Goal: Task Accomplishment & Management: Use online tool/utility

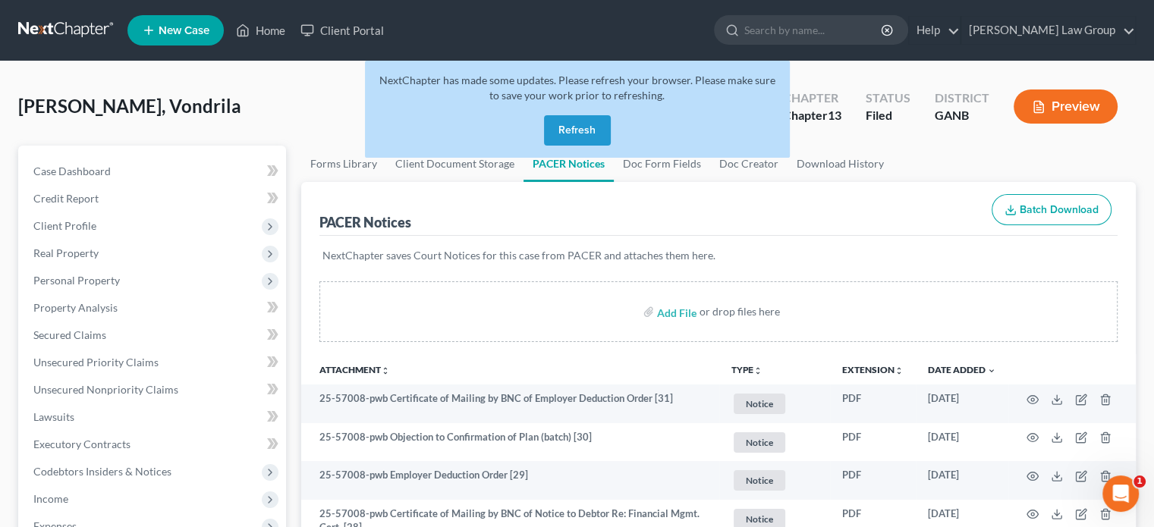
drag, startPoint x: 552, startPoint y: 125, endPoint x: 574, endPoint y: 128, distance: 22.2
click at [558, 126] on button "Refresh" at bounding box center [577, 130] width 67 height 30
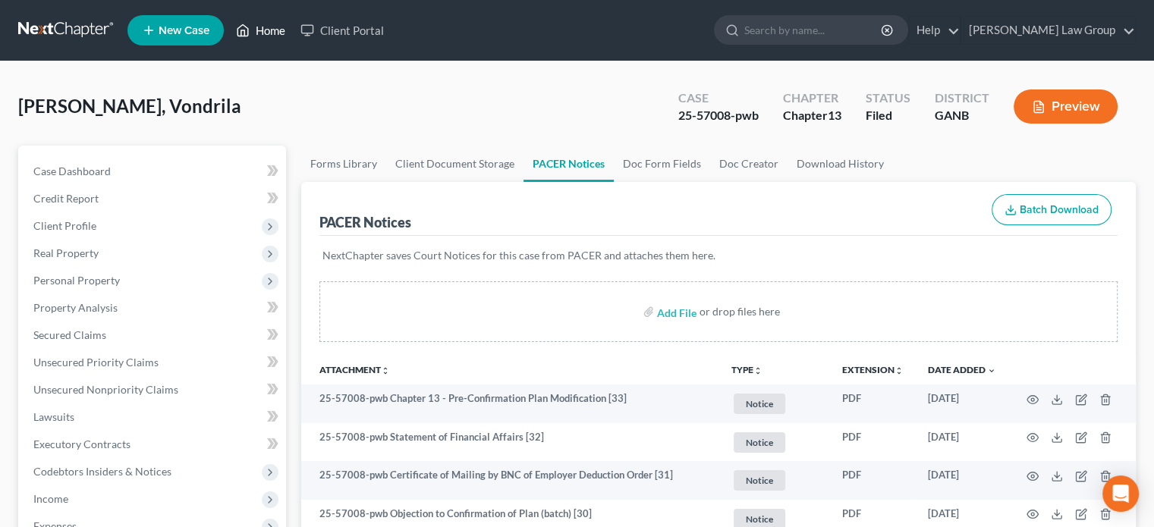
click at [265, 30] on link "Home" at bounding box center [260, 30] width 65 height 27
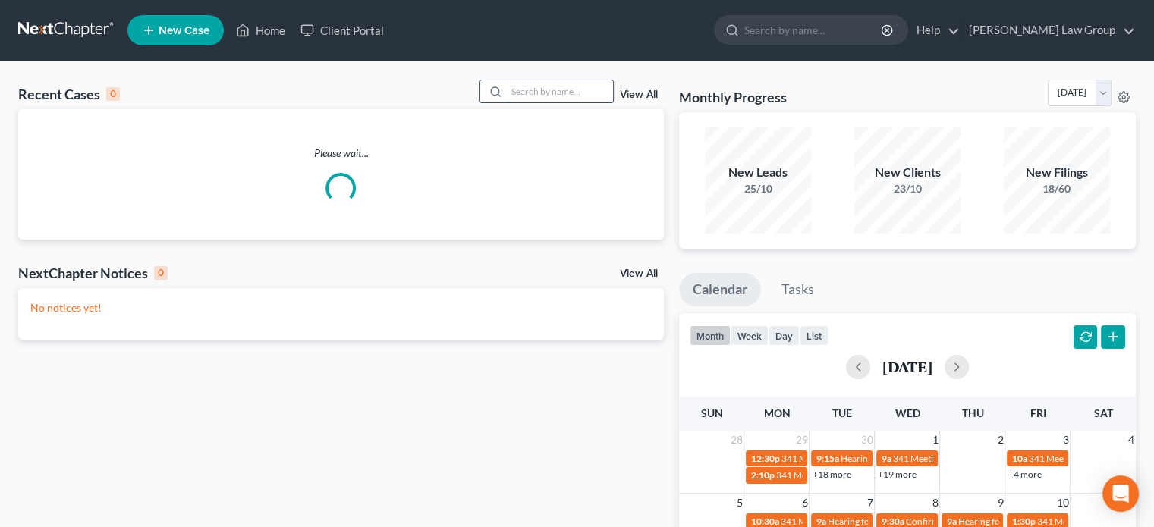
click at [533, 87] on input "search" at bounding box center [560, 91] width 106 height 22
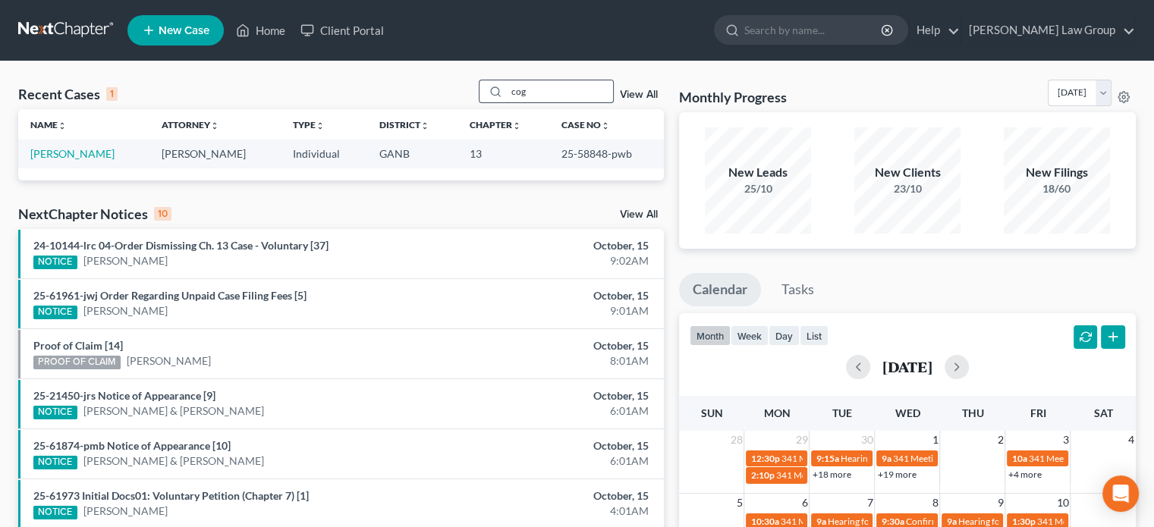
click at [545, 89] on input "cog" at bounding box center [560, 91] width 106 height 22
type input "c"
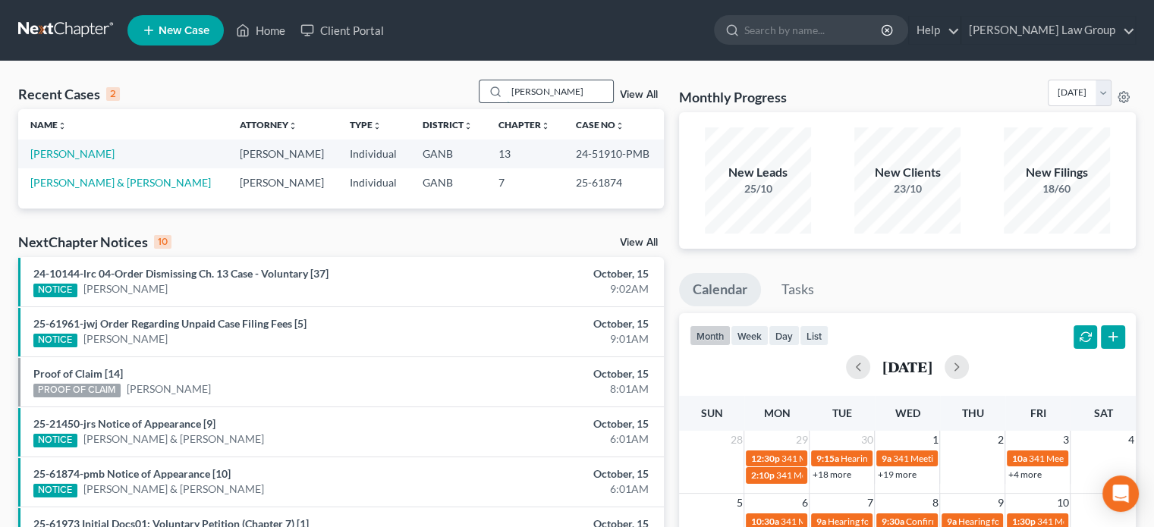
click at [551, 93] on input "[PERSON_NAME]" at bounding box center [560, 91] width 106 height 22
type input "w"
type input "price"
click at [52, 150] on link "Price, Selina" at bounding box center [59, 153] width 58 height 13
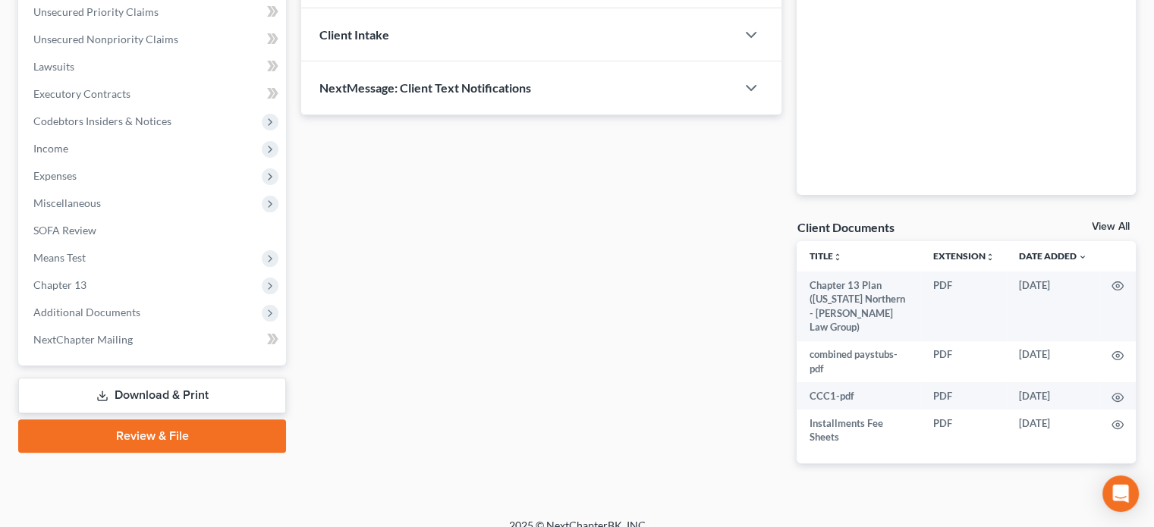
scroll to position [354, 0]
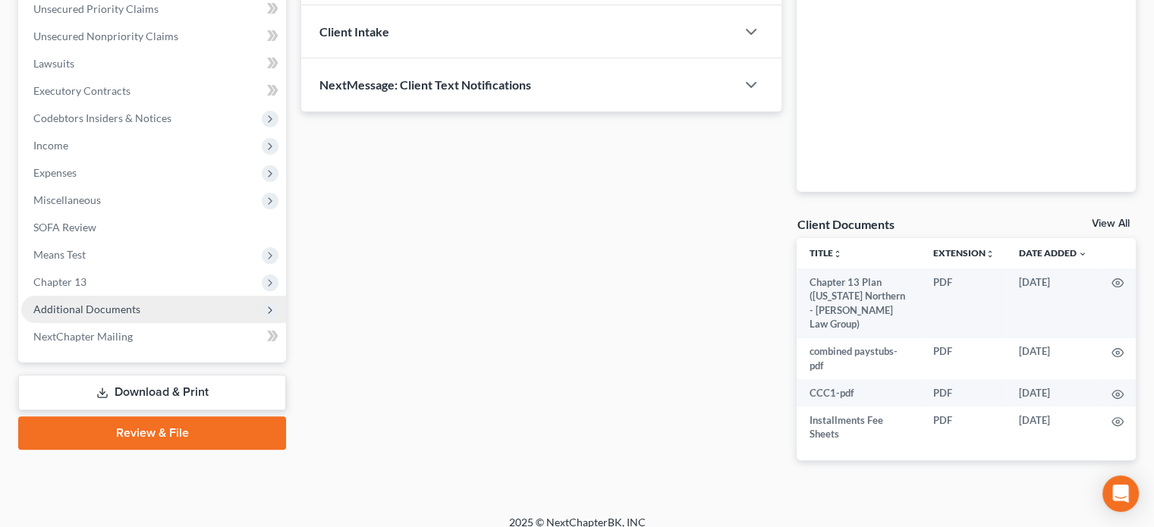
click at [65, 306] on span "Additional Documents" at bounding box center [86, 309] width 107 height 13
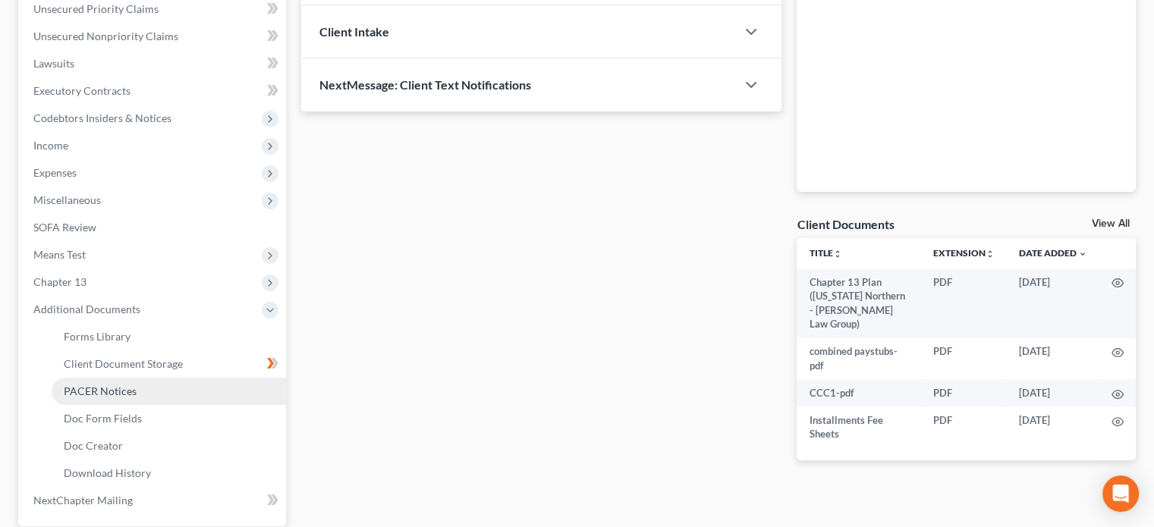
click at [70, 388] on span "PACER Notices" at bounding box center [100, 391] width 73 height 13
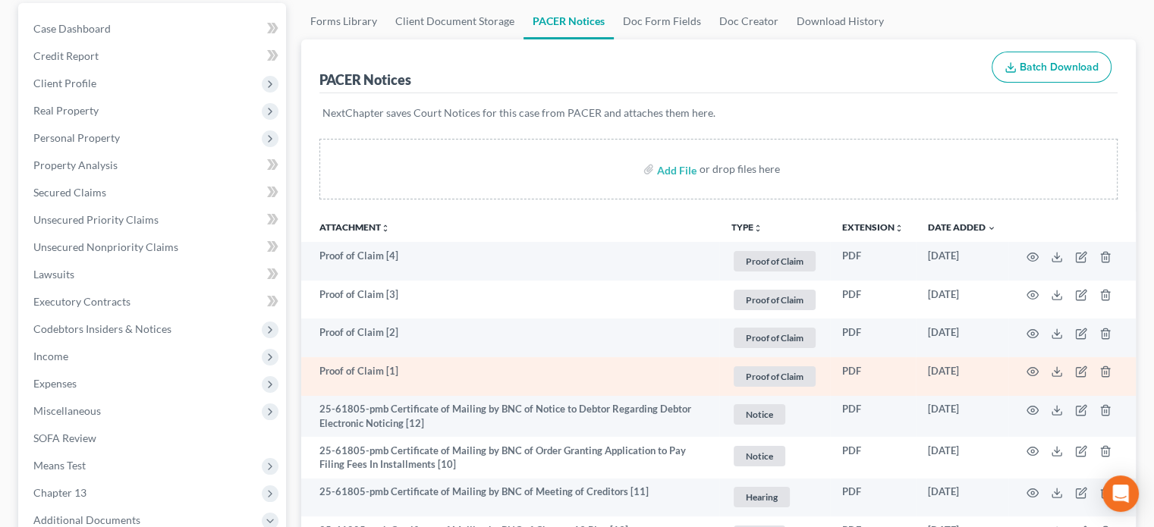
scroll to position [228, 0]
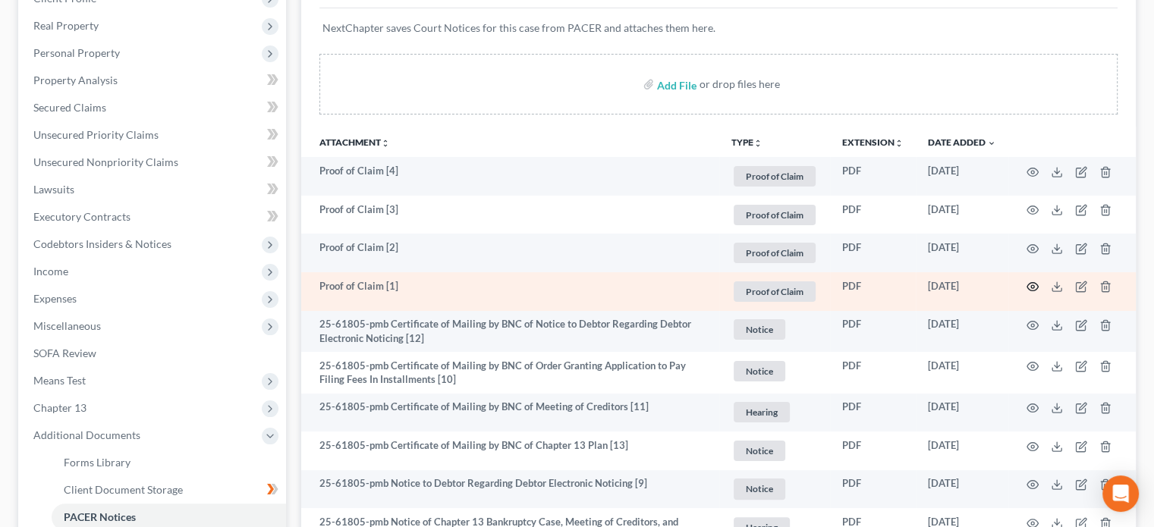
click at [1034, 287] on circle "button" at bounding box center [1032, 286] width 3 height 3
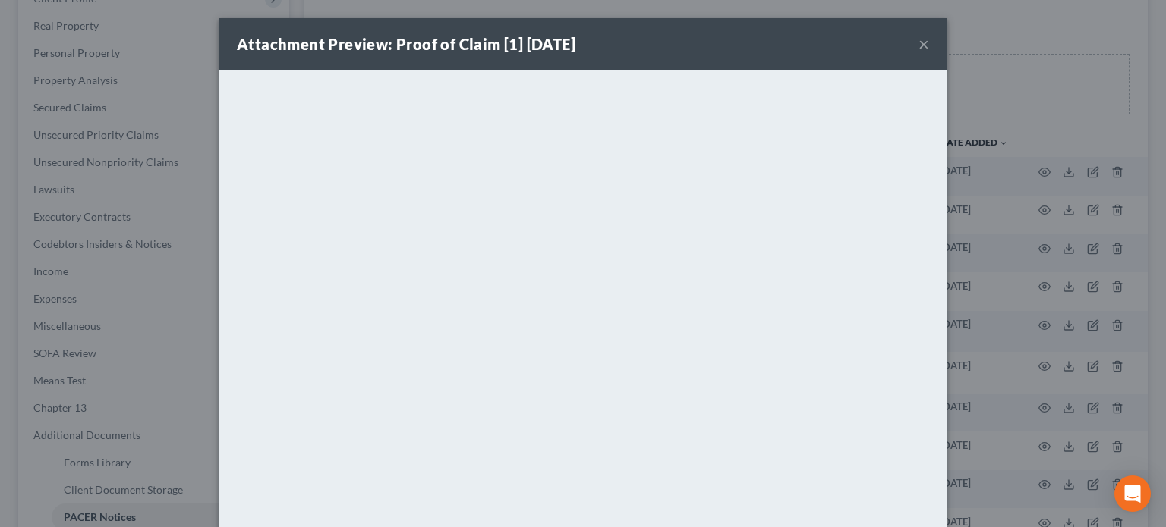
click at [921, 46] on button "×" at bounding box center [923, 44] width 11 height 18
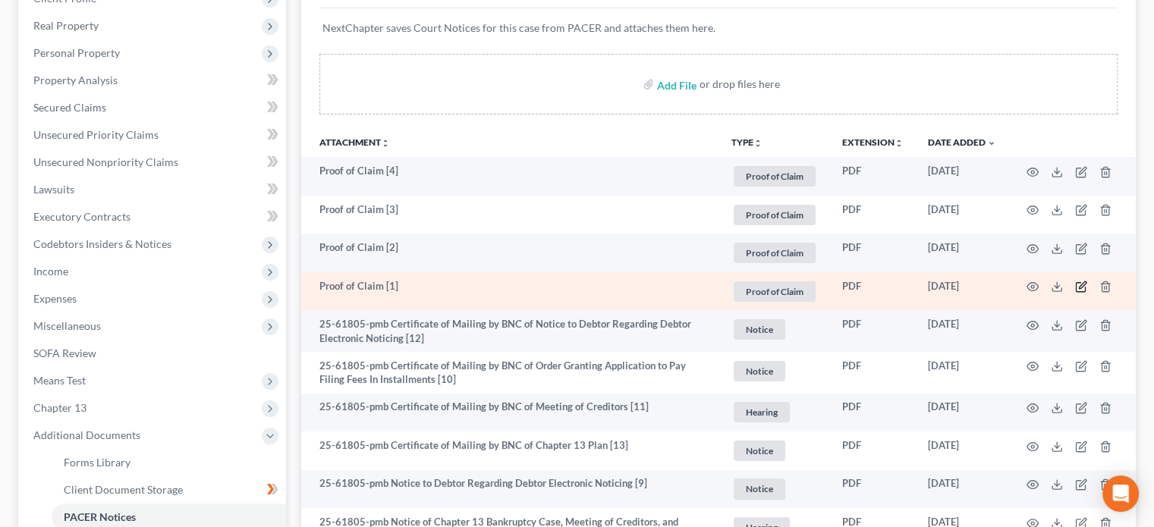
click at [1081, 285] on icon "button" at bounding box center [1081, 287] width 12 height 12
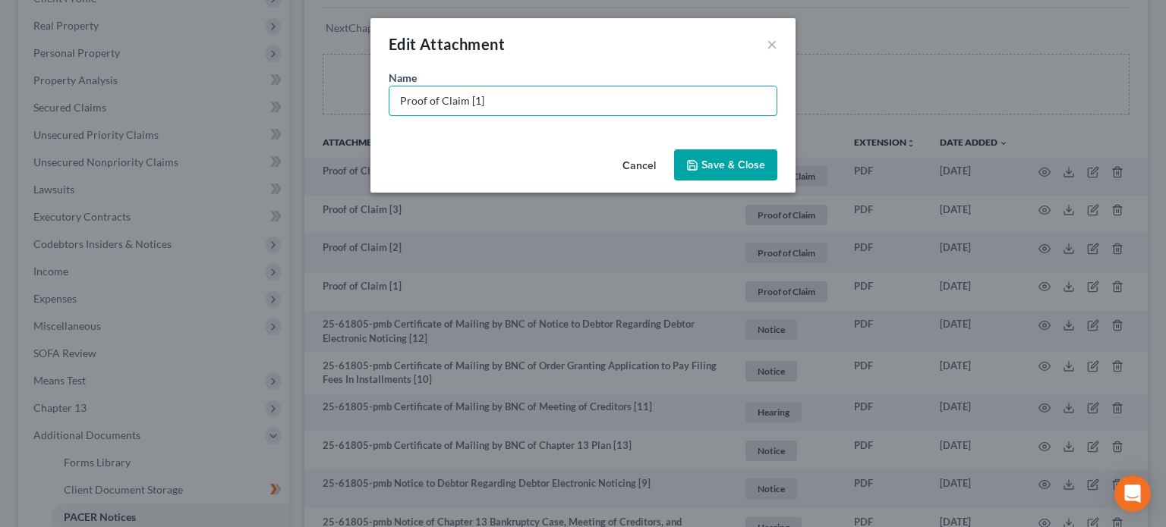
drag, startPoint x: 427, startPoint y: 92, endPoint x: 307, endPoint y: 90, distance: 119.2
click at [307, 90] on div "Edit Attachment × Name * Proof of Claim [1] Cancel Save & Close" at bounding box center [583, 263] width 1166 height 527
type input "POC 1-LVNV Funding (unsecured $1,569.79)"
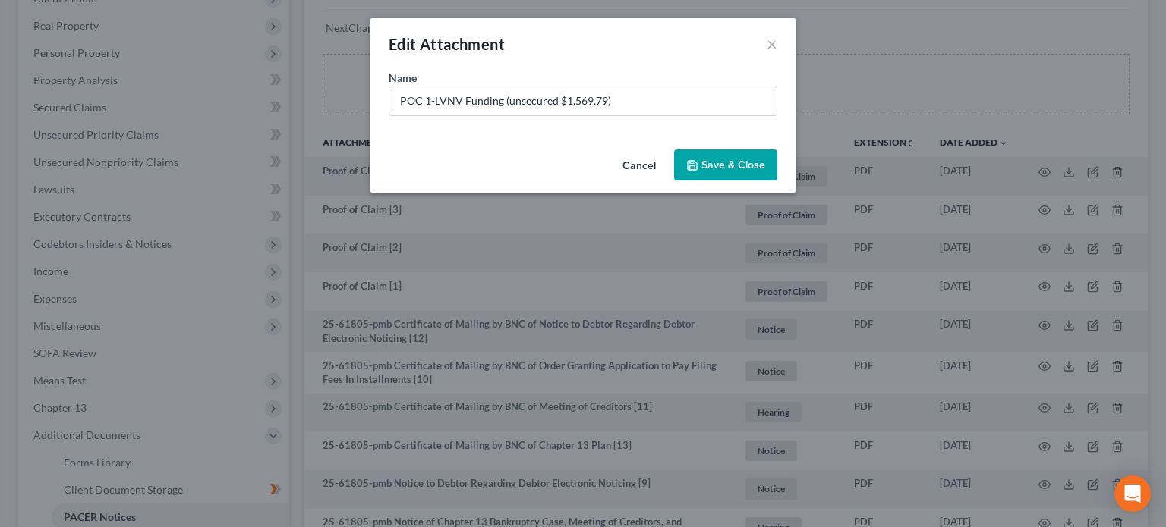
click at [739, 163] on span "Save & Close" at bounding box center [733, 165] width 64 height 13
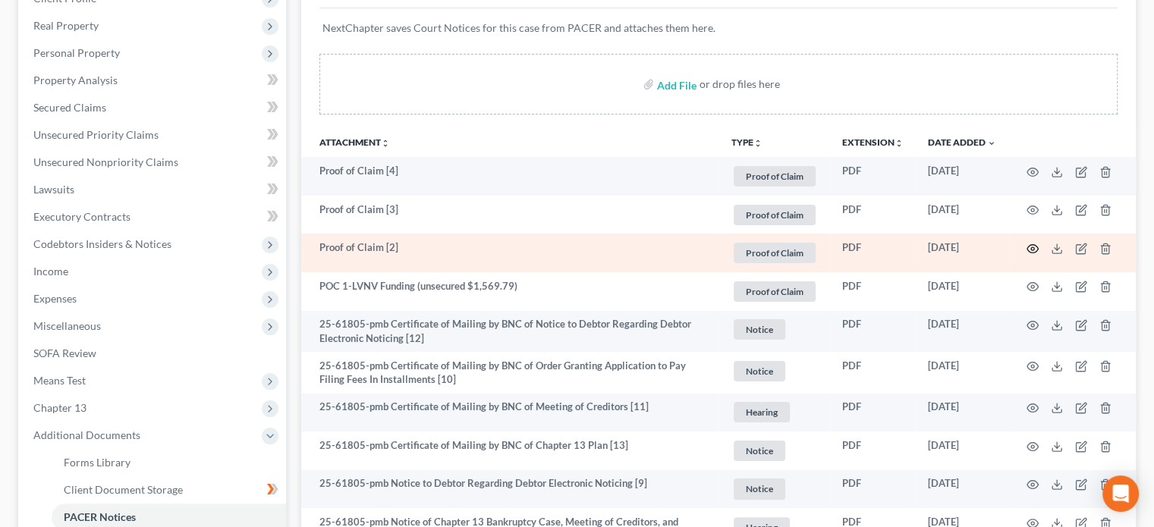
click at [1030, 248] on icon "button" at bounding box center [1033, 249] width 12 height 12
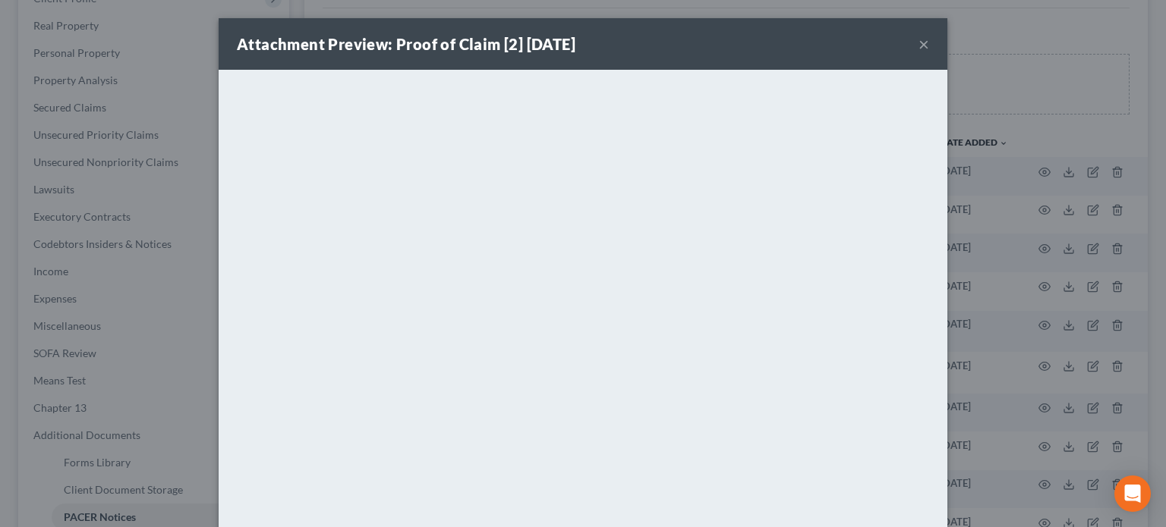
click at [919, 39] on button "×" at bounding box center [923, 44] width 11 height 18
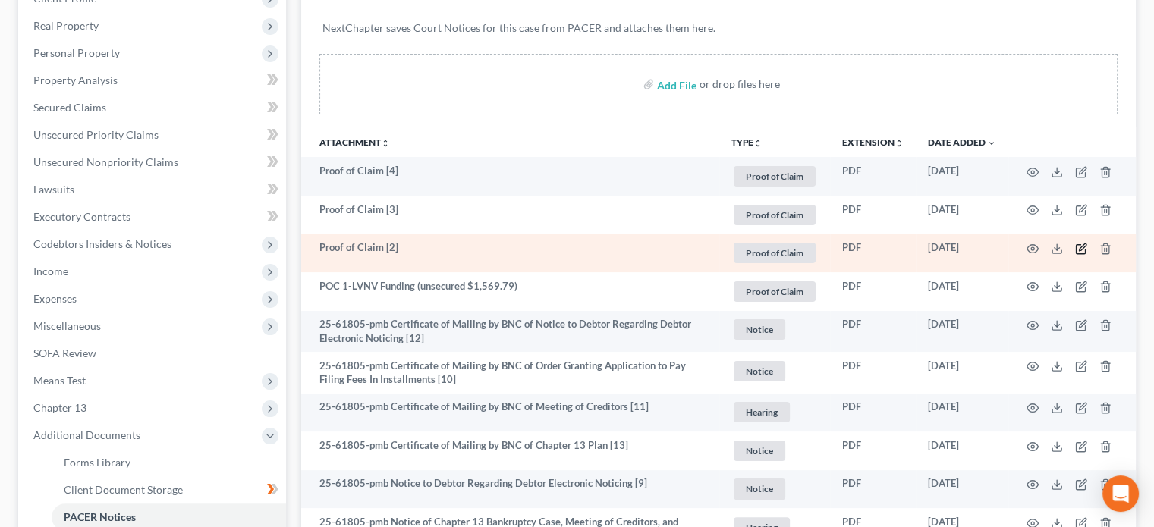
click at [1081, 247] on icon "button" at bounding box center [1081, 249] width 12 height 12
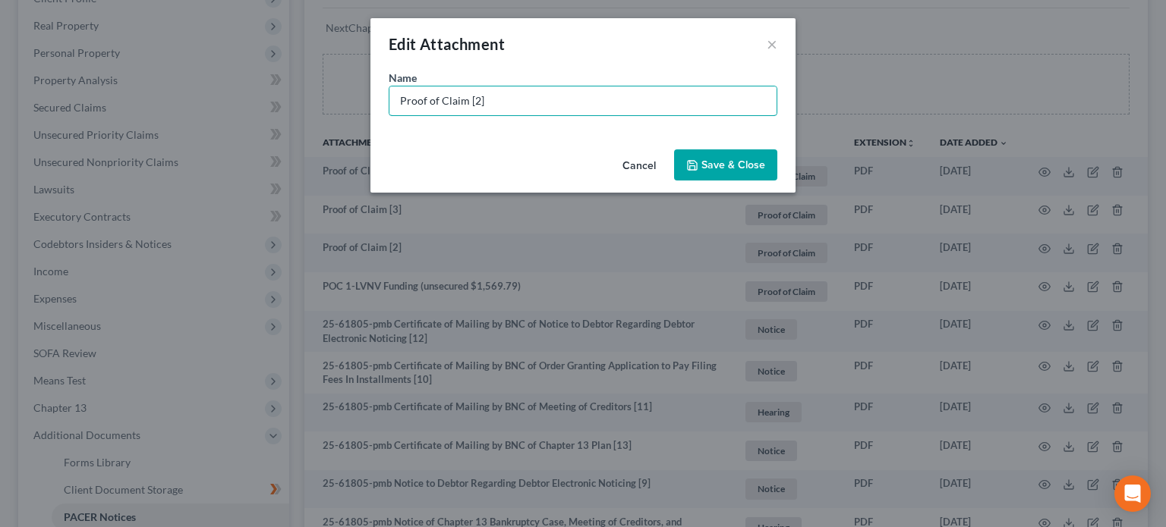
drag, startPoint x: 502, startPoint y: 105, endPoint x: 94, endPoint y: 69, distance: 409.1
click at [94, 69] on div "Edit Attachment × Name * Proof of Claim [2] Cancel Save & Close" at bounding box center [583, 263] width 1166 height 527
type input "POC 2-LVNV Funding (unsecured $1,747.34)"
click at [707, 169] on span "Save & Close" at bounding box center [733, 165] width 64 height 13
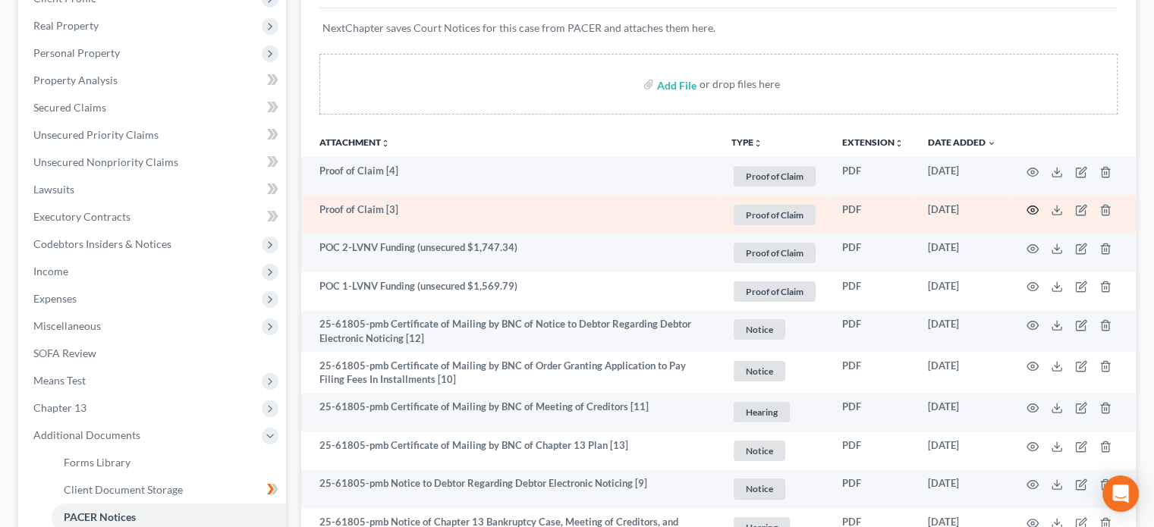
click at [1030, 212] on icon "button" at bounding box center [1033, 210] width 11 height 8
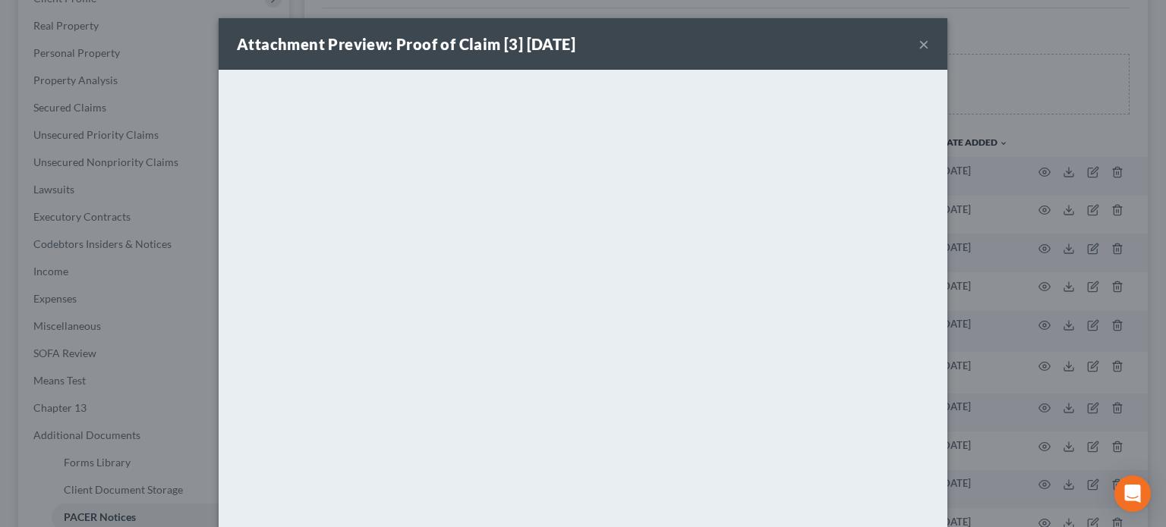
click at [918, 44] on button "×" at bounding box center [923, 44] width 11 height 18
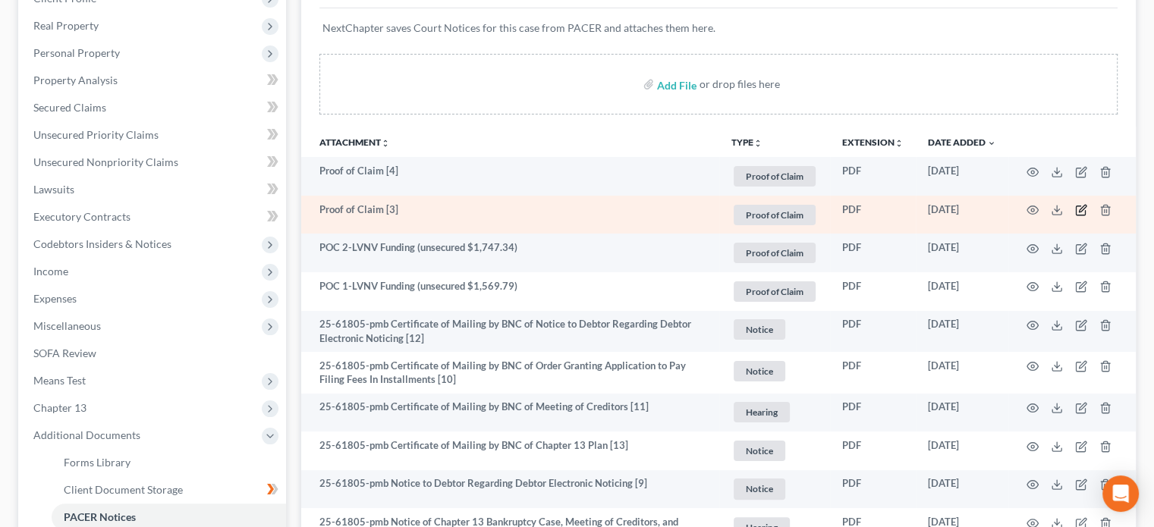
click at [1081, 212] on icon "button" at bounding box center [1081, 210] width 12 height 12
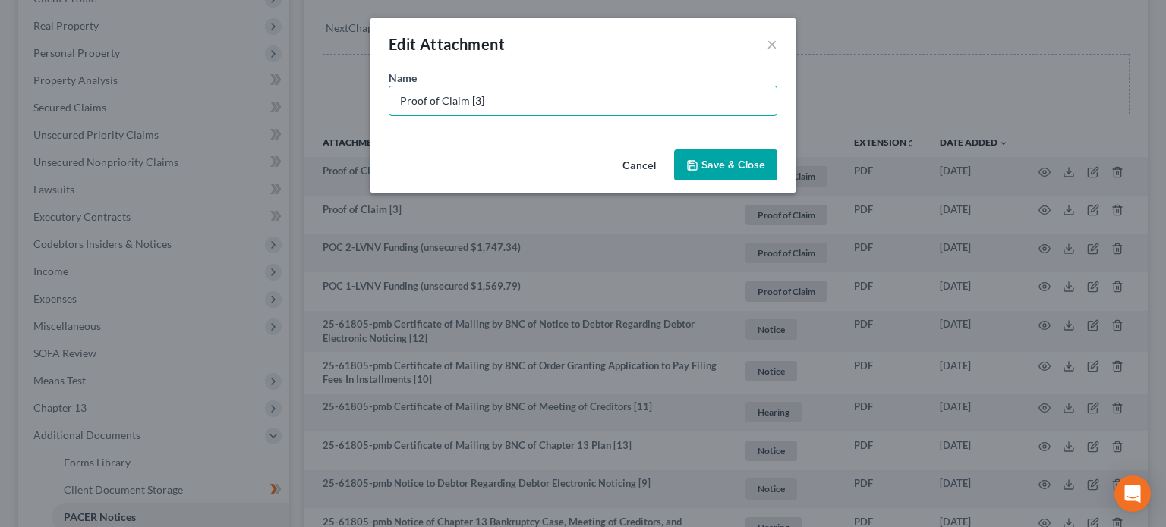
drag, startPoint x: 493, startPoint y: 101, endPoint x: 55, endPoint y: 99, distance: 437.9
click at [55, 99] on div "Edit Attachment × Name * Proof of Claim [3] Cancel Save & Close" at bounding box center [583, 263] width 1166 height 527
click at [534, 98] on input "POC 3-LVNV Funding (unsecyred $747.35)" at bounding box center [582, 101] width 387 height 29
click at [528, 103] on input "POC 3-LVNV Funding (unsecyred $747.35)" at bounding box center [582, 101] width 387 height 29
type input "POC 3-LVNV Funding (unsecured $747.35)"
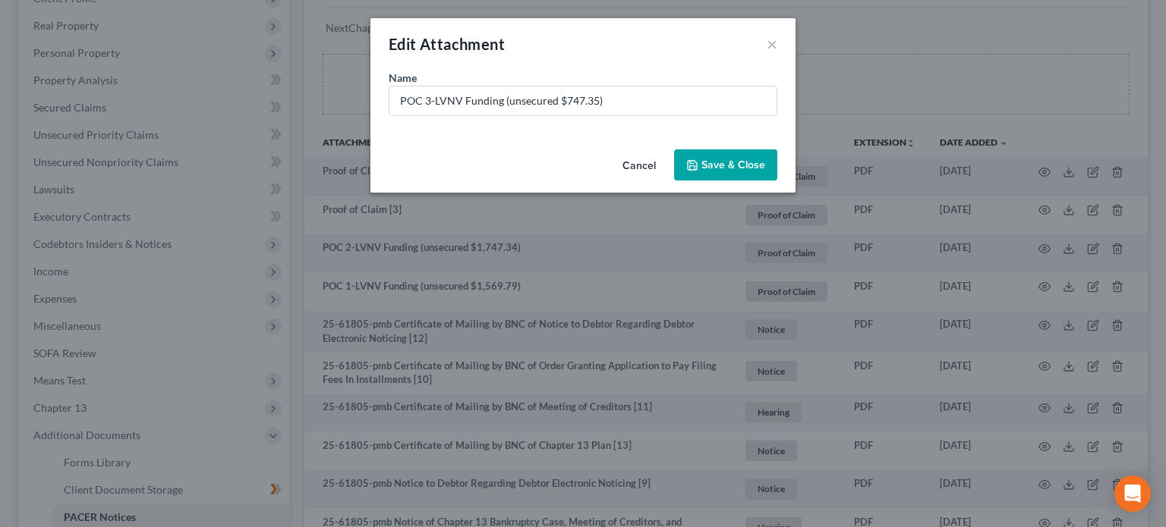
drag, startPoint x: 713, startPoint y: 167, endPoint x: 707, endPoint y: 175, distance: 10.8
click at [714, 169] on span "Save & Close" at bounding box center [733, 165] width 64 height 13
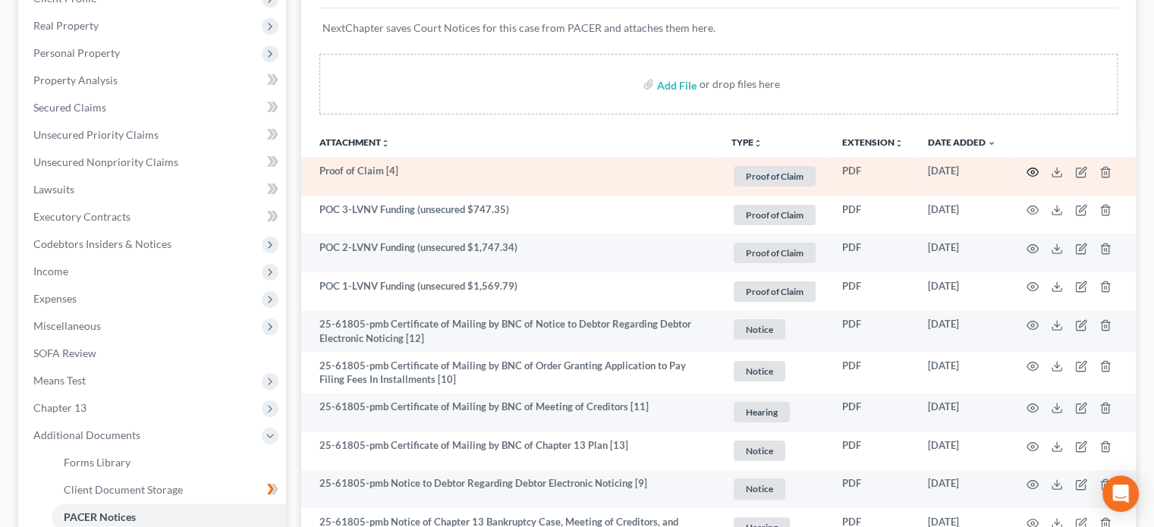
click at [1031, 172] on circle "button" at bounding box center [1032, 172] width 3 height 3
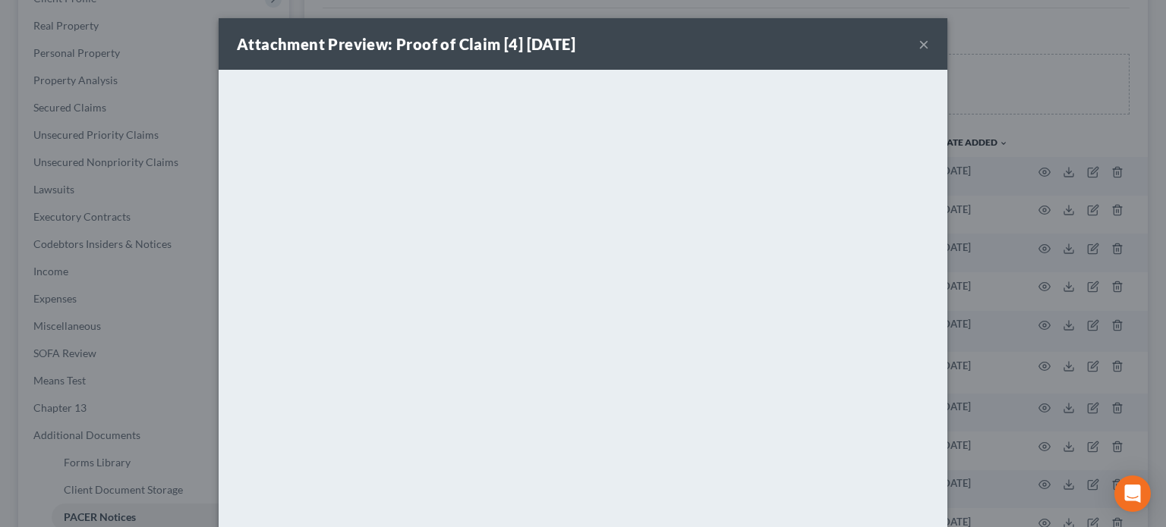
click at [919, 42] on button "×" at bounding box center [923, 44] width 11 height 18
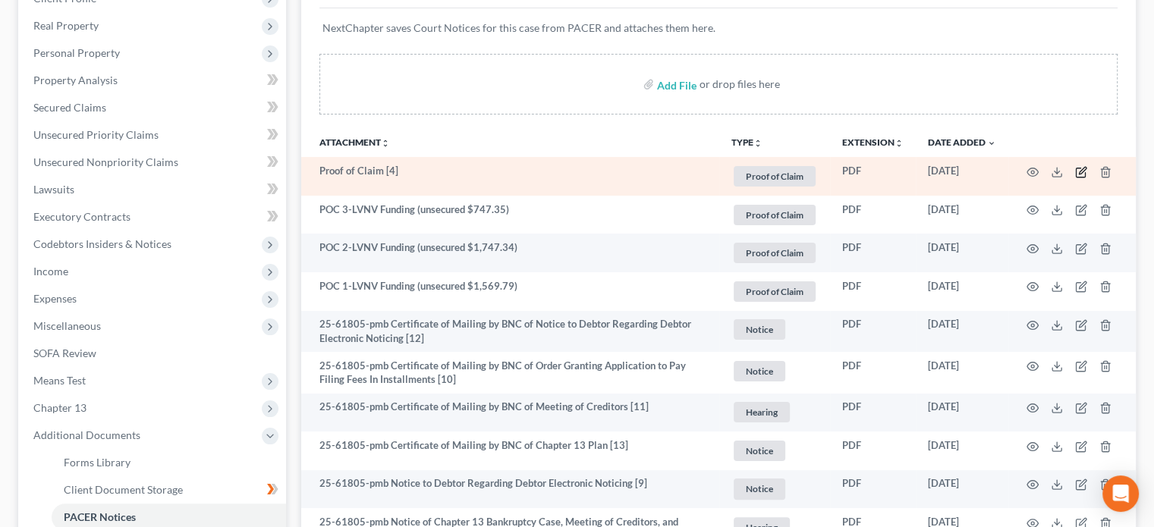
click at [1080, 169] on icon "button" at bounding box center [1081, 172] width 12 height 12
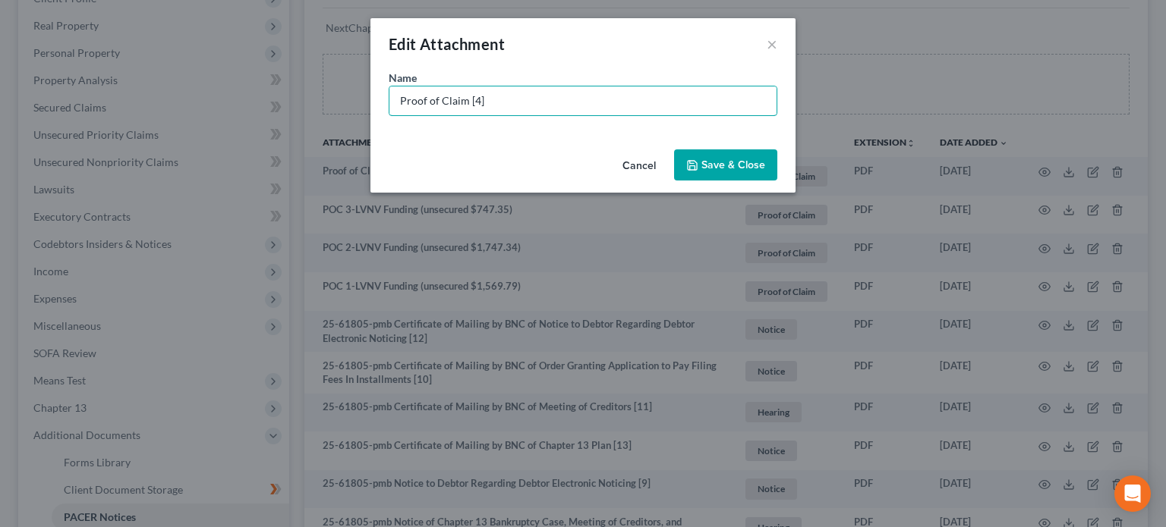
drag, startPoint x: 508, startPoint y: 98, endPoint x: 156, endPoint y: 96, distance: 352.1
click at [156, 96] on div "Edit Attachment × Name * Proof of Claim [4] Cancel Save & Close" at bounding box center [583, 263] width 1166 height 527
type input "POC 4-LVNV Funding (unsecured $1,292.57)"
drag, startPoint x: 702, startPoint y: 163, endPoint x: 649, endPoint y: 163, distance: 53.1
click at [702, 164] on span "Save & Close" at bounding box center [733, 165] width 64 height 13
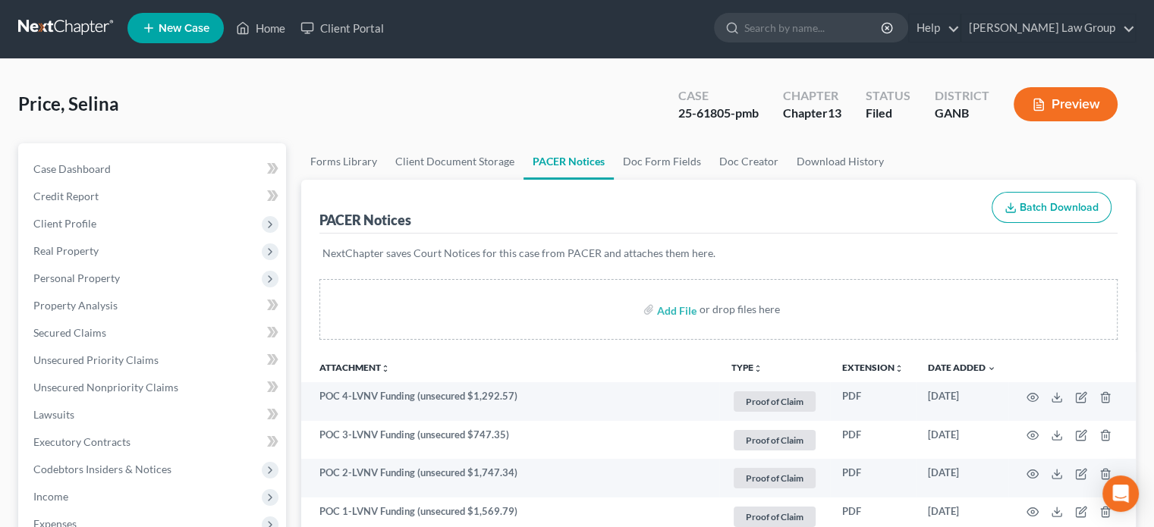
scroll to position [0, 0]
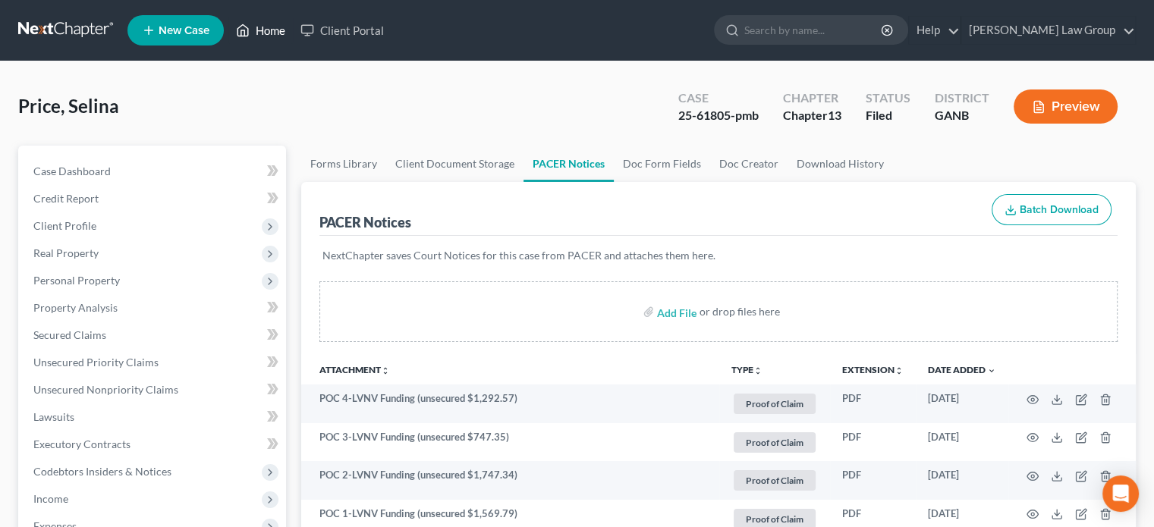
click at [268, 30] on link "Home" at bounding box center [260, 30] width 65 height 27
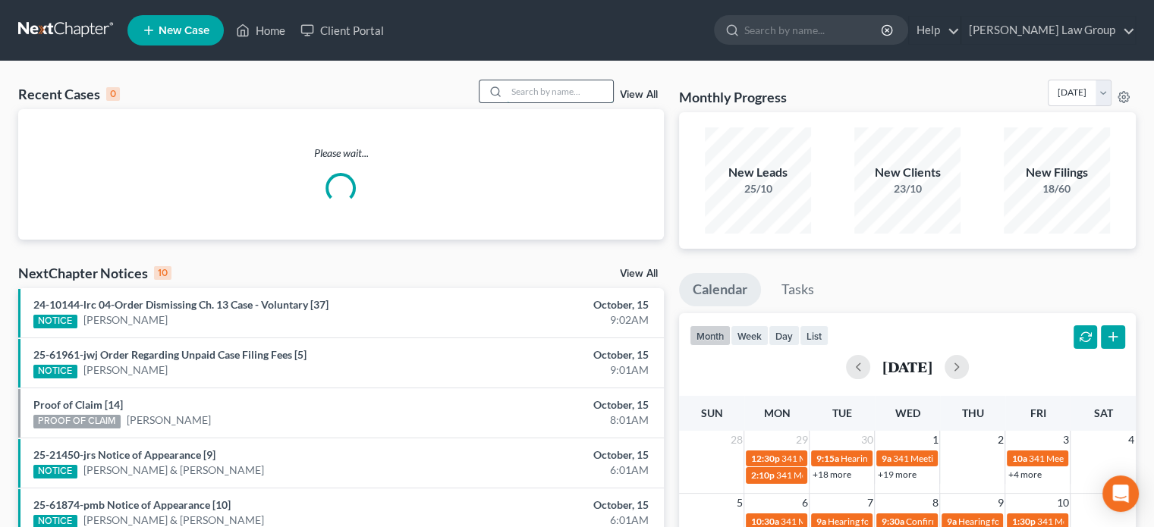
click at [549, 89] on input "search" at bounding box center [560, 91] width 106 height 22
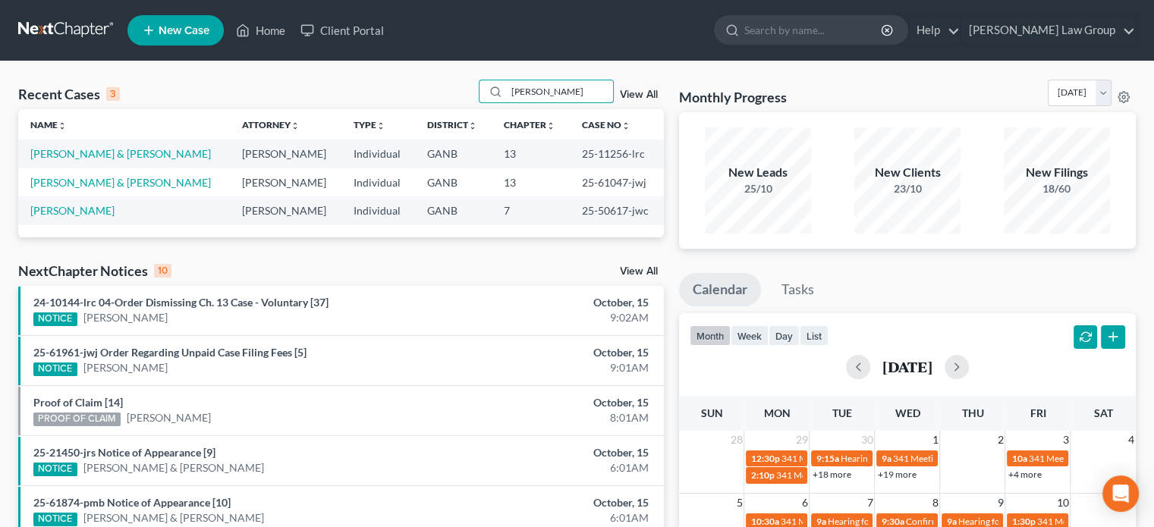
type input "[PERSON_NAME]"
click at [121, 148] on link "[PERSON_NAME] & [PERSON_NAME]" at bounding box center [120, 153] width 181 height 13
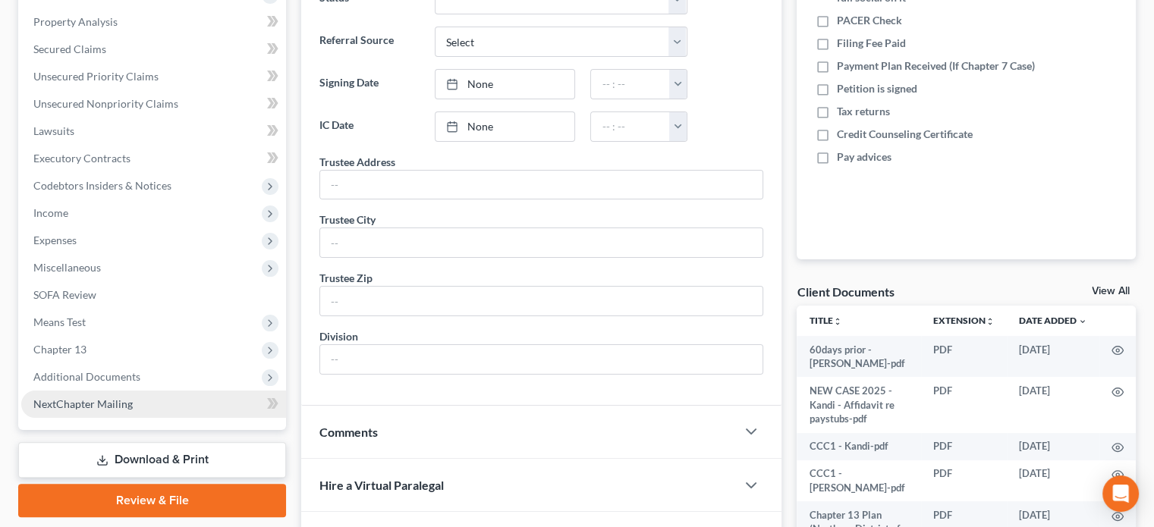
scroll to position [379, 0]
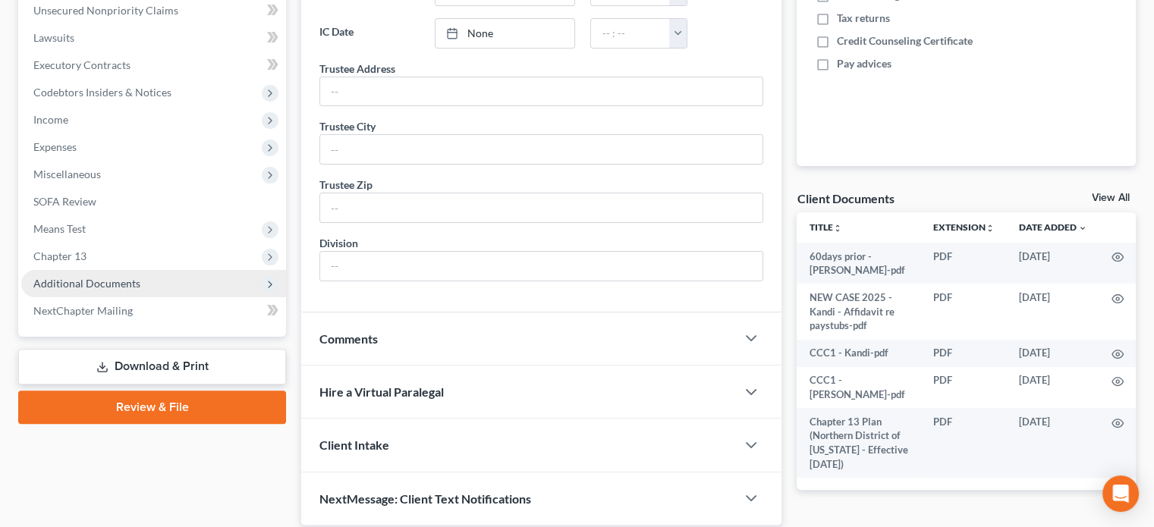
click at [91, 279] on span "Additional Documents" at bounding box center [86, 283] width 107 height 13
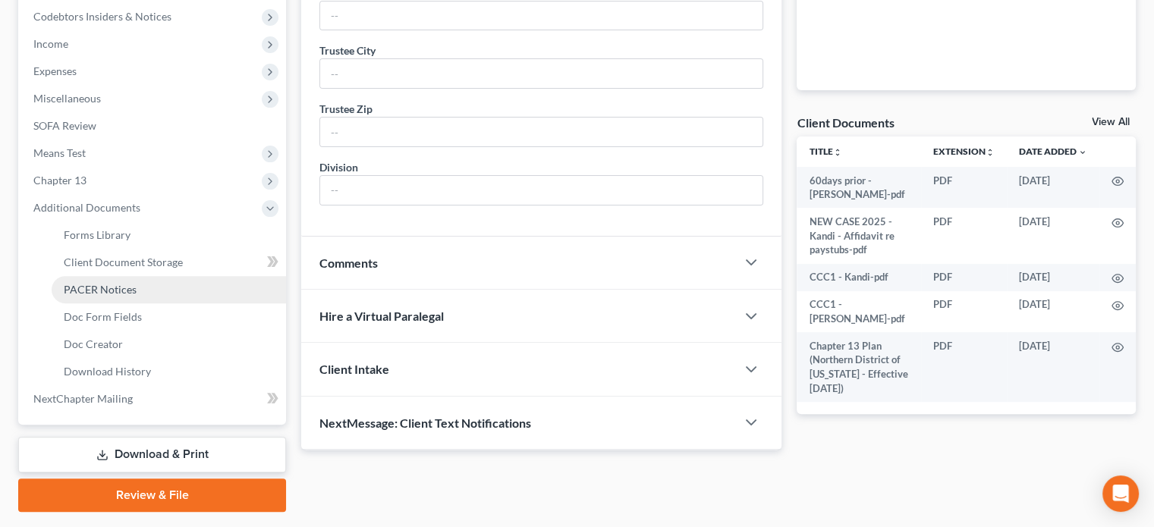
click at [102, 282] on link "PACER Notices" at bounding box center [169, 289] width 235 height 27
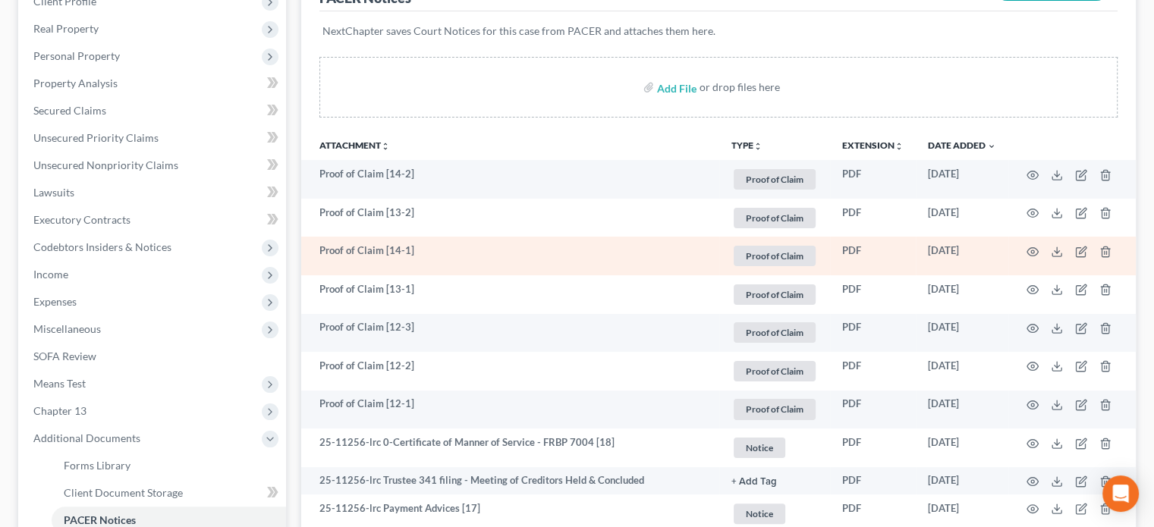
scroll to position [228, 0]
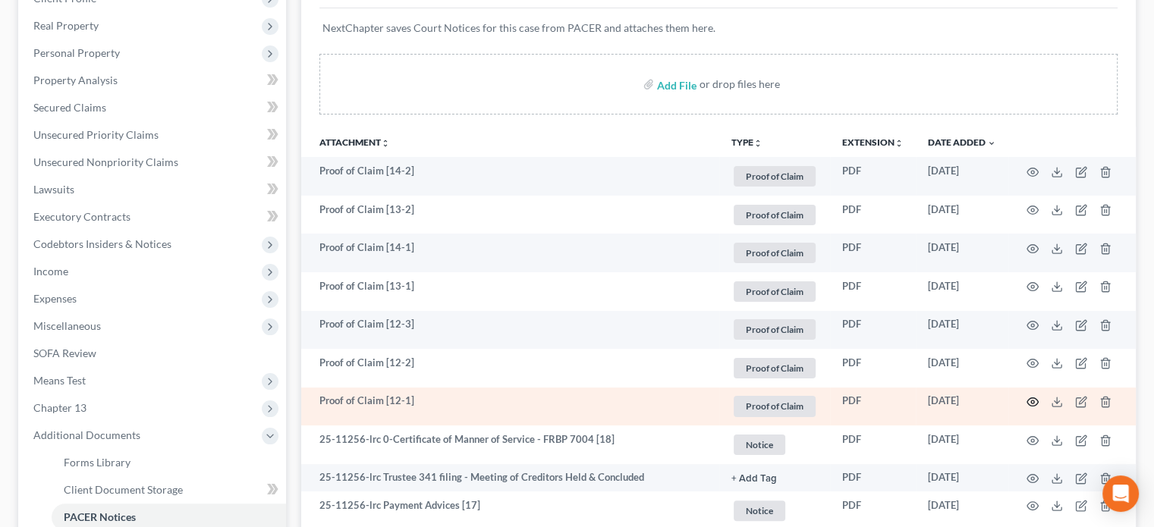
click at [1034, 401] on circle "button" at bounding box center [1032, 402] width 3 height 3
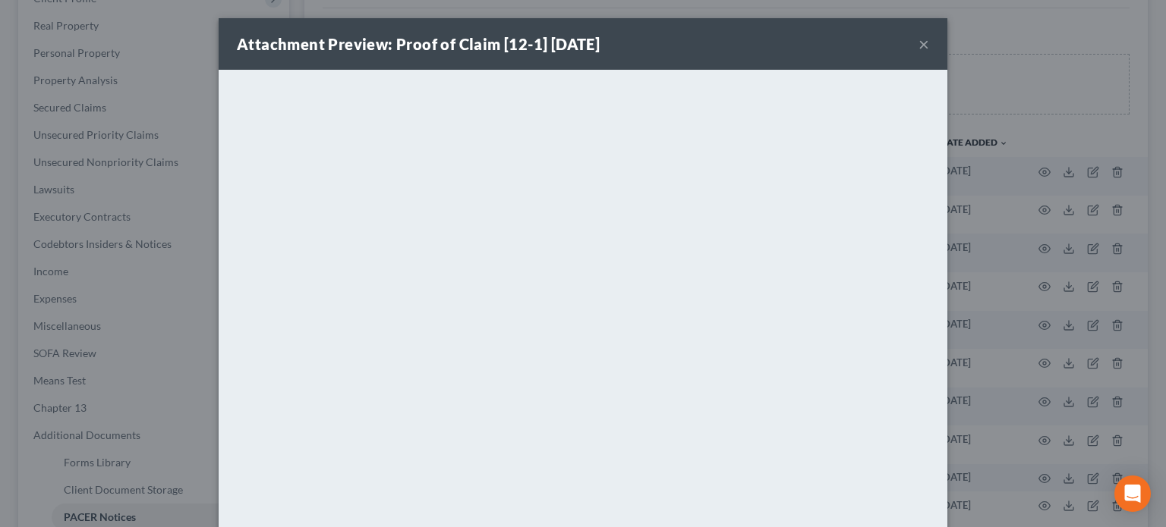
drag, startPoint x: 917, startPoint y: 42, endPoint x: 921, endPoint y: 51, distance: 9.2
click at [918, 42] on button "×" at bounding box center [923, 44] width 11 height 18
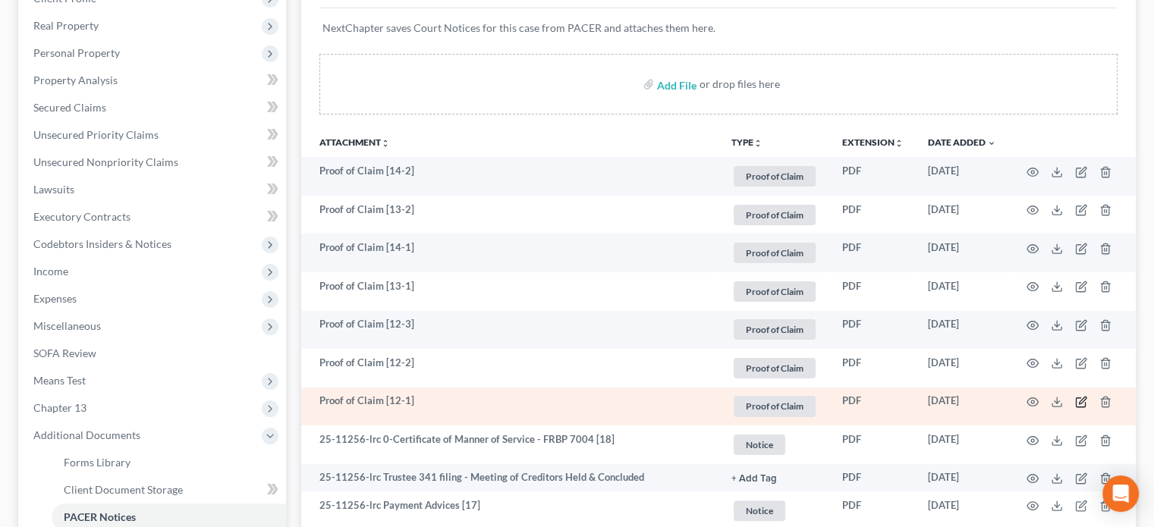
click at [1083, 402] on icon "button" at bounding box center [1081, 402] width 12 height 12
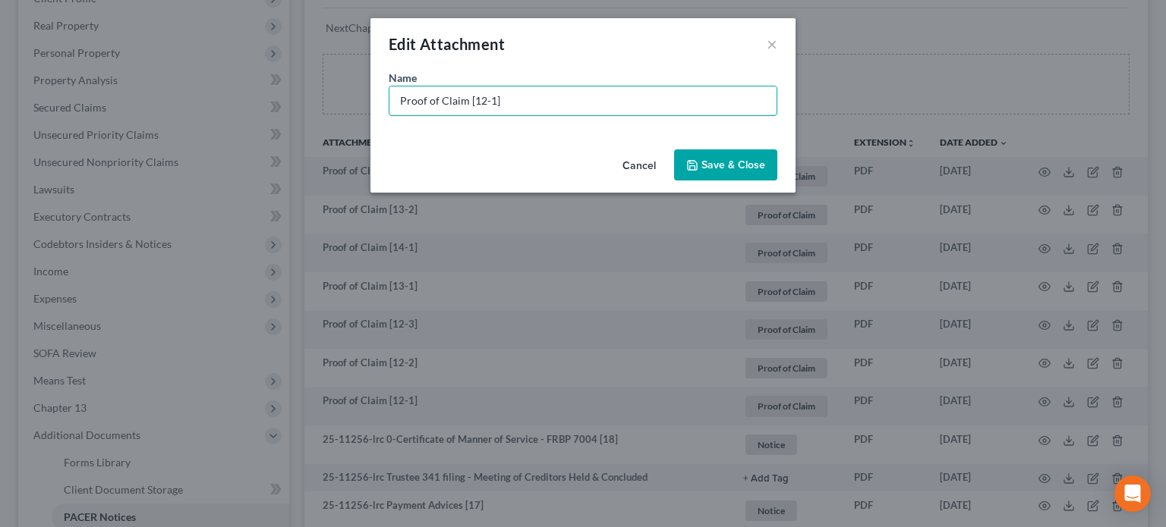
drag, startPoint x: 534, startPoint y: 109, endPoint x: 0, endPoint y: 14, distance: 542.5
click at [0, 14] on div "Edit Attachment × Name * Proof of Claim [12-1] Cancel Save & Close" at bounding box center [583, 263] width 1166 height 527
type input "POC 12-Genesis (unsecured $28,559.81)"
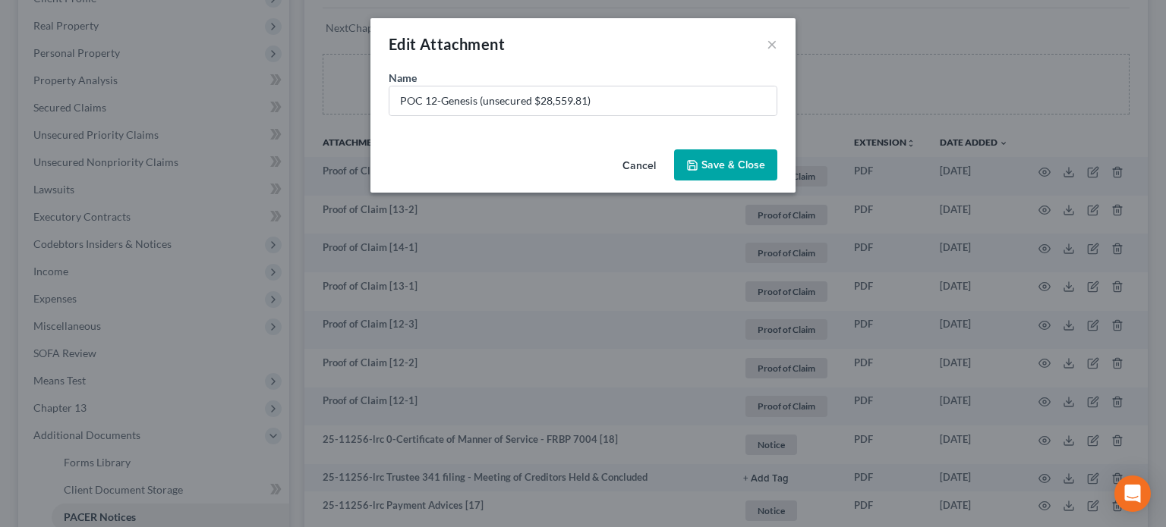
click at [743, 165] on span "Save & Close" at bounding box center [733, 165] width 64 height 13
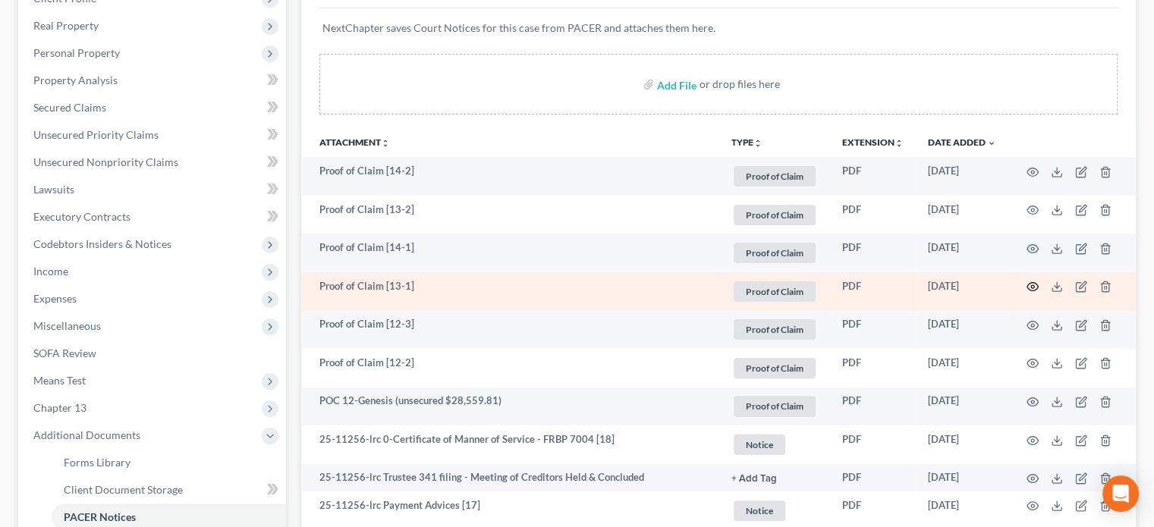
click at [1031, 284] on icon "button" at bounding box center [1033, 287] width 12 height 12
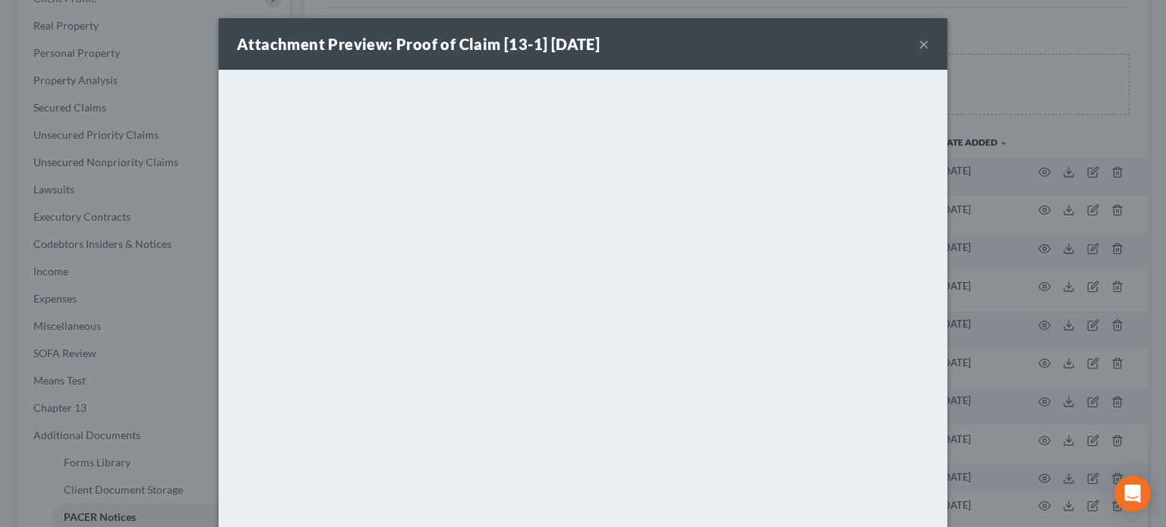
click at [918, 43] on button "×" at bounding box center [923, 44] width 11 height 18
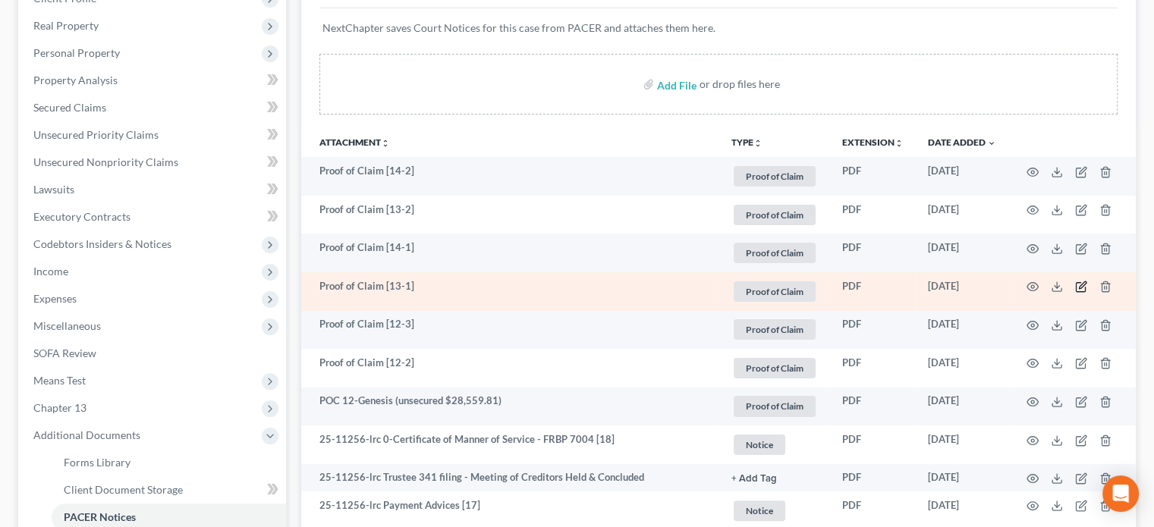
click at [1077, 283] on icon "button" at bounding box center [1081, 287] width 12 height 12
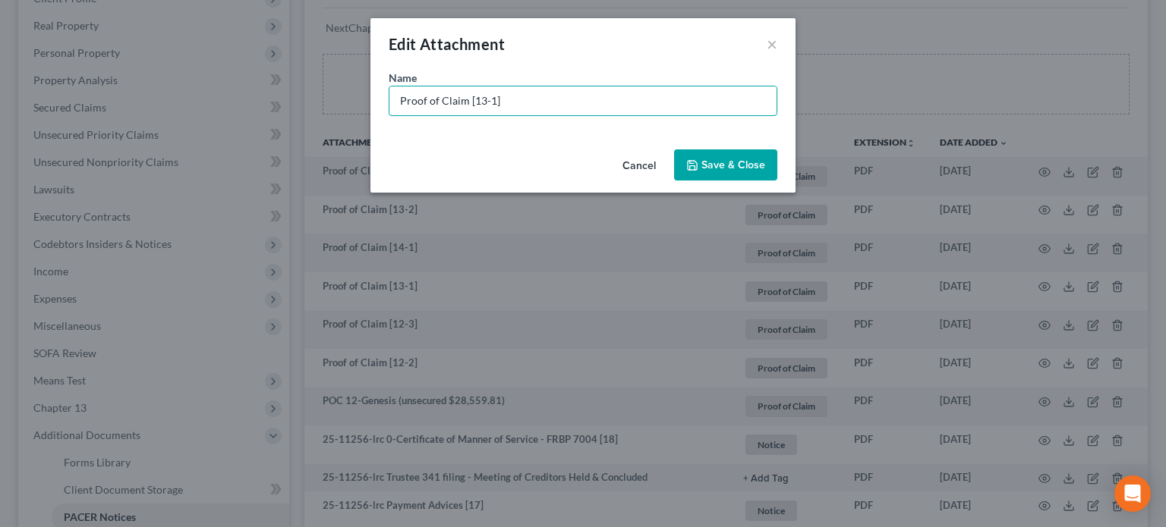
drag, startPoint x: 537, startPoint y: 99, endPoint x: 0, endPoint y: -13, distance: 548.9
type input "POC 13-AT&T Mobility (unsecured $3,720.16)"
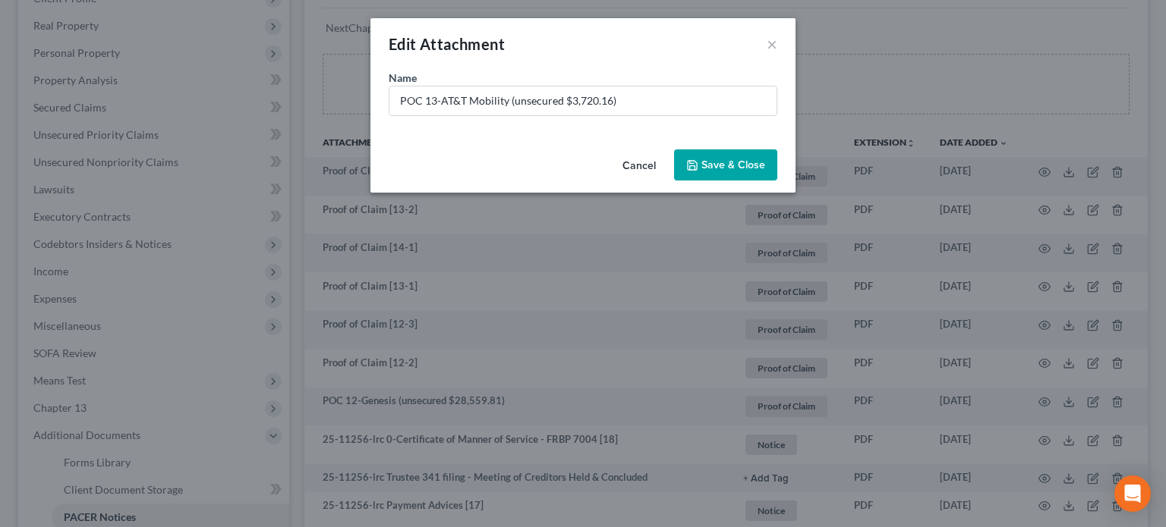
click at [717, 156] on button "Save & Close" at bounding box center [725, 166] width 103 height 32
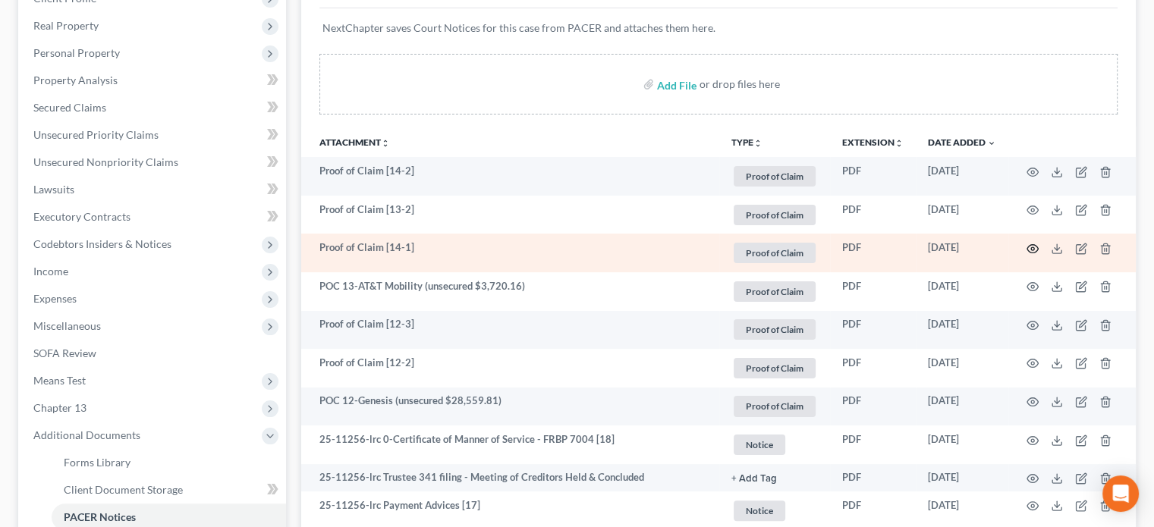
click at [1032, 249] on circle "button" at bounding box center [1032, 248] width 3 height 3
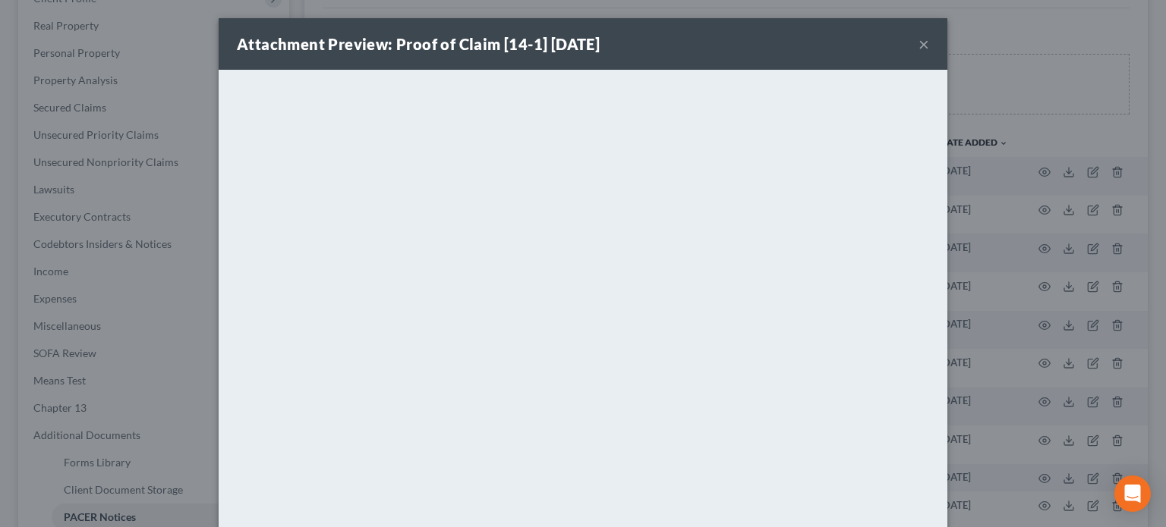
click at [918, 41] on button "×" at bounding box center [923, 44] width 11 height 18
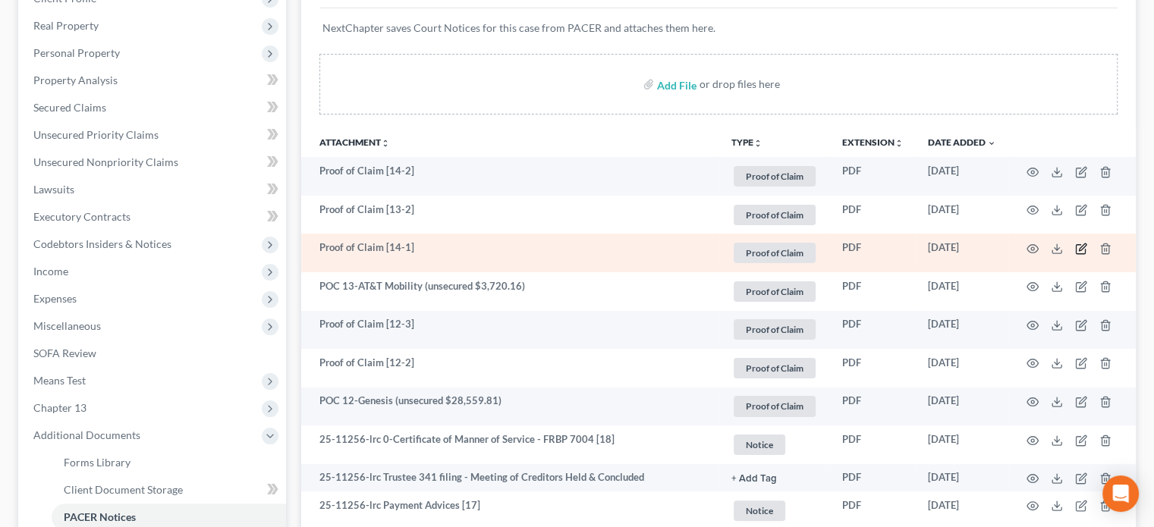
click at [1085, 247] on icon "button" at bounding box center [1081, 249] width 12 height 12
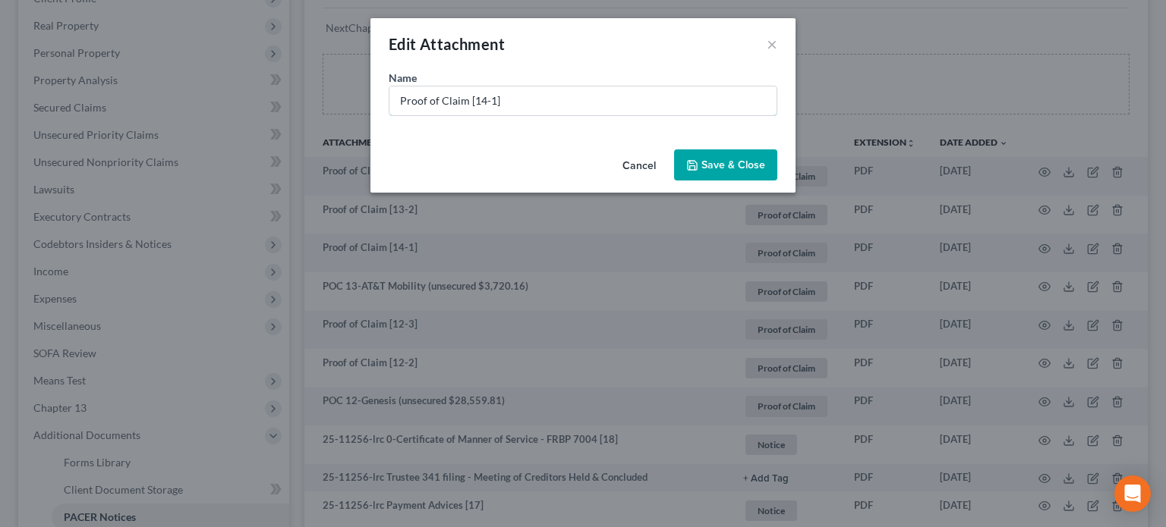
drag, startPoint x: 524, startPoint y: 102, endPoint x: 73, endPoint y: 75, distance: 452.4
click at [73, 75] on div "Edit Attachment × Name * Proof of Claim [14-1] Cancel Save & Close" at bounding box center [583, 263] width 1166 height 527
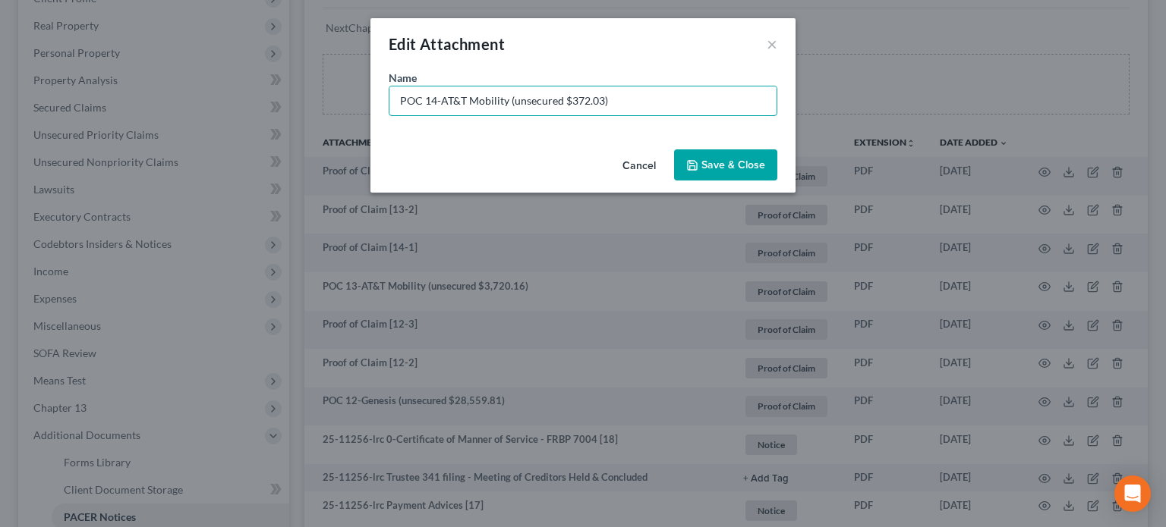
type input "POC 14-AT&T Mobility (unsecured $372.03)"
click at [694, 165] on polyline "button" at bounding box center [692, 167] width 5 height 4
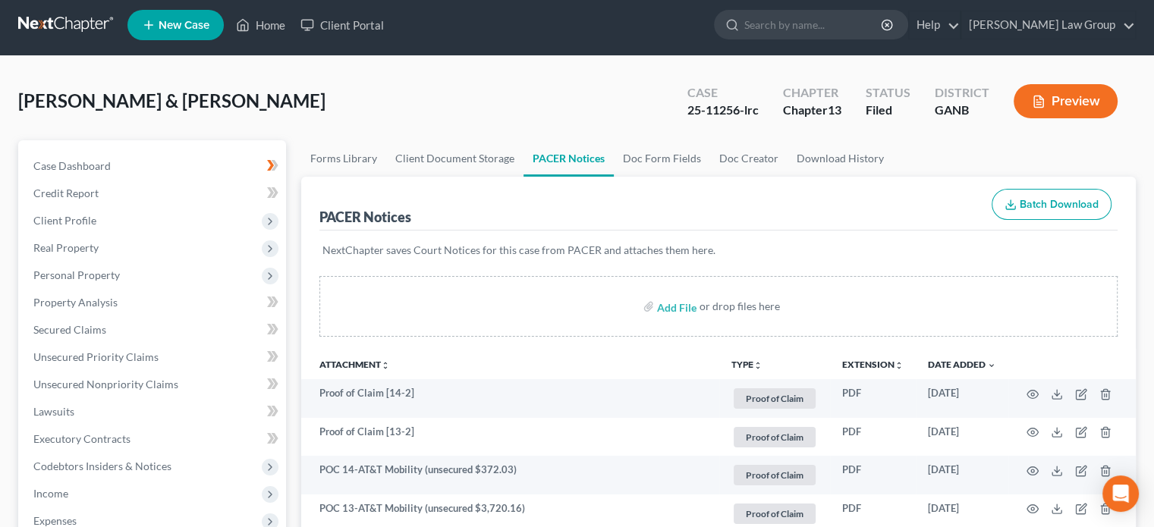
scroll to position [0, 0]
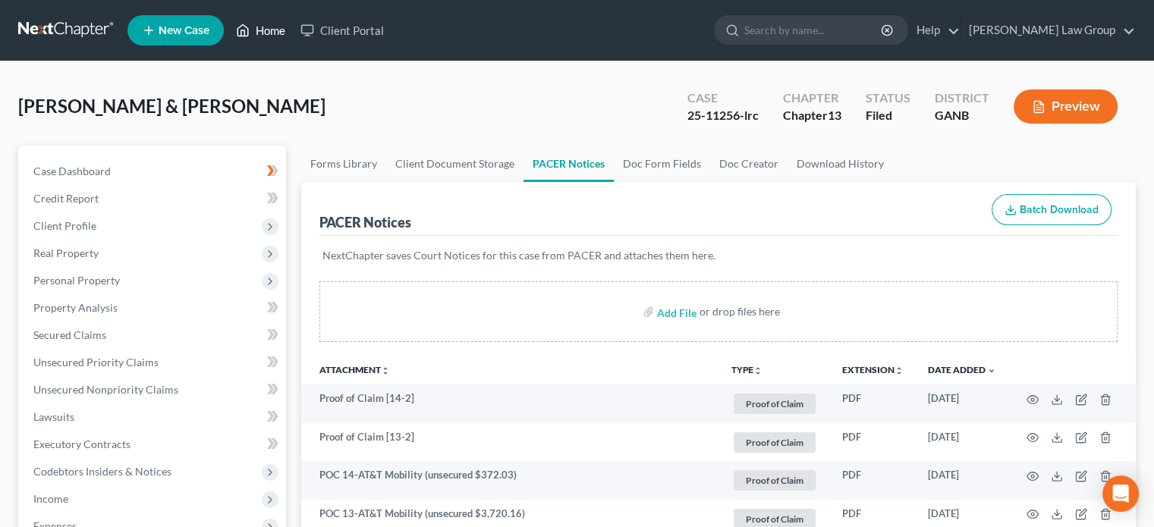
click at [265, 27] on link "Home" at bounding box center [260, 30] width 65 height 27
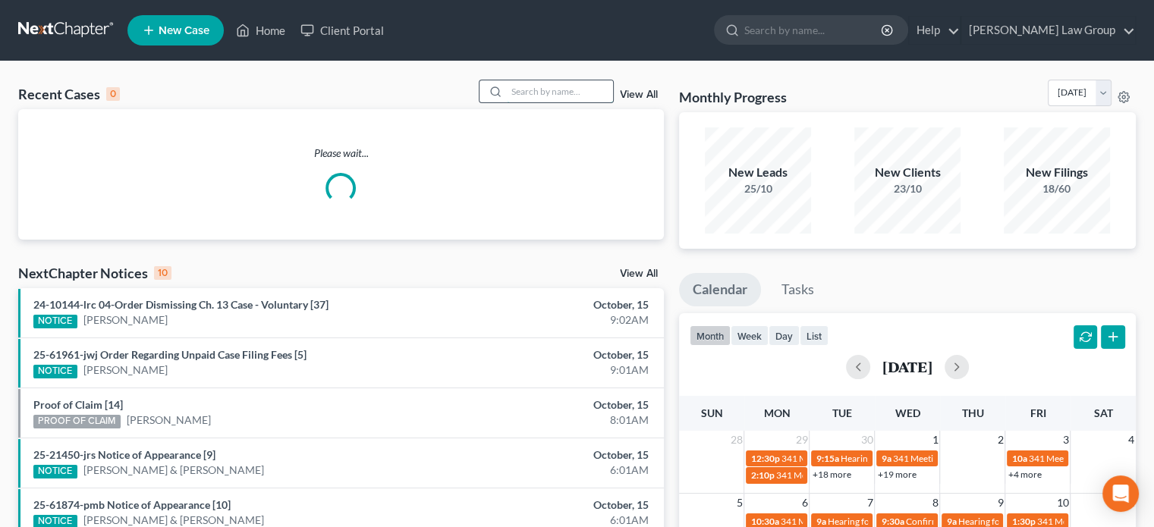
click at [525, 90] on input "search" at bounding box center [560, 91] width 106 height 22
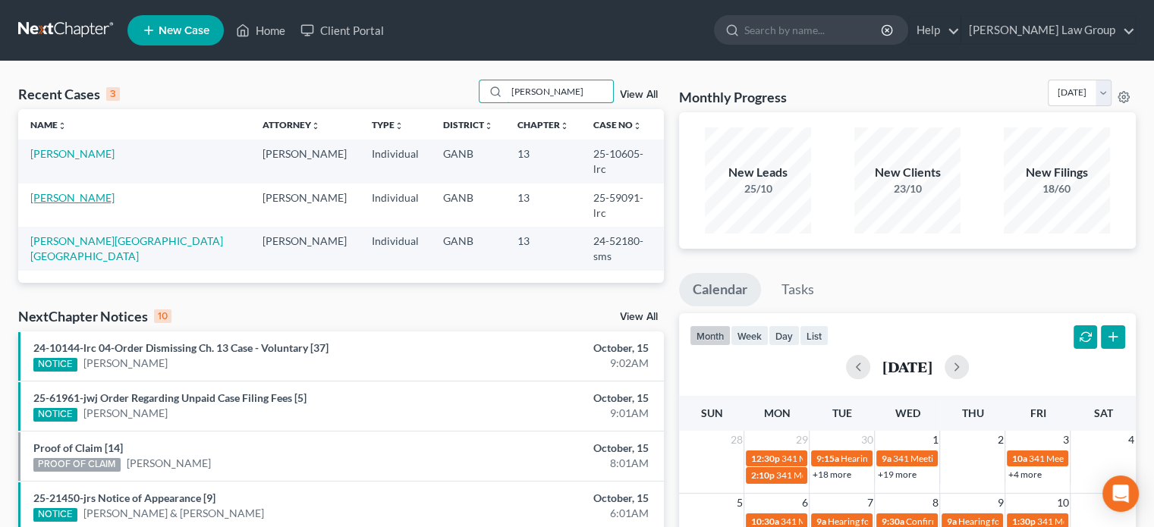
type input "[PERSON_NAME]"
click at [49, 191] on link "[PERSON_NAME]" at bounding box center [72, 197] width 84 height 13
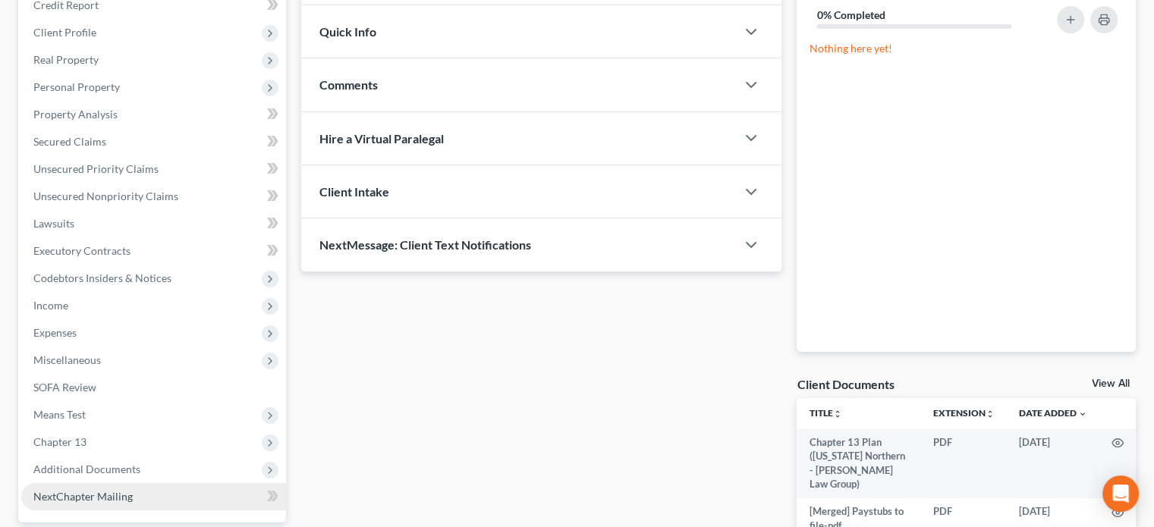
scroll to position [304, 0]
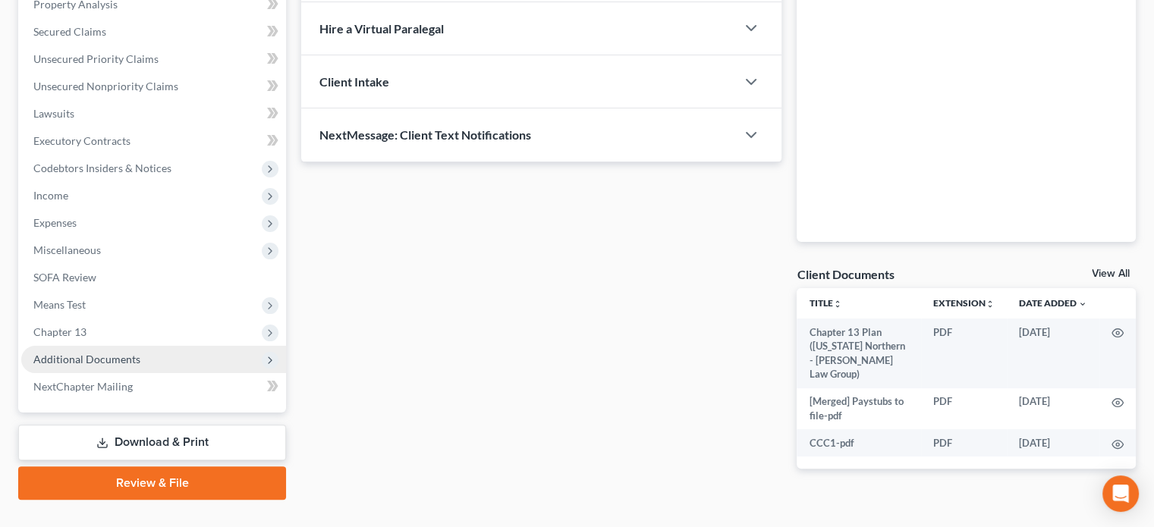
click at [114, 357] on span "Additional Documents" at bounding box center [86, 359] width 107 height 13
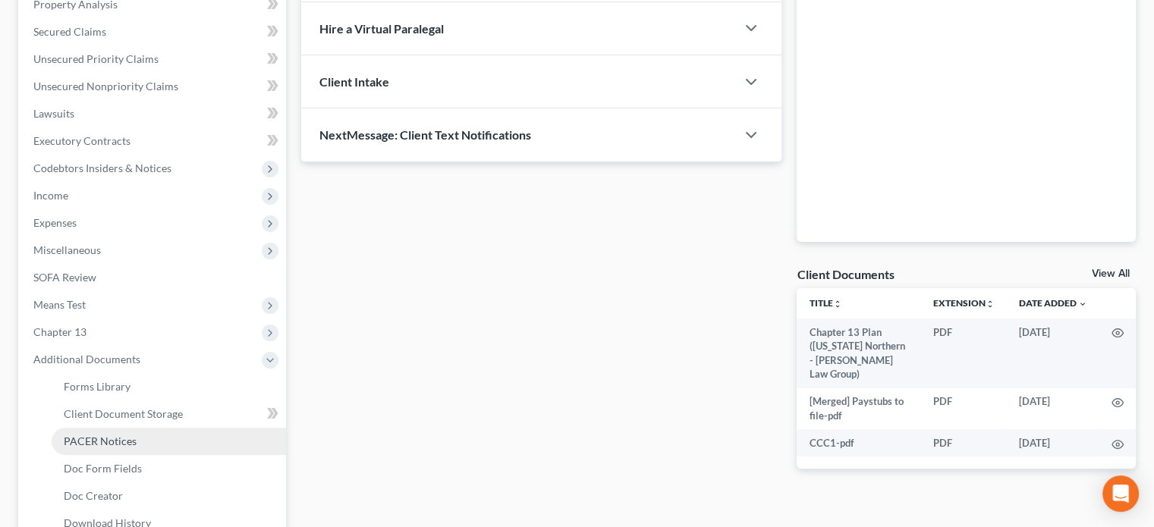
click at [98, 435] on span "PACER Notices" at bounding box center [100, 441] width 73 height 13
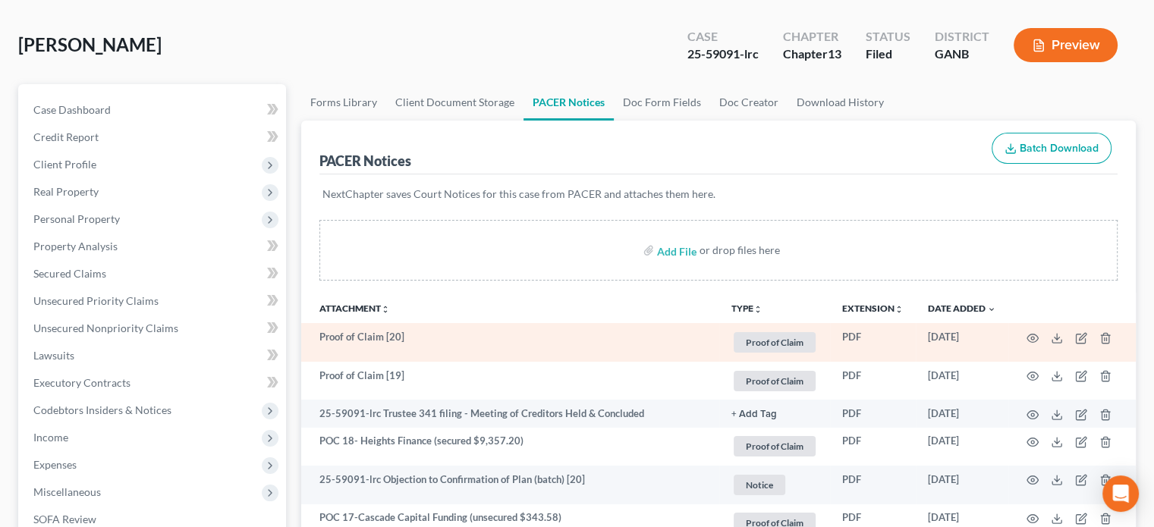
scroll to position [76, 0]
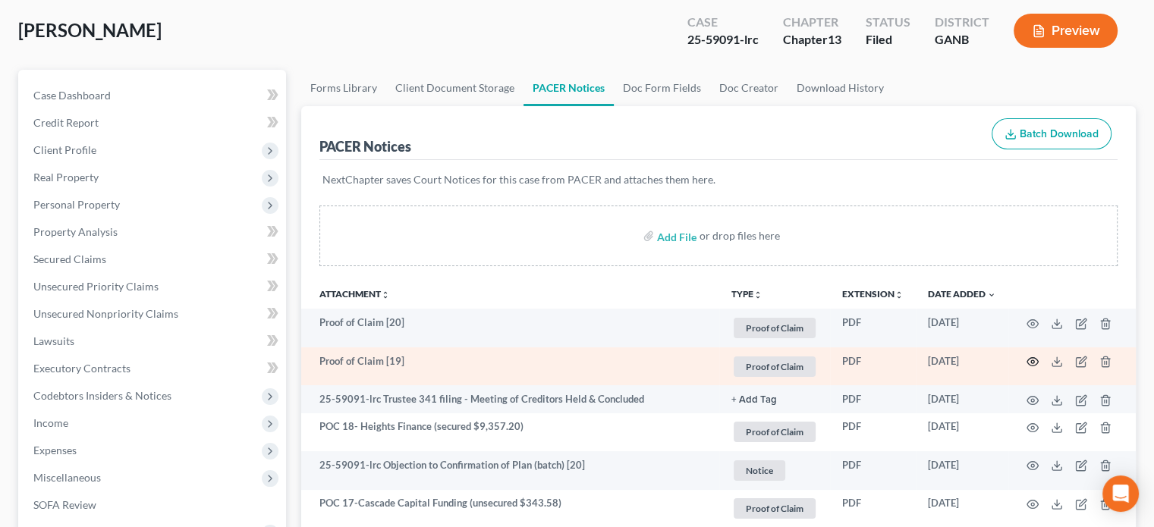
click at [1031, 357] on icon "button" at bounding box center [1033, 362] width 12 height 12
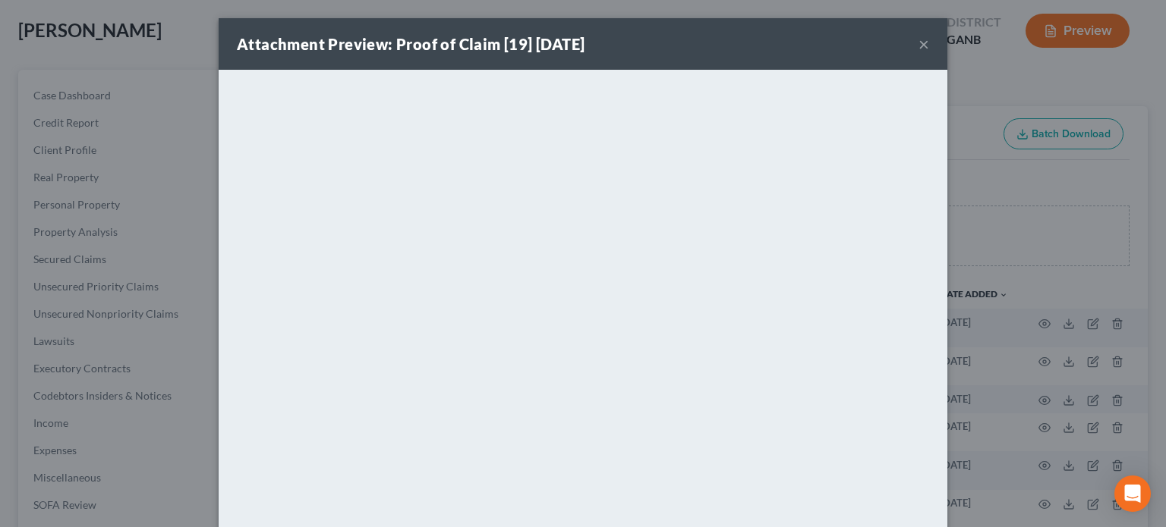
click at [918, 42] on button "×" at bounding box center [923, 44] width 11 height 18
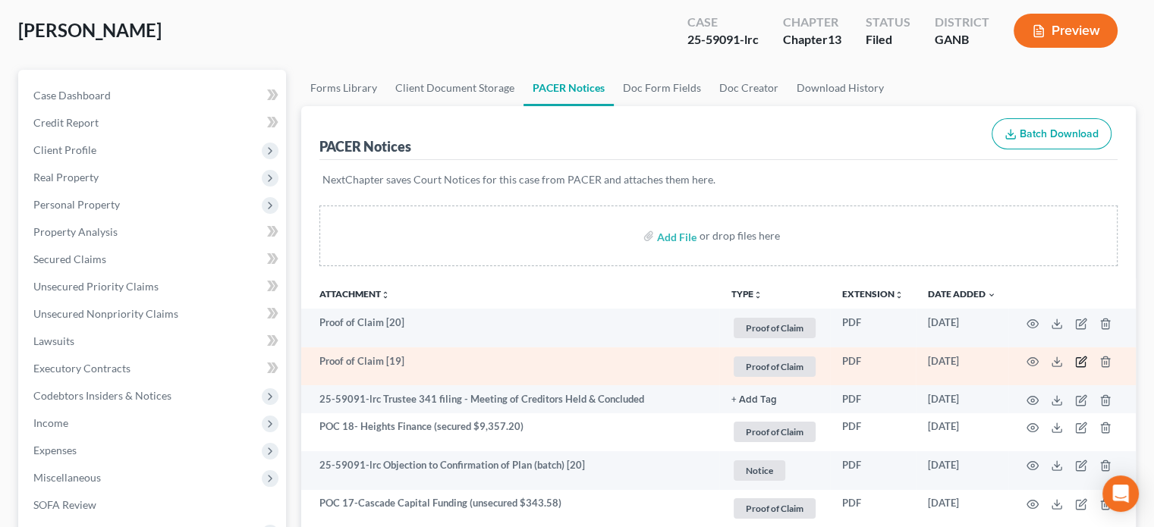
click at [1081, 362] on icon "button" at bounding box center [1082, 360] width 7 height 7
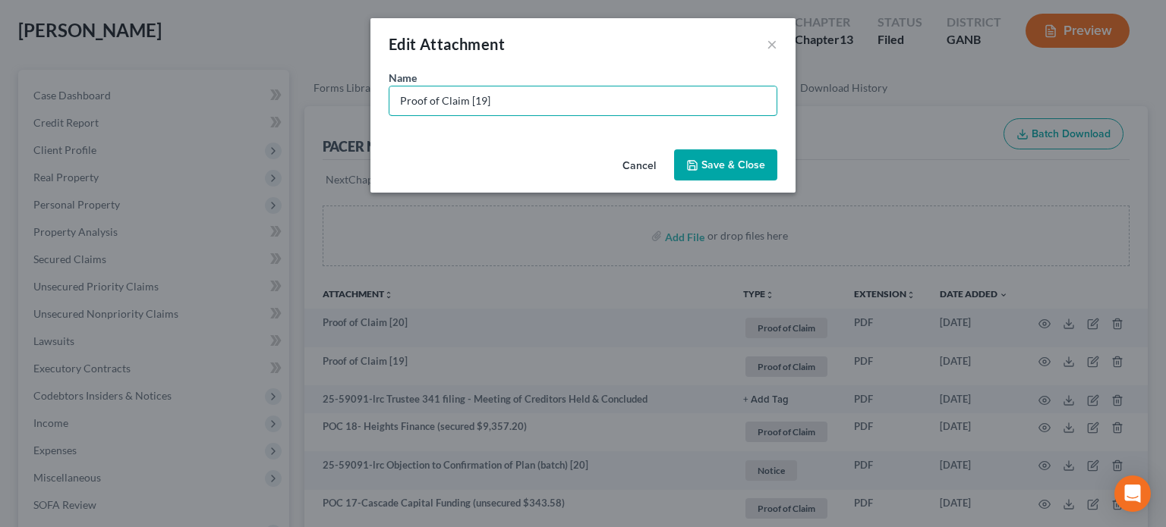
drag, startPoint x: 536, startPoint y: 95, endPoint x: 0, endPoint y: 40, distance: 538.6
click at [0, 40] on div "Edit Attachment × Name * Proof of Claim [19] Cancel Save & Close" at bounding box center [583, 263] width 1166 height 527
type input "POC 19-LVNV Funding (unsecured $254.69)"
click at [704, 163] on span "Save & Close" at bounding box center [733, 165] width 64 height 13
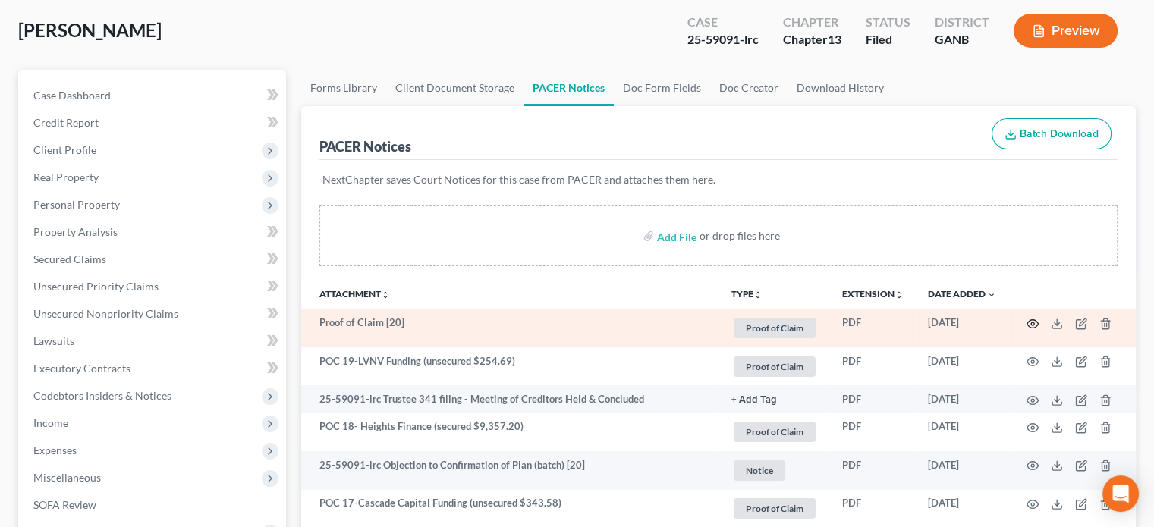
click at [1028, 321] on icon "button" at bounding box center [1033, 324] width 11 height 8
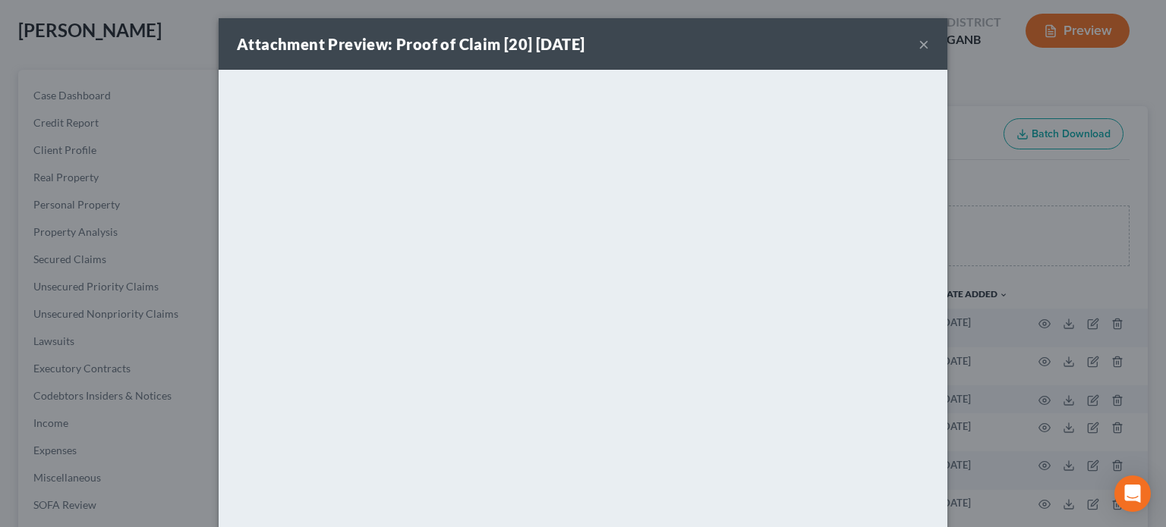
click at [920, 45] on button "×" at bounding box center [923, 44] width 11 height 18
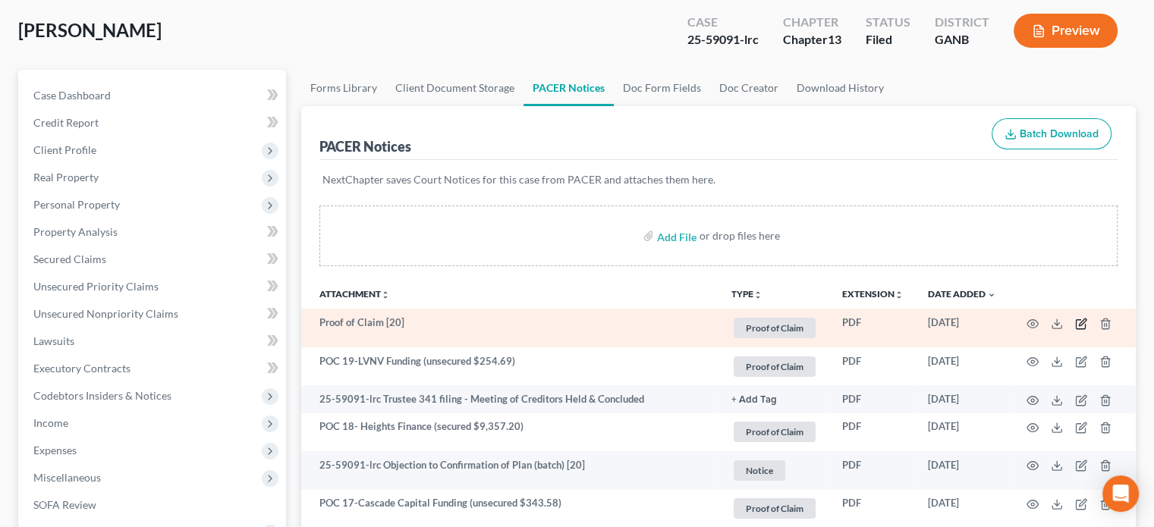
click at [1080, 323] on icon "button" at bounding box center [1082, 322] width 7 height 7
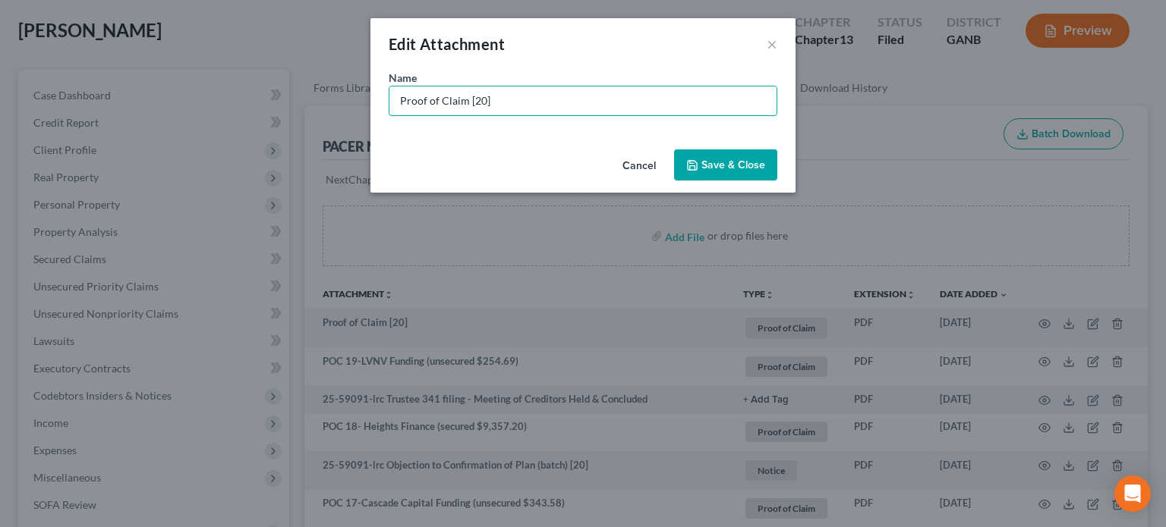
drag, startPoint x: 260, startPoint y: 74, endPoint x: 175, endPoint y: 56, distance: 86.2
click at [175, 56] on div "Edit Attachment × Name * Proof of Claim [20] Cancel Save & Close" at bounding box center [583, 263] width 1166 height 527
type input "POC 20-Ashley Funding Svc (unsecured $15.79)"
click at [716, 159] on button "Save & Close" at bounding box center [725, 166] width 103 height 32
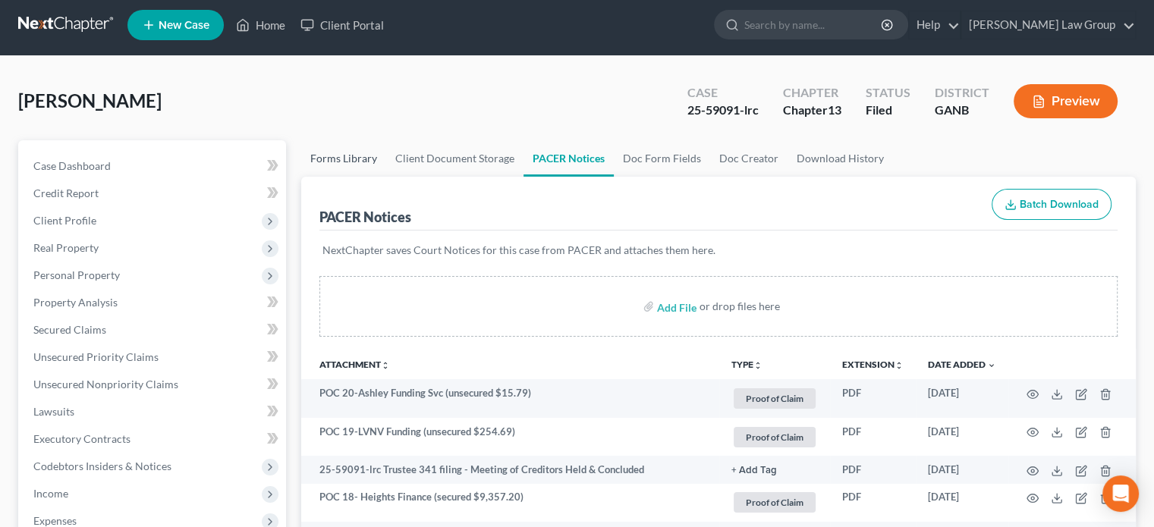
scroll to position [0, 0]
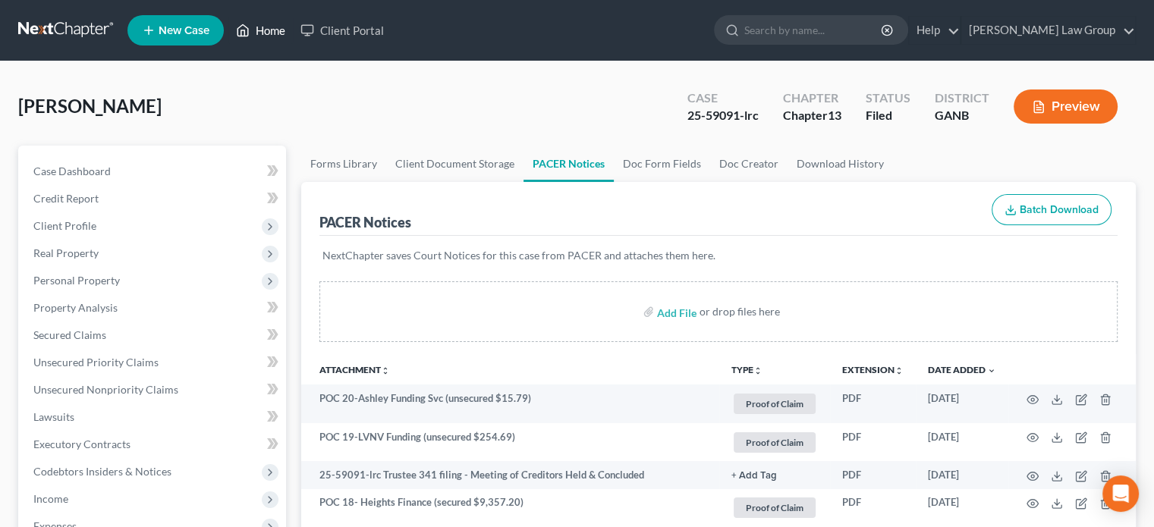
drag, startPoint x: 272, startPoint y: 31, endPoint x: 282, endPoint y: 30, distance: 9.1
click at [272, 31] on link "Home" at bounding box center [260, 30] width 65 height 27
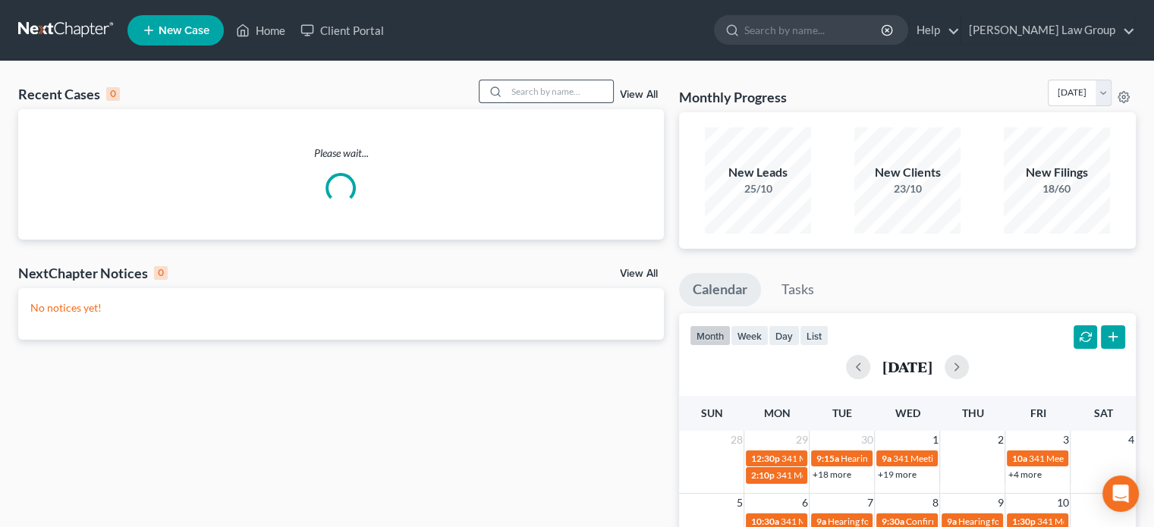
click at [523, 95] on input "search" at bounding box center [560, 91] width 106 height 22
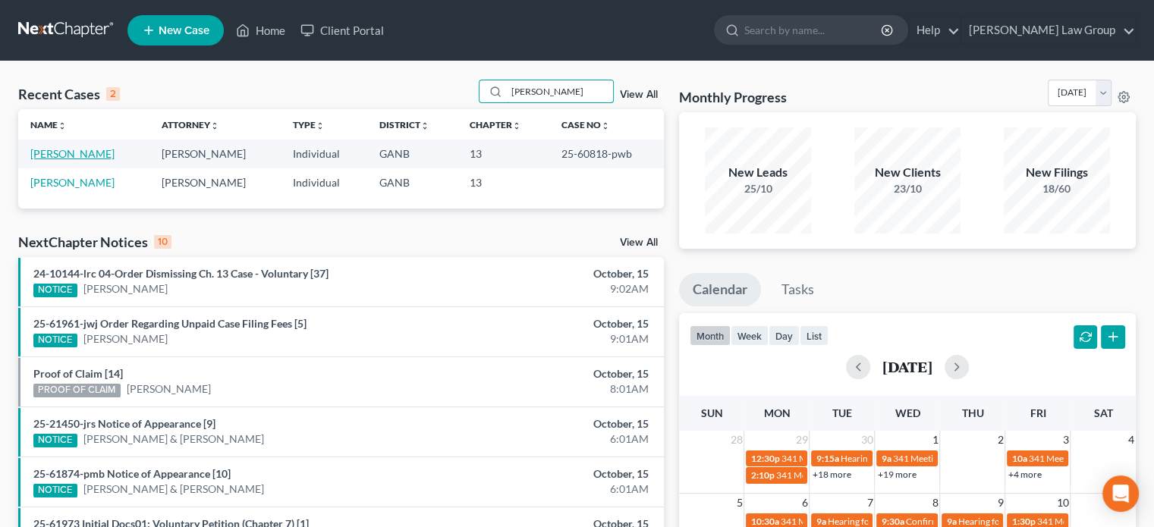
type input "[PERSON_NAME]"
click at [61, 151] on link "[PERSON_NAME]" at bounding box center [72, 153] width 84 height 13
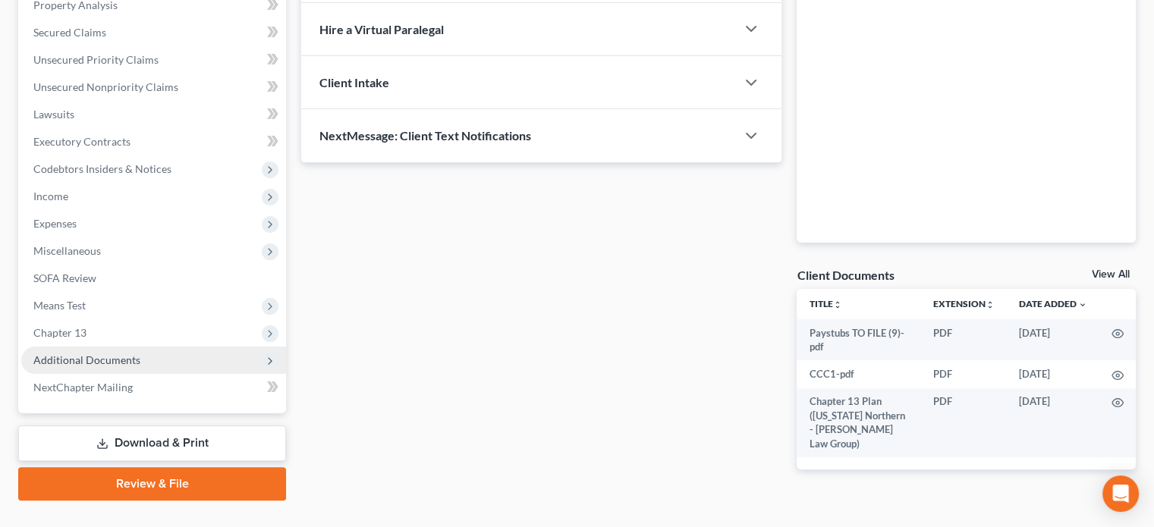
scroll to position [304, 0]
click at [114, 360] on span "Additional Documents" at bounding box center [86, 359] width 107 height 13
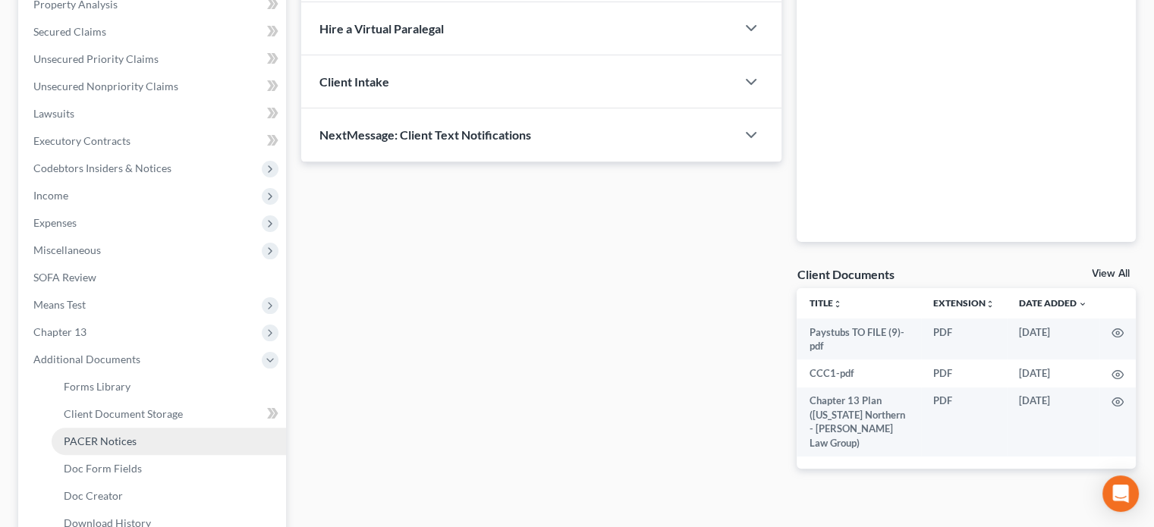
drag, startPoint x: 109, startPoint y: 443, endPoint x: 141, endPoint y: 433, distance: 34.1
click at [109, 442] on span "PACER Notices" at bounding box center [100, 441] width 73 height 13
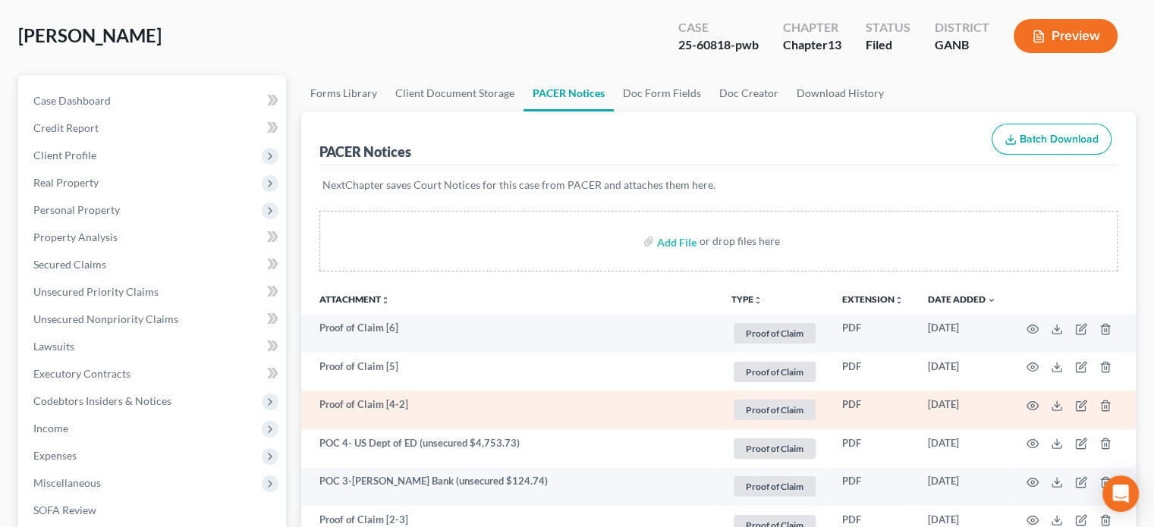
scroll to position [76, 0]
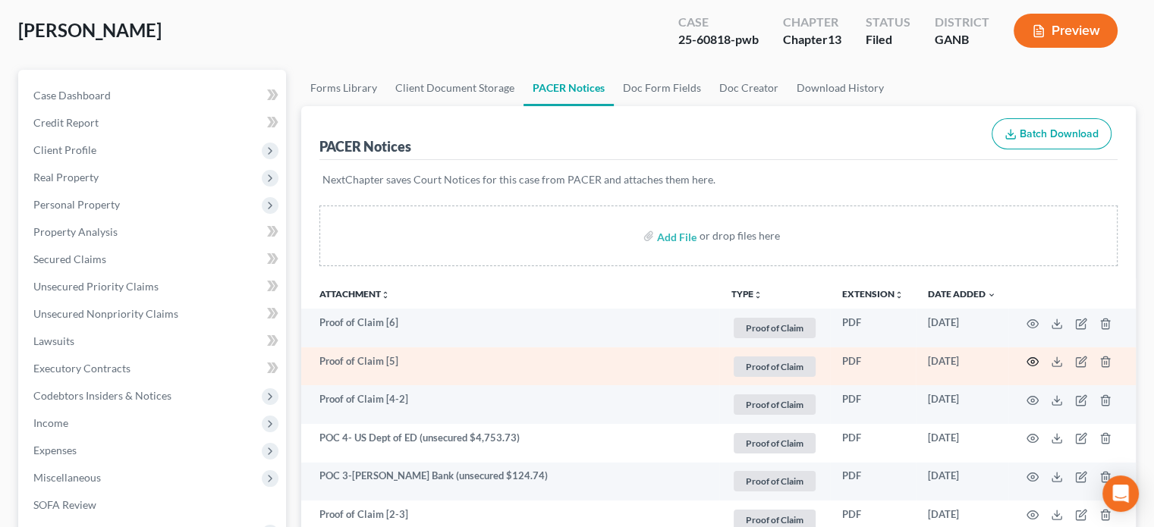
click at [1029, 359] on icon "button" at bounding box center [1033, 362] width 12 height 12
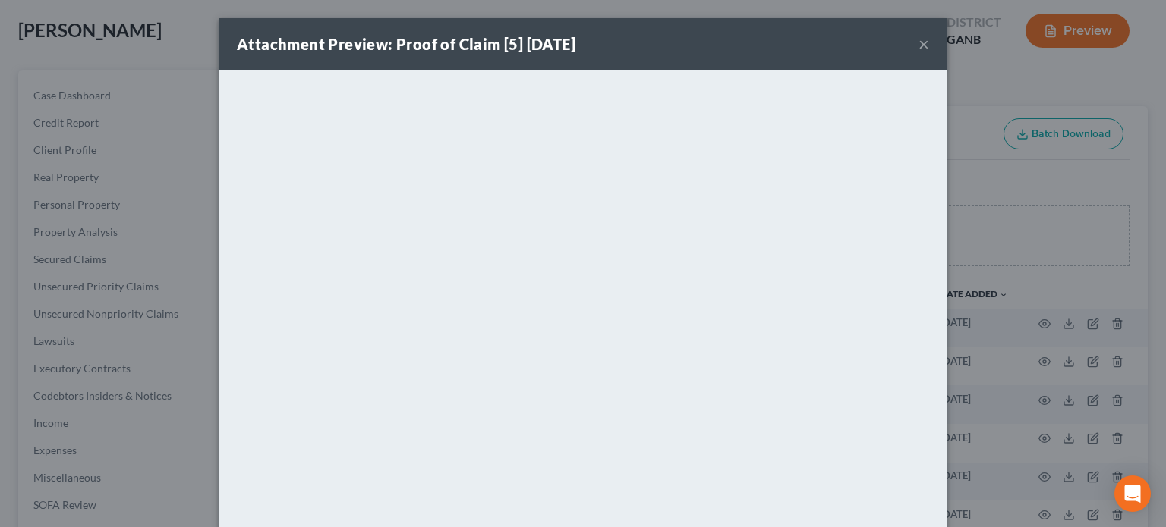
click at [920, 43] on button "×" at bounding box center [923, 44] width 11 height 18
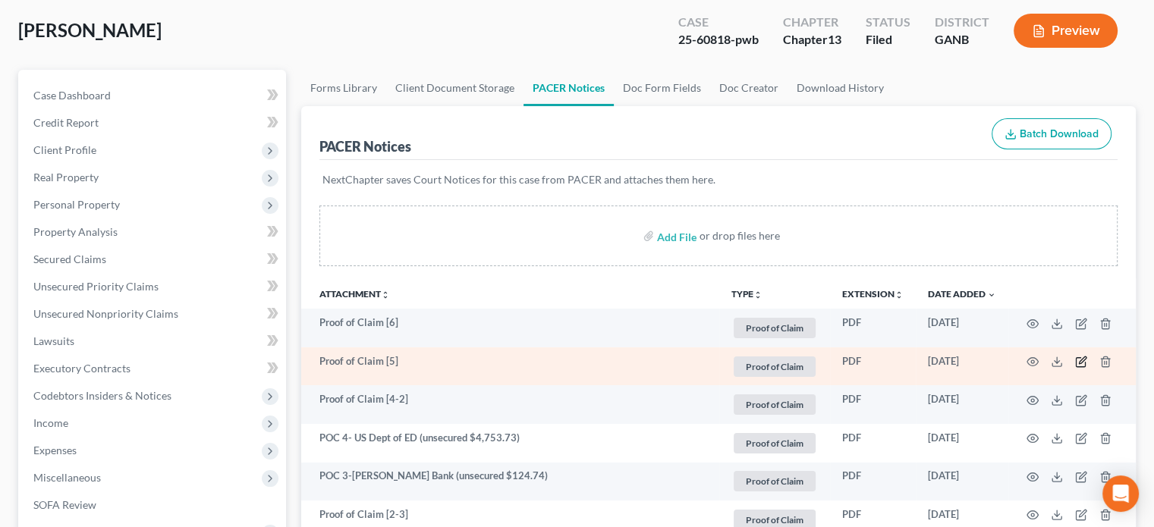
click at [1081, 357] on icon "button" at bounding box center [1081, 362] width 12 height 12
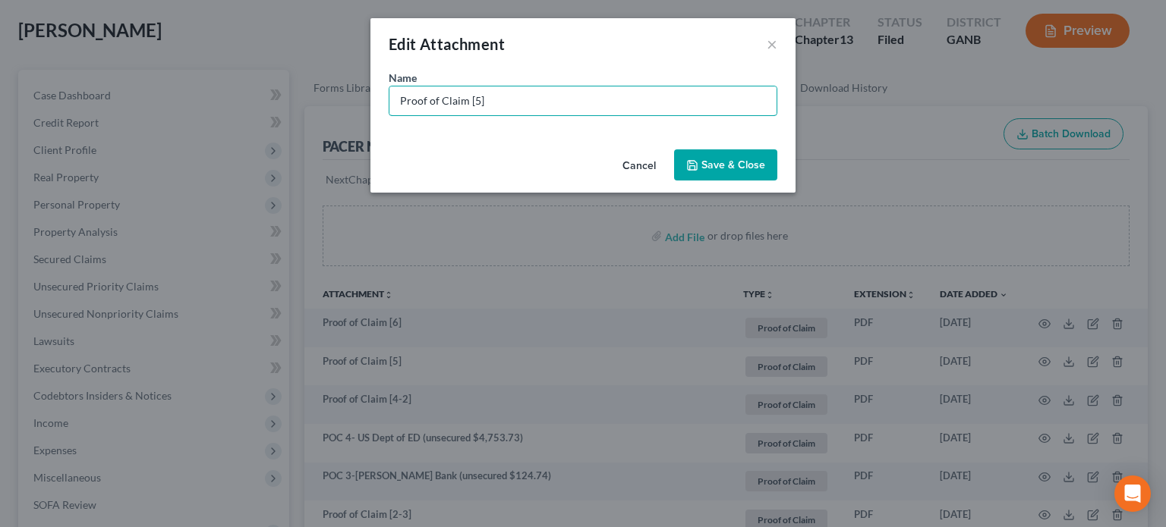
drag, startPoint x: 443, startPoint y: 93, endPoint x: 0, endPoint y: -55, distance: 467.3
type input "POC 5-Affirm (unsecured $616.42)"
drag, startPoint x: 717, startPoint y: 165, endPoint x: 743, endPoint y: 171, distance: 26.5
click at [719, 164] on span "Save & Close" at bounding box center [733, 165] width 64 height 13
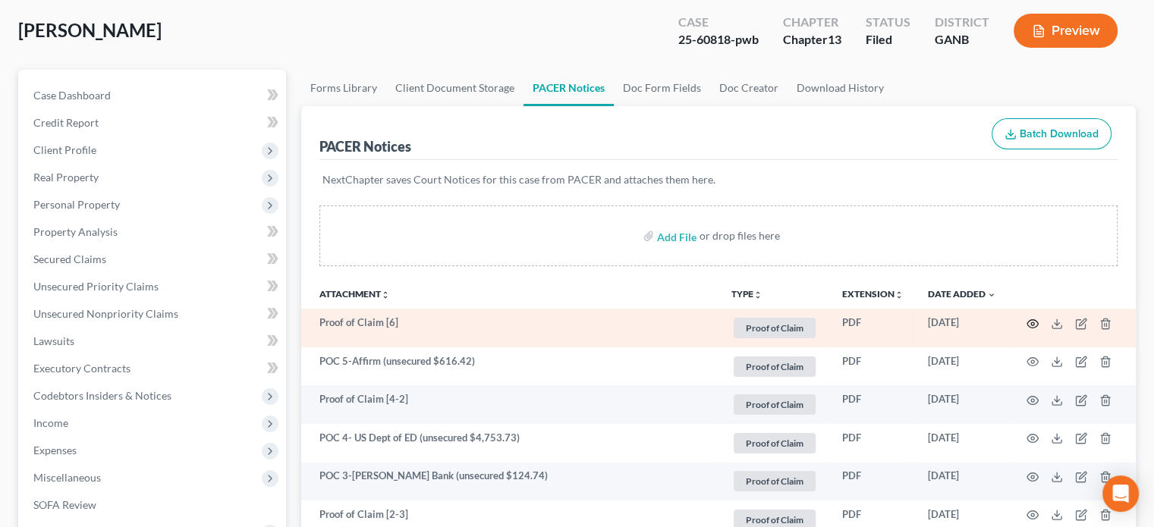
click at [1033, 323] on icon "button" at bounding box center [1033, 324] width 12 height 12
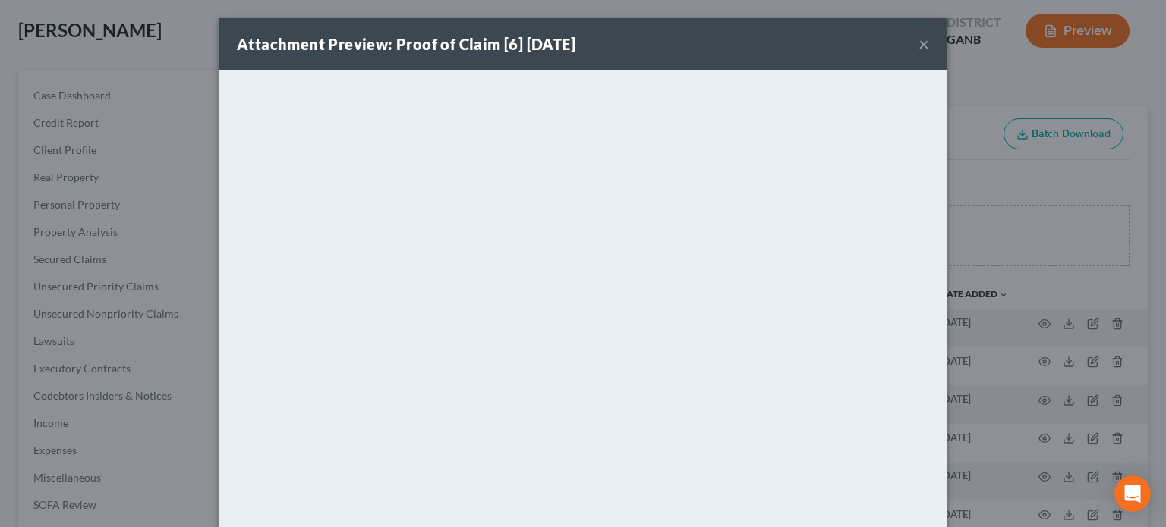
click at [919, 44] on button "×" at bounding box center [923, 44] width 11 height 18
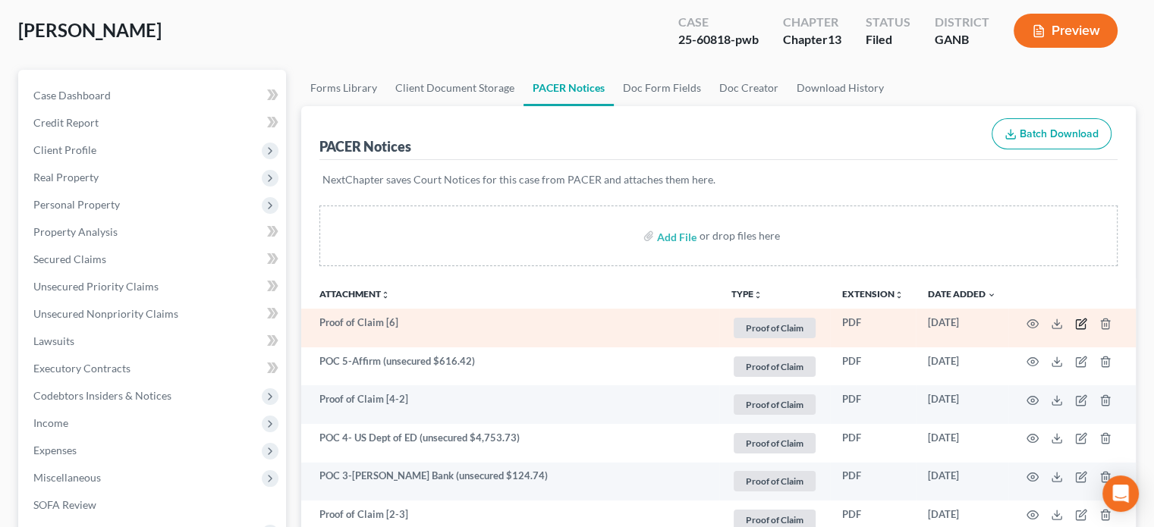
click at [1084, 320] on icon "button" at bounding box center [1081, 324] width 12 height 12
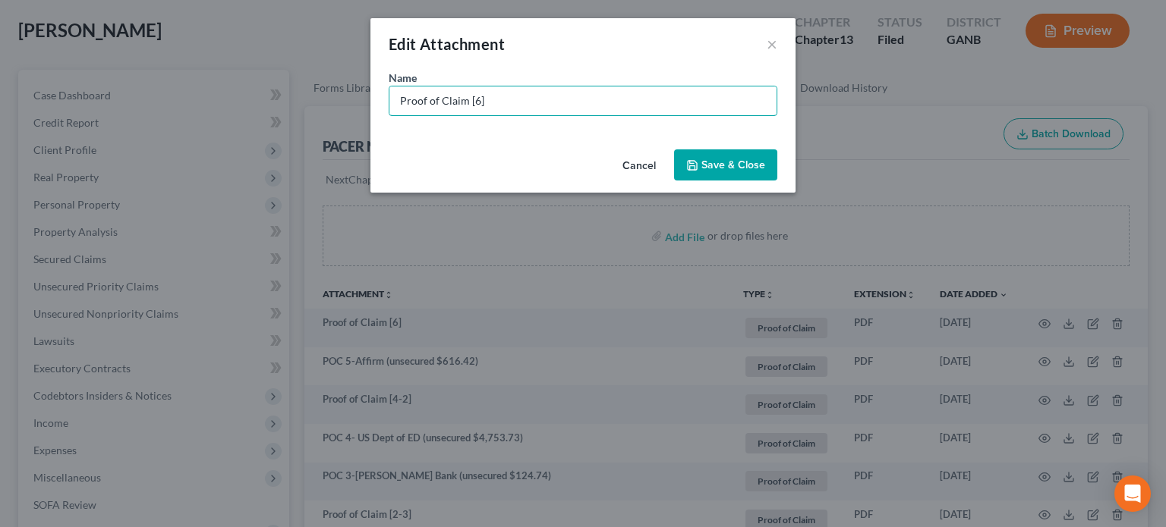
drag, startPoint x: 519, startPoint y: 109, endPoint x: 0, endPoint y: 58, distance: 521.6
click at [0, 58] on div "Edit Attachment × Name * Proof of Claim [6] Cancel Save & Close" at bounding box center [583, 263] width 1166 height 527
type input "POC 6-Premier Bankcard (unsecured $529.83)"
click at [713, 173] on button "Save & Close" at bounding box center [725, 166] width 103 height 32
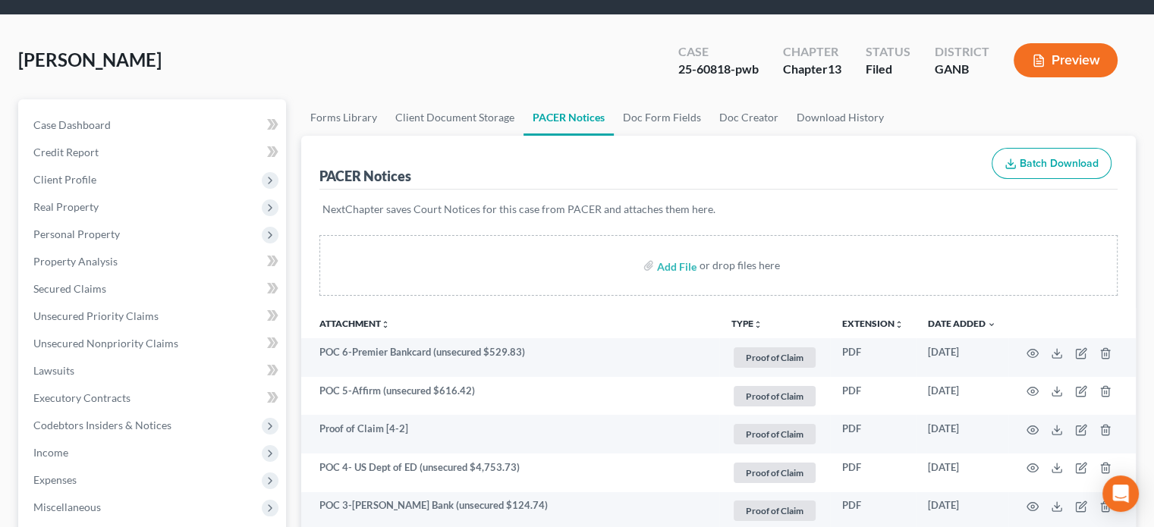
scroll to position [0, 0]
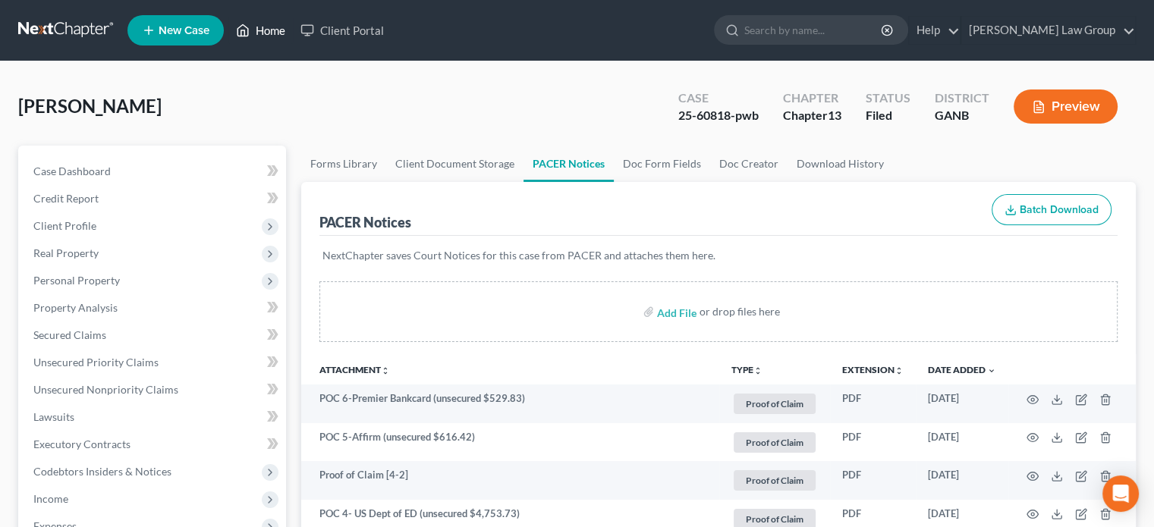
drag, startPoint x: 268, startPoint y: 27, endPoint x: 284, endPoint y: 26, distance: 16.0
click at [267, 27] on link "Home" at bounding box center [260, 30] width 65 height 27
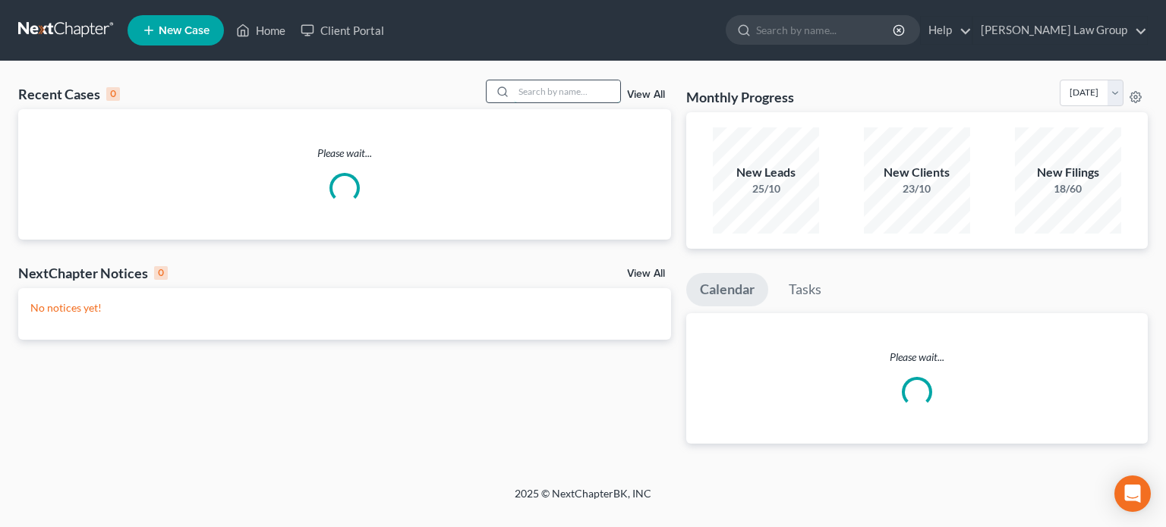
click at [540, 96] on input "search" at bounding box center [567, 91] width 106 height 22
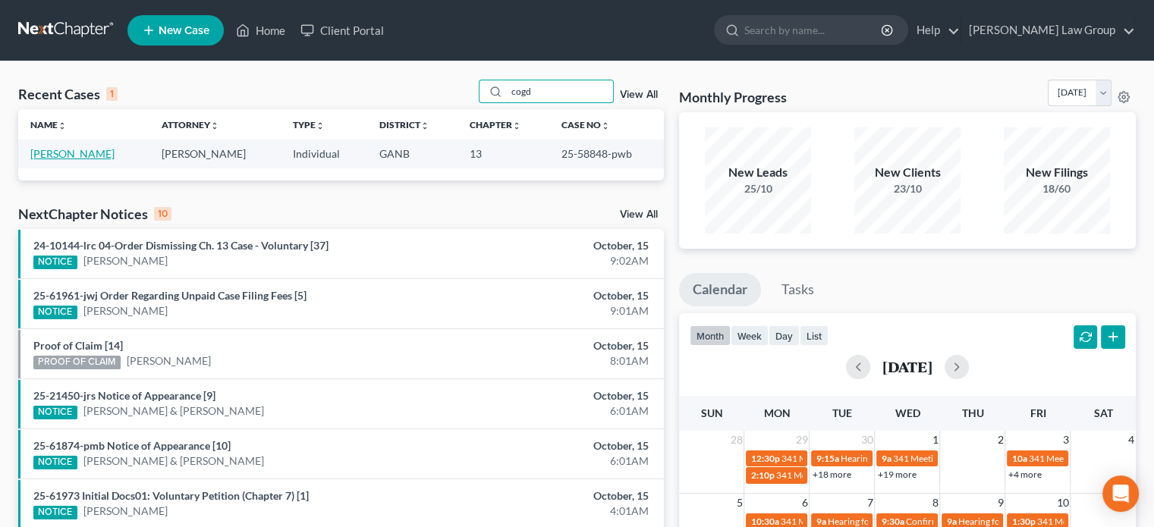
type input "cogd"
click at [93, 153] on link "[PERSON_NAME]" at bounding box center [72, 153] width 84 height 13
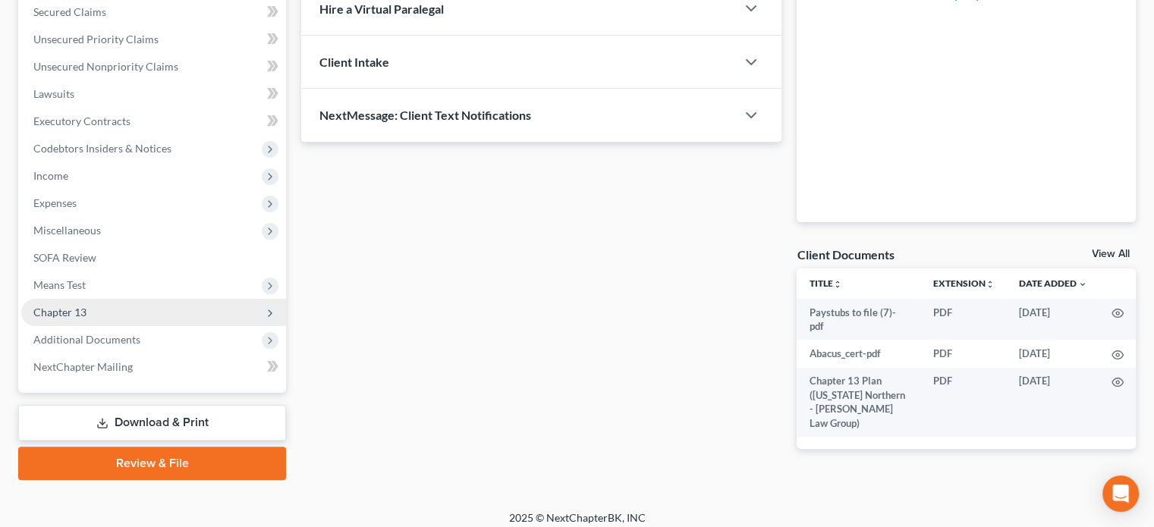
scroll to position [332, 0]
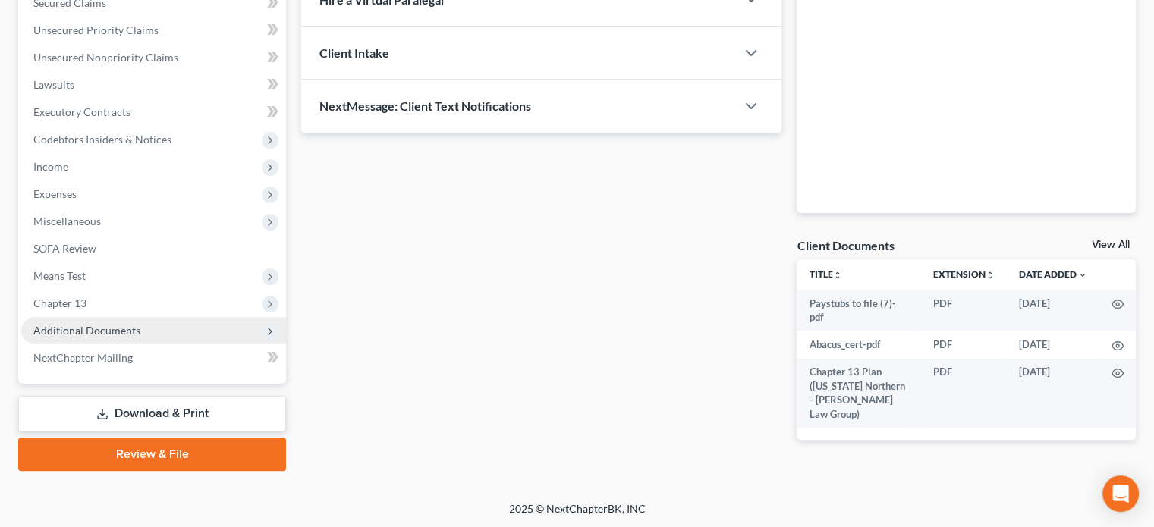
click at [94, 330] on span "Additional Documents" at bounding box center [86, 330] width 107 height 13
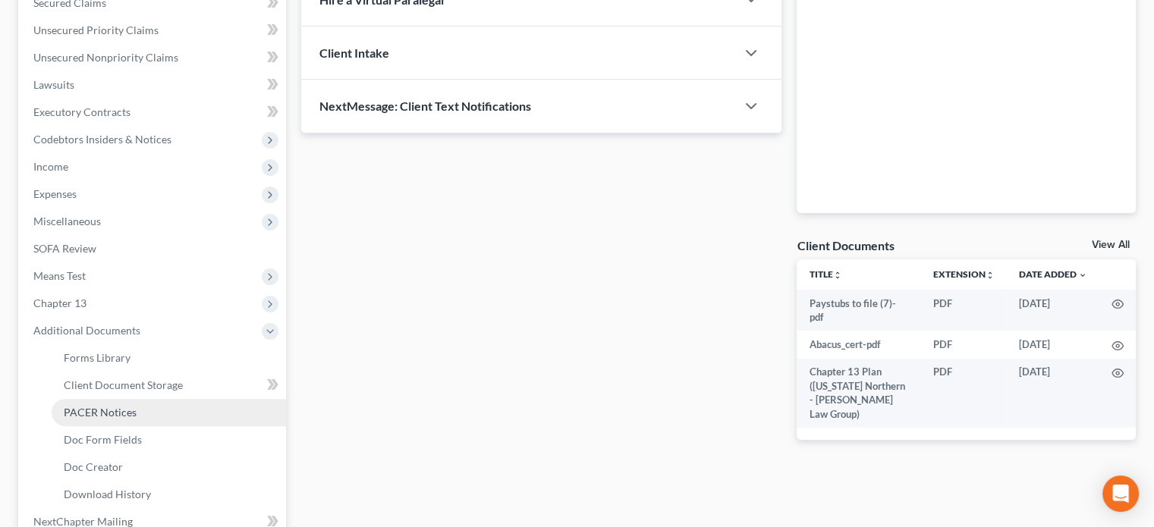
click at [84, 409] on span "PACER Notices" at bounding box center [100, 412] width 73 height 13
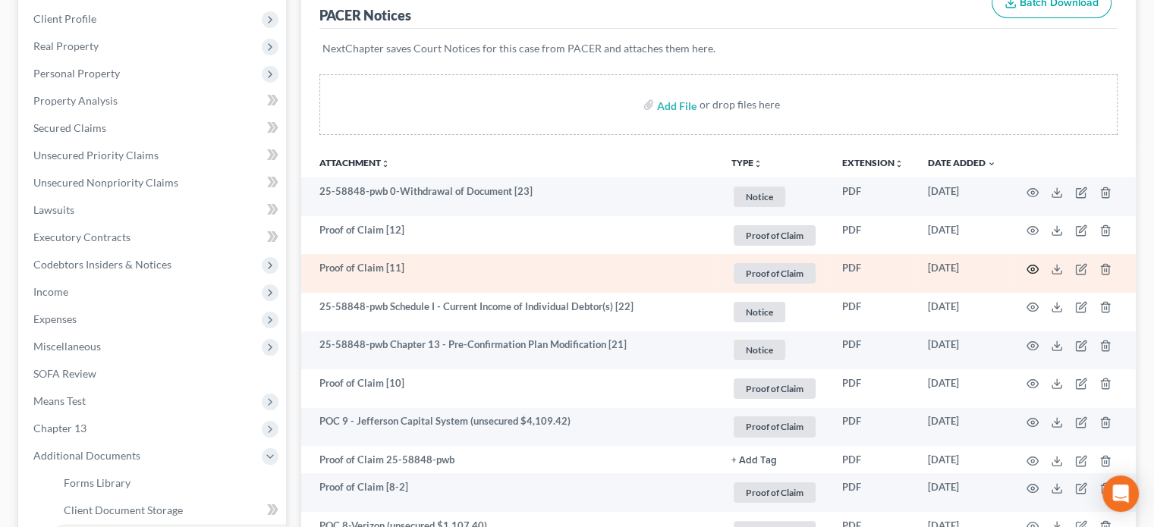
scroll to position [228, 0]
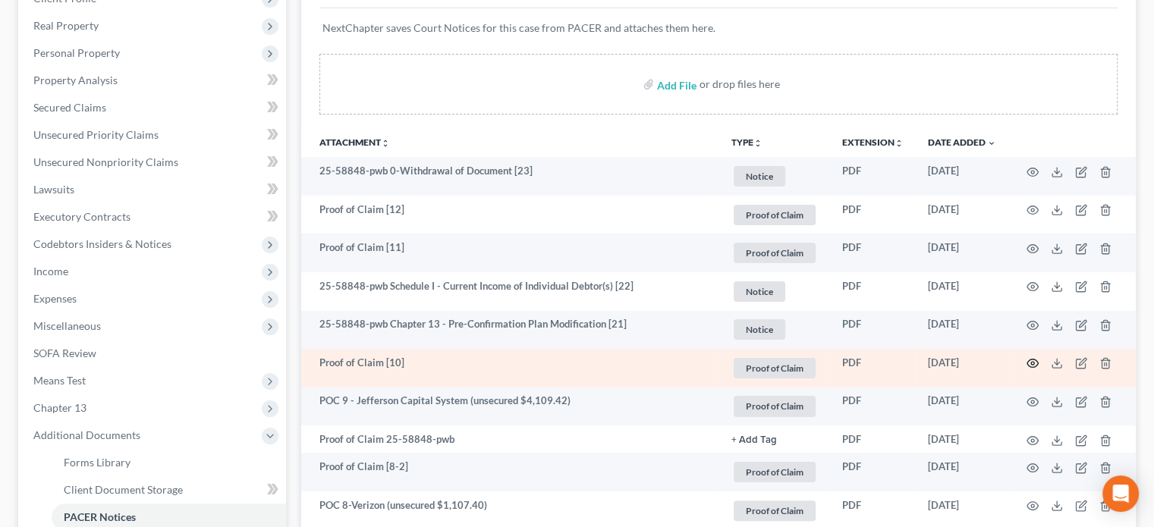
click at [1036, 360] on icon "button" at bounding box center [1033, 364] width 11 height 8
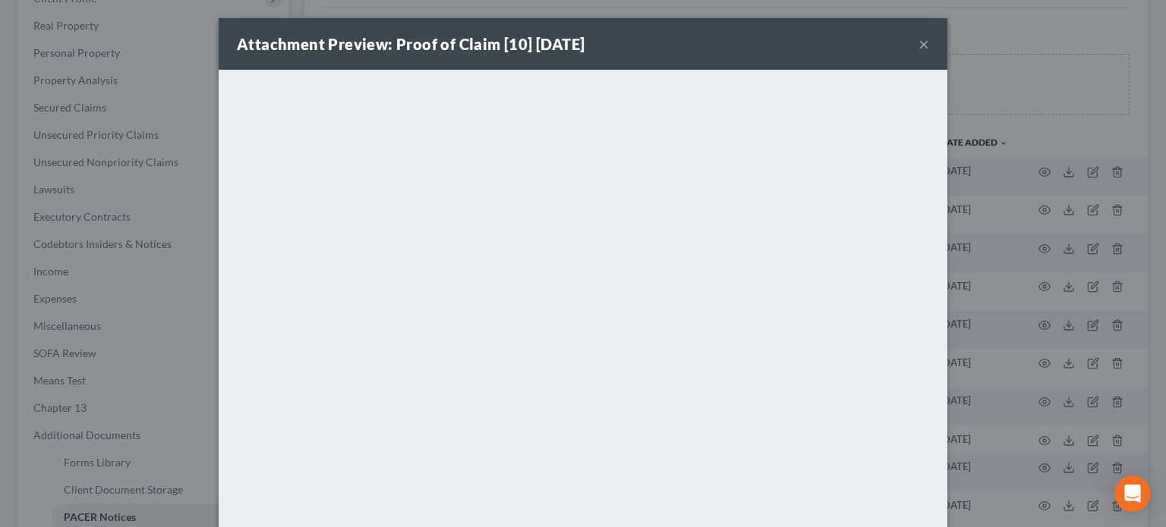
click at [918, 41] on button "×" at bounding box center [923, 44] width 11 height 18
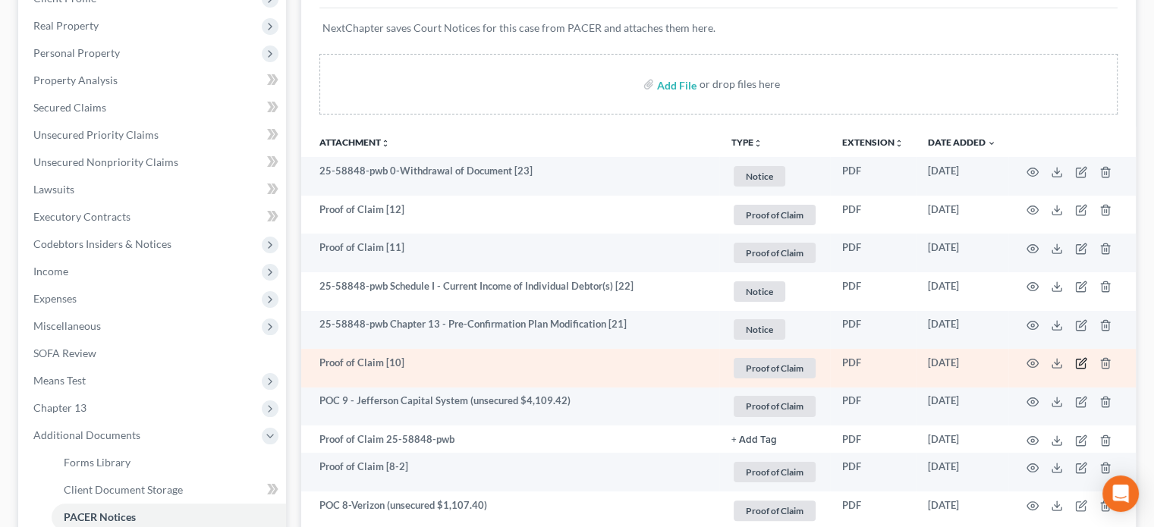
click at [1078, 360] on icon "button" at bounding box center [1081, 363] width 12 height 12
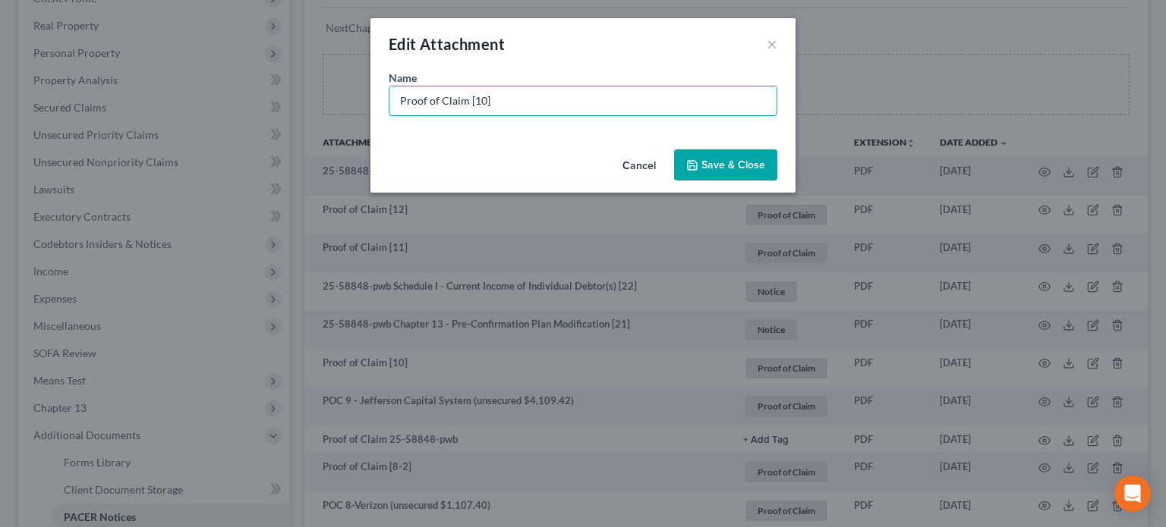
drag, startPoint x: 516, startPoint y: 105, endPoint x: 0, endPoint y: 75, distance: 517.0
click at [0, 75] on div "Edit Attachment × Name * Proof of Claim [10] Cancel Save & Close" at bounding box center [583, 263] width 1166 height 527
type input "POC 10-Synchrony Bank (unsecured $16,137.35)"
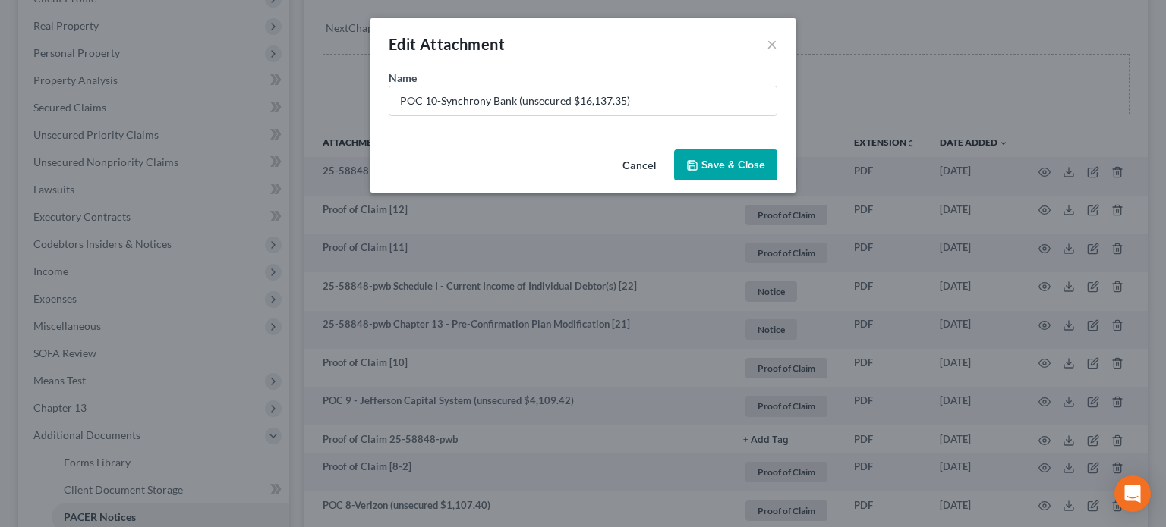
click at [703, 165] on span "Save & Close" at bounding box center [733, 165] width 64 height 13
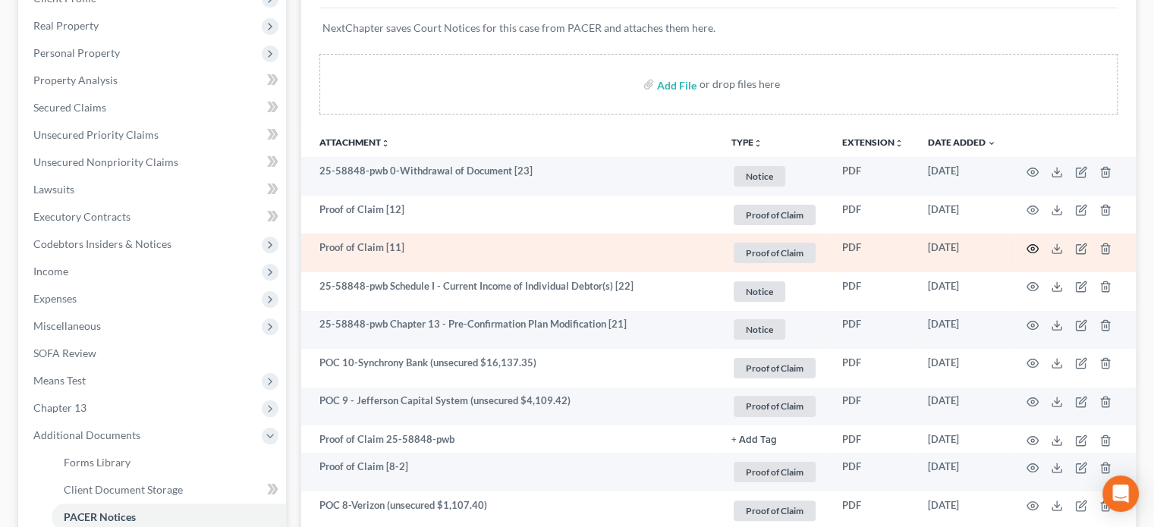
click at [1032, 248] on icon "button" at bounding box center [1033, 249] width 12 height 12
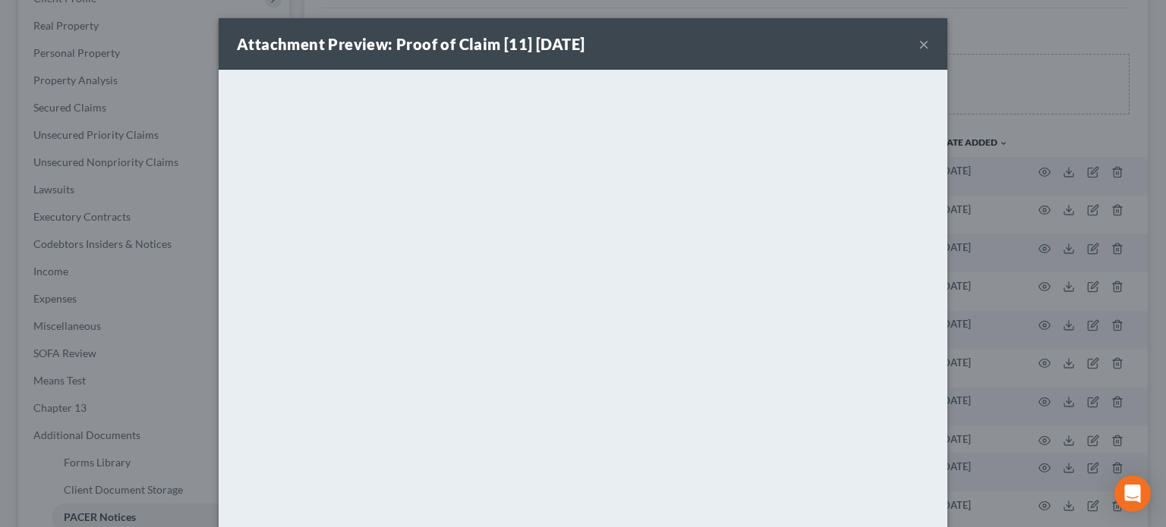
click at [918, 42] on button "×" at bounding box center [923, 44] width 11 height 18
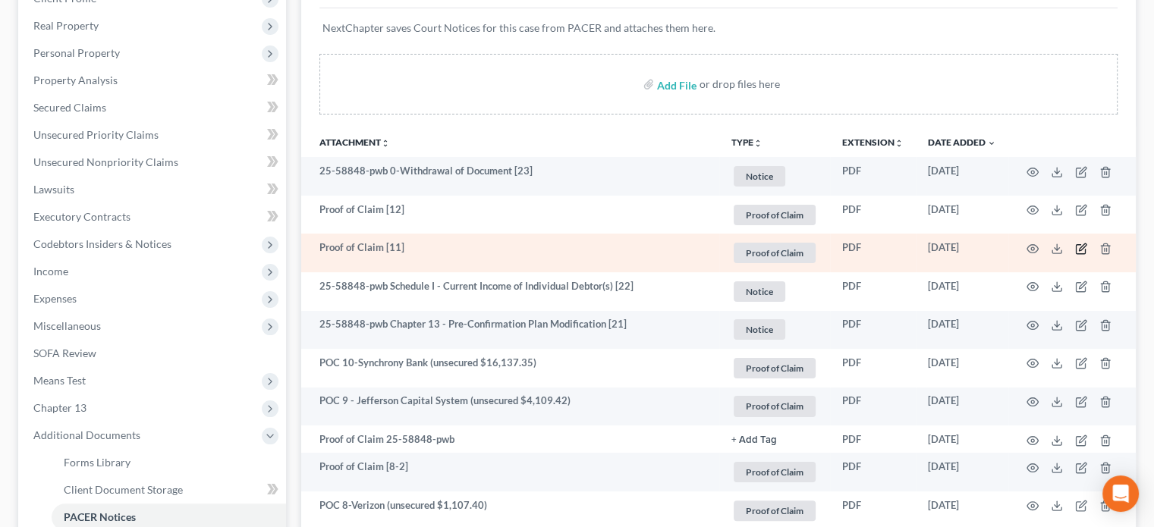
click at [1081, 248] on icon "button" at bounding box center [1082, 247] width 7 height 7
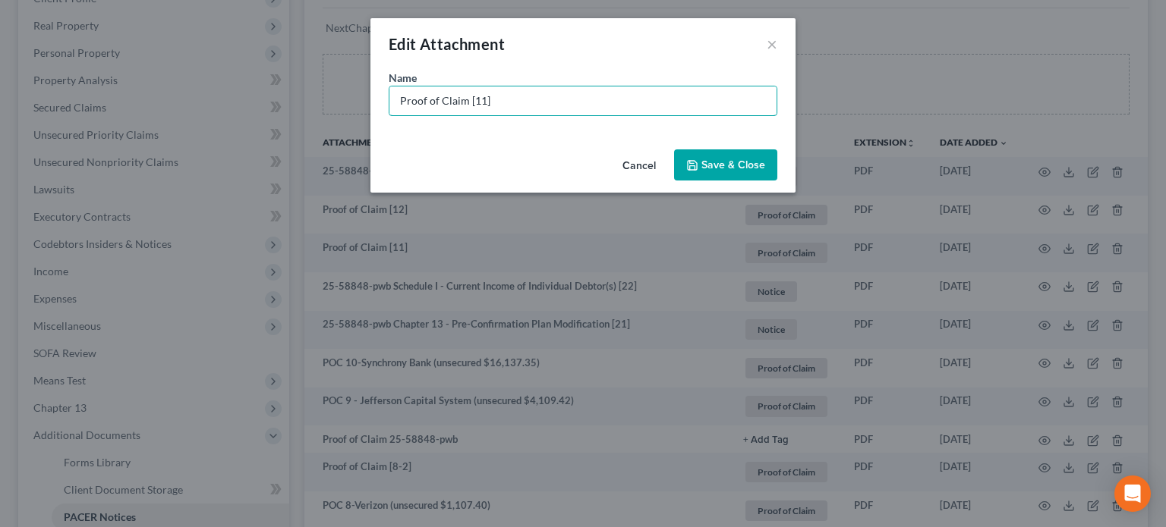
drag, startPoint x: 507, startPoint y: 93, endPoint x: 238, endPoint y: 75, distance: 270.0
click at [238, 75] on div "Edit Attachment × Name * Proof of Claim [11] Cancel Save & Close" at bounding box center [583, 263] width 1166 height 527
type input "POC 11- Westlake Svc (secured $4,030.96)"
click at [732, 160] on span "Save & Close" at bounding box center [733, 165] width 64 height 13
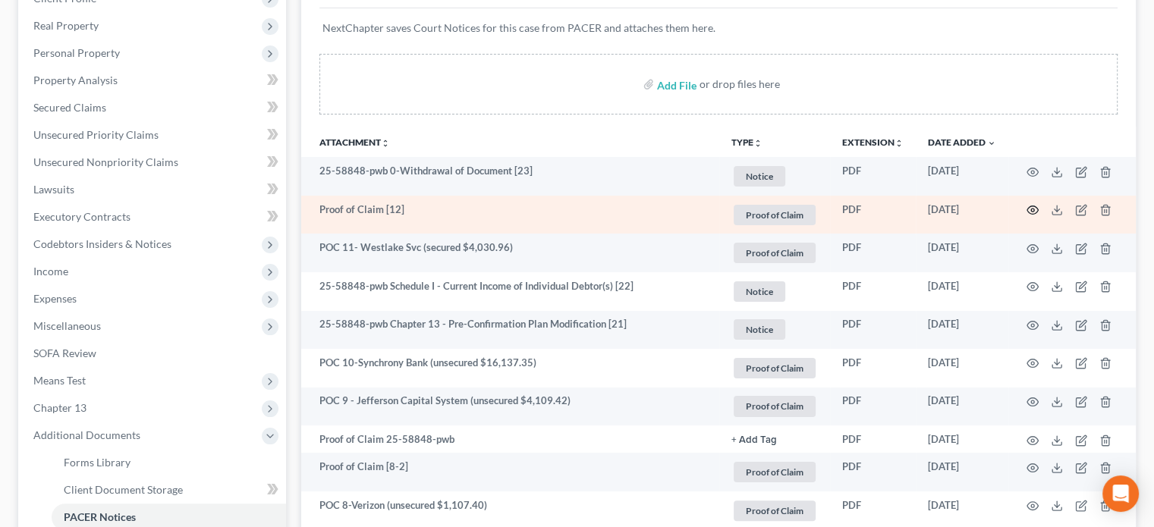
click at [1027, 206] on icon "button" at bounding box center [1033, 210] width 12 height 12
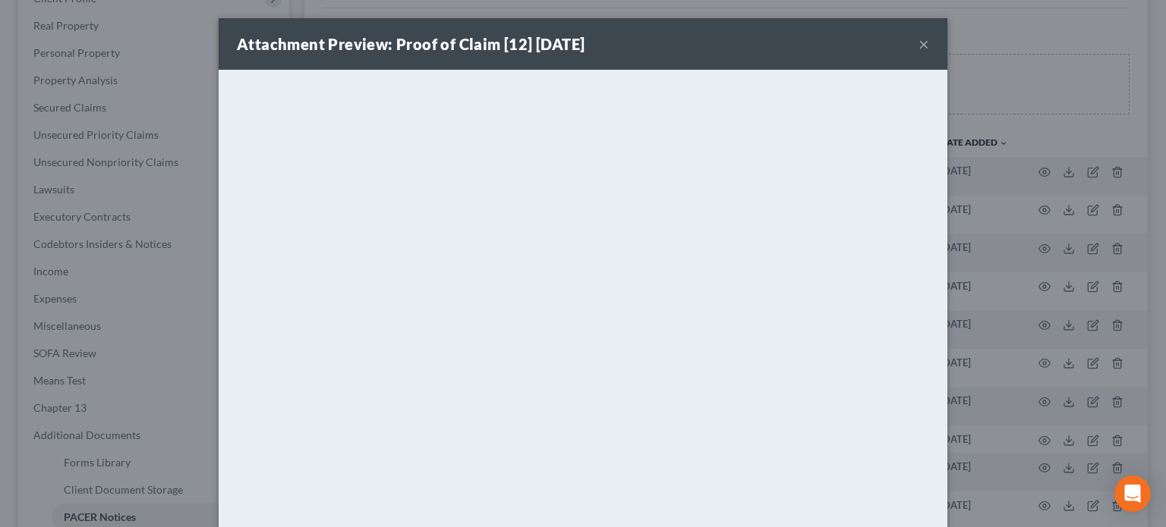
click at [918, 41] on button "×" at bounding box center [923, 44] width 11 height 18
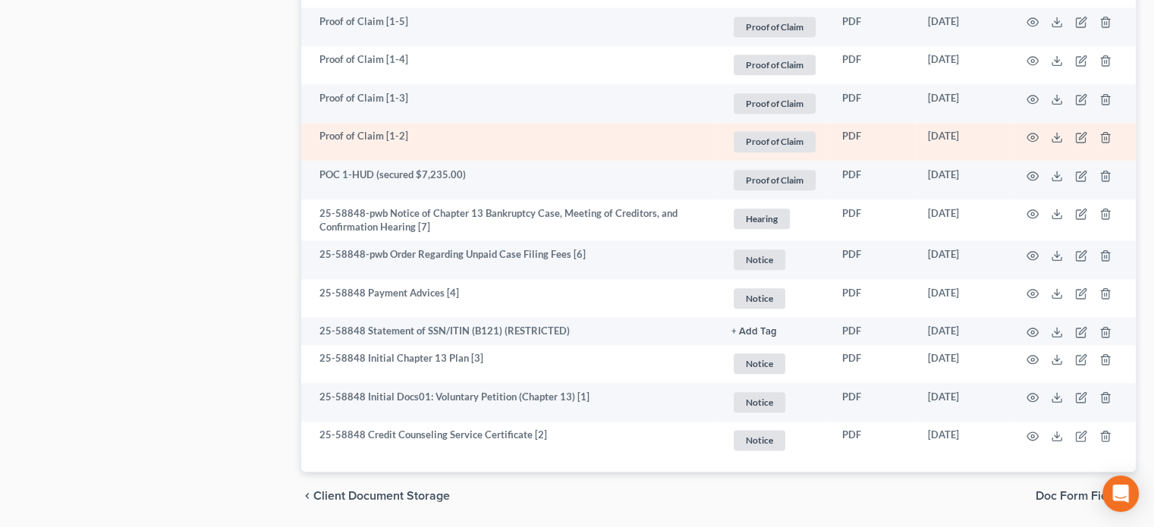
scroll to position [1746, 0]
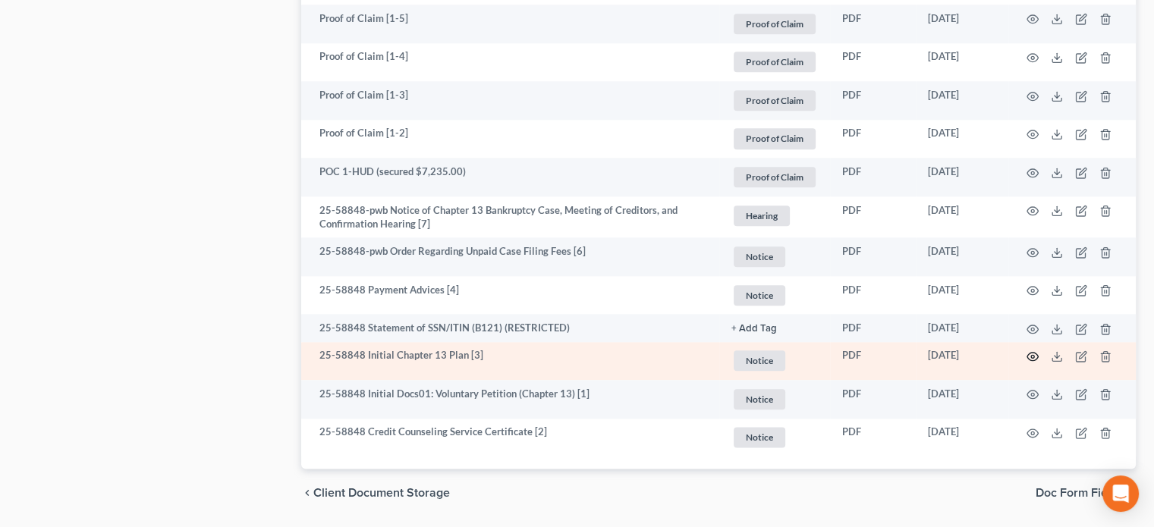
click at [1031, 352] on icon "button" at bounding box center [1033, 357] width 12 height 12
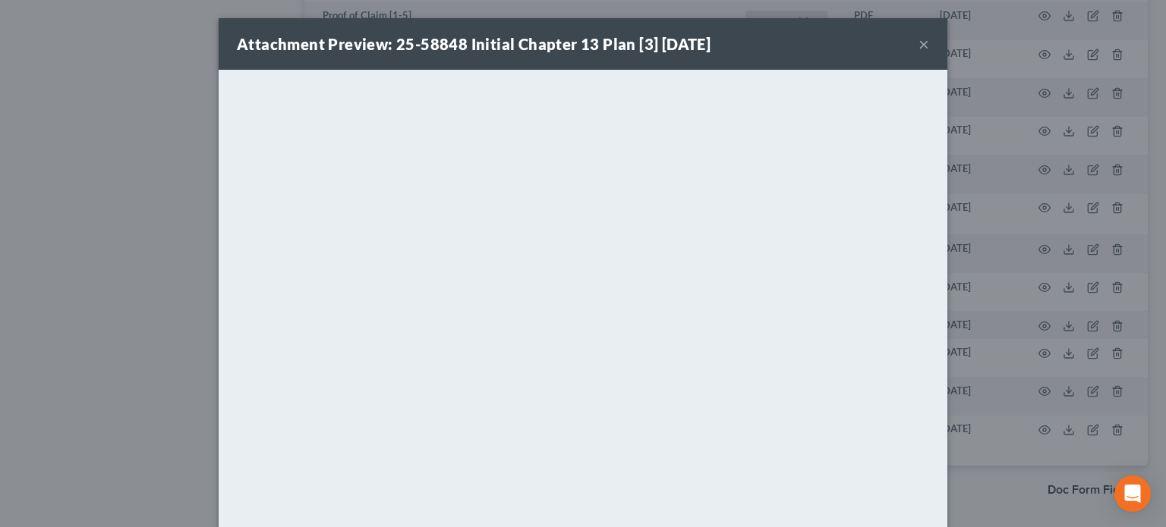
click at [918, 45] on button "×" at bounding box center [923, 44] width 11 height 18
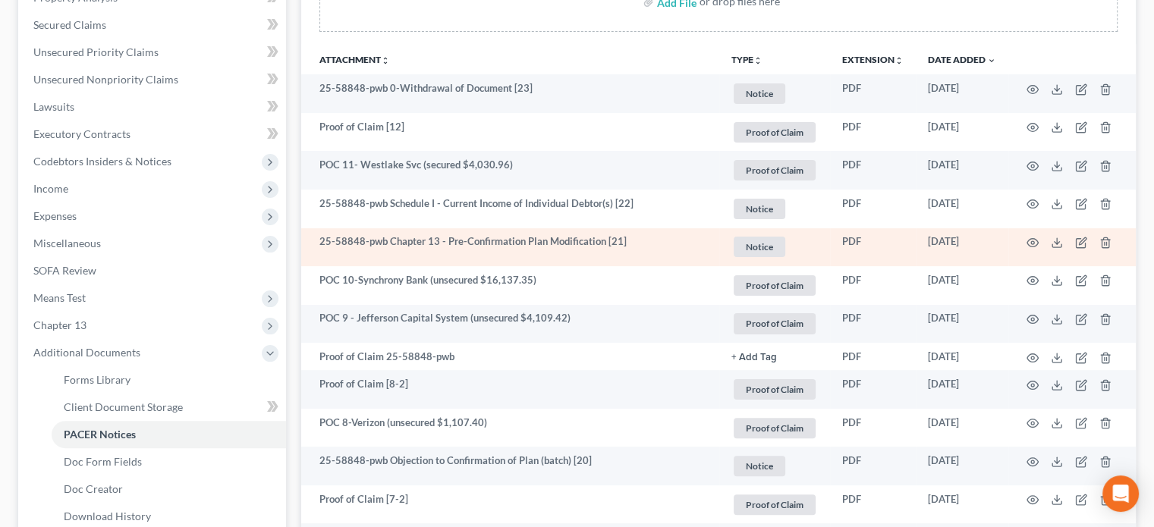
scroll to position [304, 0]
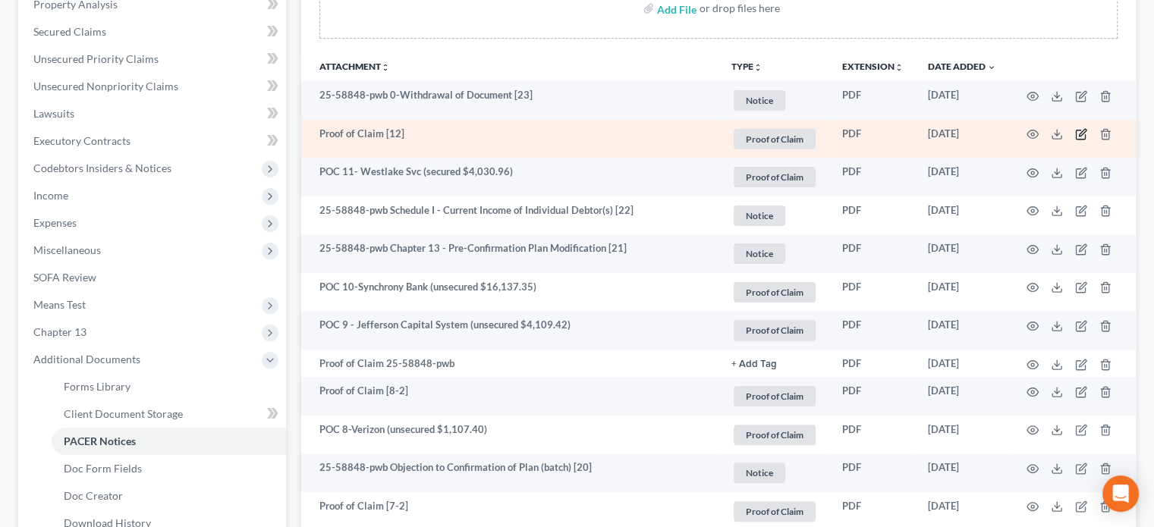
click at [1081, 133] on icon "button" at bounding box center [1082, 133] width 7 height 7
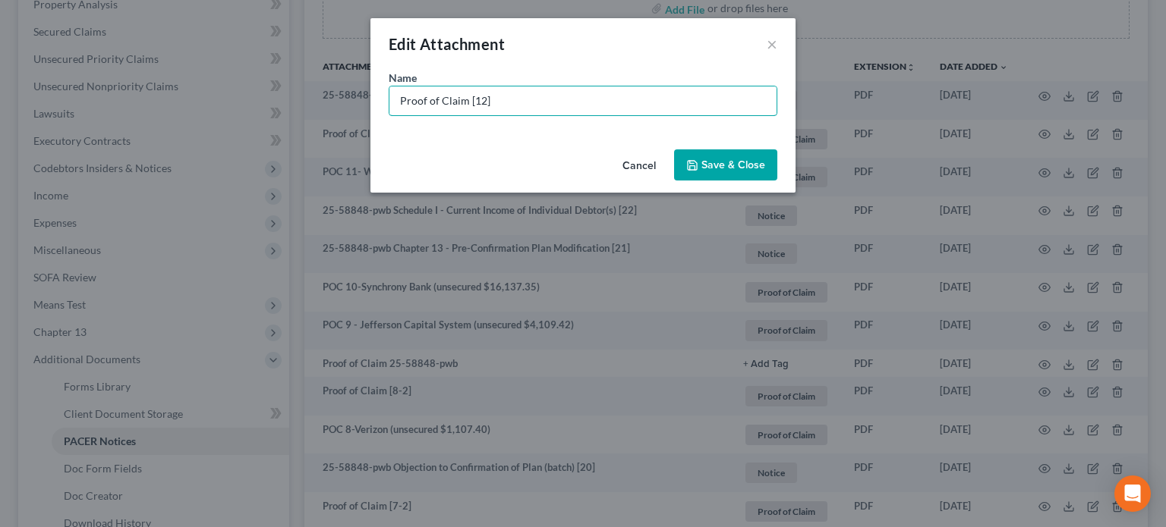
drag, startPoint x: 203, startPoint y: 106, endPoint x: 0, endPoint y: 103, distance: 203.4
click at [0, 103] on div "Edit Attachment × Name * Proof of Claim [12] Cancel Save & Close" at bounding box center [583, 263] width 1166 height 527
type input "POC 12-Planet Home Lending (secured arrears: $17,938.27)"
click at [725, 166] on span "Save & Close" at bounding box center [733, 165] width 64 height 13
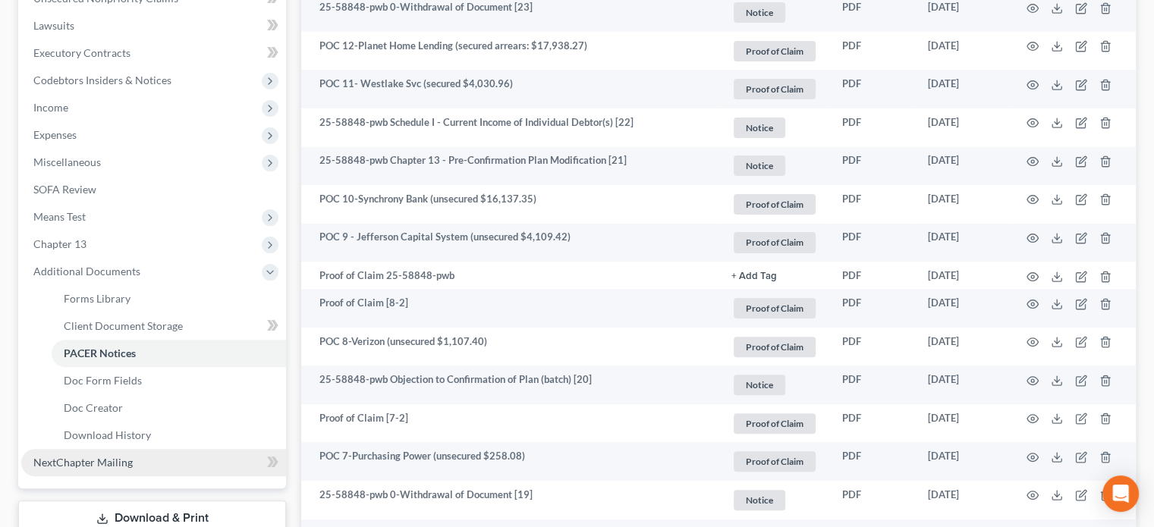
scroll to position [455, 0]
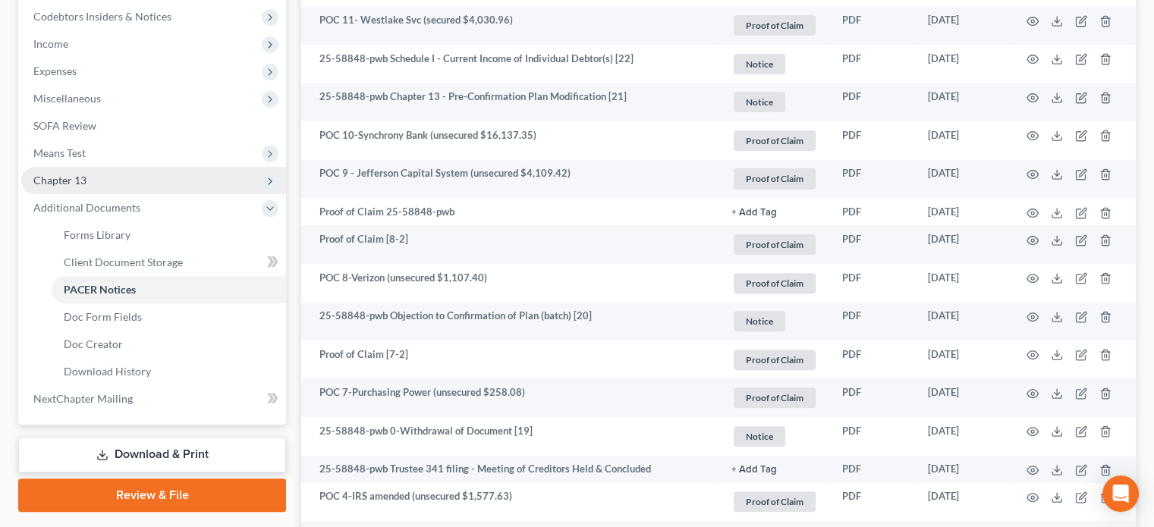
click at [62, 179] on span "Chapter 13" at bounding box center [59, 180] width 53 height 13
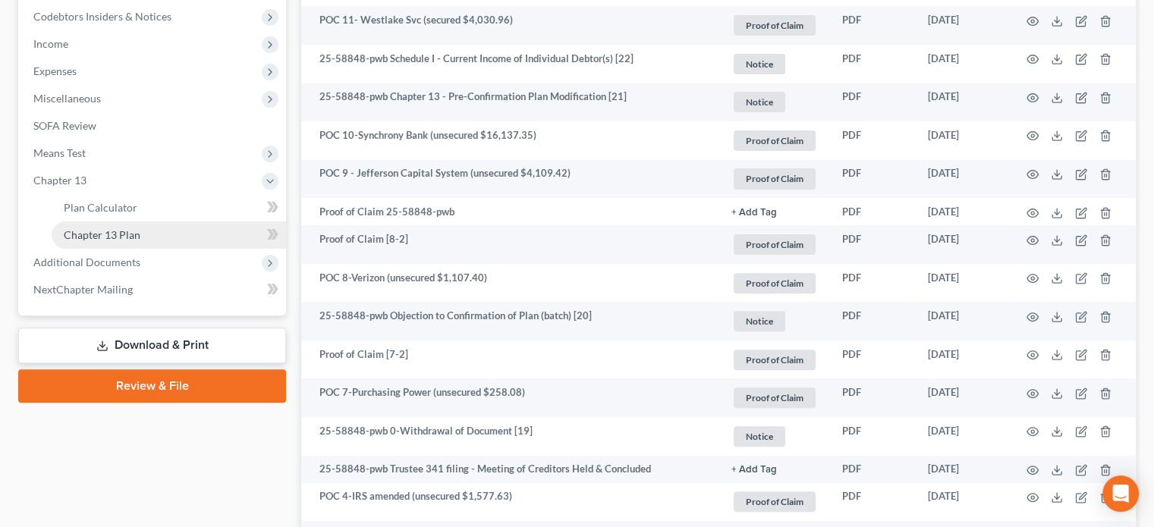
click at [71, 229] on span "Chapter 13 Plan" at bounding box center [102, 234] width 77 height 13
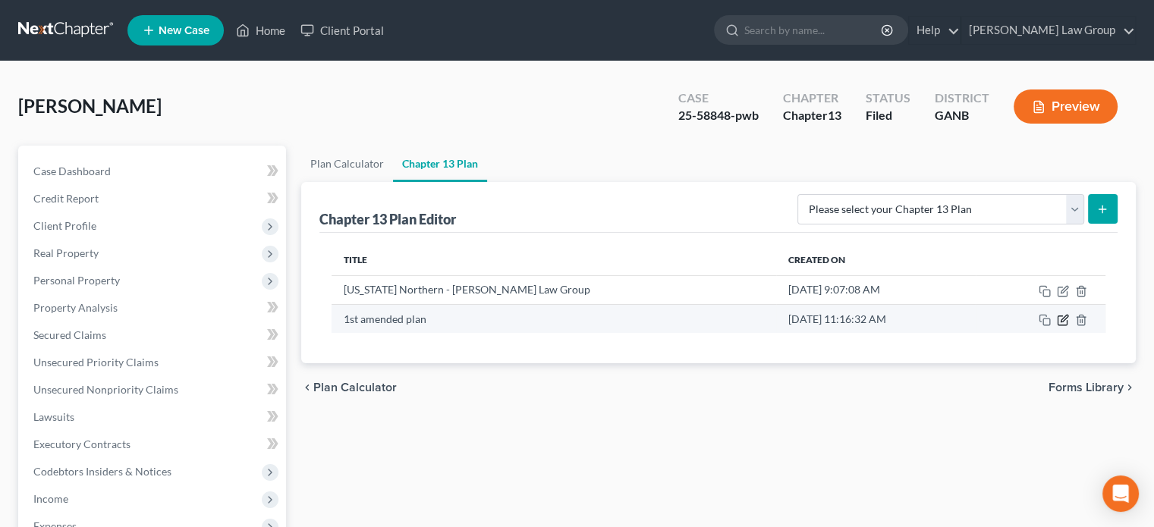
click at [1068, 319] on icon "button" at bounding box center [1063, 320] width 12 height 12
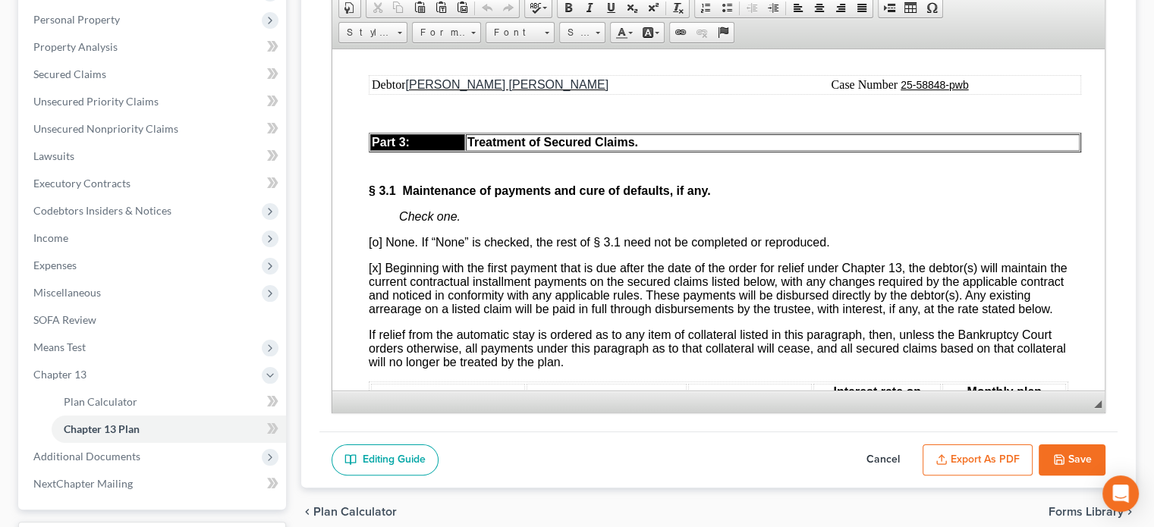
scroll to position [152, 0]
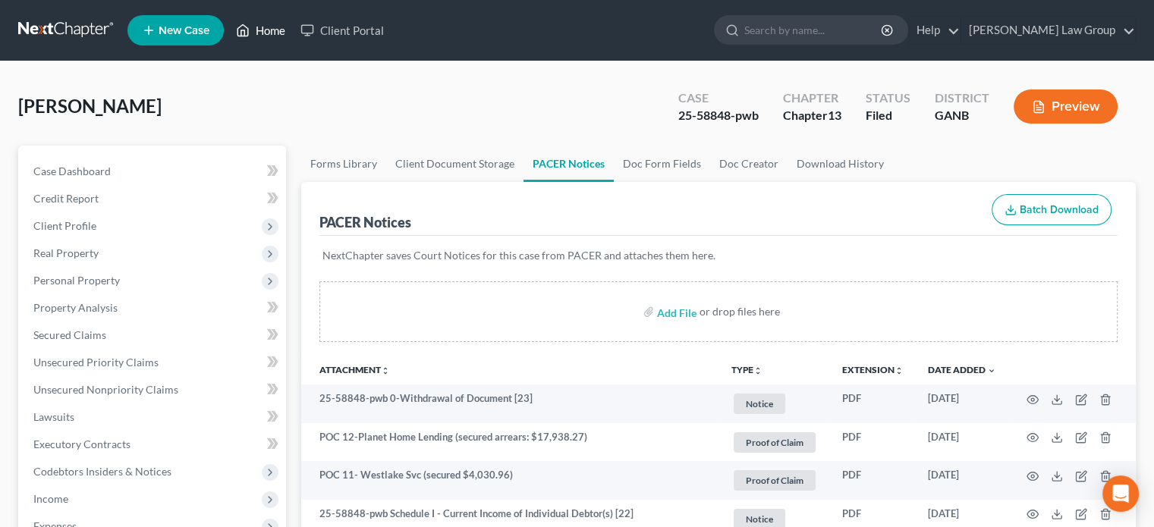
click at [264, 26] on link "Home" at bounding box center [260, 30] width 65 height 27
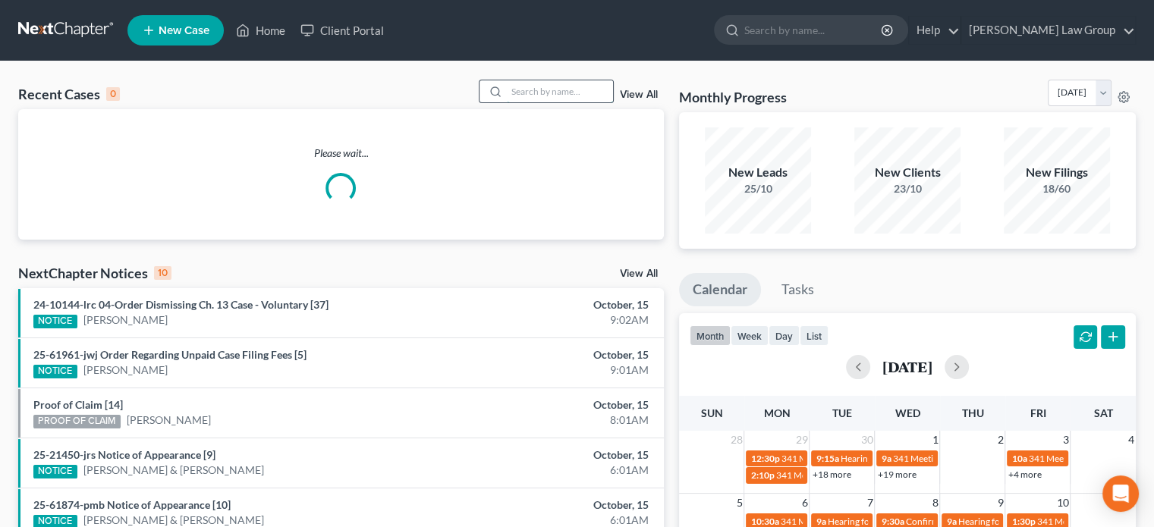
click at [532, 87] on input "search" at bounding box center [560, 91] width 106 height 22
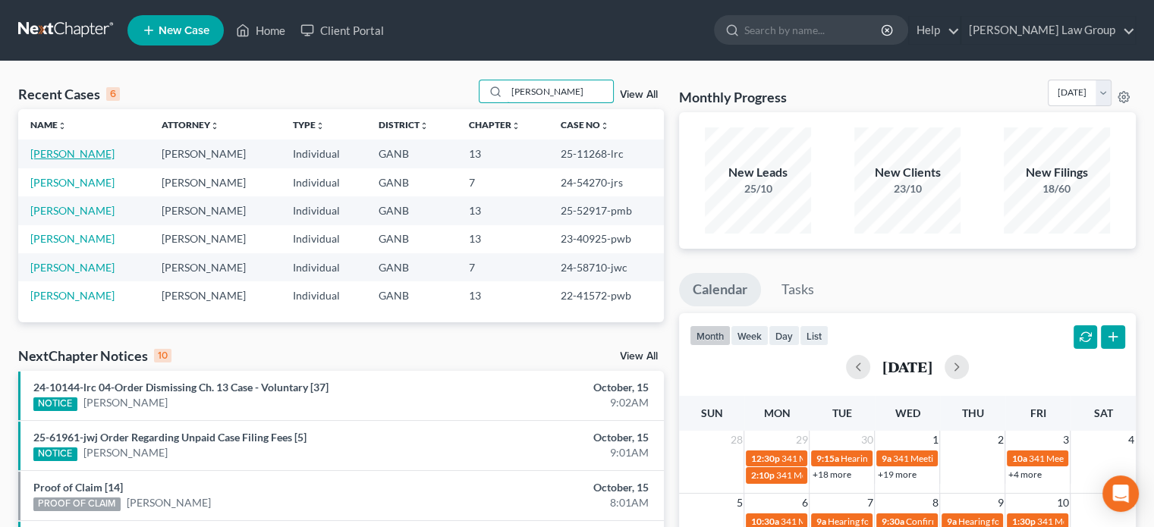
type input "[PERSON_NAME]"
click at [75, 155] on link "[PERSON_NAME]" at bounding box center [72, 153] width 84 height 13
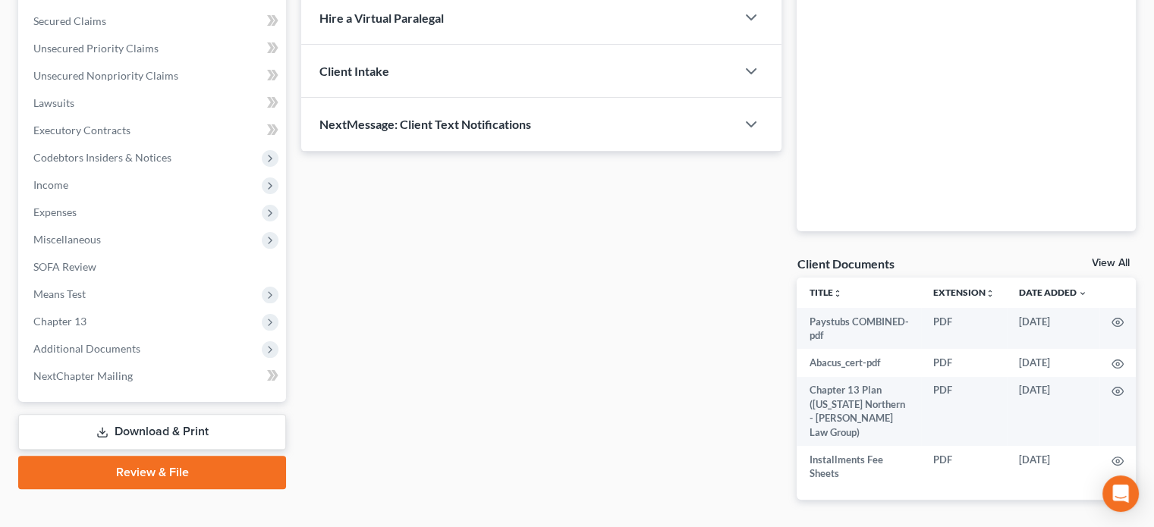
scroll to position [354, 0]
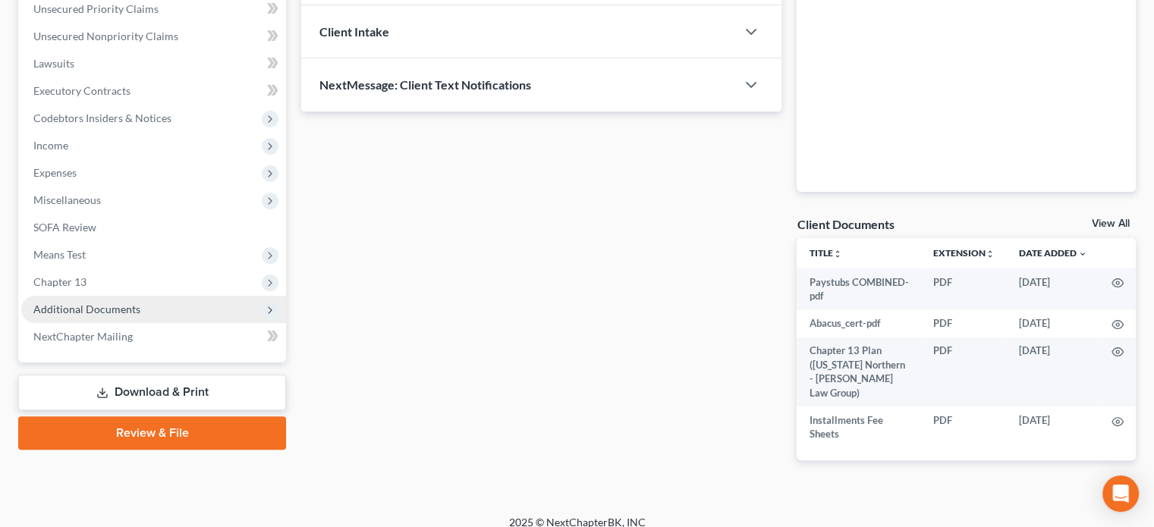
click at [105, 308] on span "Additional Documents" at bounding box center [86, 309] width 107 height 13
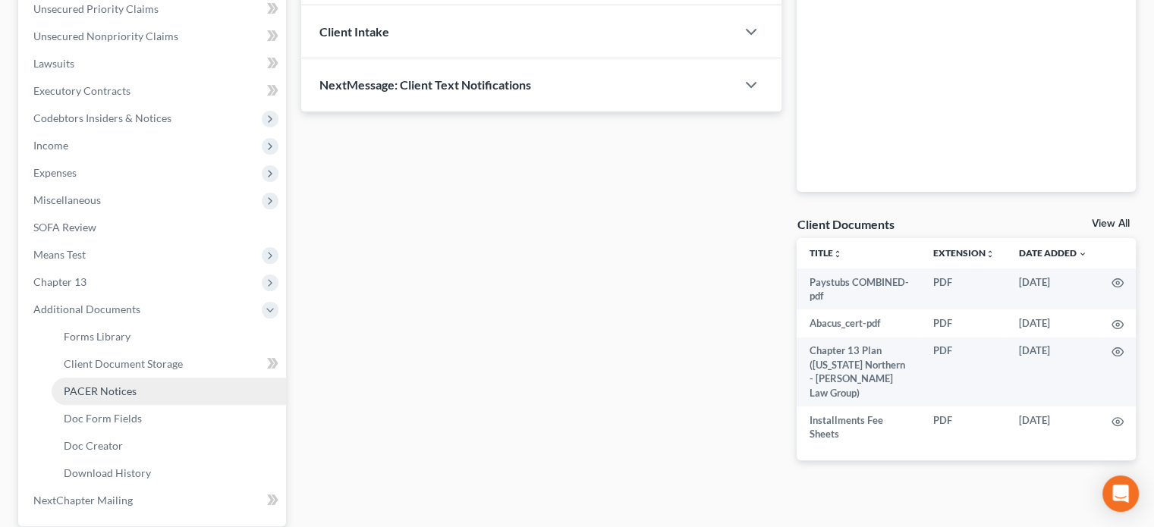
click at [108, 389] on span "PACER Notices" at bounding box center [100, 391] width 73 height 13
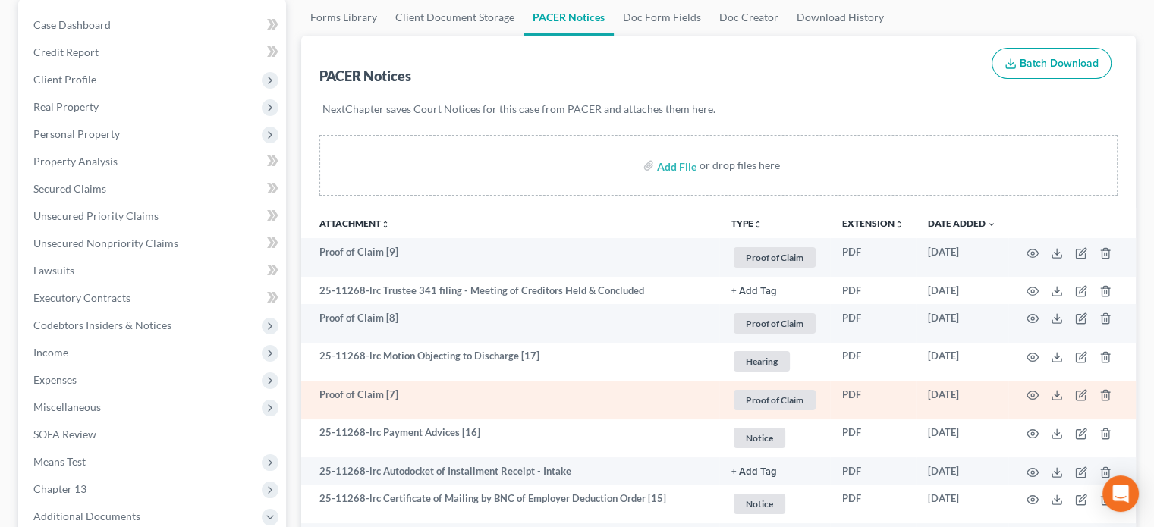
scroll to position [152, 0]
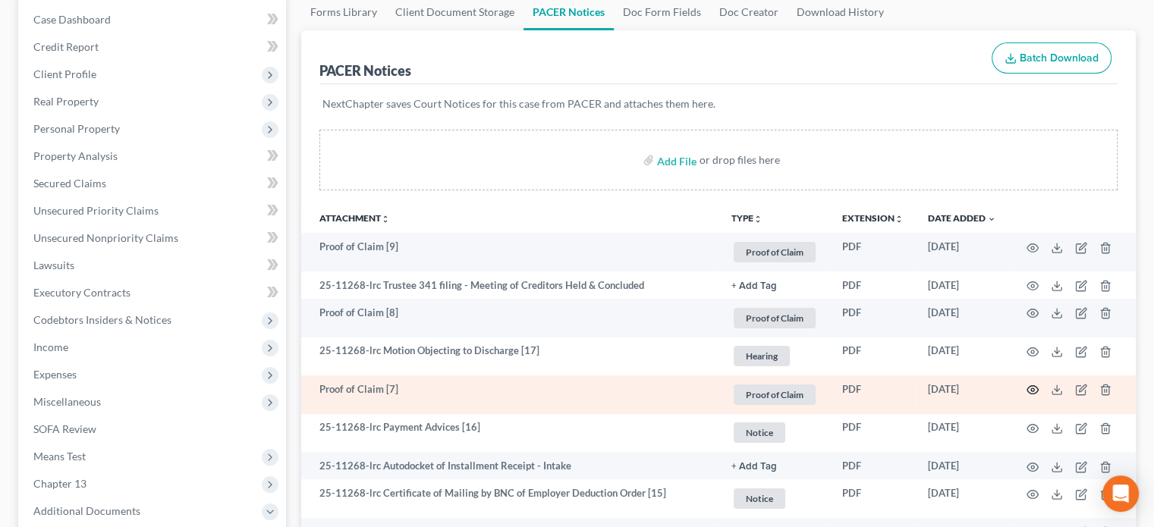
click at [1032, 389] on circle "button" at bounding box center [1032, 390] width 3 height 3
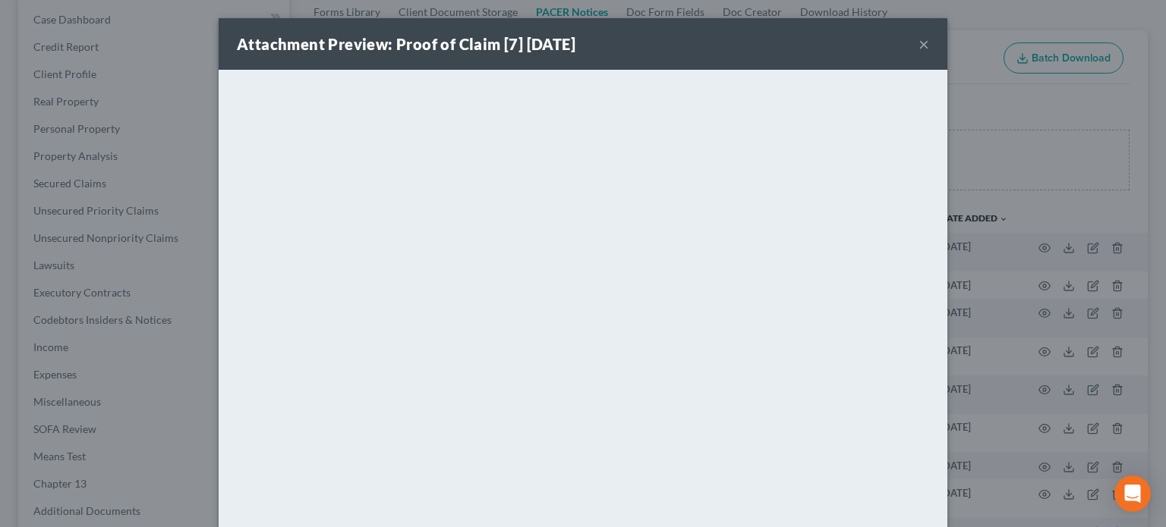
drag, startPoint x: 920, startPoint y: 48, endPoint x: 908, endPoint y: 72, distance: 26.8
click at [920, 48] on button "×" at bounding box center [923, 44] width 11 height 18
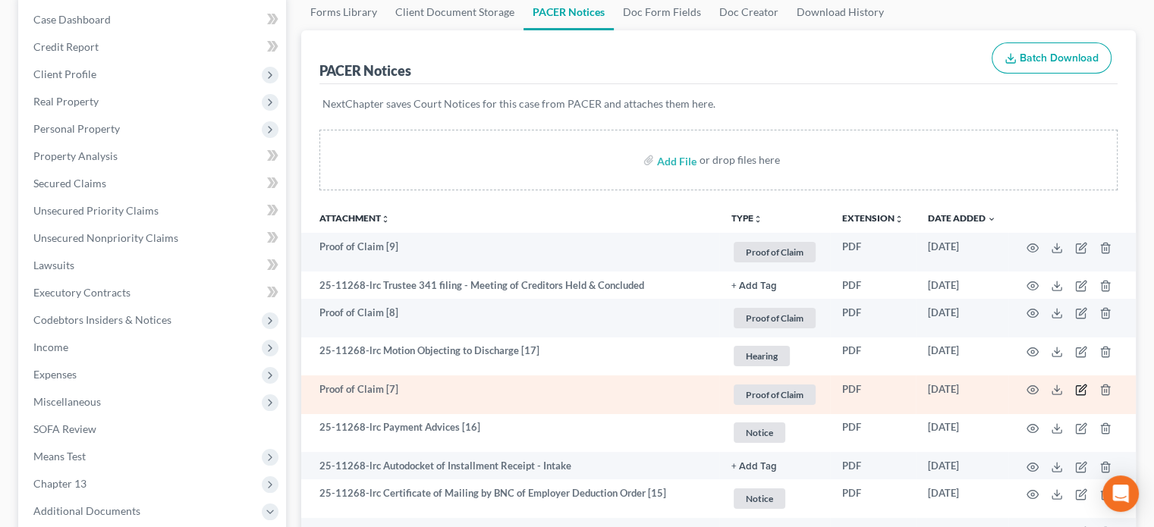
click at [1082, 386] on icon "button" at bounding box center [1081, 390] width 12 height 12
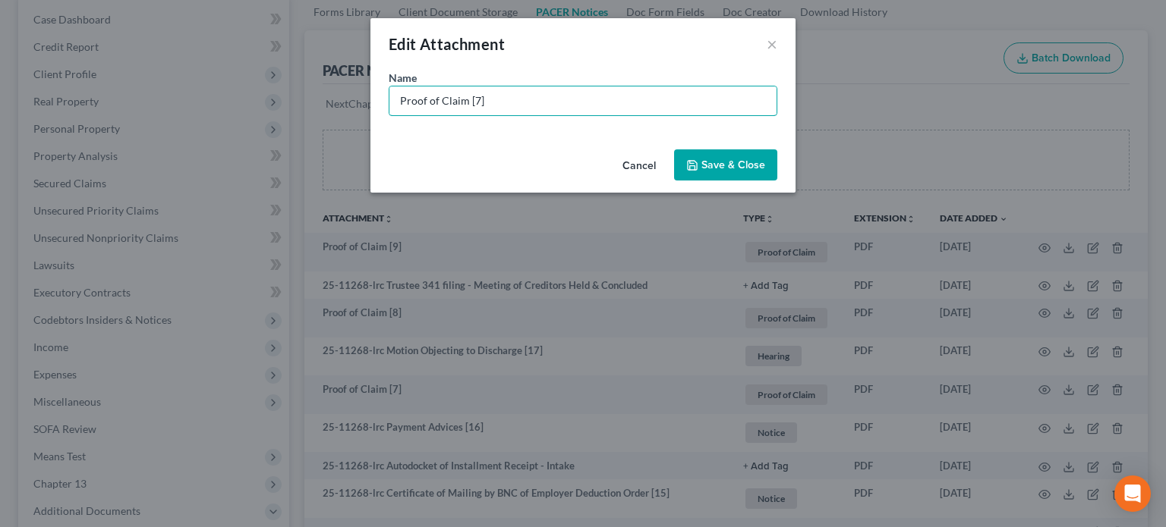
drag, startPoint x: 496, startPoint y: 102, endPoint x: 82, endPoint y: 83, distance: 414.8
click at [82, 83] on div "Edit Attachment × Name * Proof of Claim [7] Cancel Save & Close" at bounding box center [583, 263] width 1166 height 527
type input "POC 7-IRS (unsecured $6,813.00)"
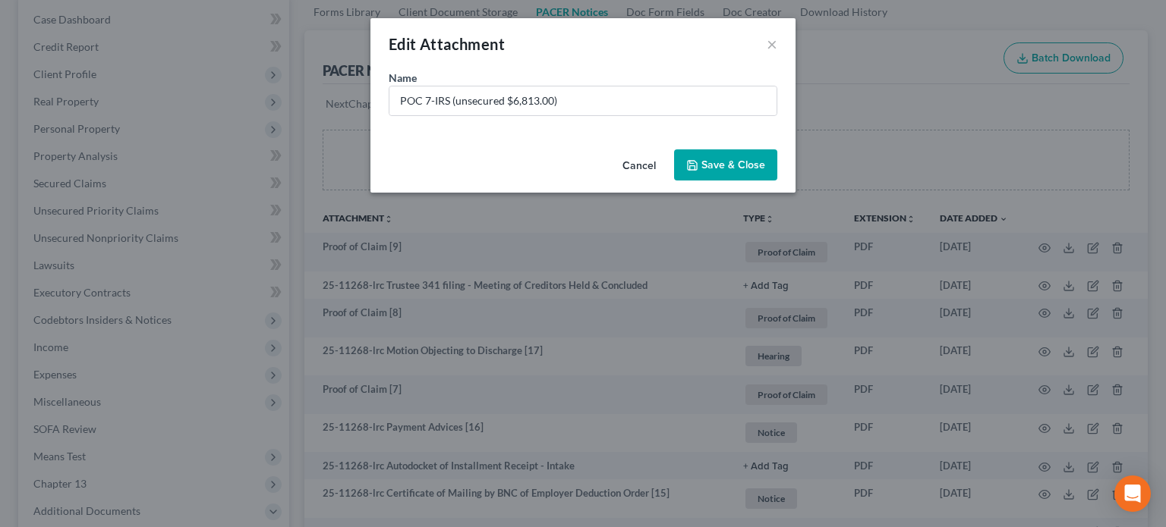
click at [741, 175] on button "Save & Close" at bounding box center [725, 166] width 103 height 32
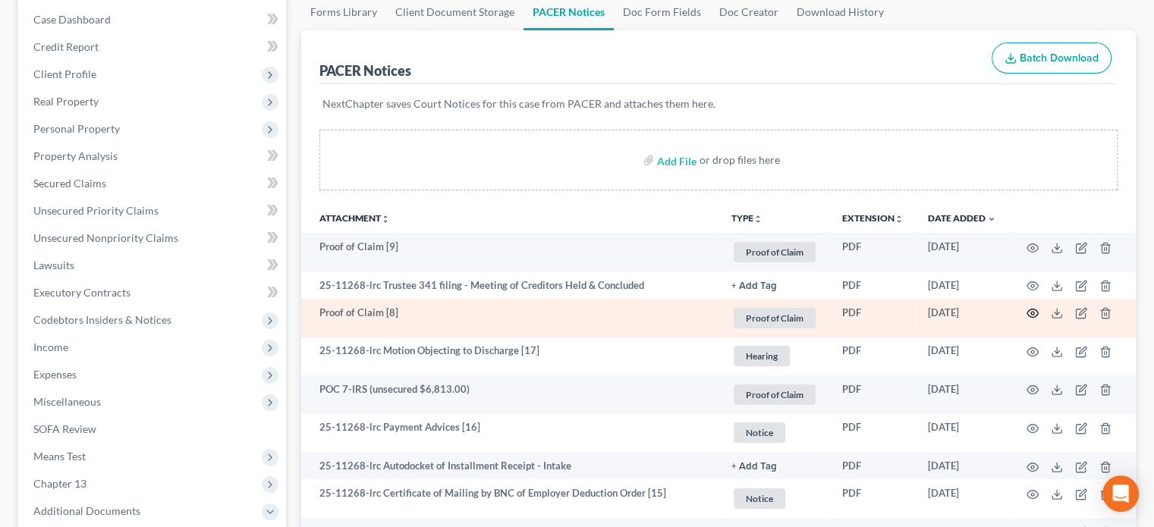
click at [1034, 310] on icon "button" at bounding box center [1033, 313] width 12 height 12
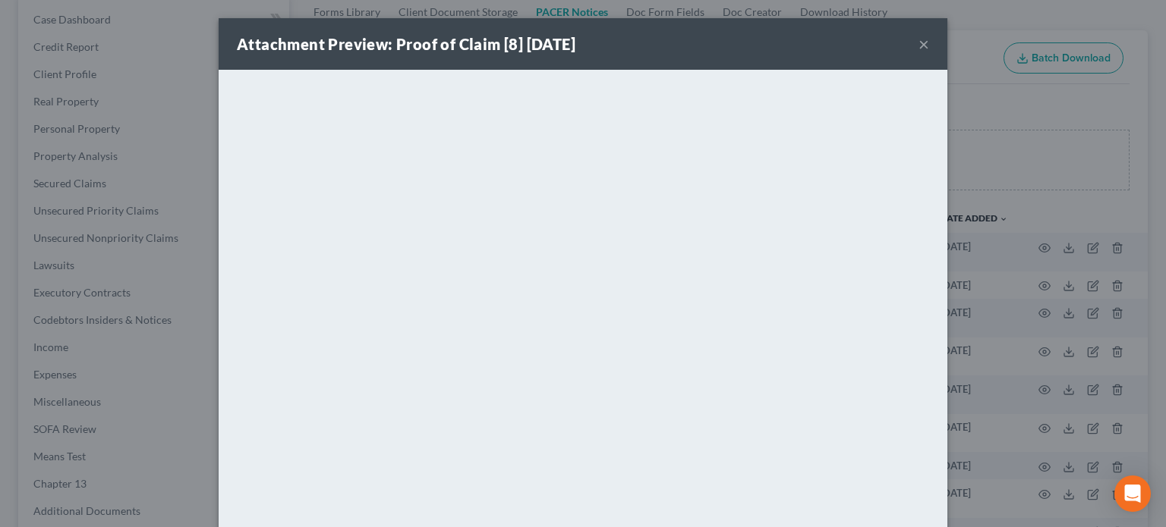
click at [918, 37] on button "×" at bounding box center [923, 44] width 11 height 18
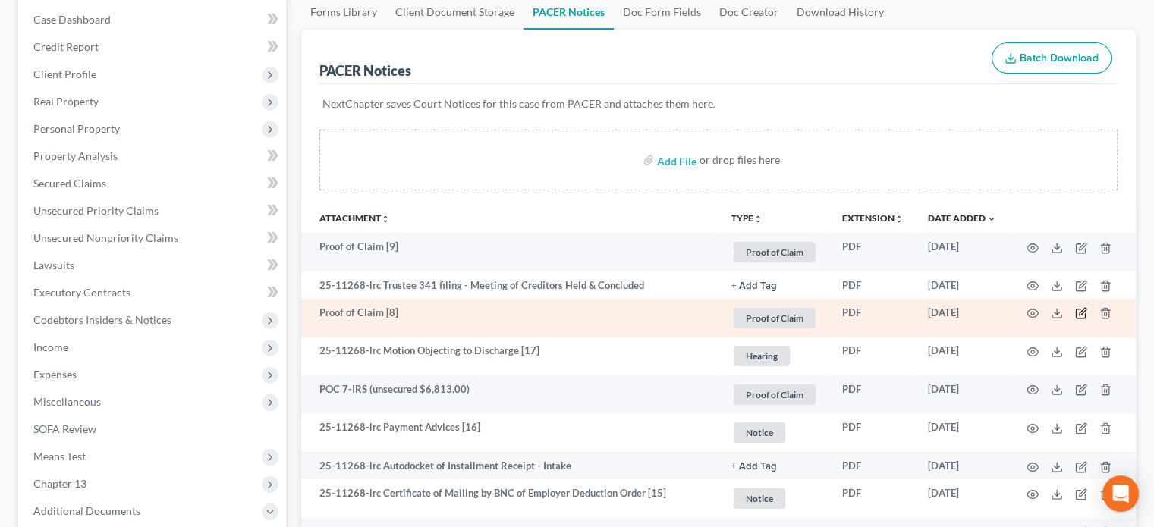
click at [1080, 314] on icon "button" at bounding box center [1081, 313] width 12 height 12
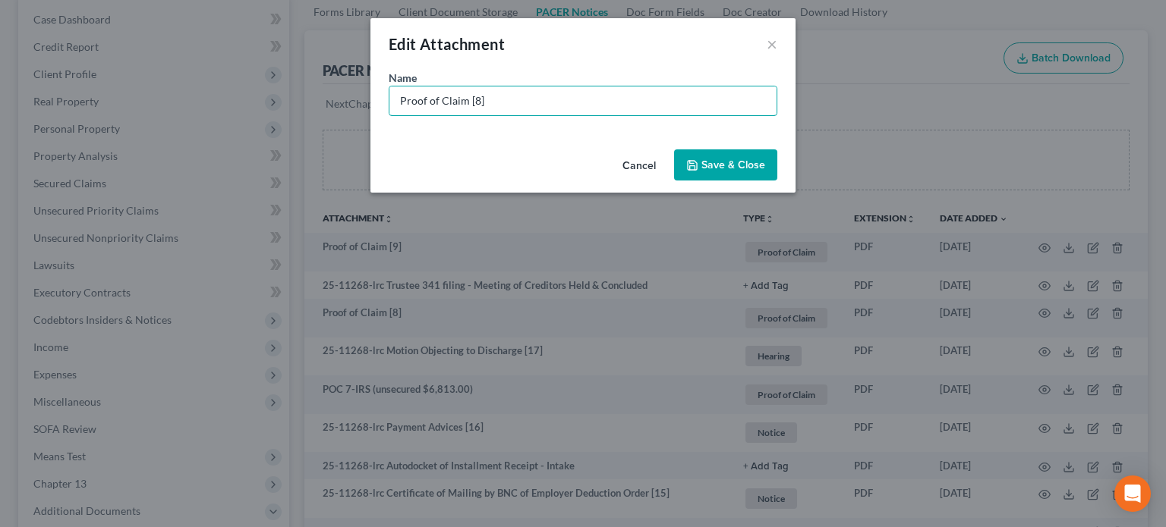
drag, startPoint x: 464, startPoint y: 96, endPoint x: 0, endPoint y: 18, distance: 470.2
click at [0, 18] on div "Edit Attachment × Name * Proof of Claim [8] Cancel Save & Close" at bounding box center [583, 263] width 1166 height 527
type input "POC 8-Jefferson Capital (unsecured $334.08)"
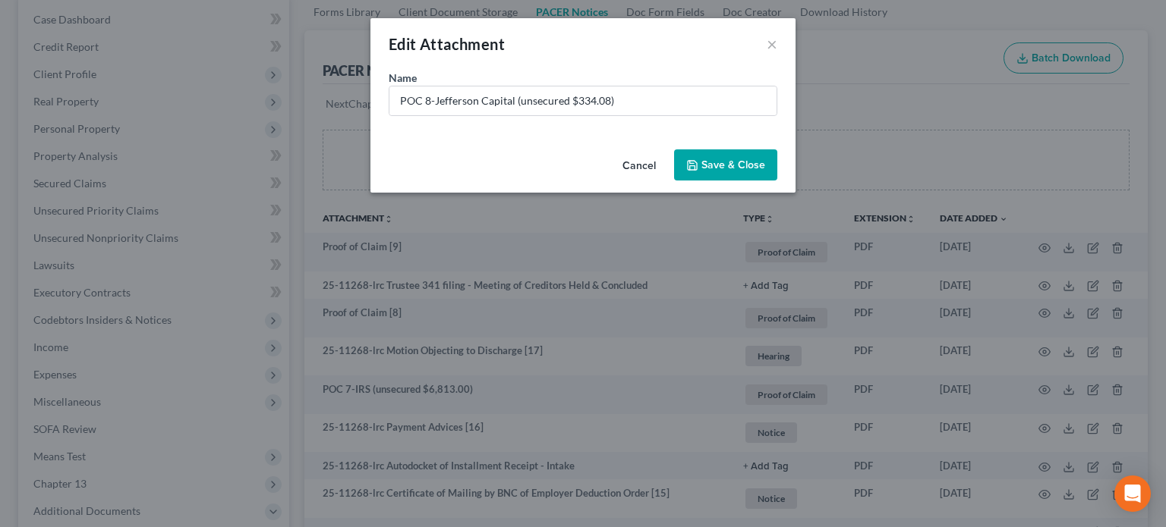
click at [729, 168] on span "Save & Close" at bounding box center [733, 165] width 64 height 13
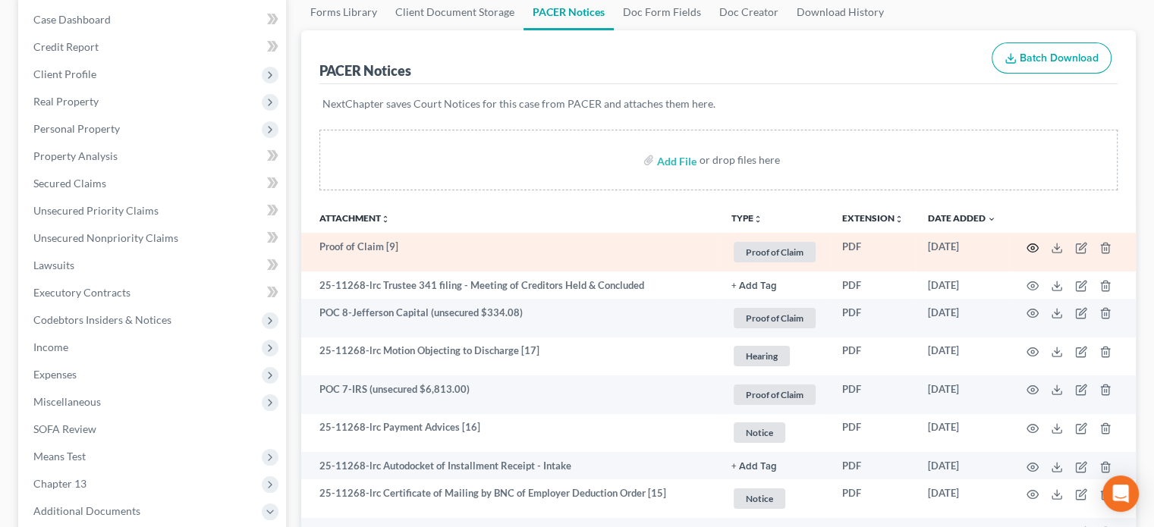
click at [1035, 247] on icon "button" at bounding box center [1033, 248] width 12 height 12
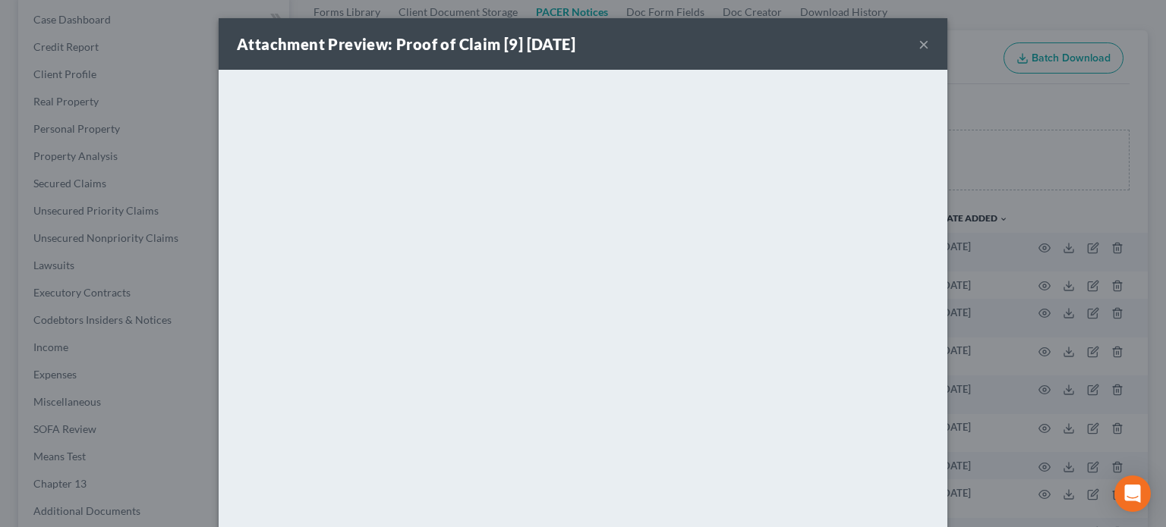
click at [918, 48] on button "×" at bounding box center [923, 44] width 11 height 18
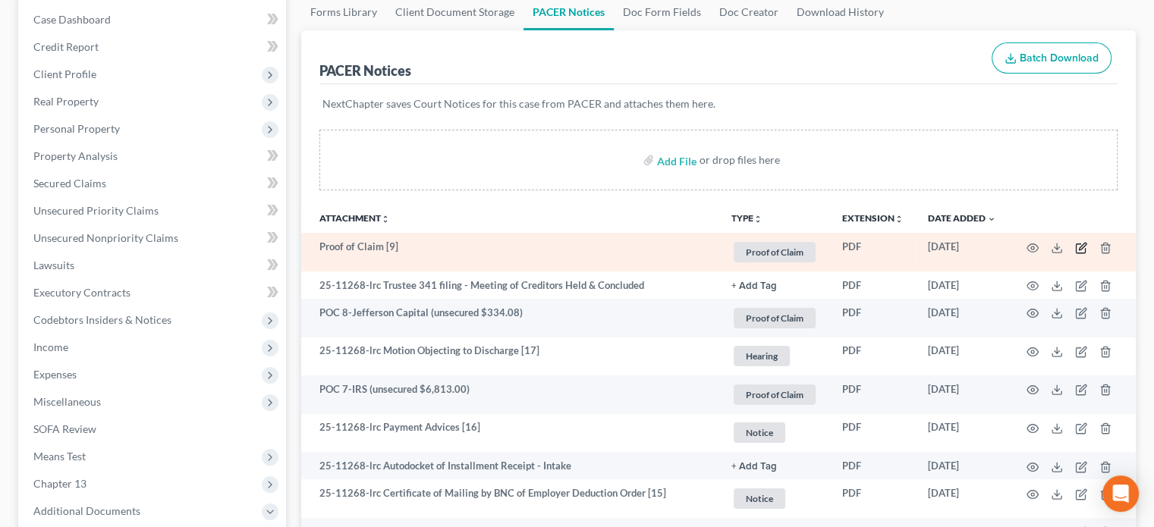
click at [1087, 248] on icon "button" at bounding box center [1081, 248] width 12 height 12
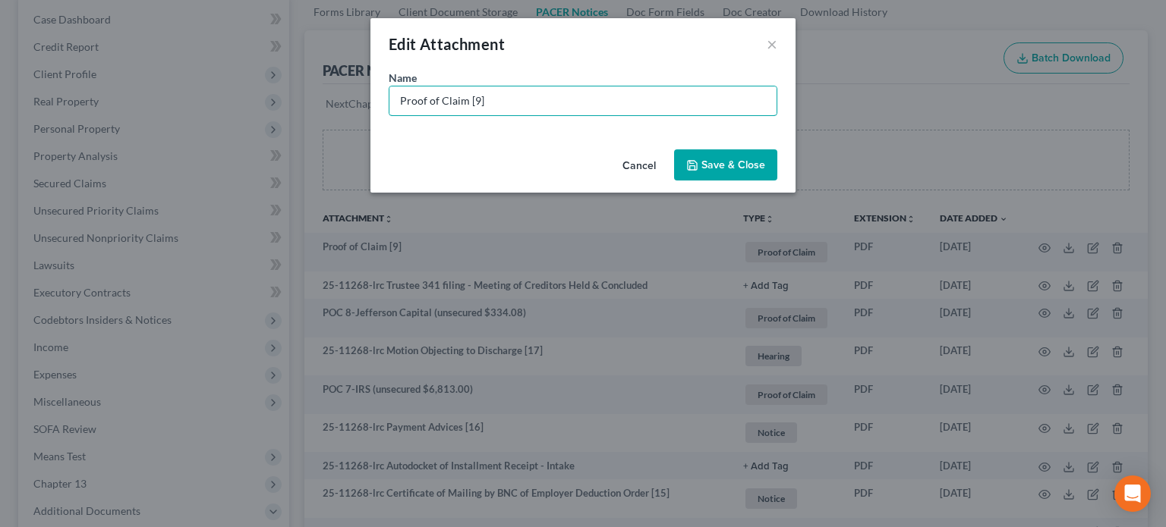
drag, startPoint x: 477, startPoint y: 106, endPoint x: 0, endPoint y: 55, distance: 479.3
click at [0, 55] on div "Edit Attachment × Name * Proof of Claim [9] Cancel Save & Close" at bounding box center [583, 263] width 1166 height 527
type input "POC 9-Rise Credit (unsecured $4,958.65)"
click at [686, 165] on button "Save & Close" at bounding box center [725, 166] width 103 height 32
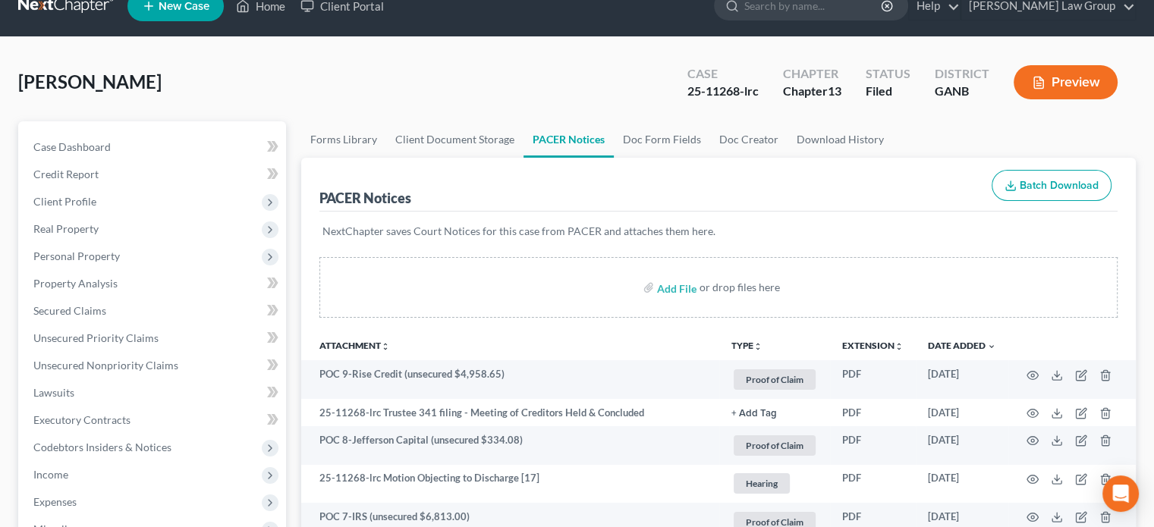
scroll to position [0, 0]
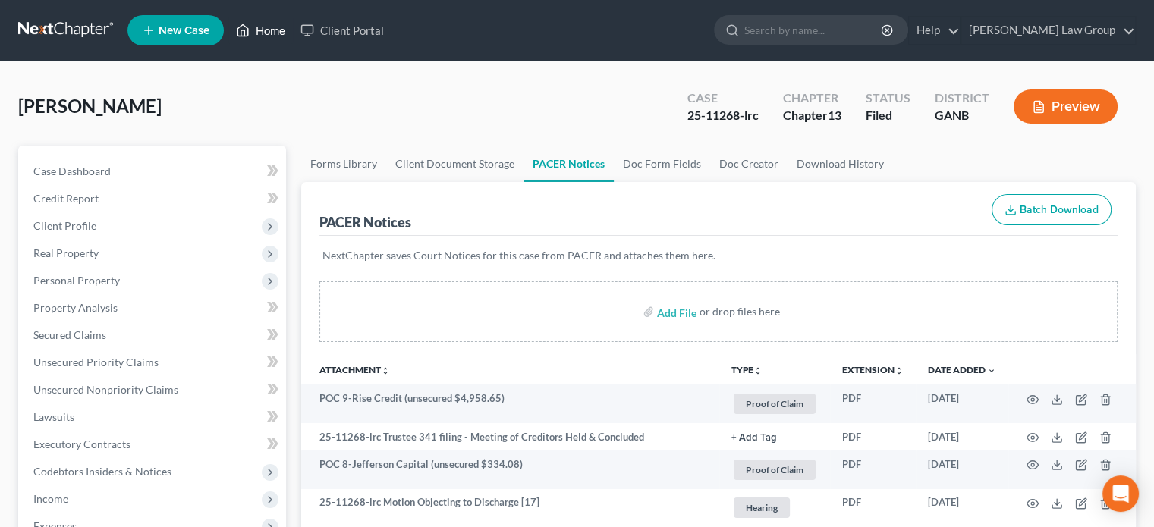
drag, startPoint x: 278, startPoint y: 33, endPoint x: 330, endPoint y: 46, distance: 53.9
click at [278, 33] on link "Home" at bounding box center [260, 30] width 65 height 27
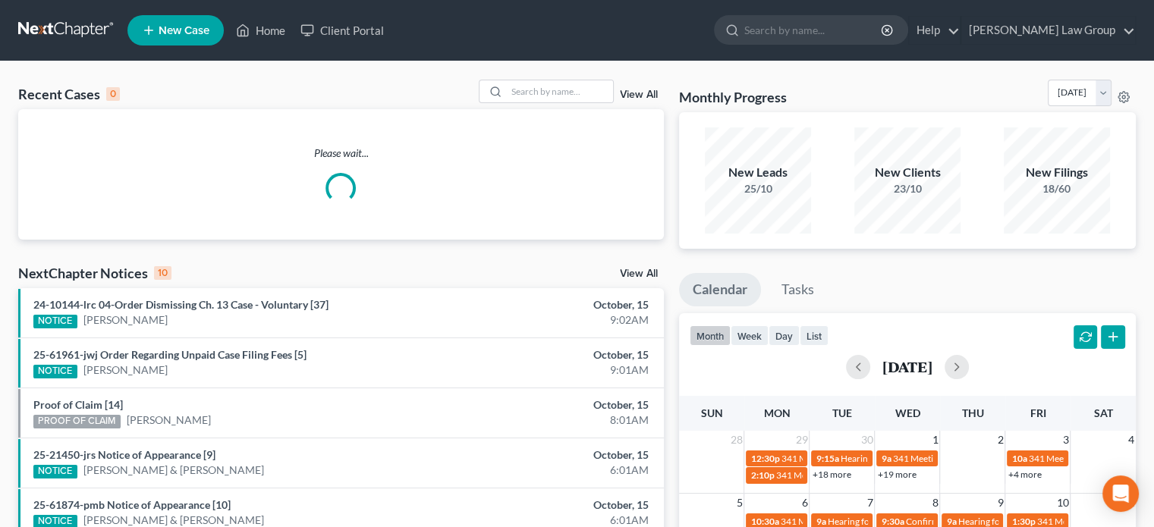
click at [545, 104] on div "Recent Cases 0 View All" at bounding box center [341, 95] width 646 height 30
click at [544, 84] on input "search" at bounding box center [560, 91] width 106 height 22
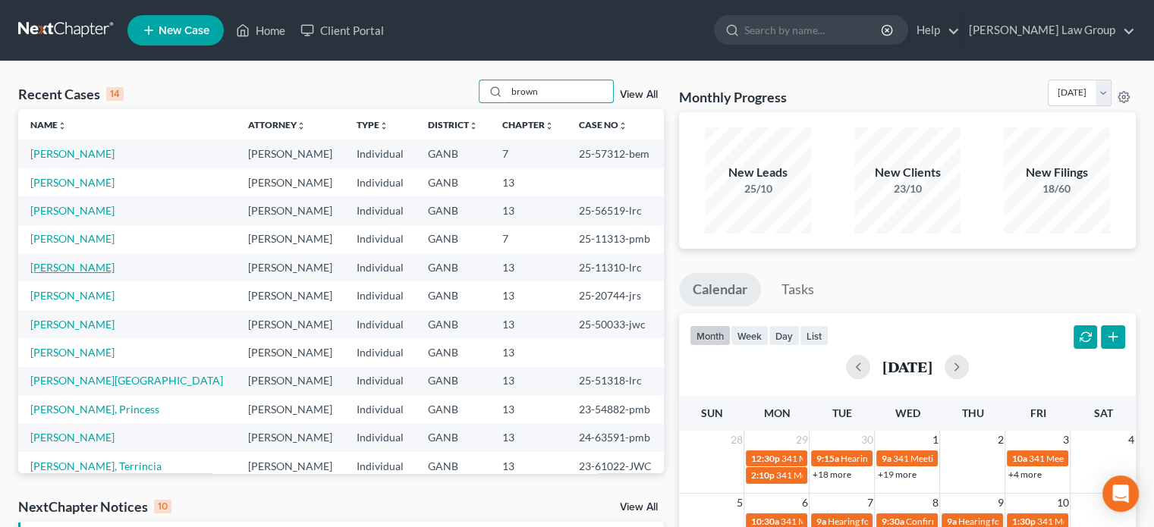
type input "brown"
click at [54, 269] on link "[PERSON_NAME]" at bounding box center [72, 267] width 84 height 13
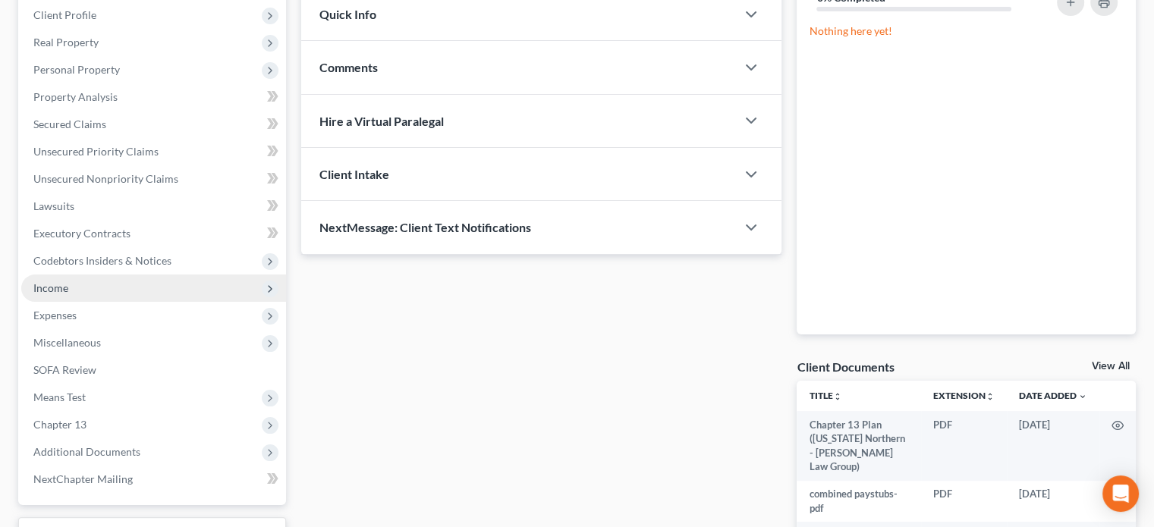
scroll to position [228, 0]
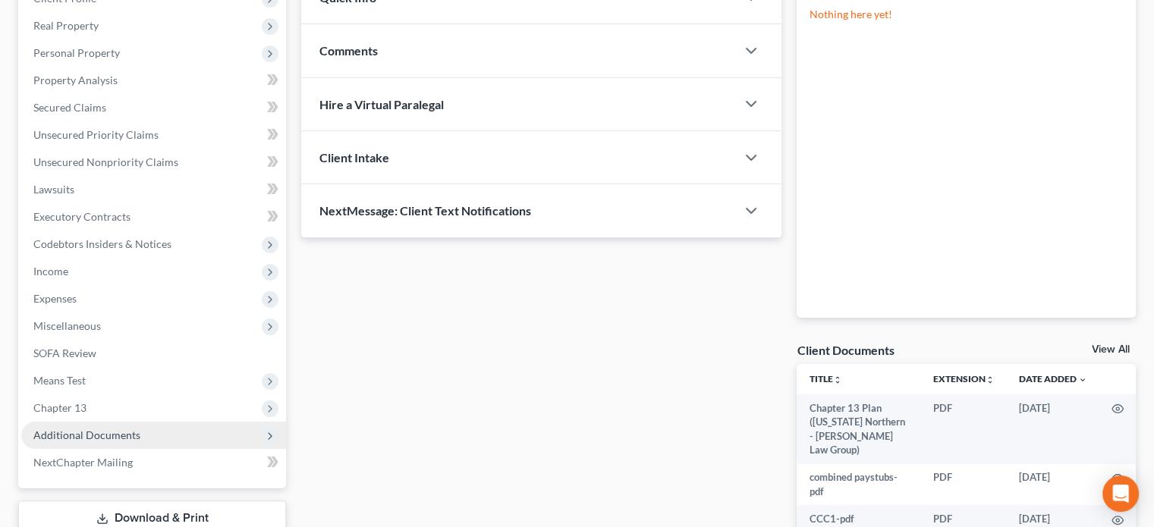
click at [75, 431] on span "Additional Documents" at bounding box center [86, 435] width 107 height 13
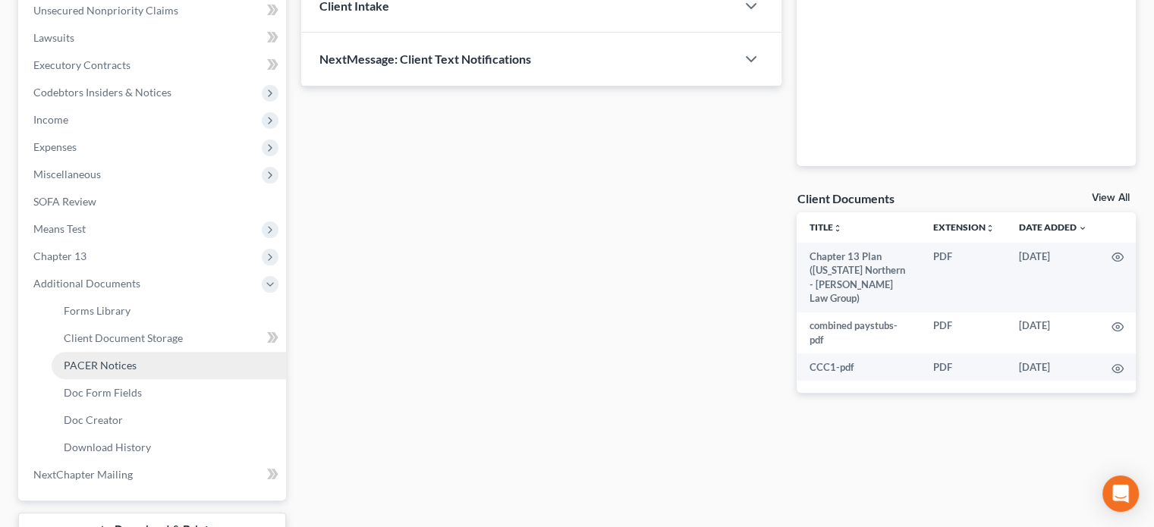
click at [110, 364] on span "PACER Notices" at bounding box center [100, 365] width 73 height 13
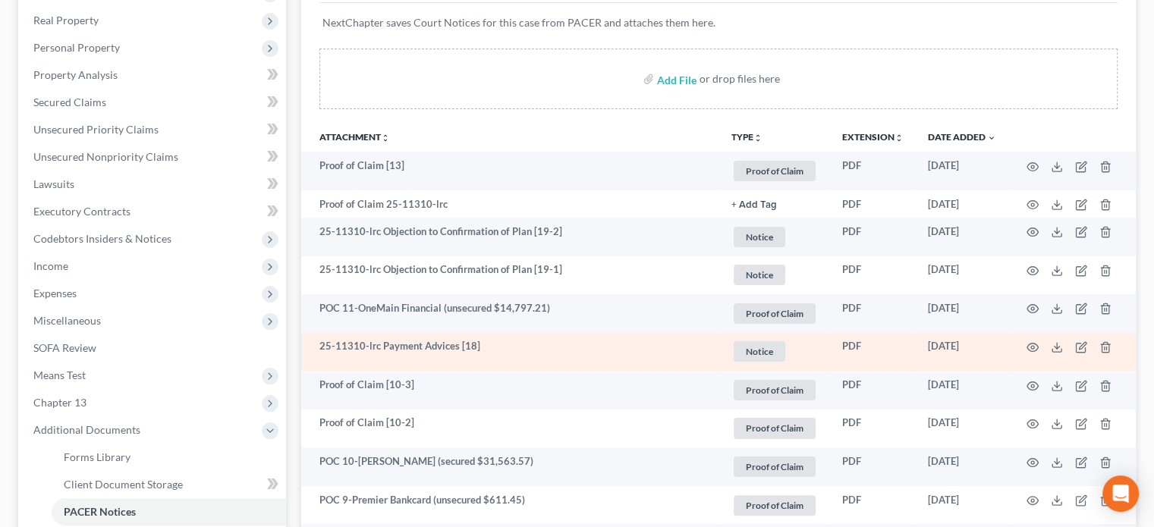
scroll to position [228, 0]
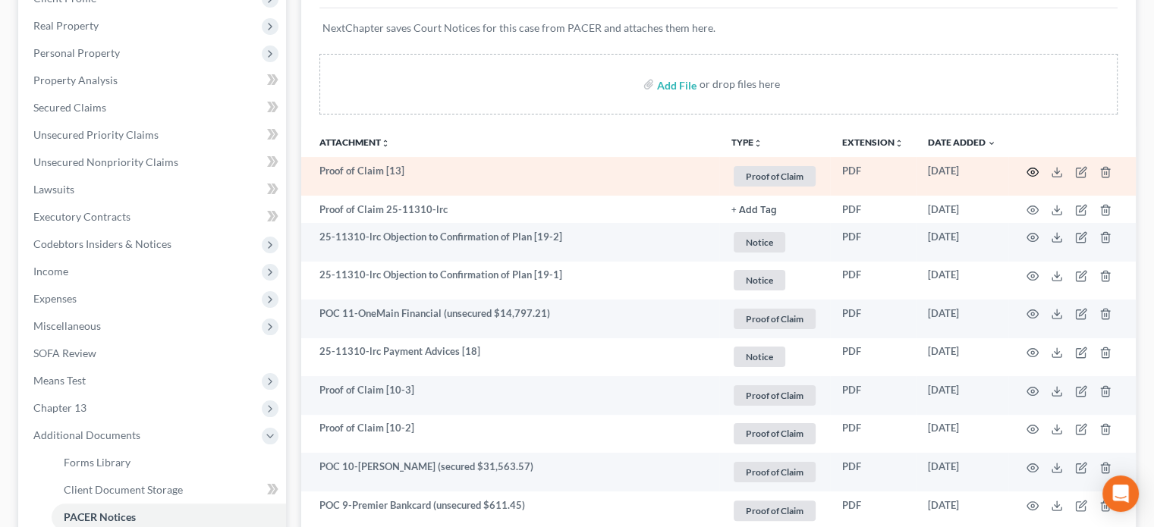
click at [1032, 166] on icon "button" at bounding box center [1033, 172] width 12 height 12
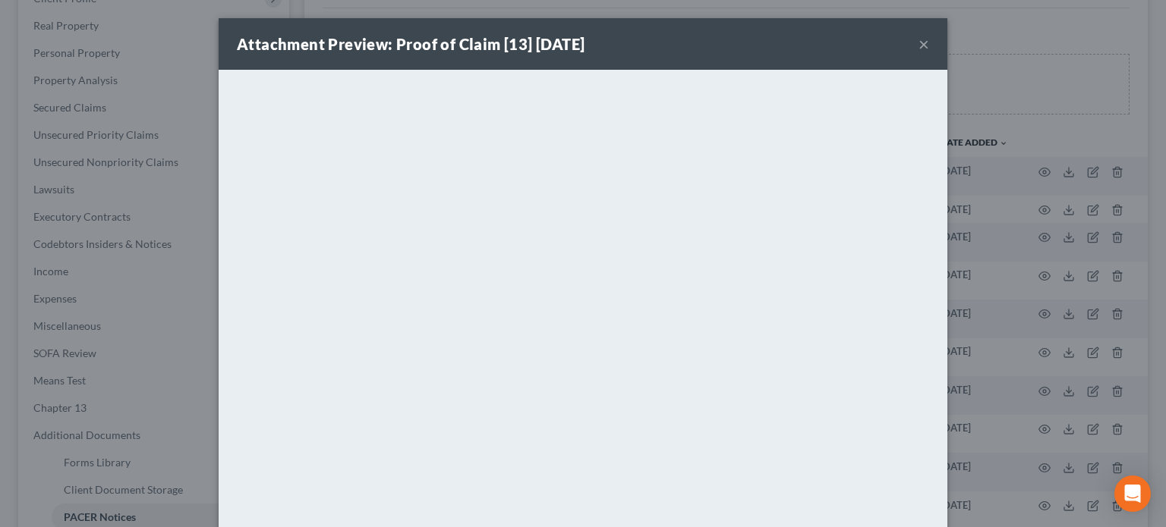
drag, startPoint x: 920, startPoint y: 42, endPoint x: 962, endPoint y: 74, distance: 53.0
click at [921, 42] on button "×" at bounding box center [923, 44] width 11 height 18
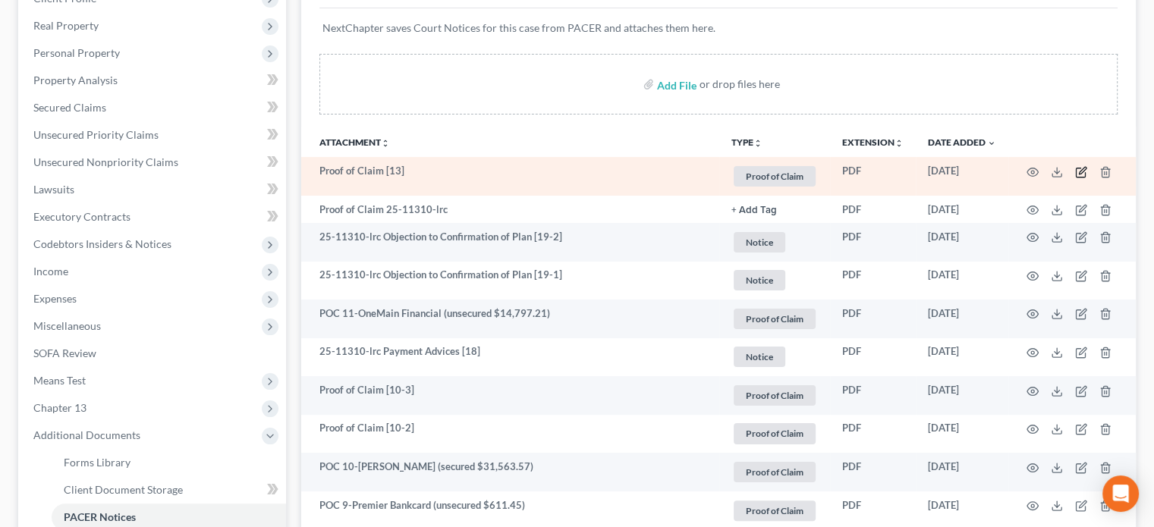
click at [1078, 174] on icon "button" at bounding box center [1081, 172] width 12 height 12
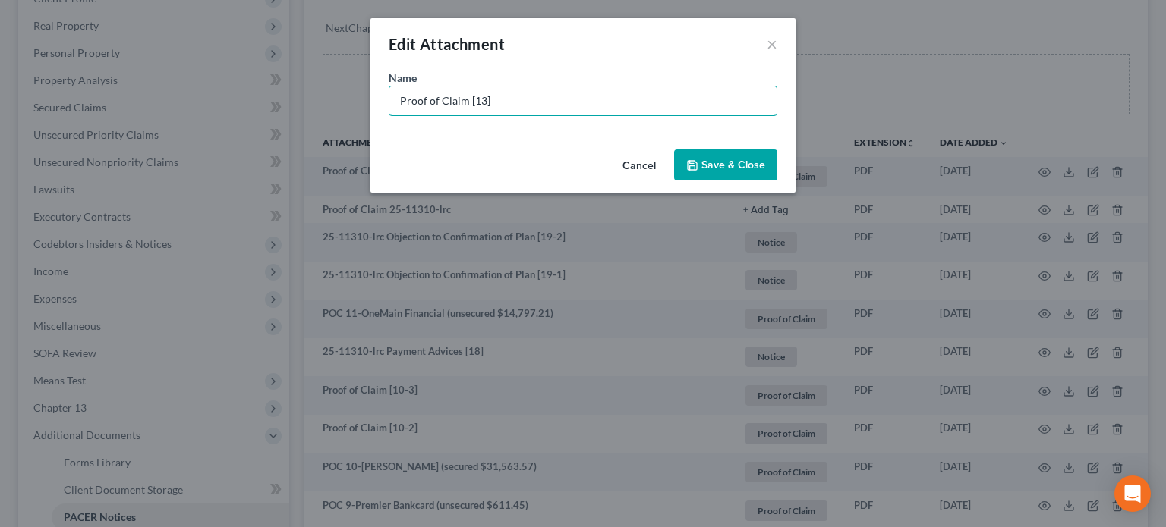
drag, startPoint x: 48, startPoint y: 44, endPoint x: 0, endPoint y: 39, distance: 48.1
click at [0, 39] on div "Edit Attachment × Name * Proof of Claim [13] Cancel Save & Close" at bounding box center [583, 263] width 1166 height 527
type input "POC 13-[PERSON_NAME] Bank (unsecured $1,356.24)"
click at [738, 163] on span "Save & Close" at bounding box center [733, 165] width 64 height 13
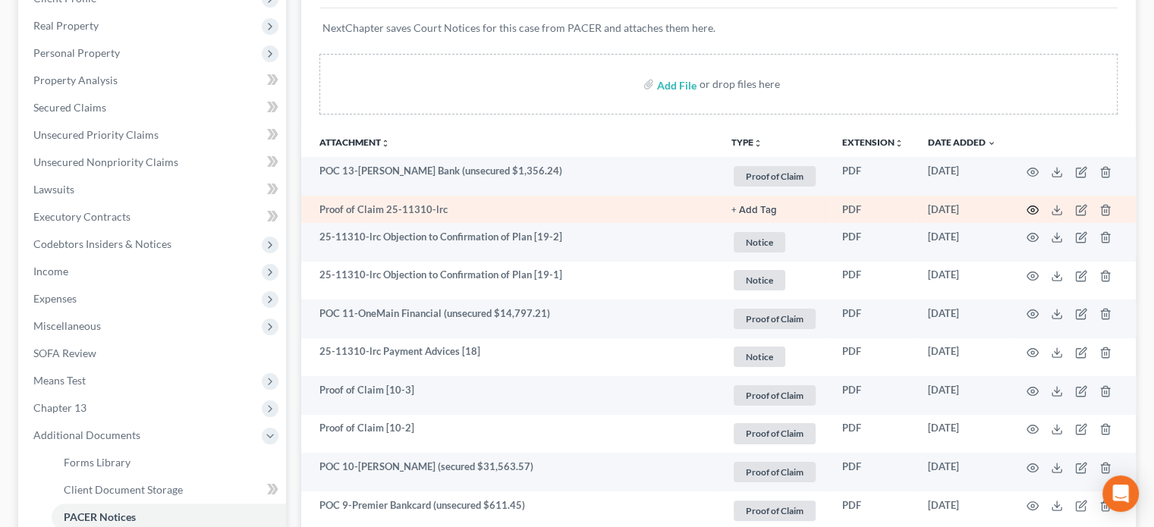
click at [1031, 209] on circle "button" at bounding box center [1032, 210] width 3 height 3
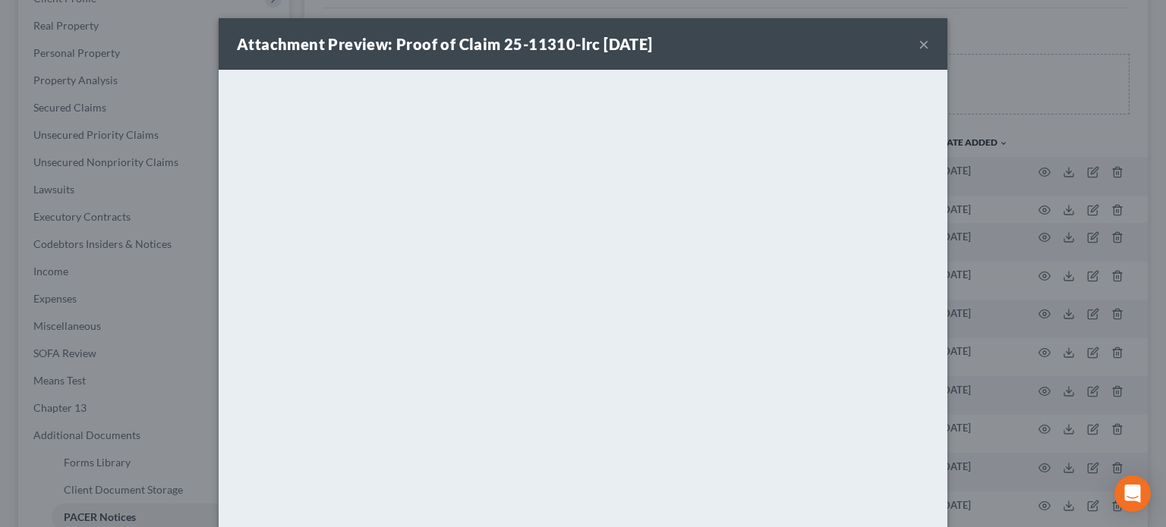
click at [918, 46] on button "×" at bounding box center [923, 44] width 11 height 18
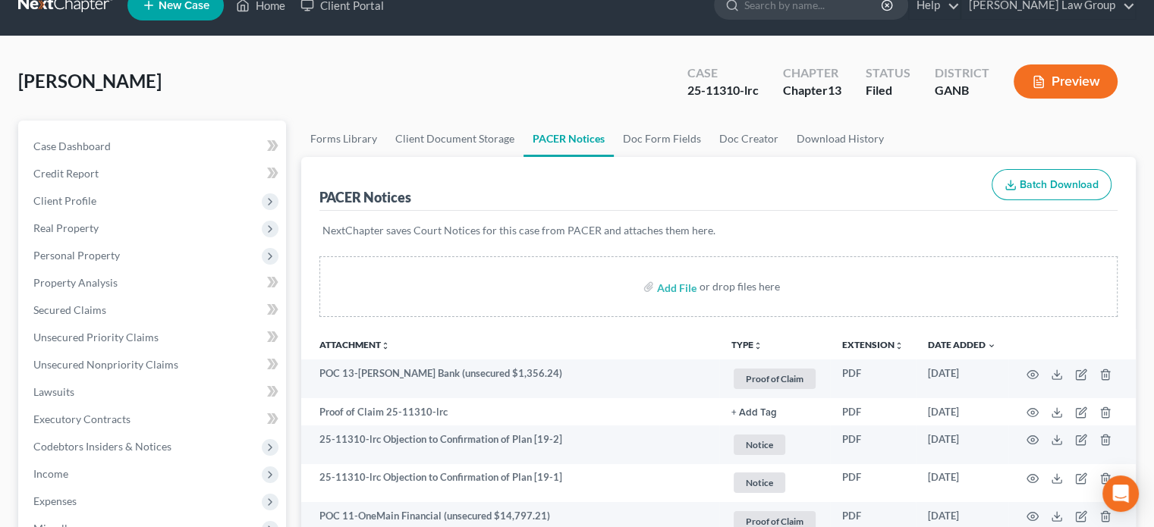
scroll to position [0, 0]
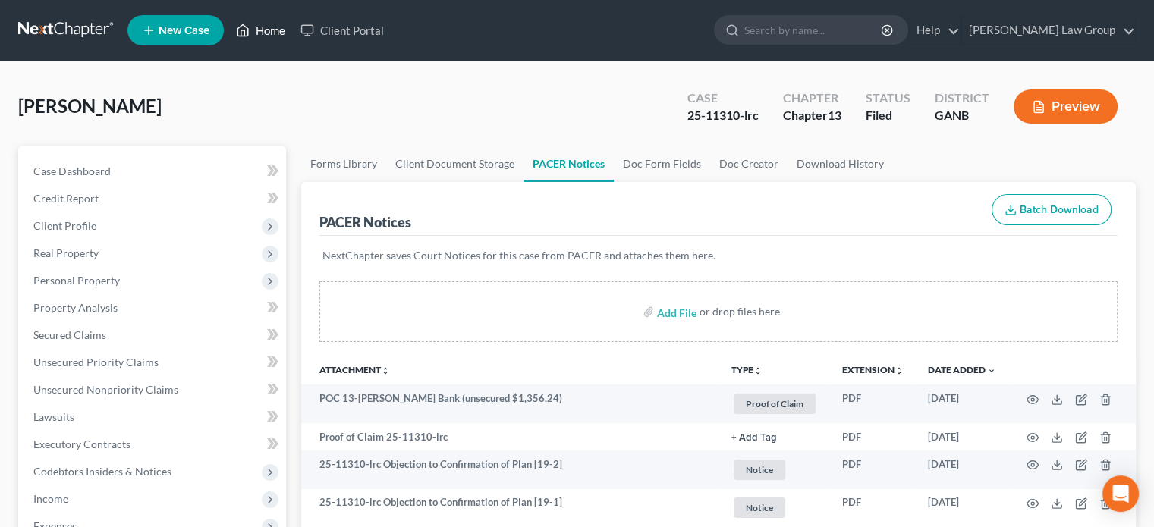
click at [273, 30] on link "Home" at bounding box center [260, 30] width 65 height 27
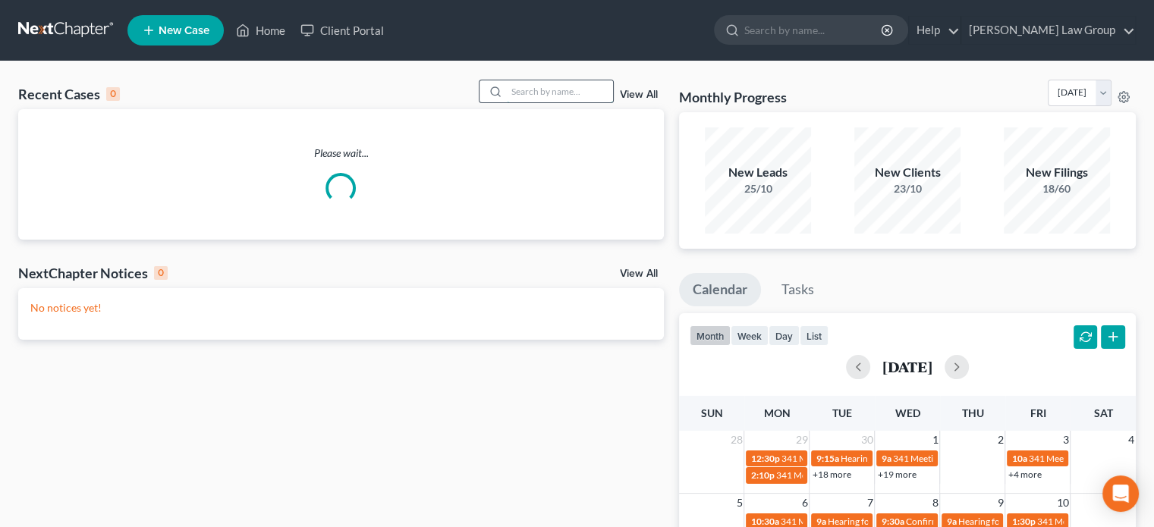
click at [542, 92] on input "search" at bounding box center [560, 91] width 106 height 22
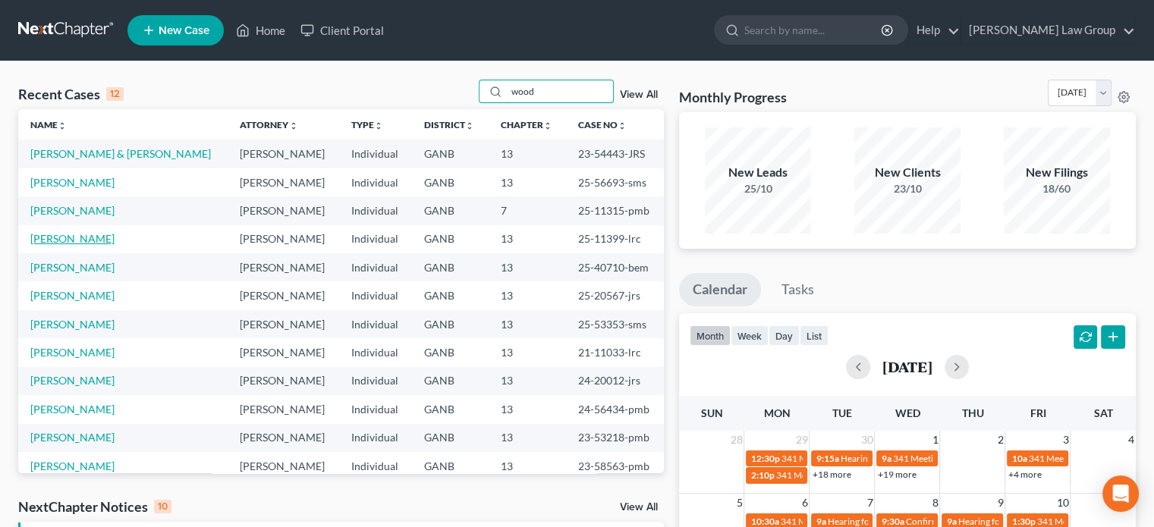
type input "wood"
click at [68, 245] on link "[PERSON_NAME]" at bounding box center [72, 238] width 84 height 13
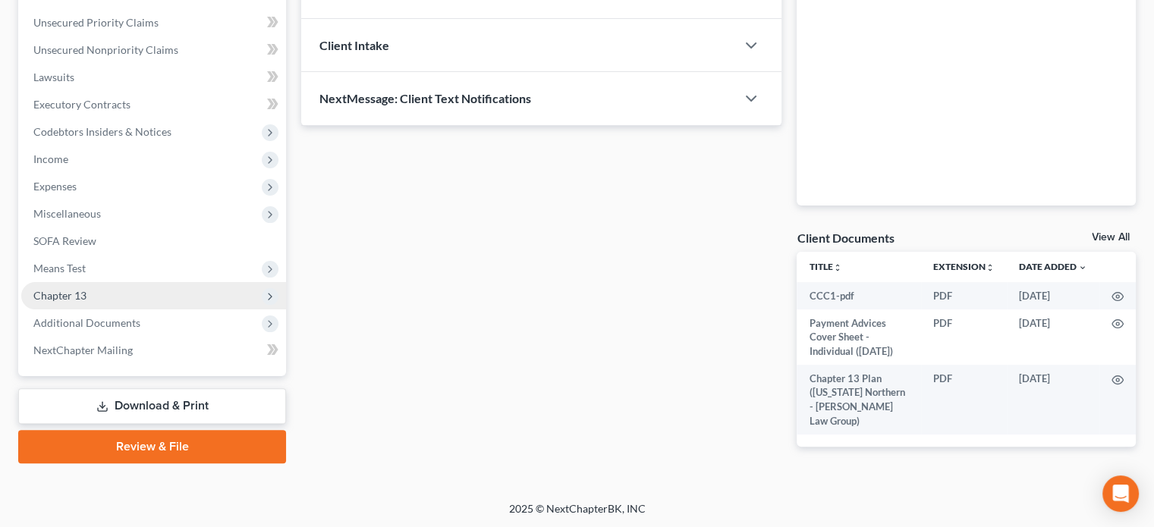
scroll to position [341, 0]
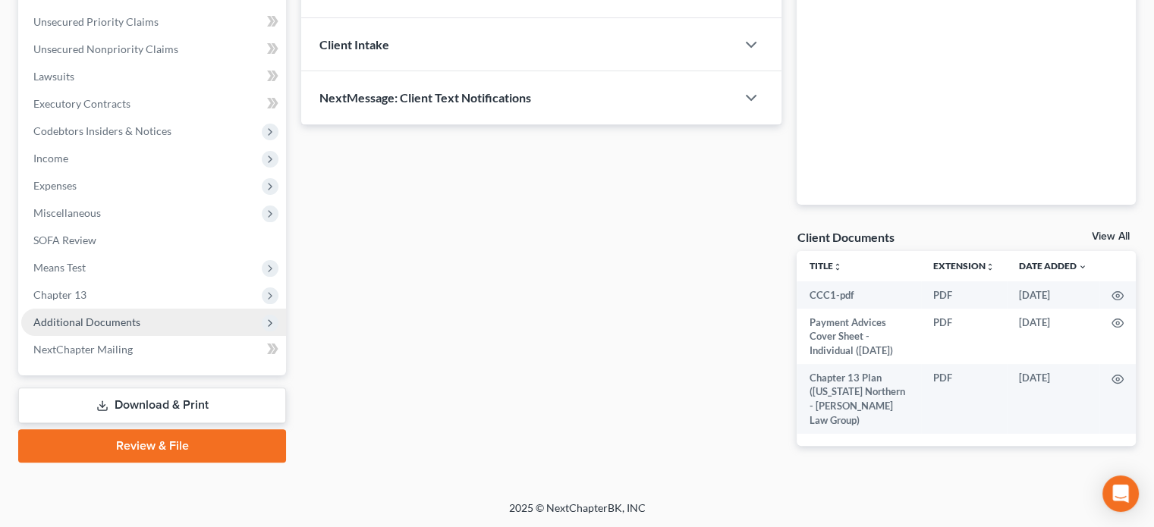
click at [85, 320] on span "Additional Documents" at bounding box center [86, 322] width 107 height 13
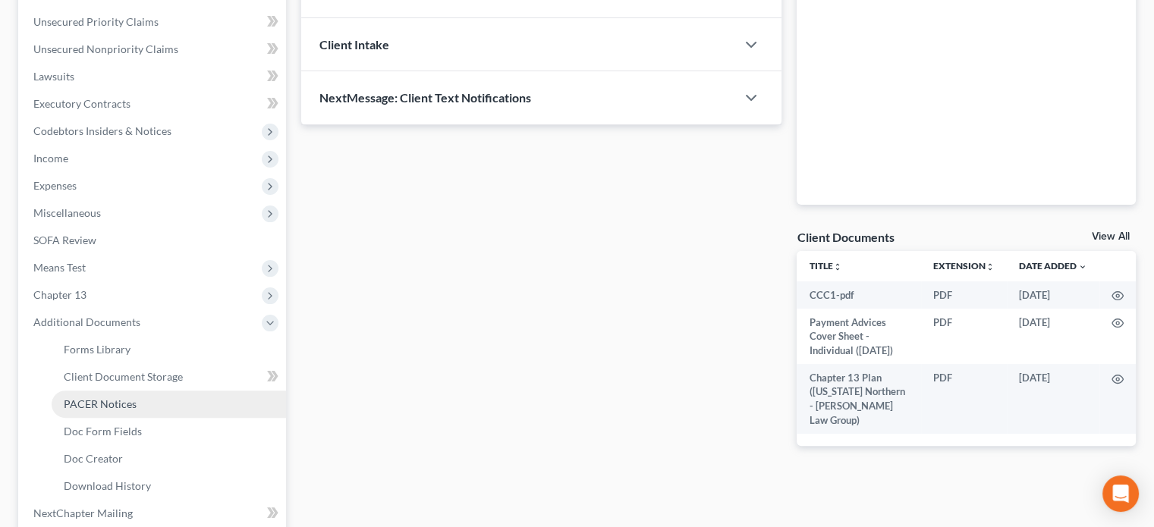
click at [103, 403] on span "PACER Notices" at bounding box center [100, 404] width 73 height 13
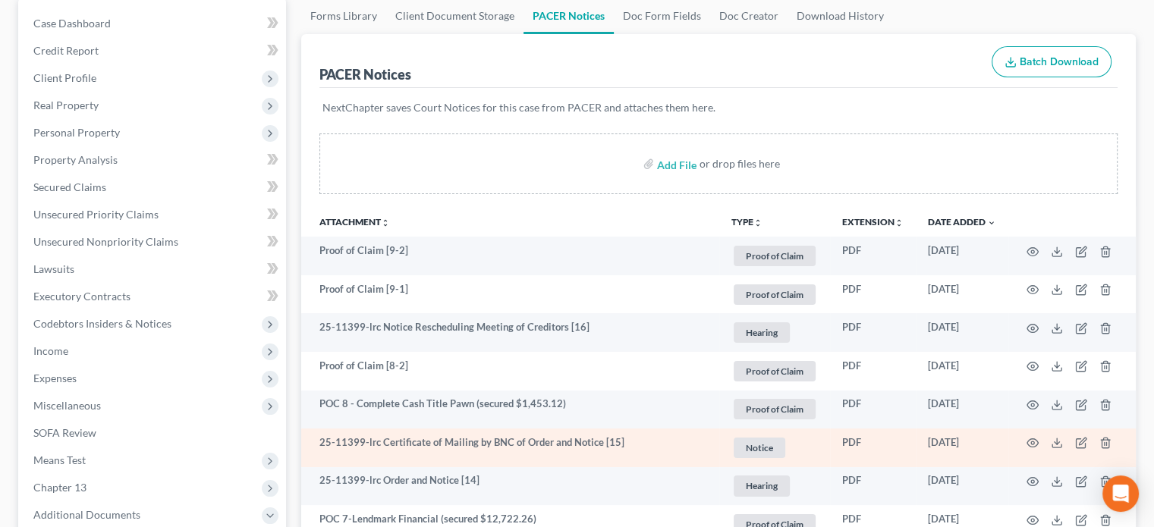
scroll to position [152, 0]
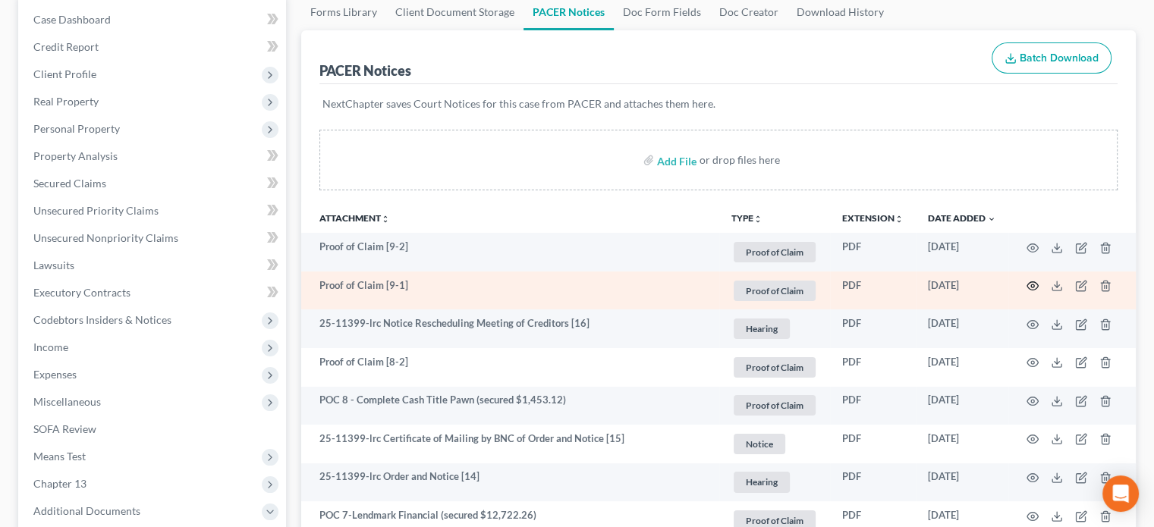
click at [1034, 284] on icon "button" at bounding box center [1033, 286] width 12 height 12
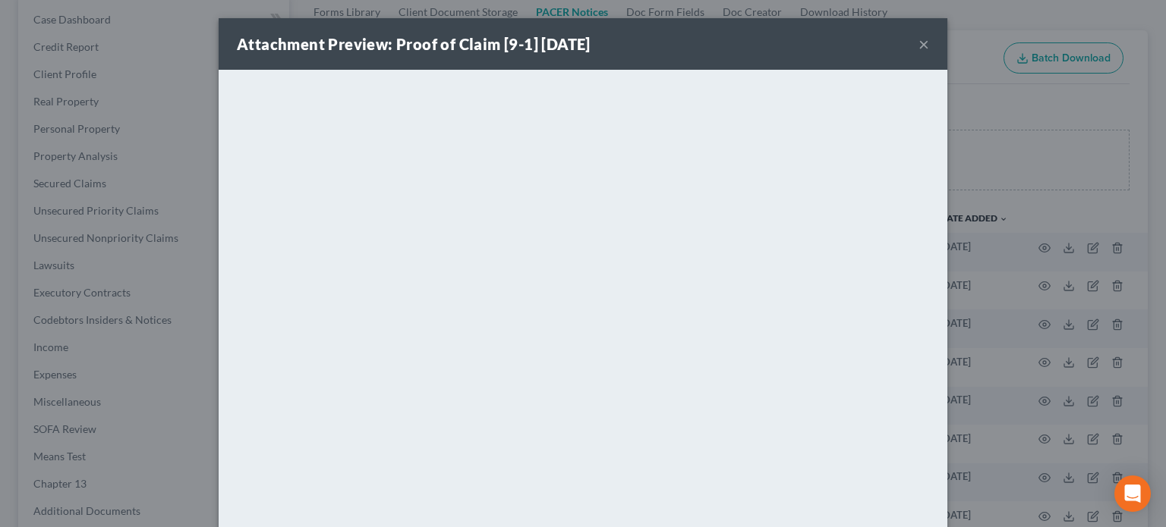
click at [920, 42] on button "×" at bounding box center [923, 44] width 11 height 18
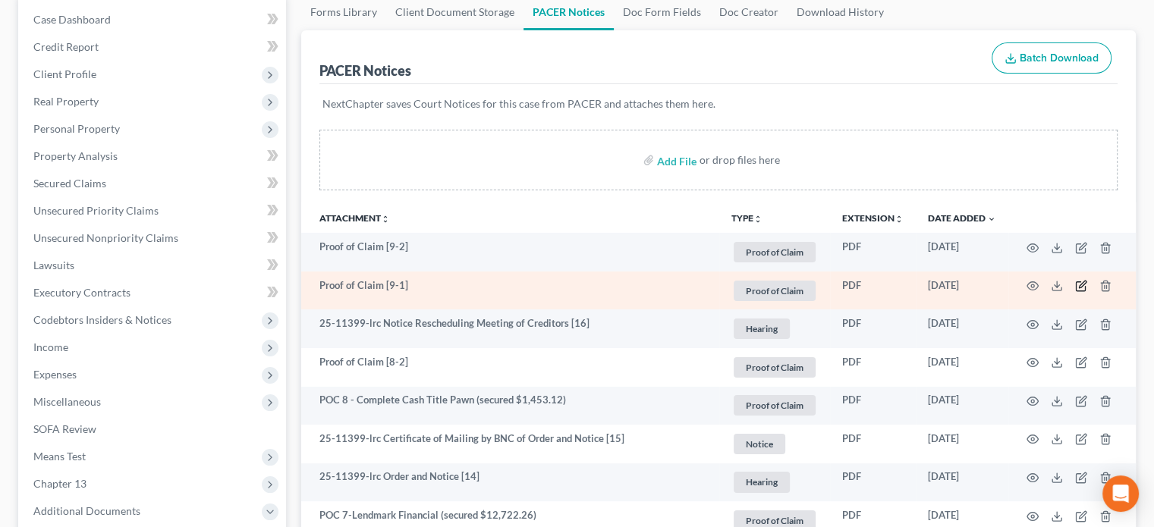
click at [1081, 286] on icon "button" at bounding box center [1082, 285] width 7 height 7
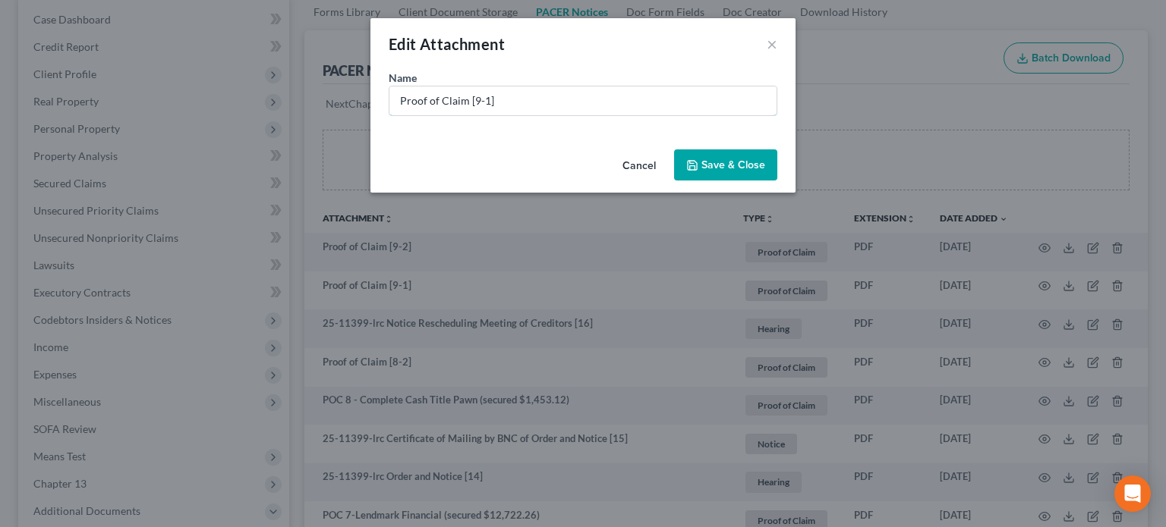
drag, startPoint x: 508, startPoint y: 98, endPoint x: 0, endPoint y: 36, distance: 512.2
click at [0, 36] on div "Edit Attachment × Name * Proof of Claim [9-1] Cancel Save & Close" at bounding box center [583, 263] width 1166 height 527
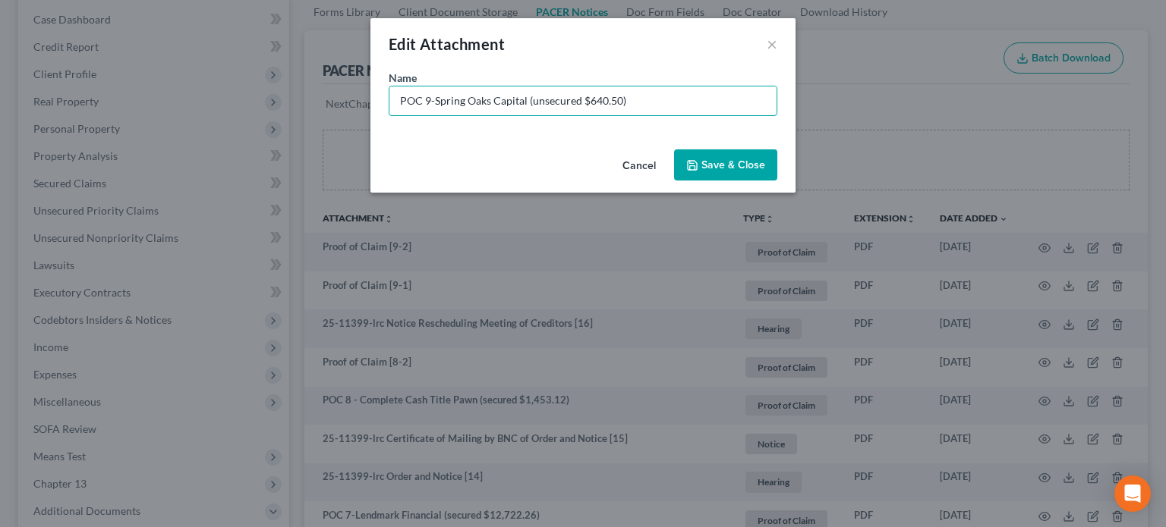
type input "POC 9-Spring Oaks Capital (unsecured $640.50)"
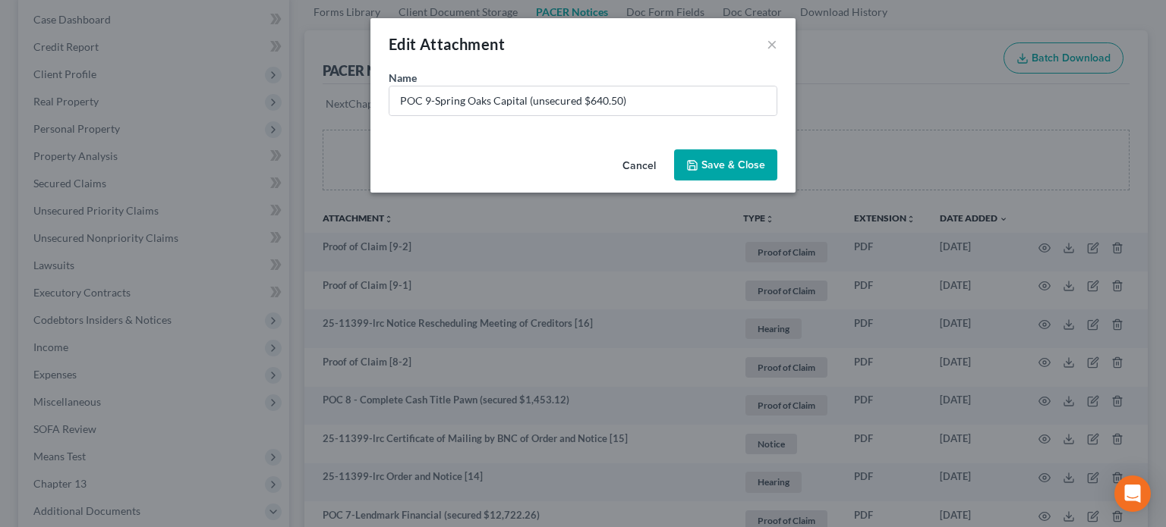
click at [736, 173] on button "Save & Close" at bounding box center [725, 166] width 103 height 32
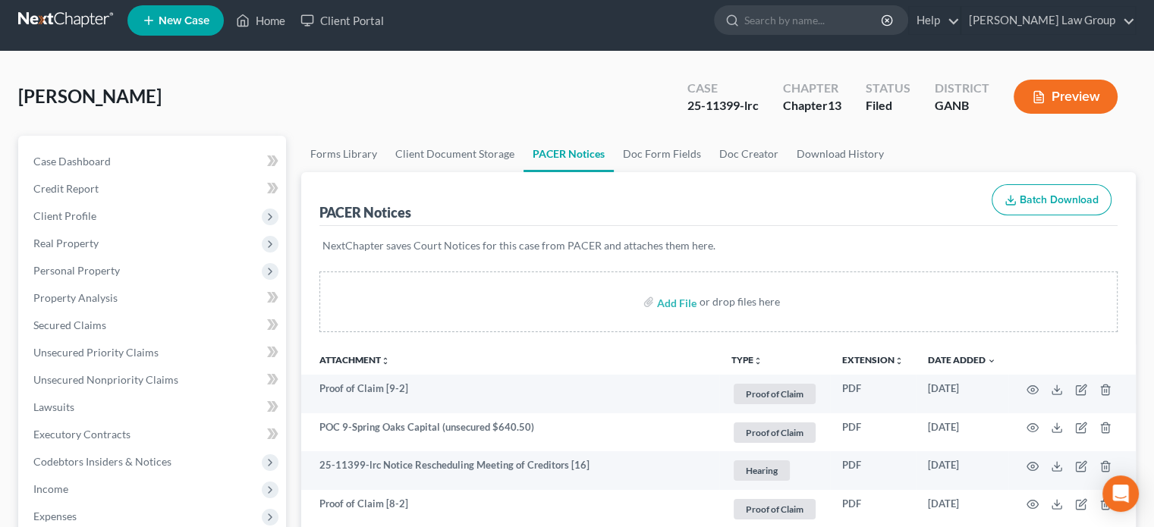
scroll to position [0, 0]
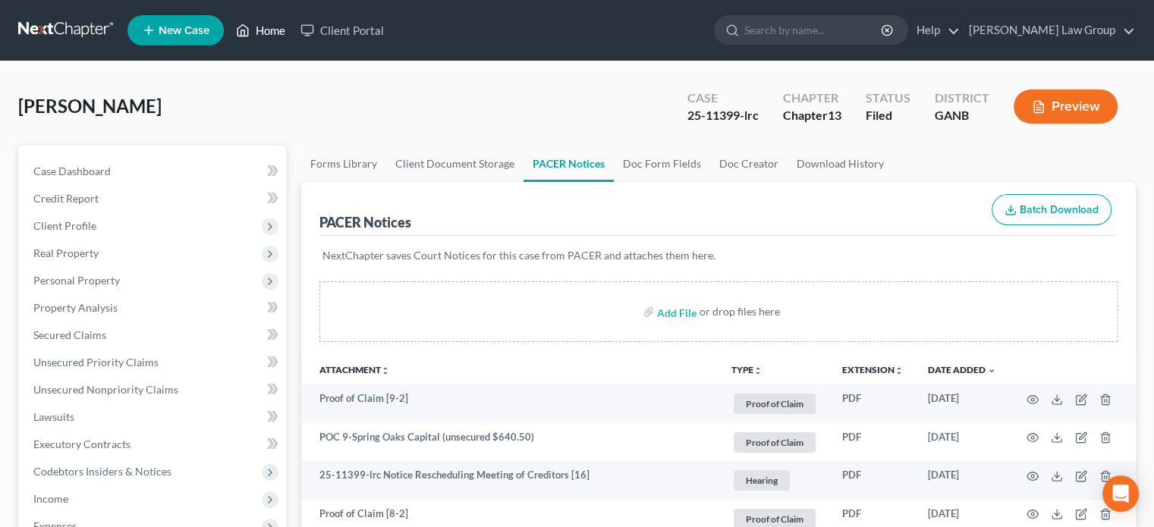
click at [276, 28] on link "Home" at bounding box center [260, 30] width 65 height 27
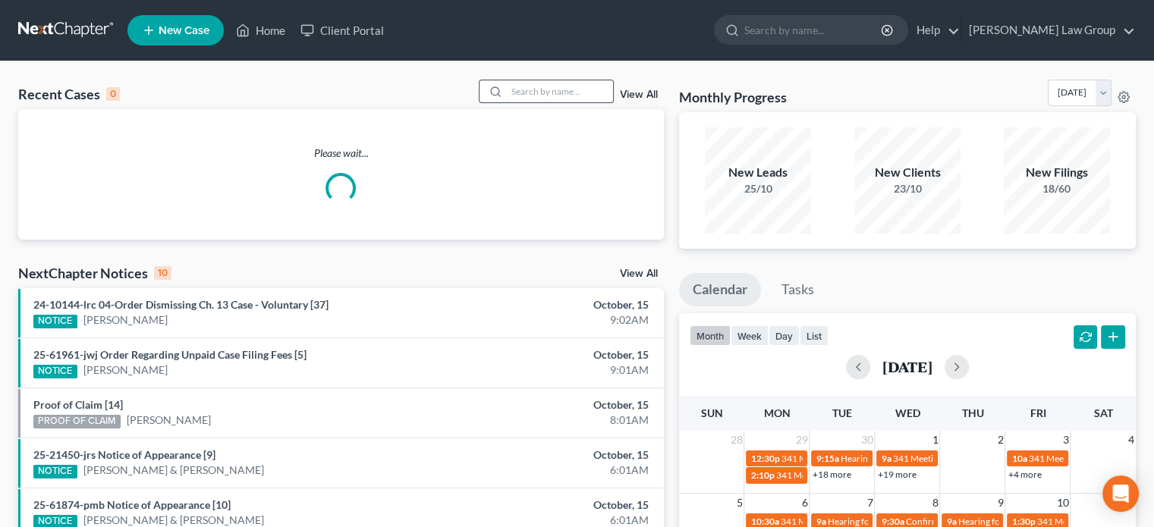
click at [531, 101] on input "search" at bounding box center [560, 91] width 106 height 22
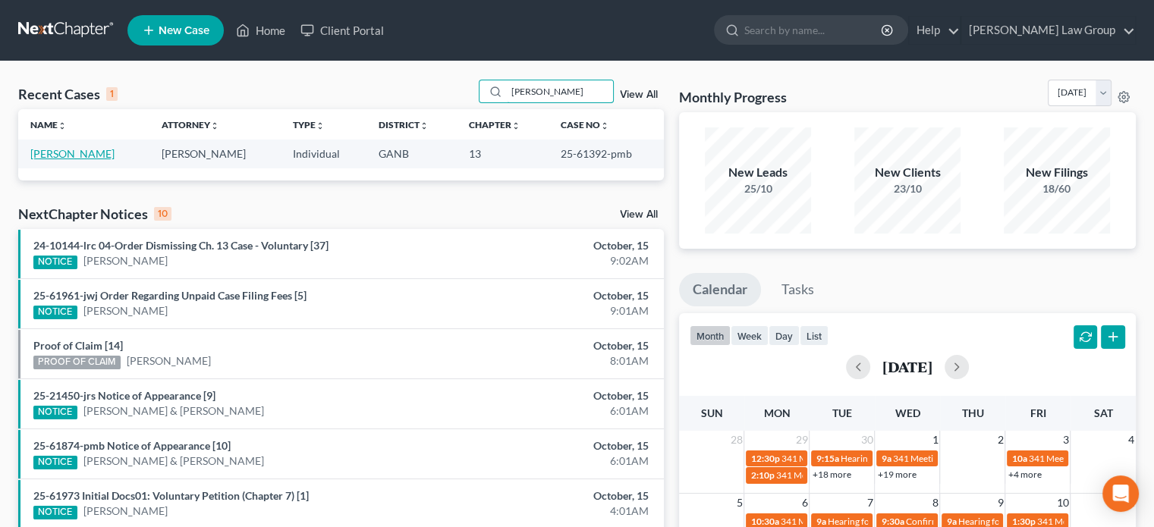
type input "[PERSON_NAME]"
click at [68, 156] on link "[PERSON_NAME]" at bounding box center [72, 153] width 84 height 13
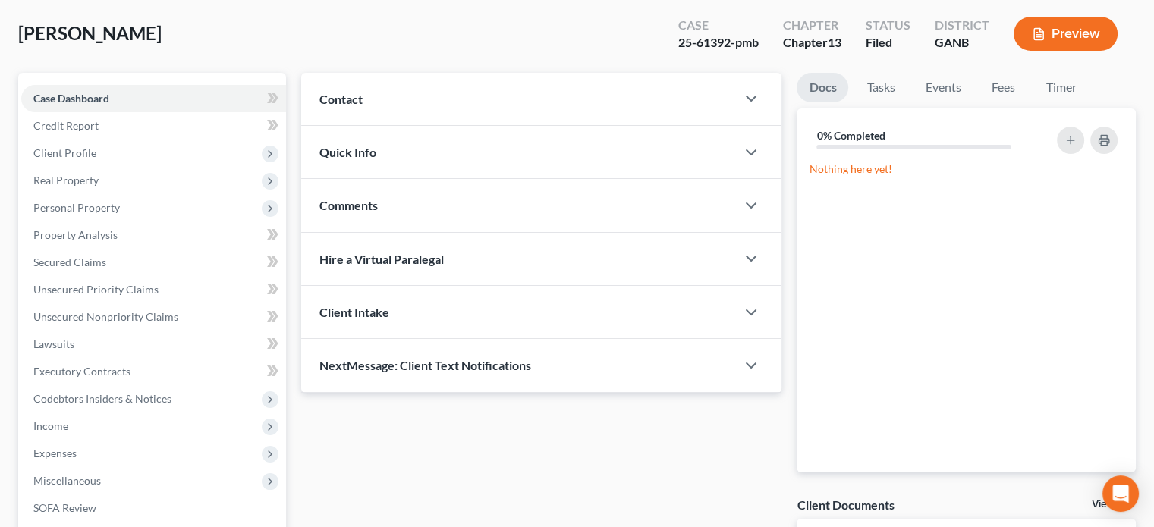
scroll to position [304, 0]
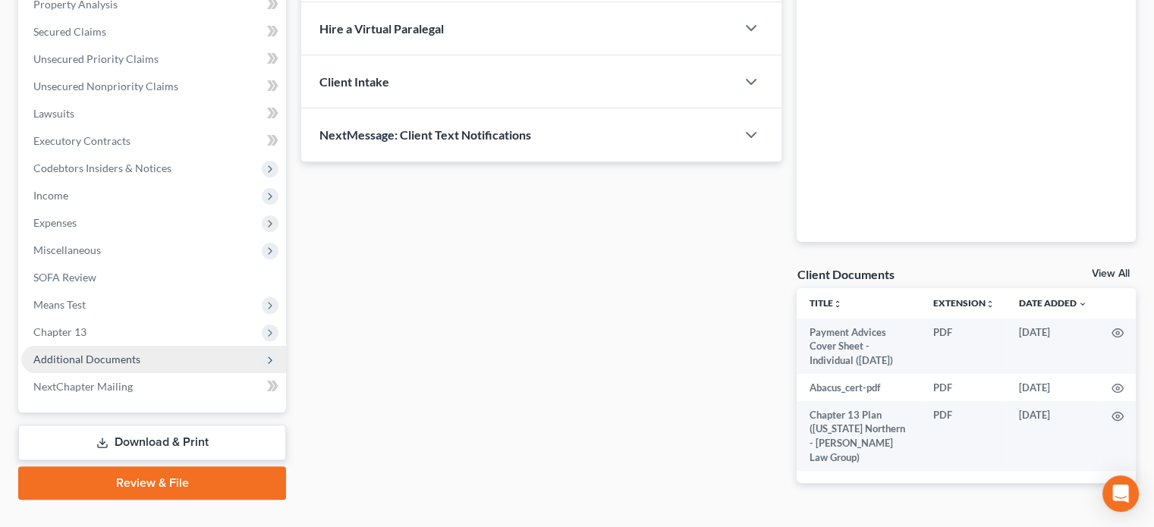
click at [118, 358] on span "Additional Documents" at bounding box center [86, 359] width 107 height 13
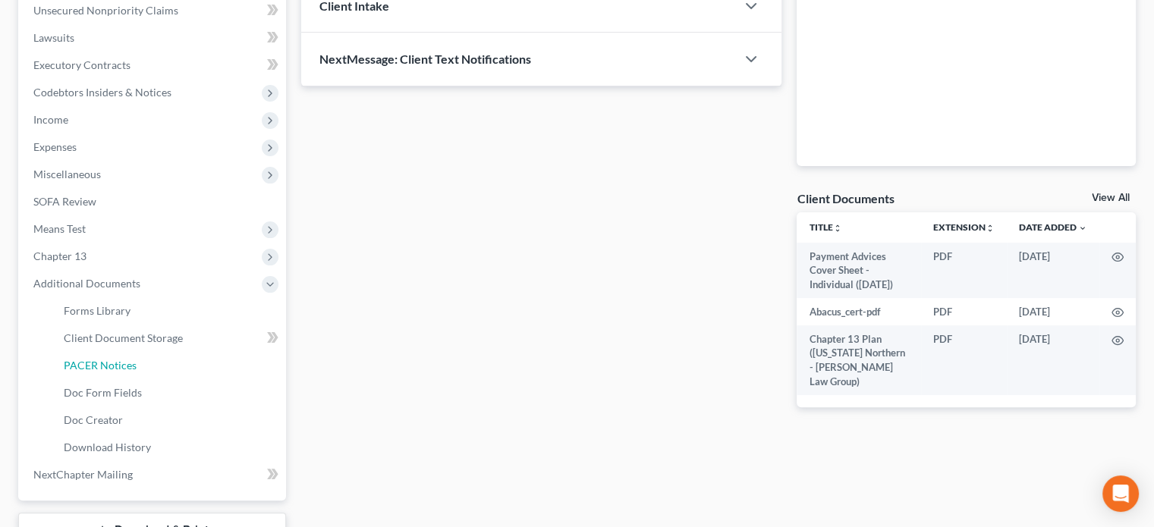
scroll to position [379, 0]
drag, startPoint x: 82, startPoint y: 364, endPoint x: 106, endPoint y: 361, distance: 24.4
click at [83, 364] on span "PACER Notices" at bounding box center [100, 365] width 73 height 13
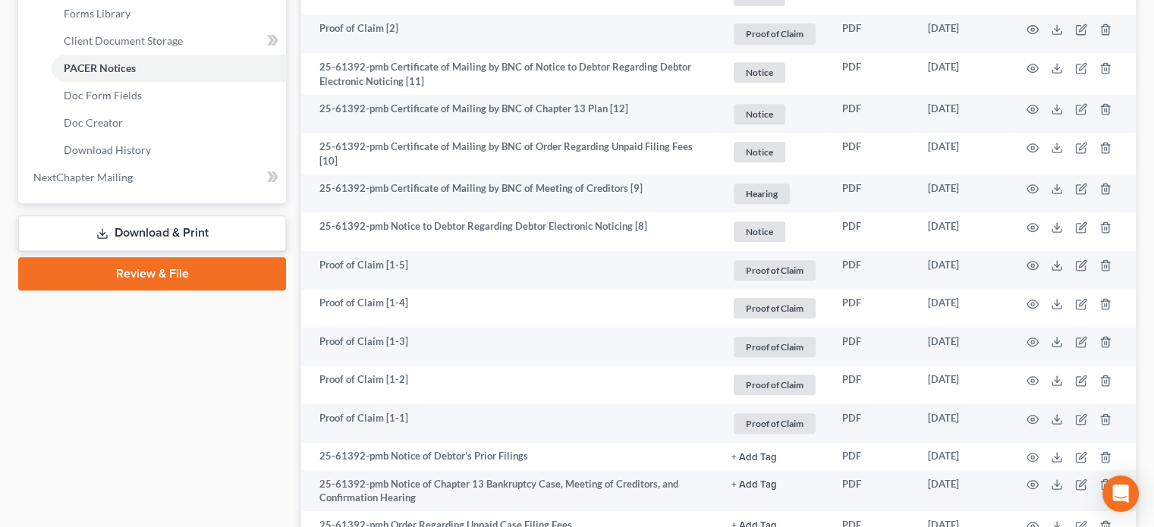
scroll to position [683, 0]
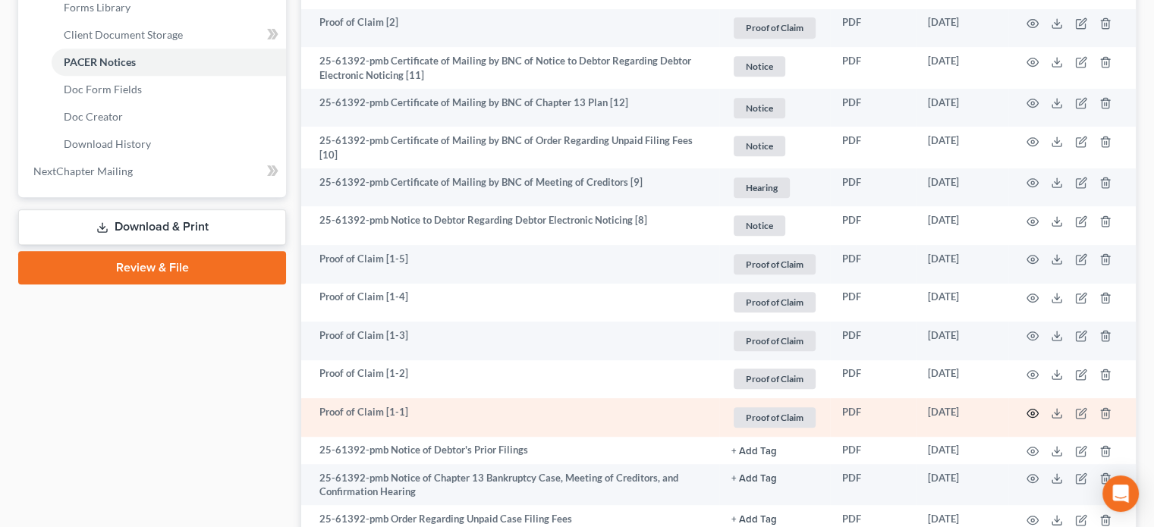
click at [1031, 403] on td at bounding box center [1072, 417] width 127 height 39
click at [1034, 408] on icon "button" at bounding box center [1033, 414] width 12 height 12
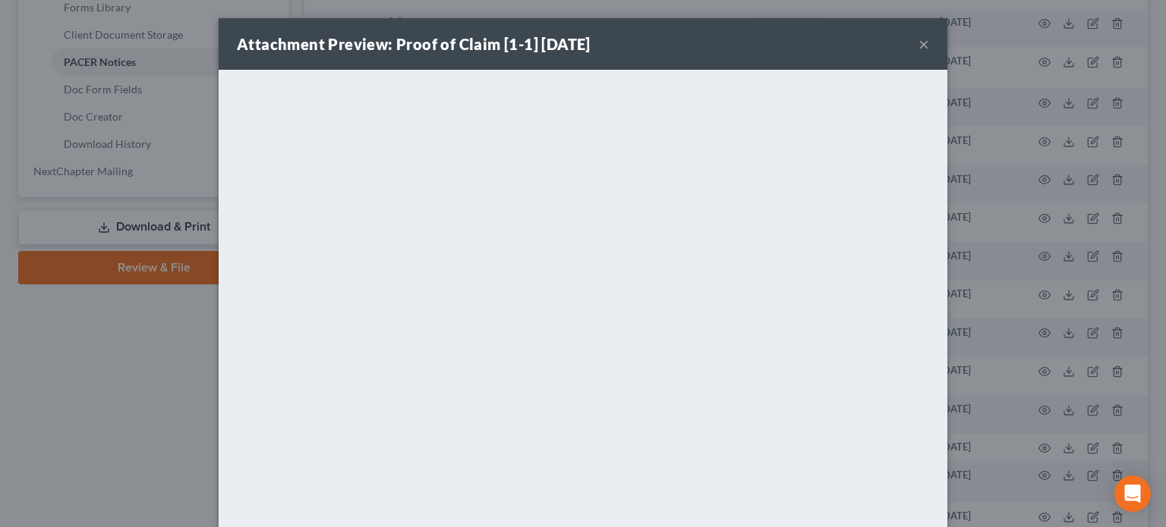
click at [918, 47] on button "×" at bounding box center [923, 44] width 11 height 18
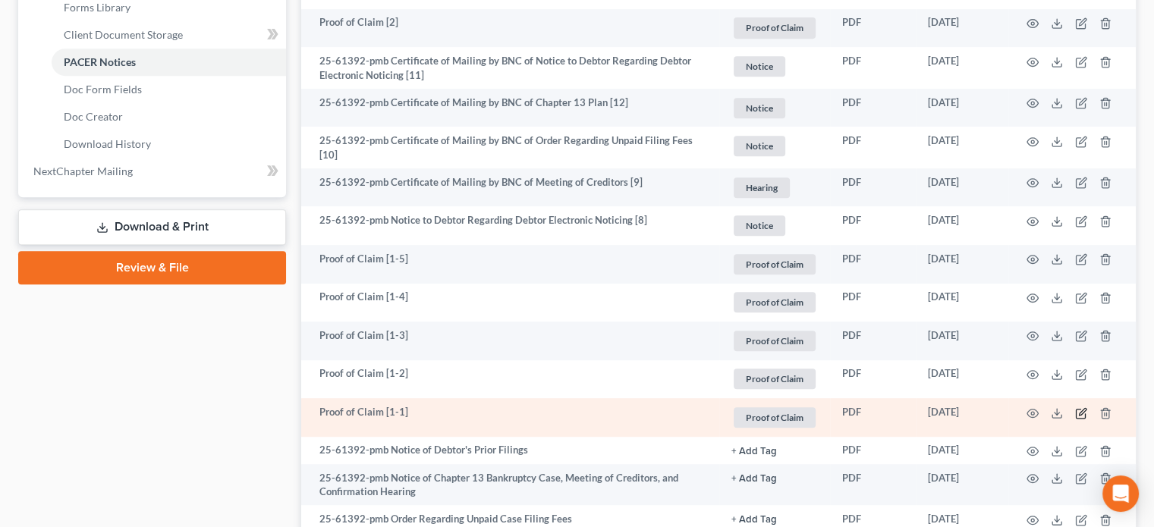
click at [1078, 413] on icon "button" at bounding box center [1081, 414] width 12 height 12
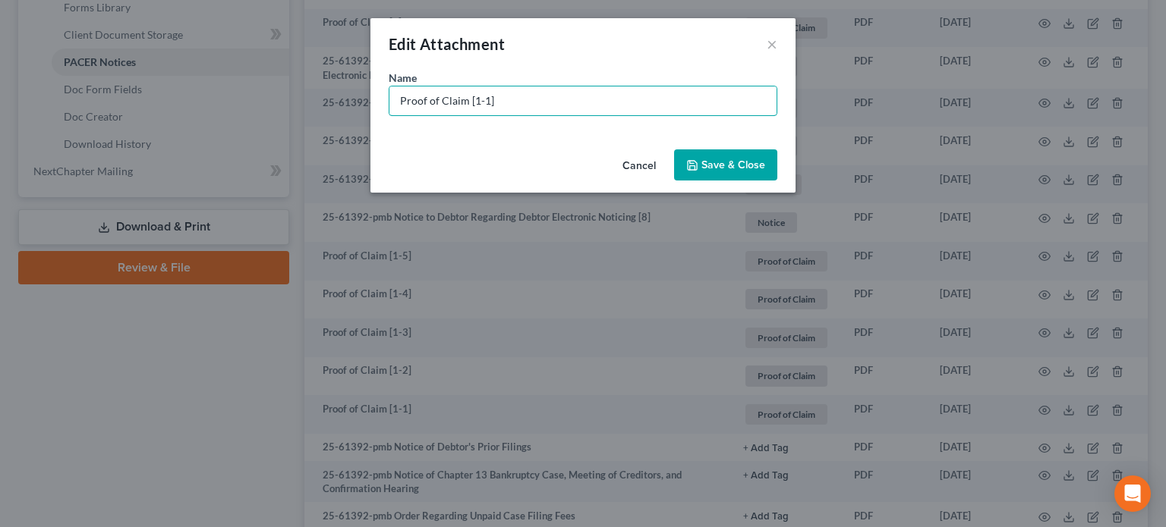
drag, startPoint x: 514, startPoint y: 99, endPoint x: 18, endPoint y: 22, distance: 501.5
click at [18, 22] on div "Edit Attachment × Name * Proof of Claim [1-1] Cancel Save & Close" at bounding box center [583, 263] width 1166 height 527
type input "POC 1-HUD (secured $17,873.66)"
click at [738, 165] on span "Save & Close" at bounding box center [733, 165] width 64 height 13
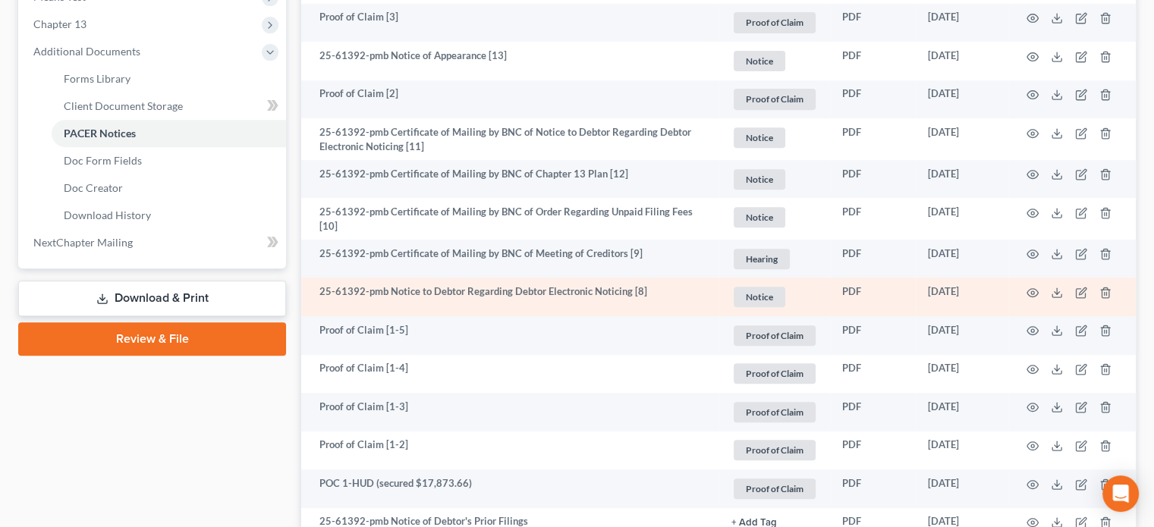
scroll to position [607, 0]
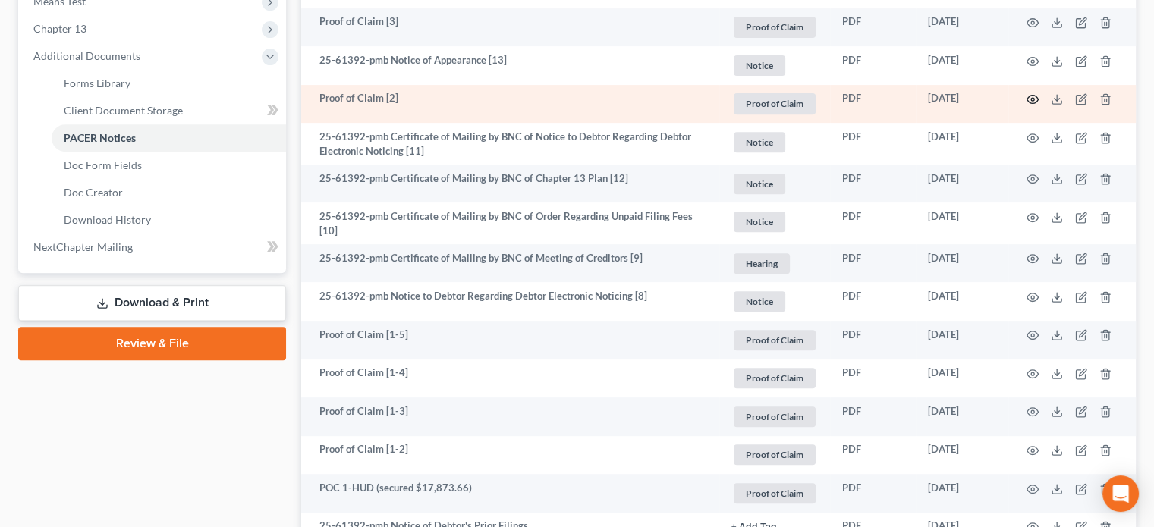
click at [1033, 99] on icon "button" at bounding box center [1033, 99] width 12 height 12
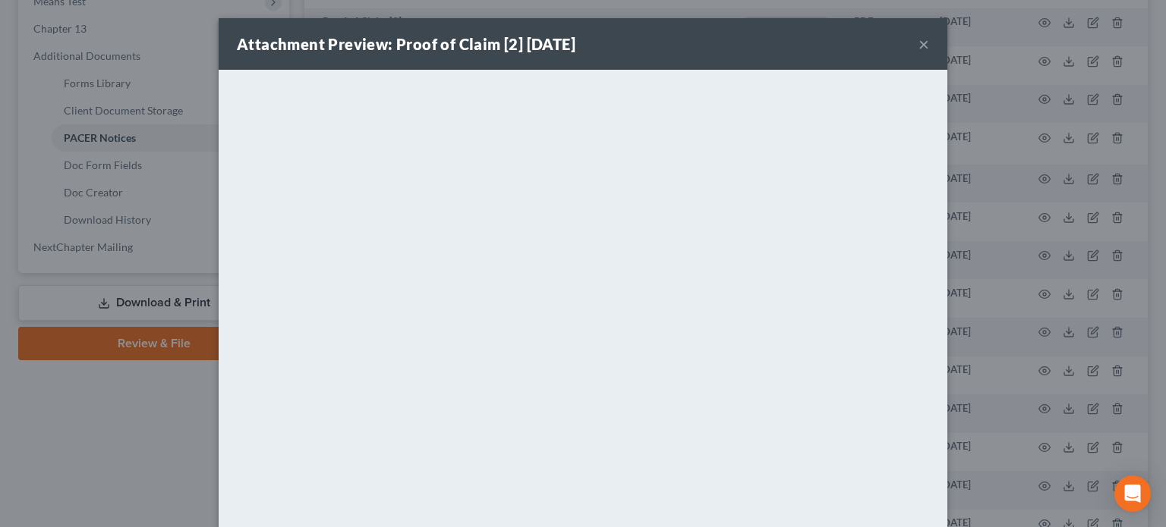
click at [918, 45] on button "×" at bounding box center [923, 44] width 11 height 18
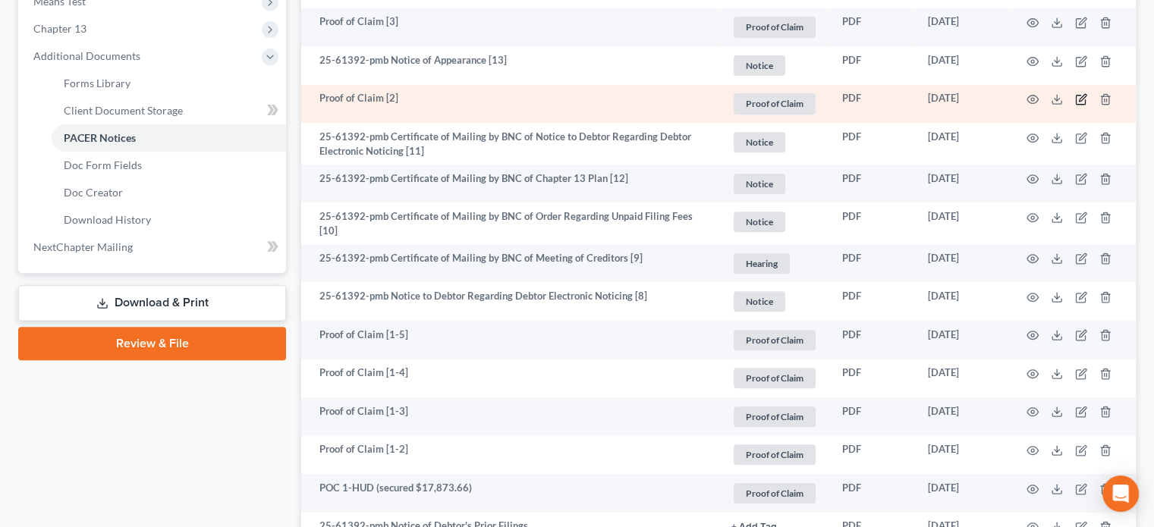
click at [1077, 96] on icon "button" at bounding box center [1081, 99] width 12 height 12
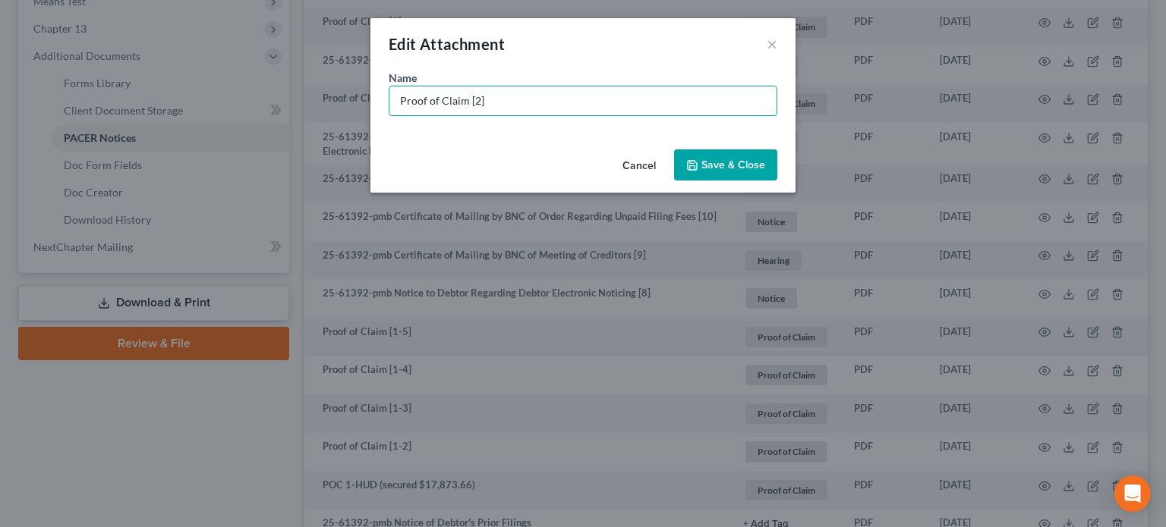
drag, startPoint x: 513, startPoint y: 99, endPoint x: 0, endPoint y: 20, distance: 519.2
click at [0, 20] on div "Edit Attachment × Name * Proof of Claim [2] Cancel Save & Close" at bounding box center [583, 263] width 1166 height 527
type input "POC 2-GADOR (unsecured $13,573.876)"
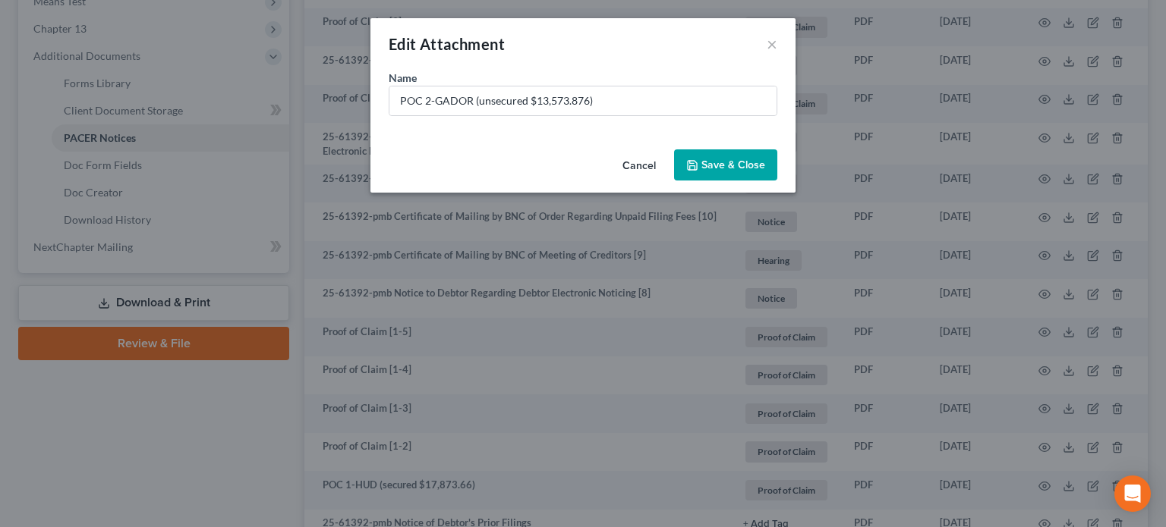
click at [770, 162] on button "Save & Close" at bounding box center [725, 166] width 103 height 32
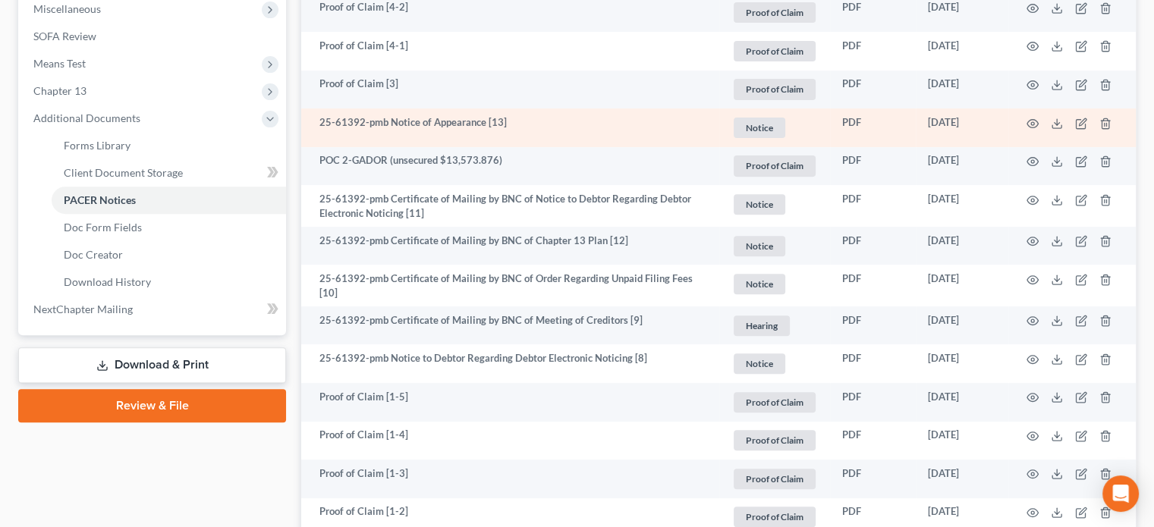
scroll to position [531, 0]
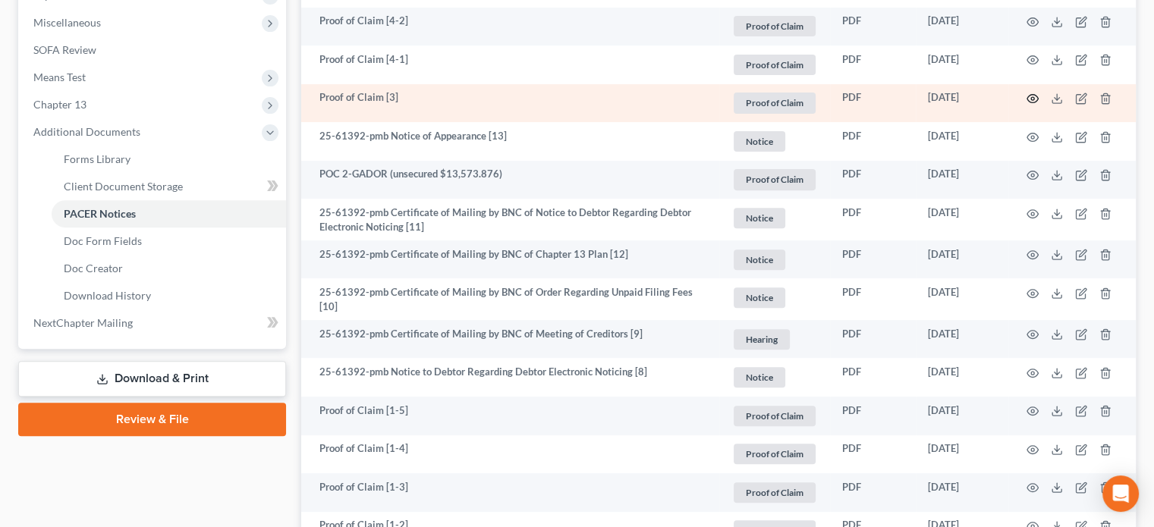
click at [1030, 93] on icon "button" at bounding box center [1033, 99] width 12 height 12
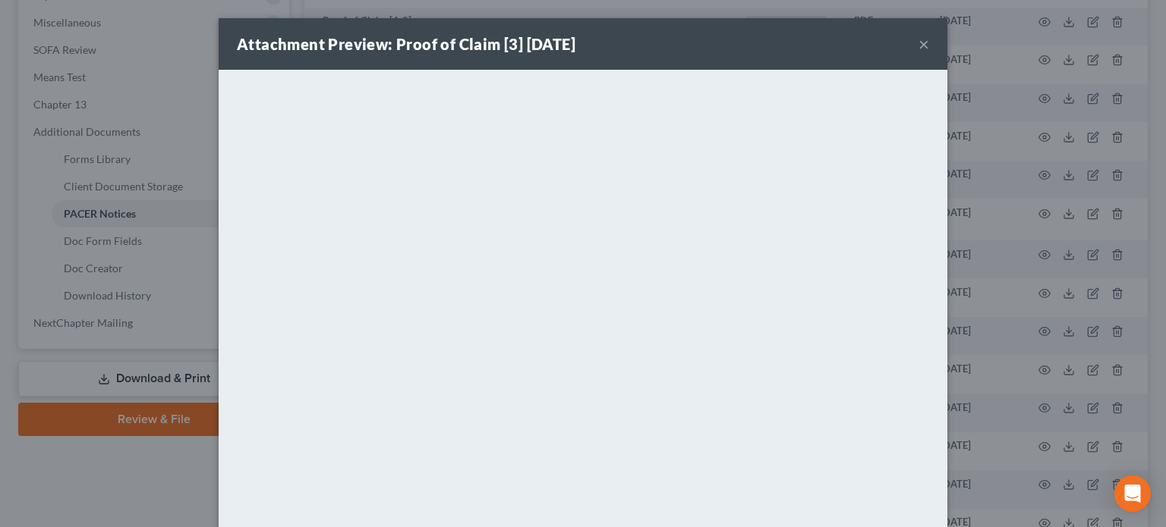
click at [920, 45] on button "×" at bounding box center [923, 44] width 11 height 18
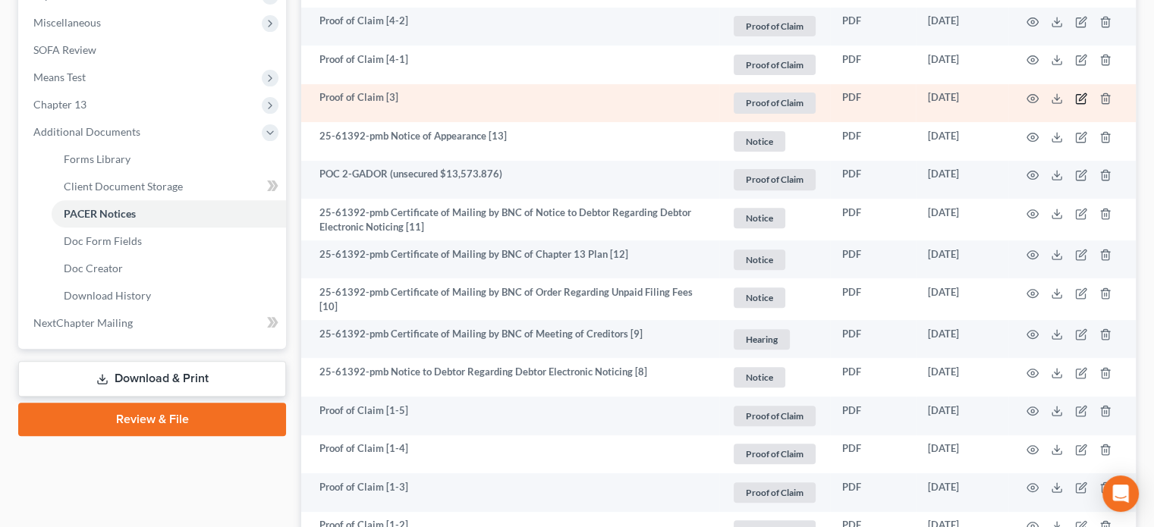
click at [1081, 99] on icon "button" at bounding box center [1082, 96] width 7 height 7
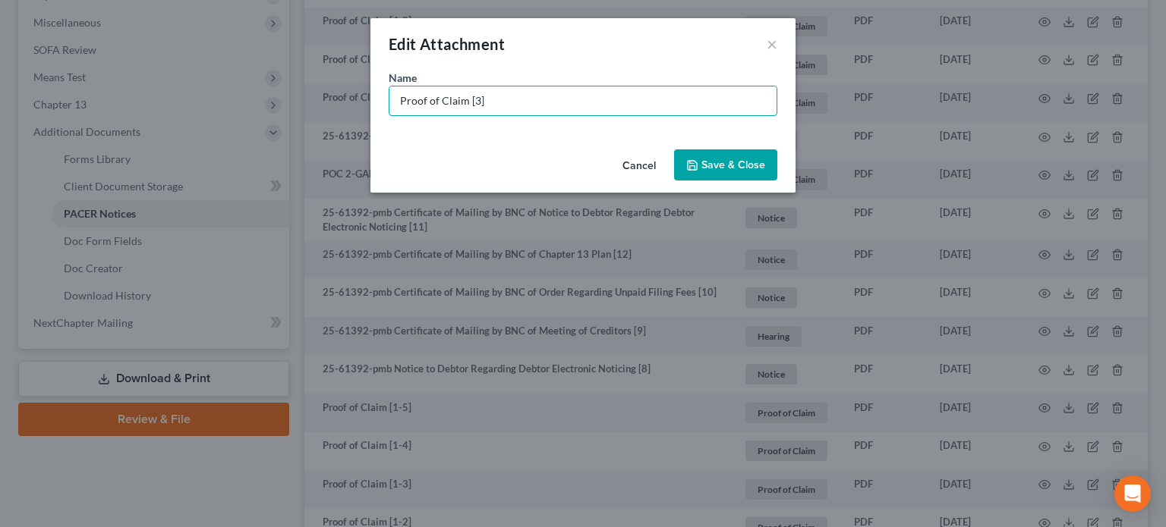
drag, startPoint x: 510, startPoint y: 99, endPoint x: 0, endPoint y: 27, distance: 515.2
click at [0, 27] on div "Edit Attachment × Name * Proof of Claim [3] Cancel Save & Close" at bounding box center [583, 263] width 1166 height 527
type input "POC 3-LVNV Funding (unsecured $1,074.34)"
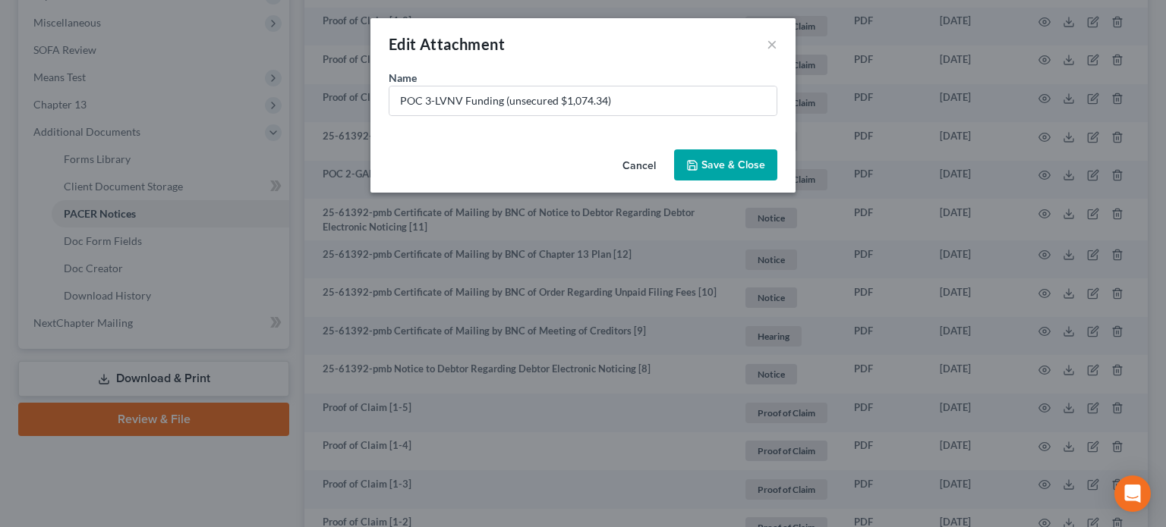
click at [725, 163] on span "Save & Close" at bounding box center [733, 165] width 64 height 13
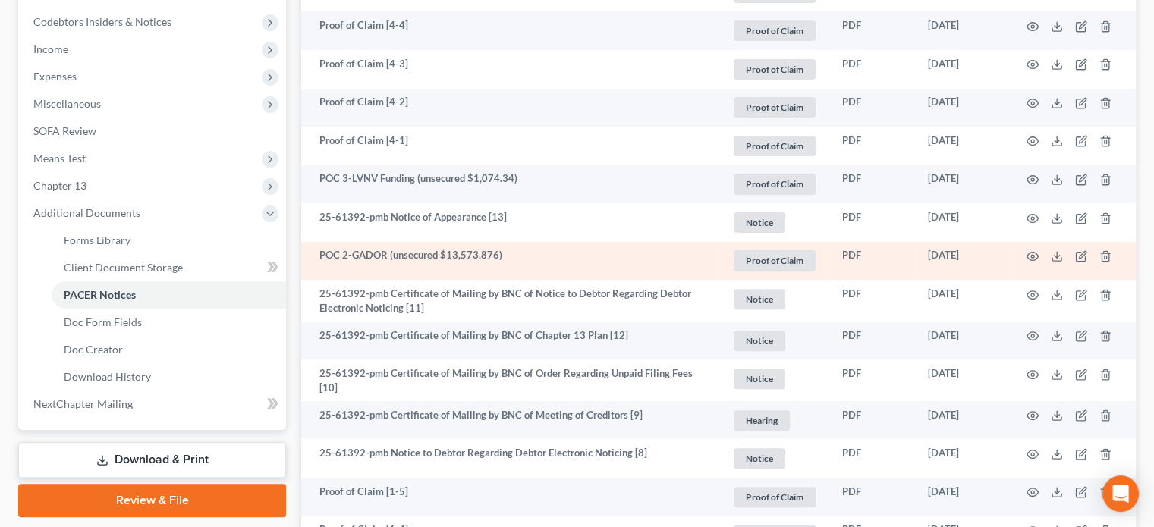
scroll to position [379, 0]
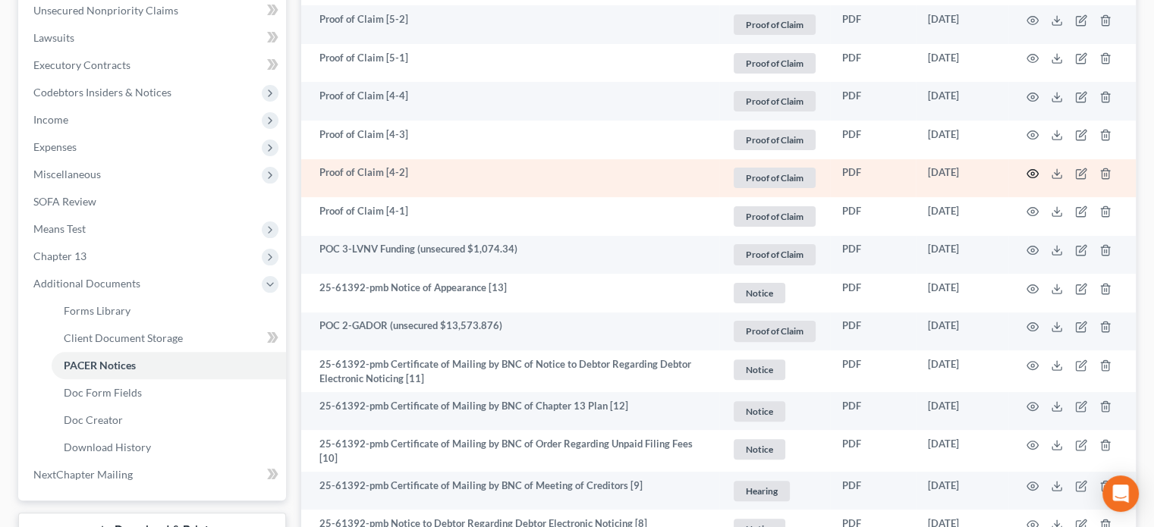
click at [1032, 172] on icon "button" at bounding box center [1033, 174] width 12 height 12
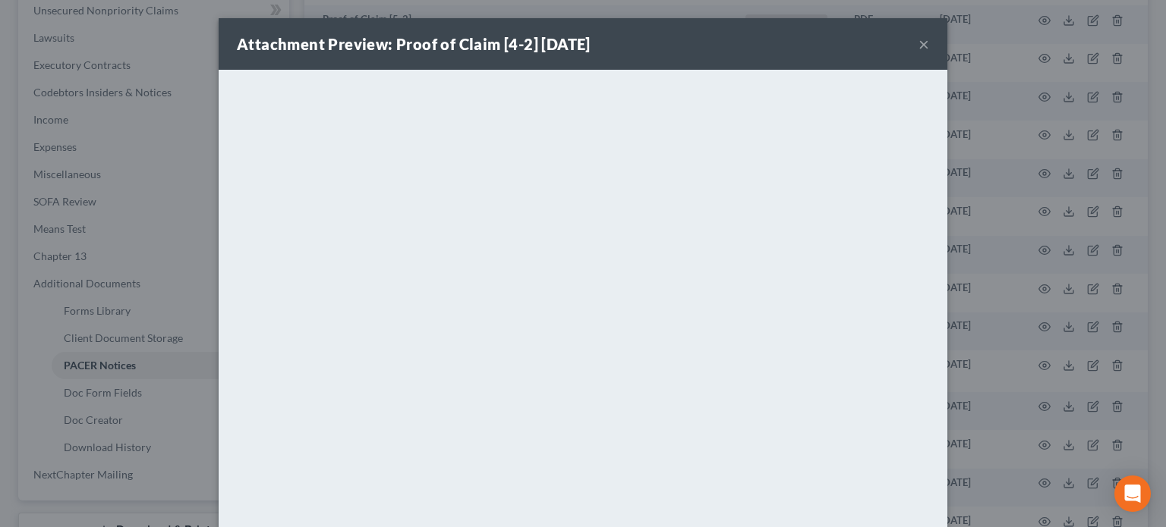
click at [918, 45] on button "×" at bounding box center [923, 44] width 11 height 18
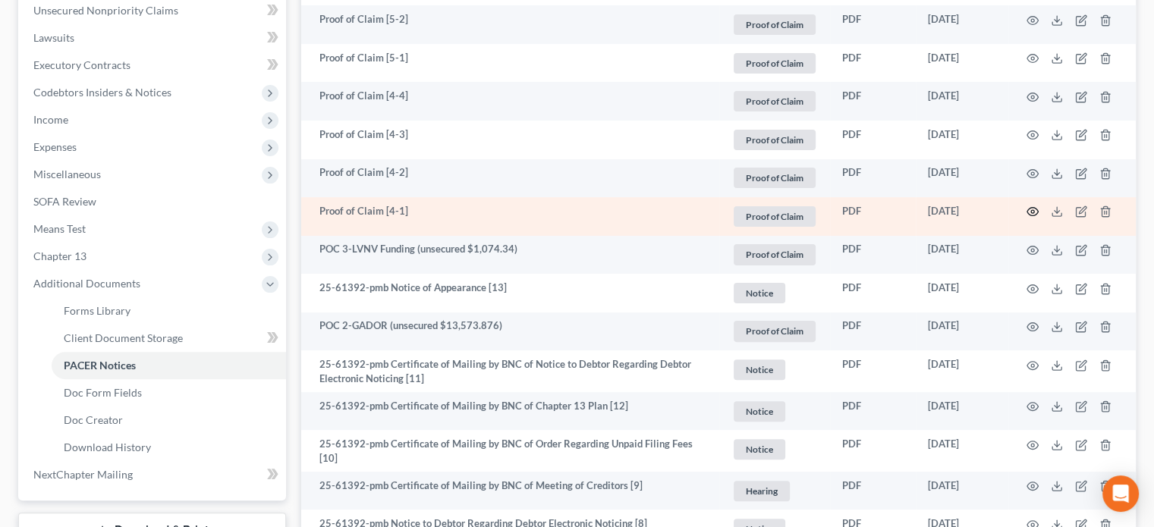
click at [1031, 212] on circle "button" at bounding box center [1032, 211] width 3 height 3
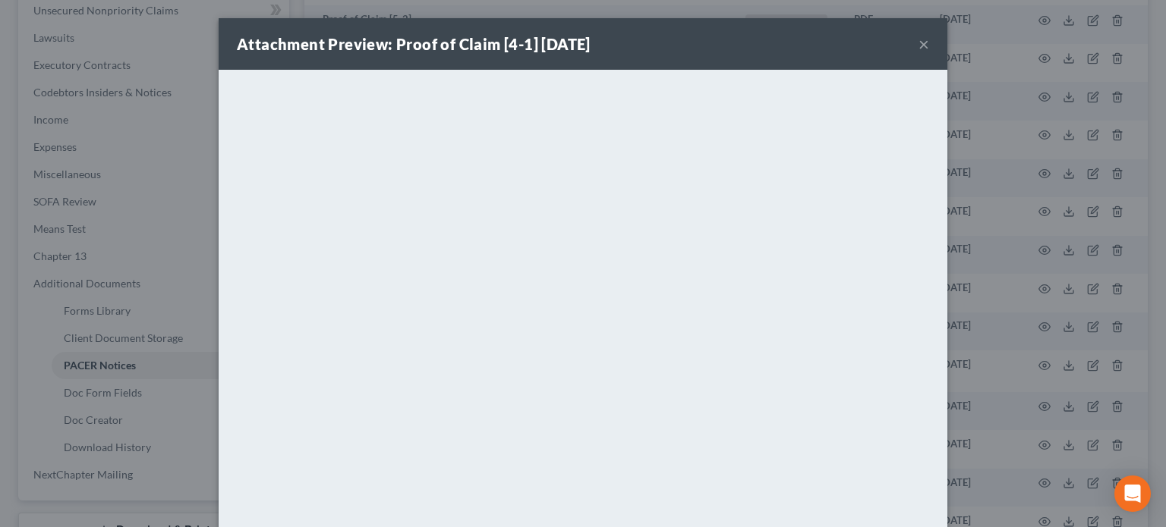
click at [918, 42] on button "×" at bounding box center [923, 44] width 11 height 18
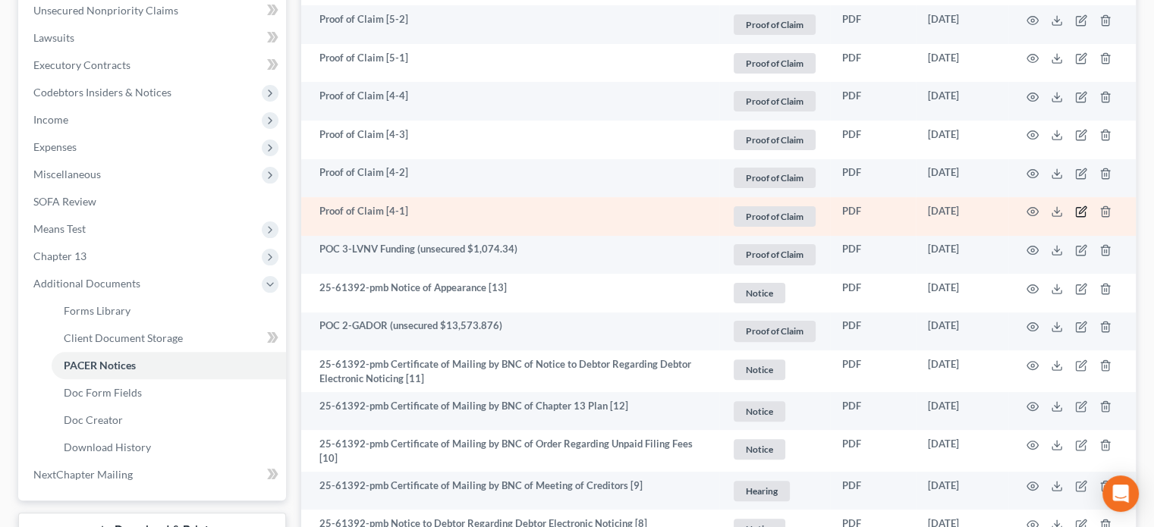
click at [1084, 212] on icon "button" at bounding box center [1081, 212] width 12 height 12
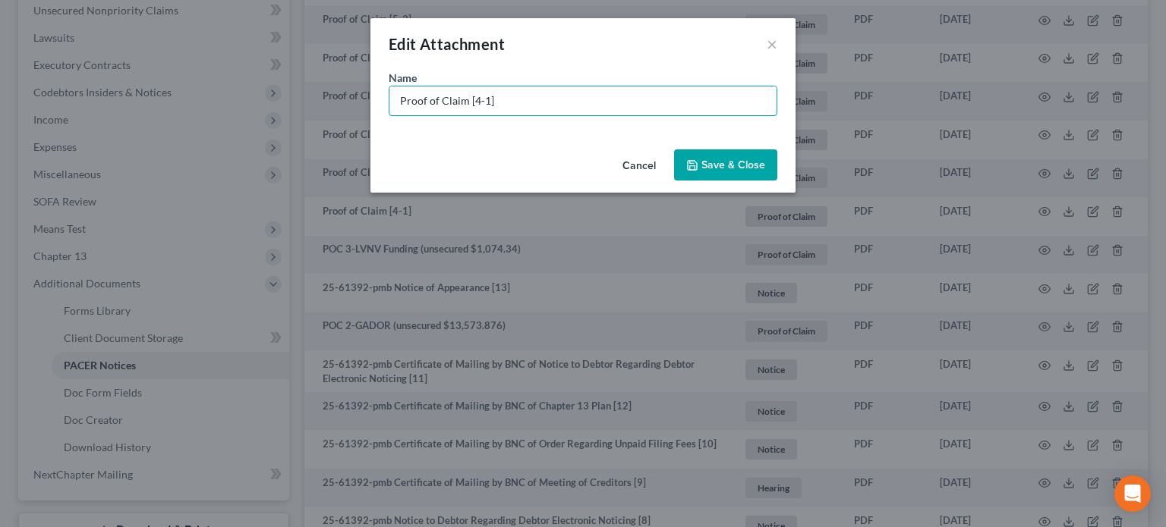
drag, startPoint x: 491, startPoint y: 102, endPoint x: 0, endPoint y: 8, distance: 500.0
click at [0, 8] on div "Edit Attachment × Name * Proof of Claim [4-1] Cancel Save & Close" at bounding box center [583, 263] width 1166 height 527
type input "POC 4-Dream Plaza (unsecured $35,200.00)"
click at [704, 157] on button "Save & Close" at bounding box center [725, 166] width 103 height 32
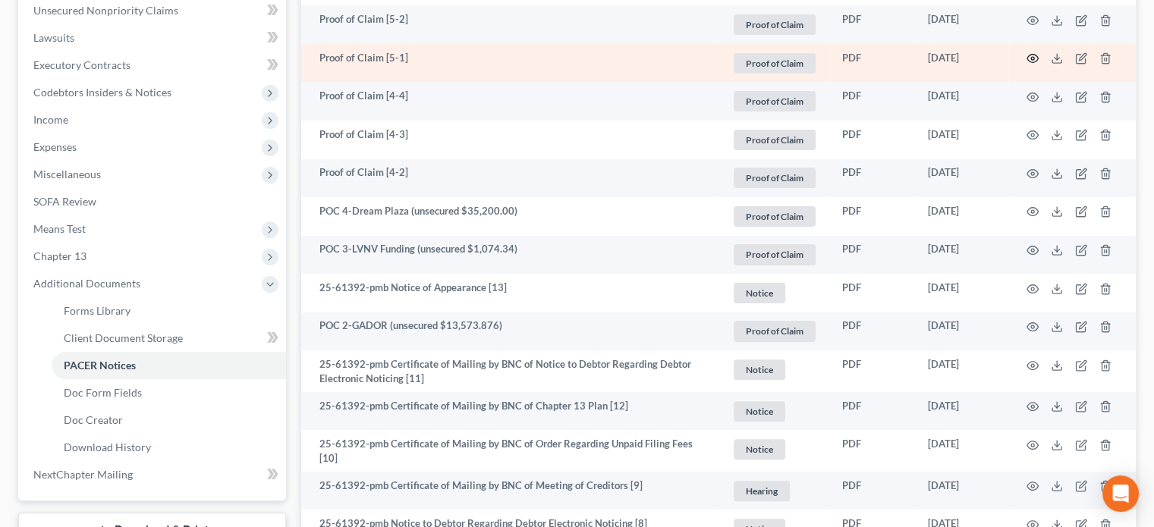
click at [1031, 55] on icon "button" at bounding box center [1033, 59] width 11 height 8
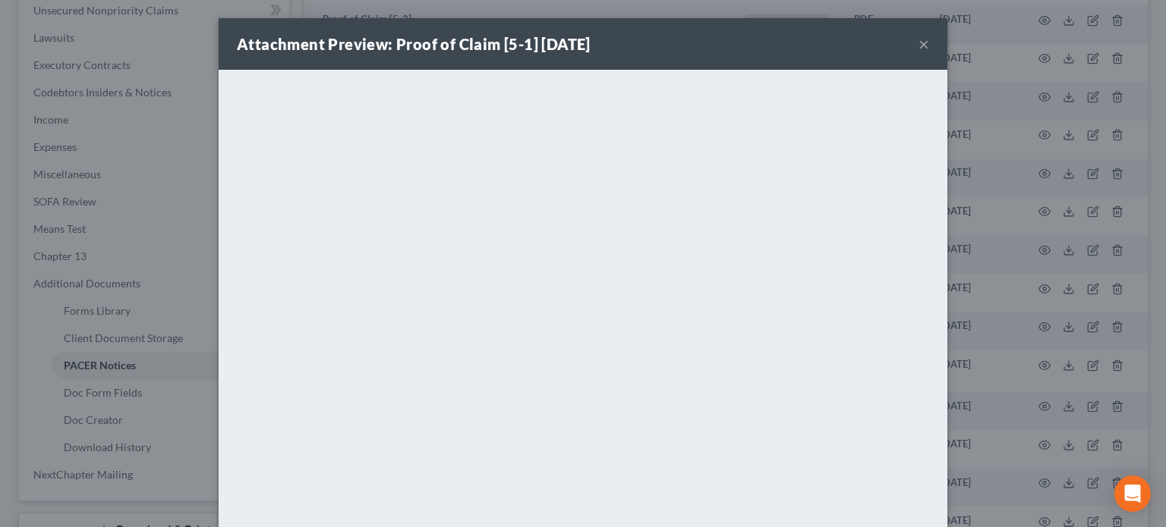
click at [922, 45] on button "×" at bounding box center [923, 44] width 11 height 18
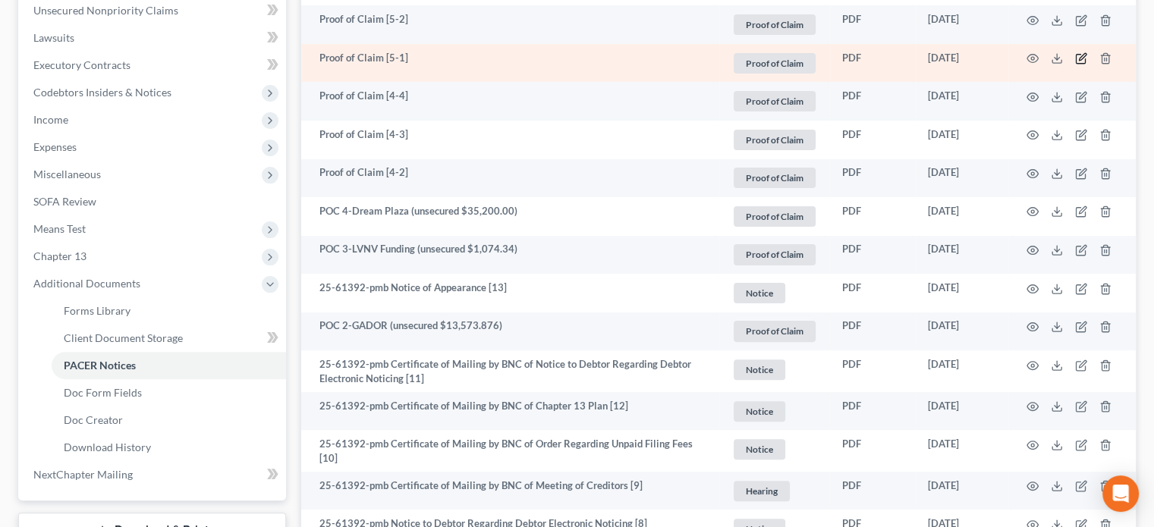
click at [1082, 56] on icon "button" at bounding box center [1081, 58] width 12 height 12
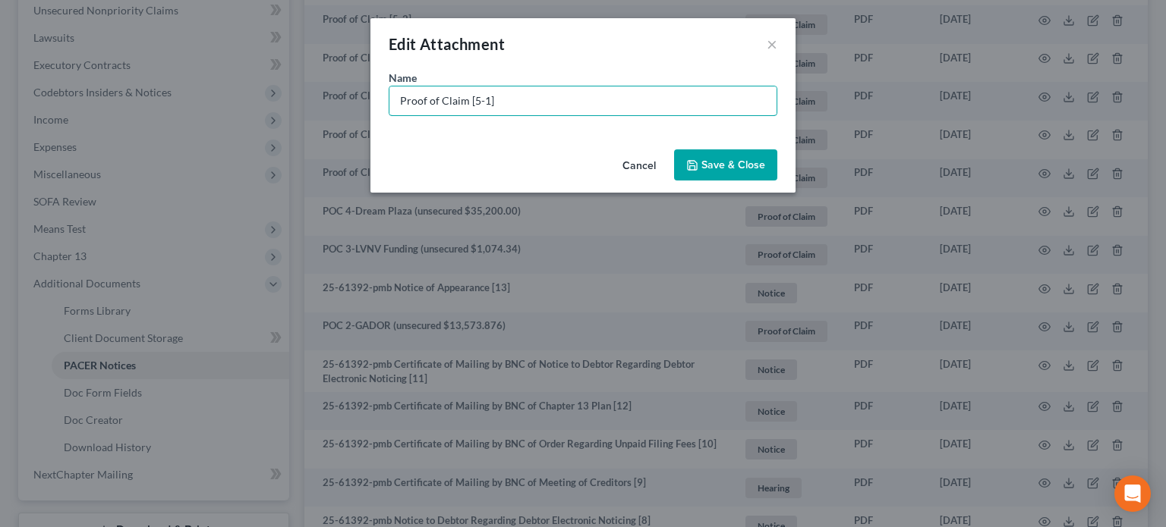
drag, startPoint x: 521, startPoint y: 103, endPoint x: 0, endPoint y: 57, distance: 522.7
click at [0, 57] on div "Edit Attachment × Name * Proof of Claim [5-1] Cancel Save & Close" at bounding box center [583, 263] width 1166 height 527
type input "POC 5"
click at [783, 44] on div "Edit Attachment ×" at bounding box center [582, 44] width 425 height 52
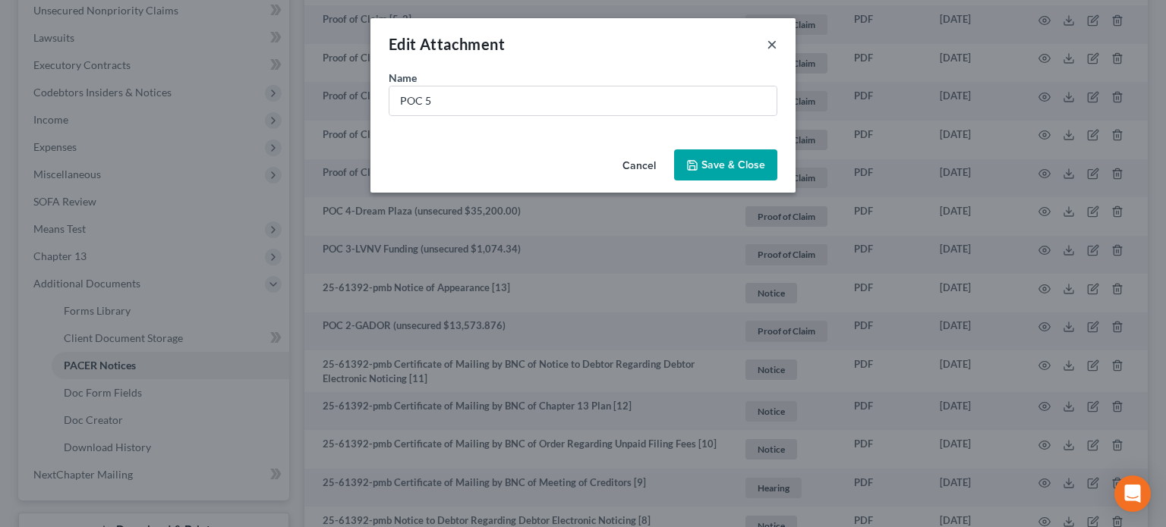
click at [773, 42] on button "×" at bounding box center [772, 44] width 11 height 18
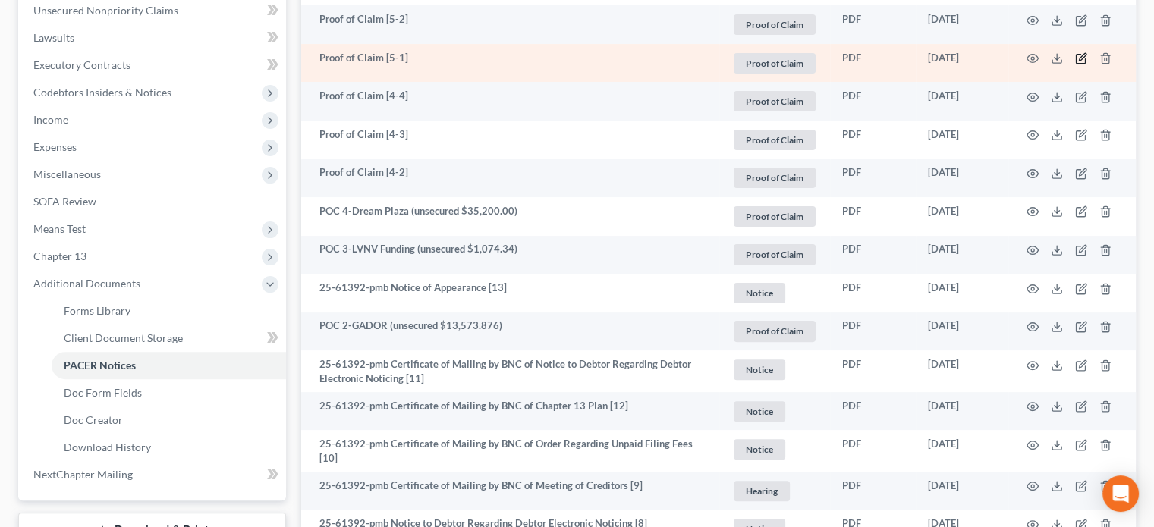
click at [1082, 55] on icon "button" at bounding box center [1082, 57] width 7 height 7
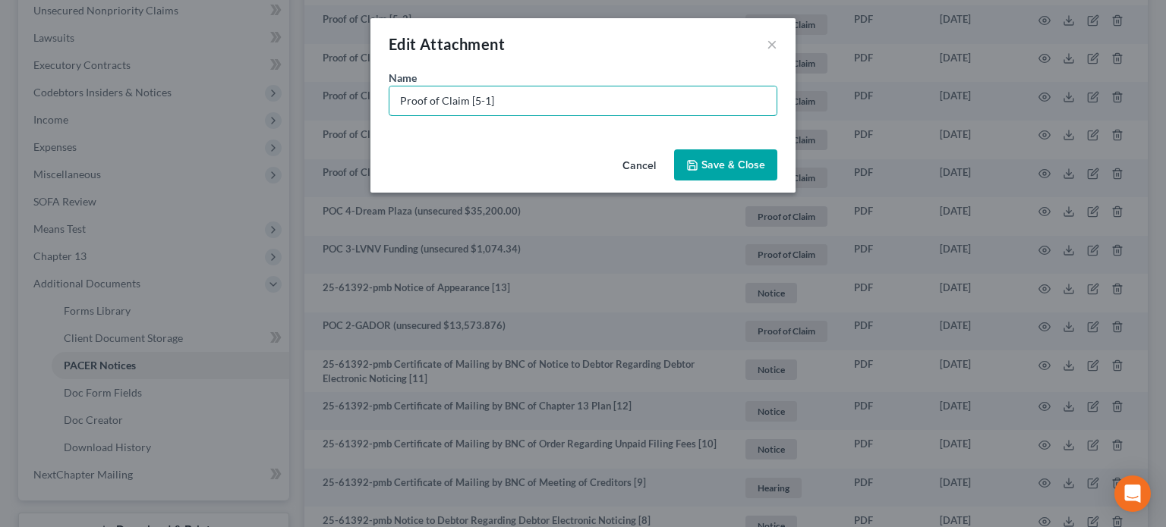
drag, startPoint x: 524, startPoint y: 102, endPoint x: 0, endPoint y: -2, distance: 534.6
click at [0, 0] on html "Home New Case Client Portal [PERSON_NAME] Law Group [EMAIL_ADDRESS][DOMAIN_NAME…" at bounding box center [583, 377] width 1166 height 1513
type input "POC 5-SBA (unsecured $566,461.18)"
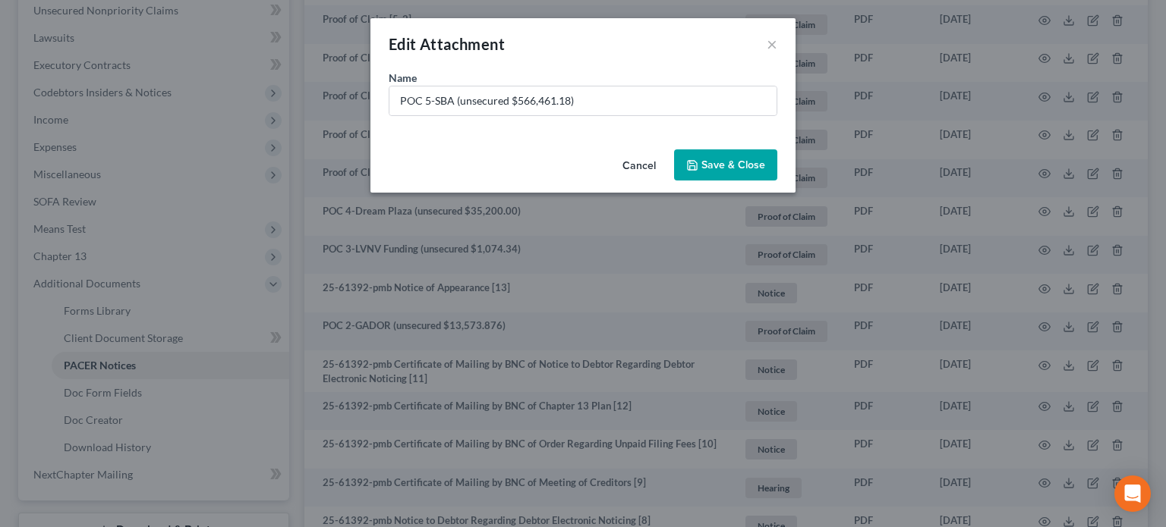
click at [713, 166] on span "Save & Close" at bounding box center [733, 165] width 64 height 13
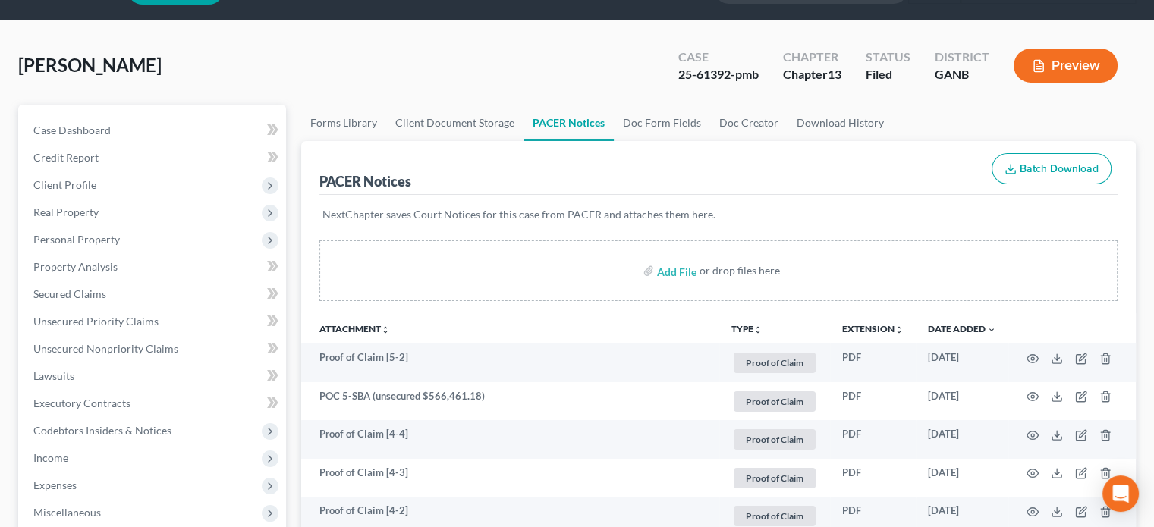
scroll to position [0, 0]
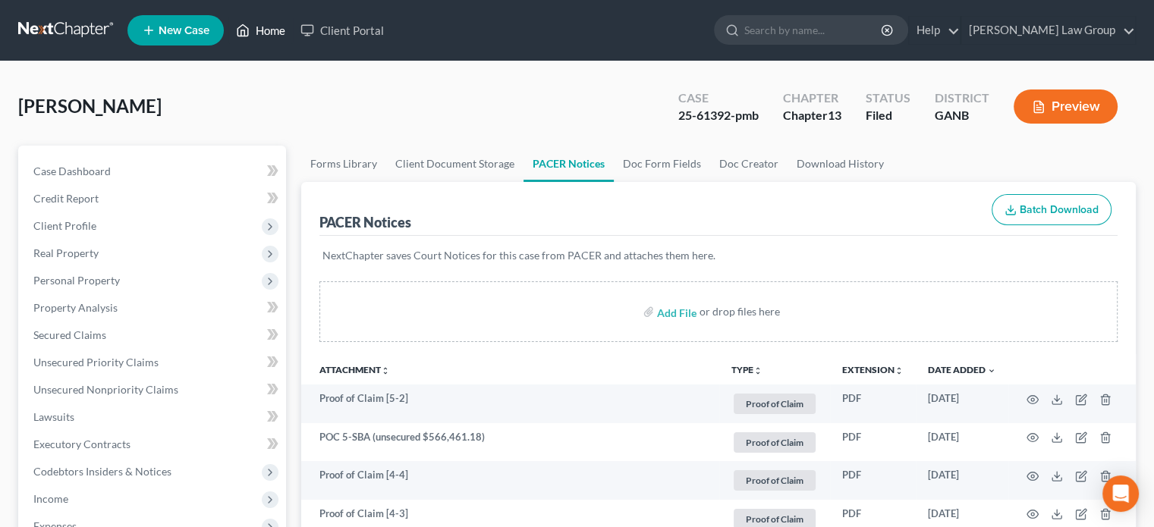
click at [273, 29] on link "Home" at bounding box center [260, 30] width 65 height 27
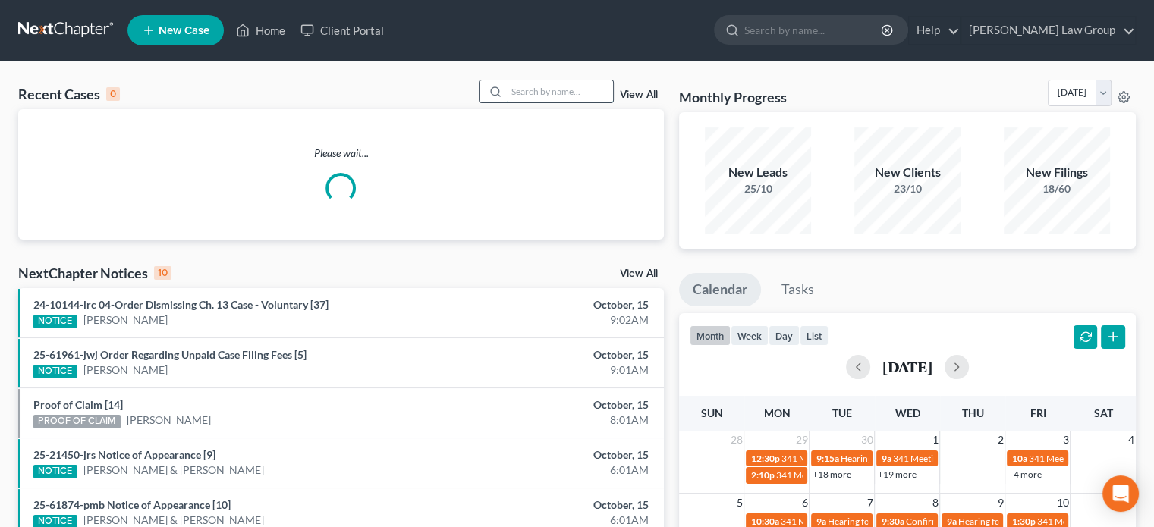
click at [537, 93] on input "search" at bounding box center [560, 91] width 106 height 22
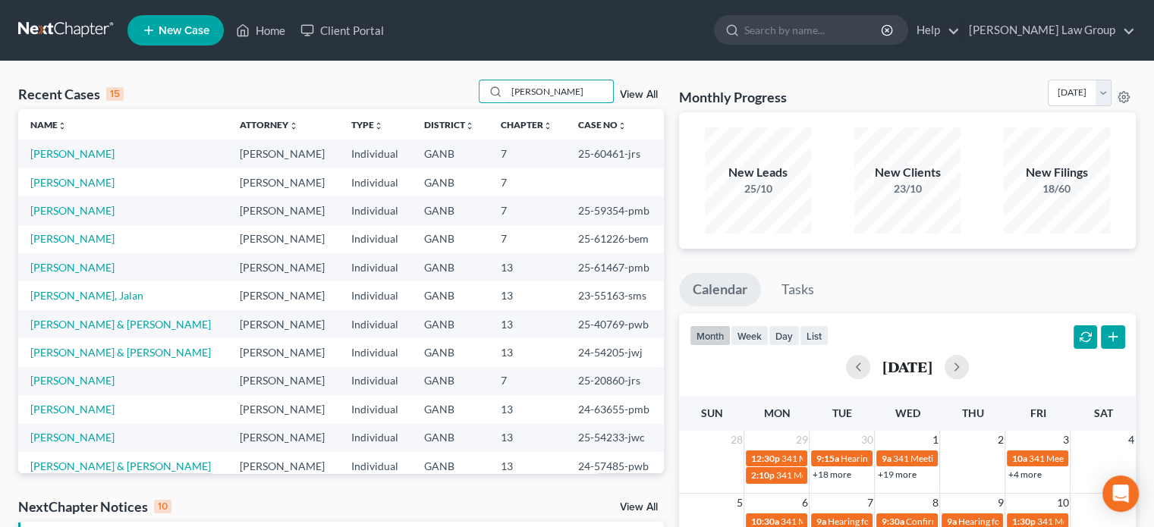
type input "[PERSON_NAME]"
click at [67, 269] on link "[PERSON_NAME]" at bounding box center [72, 267] width 84 height 13
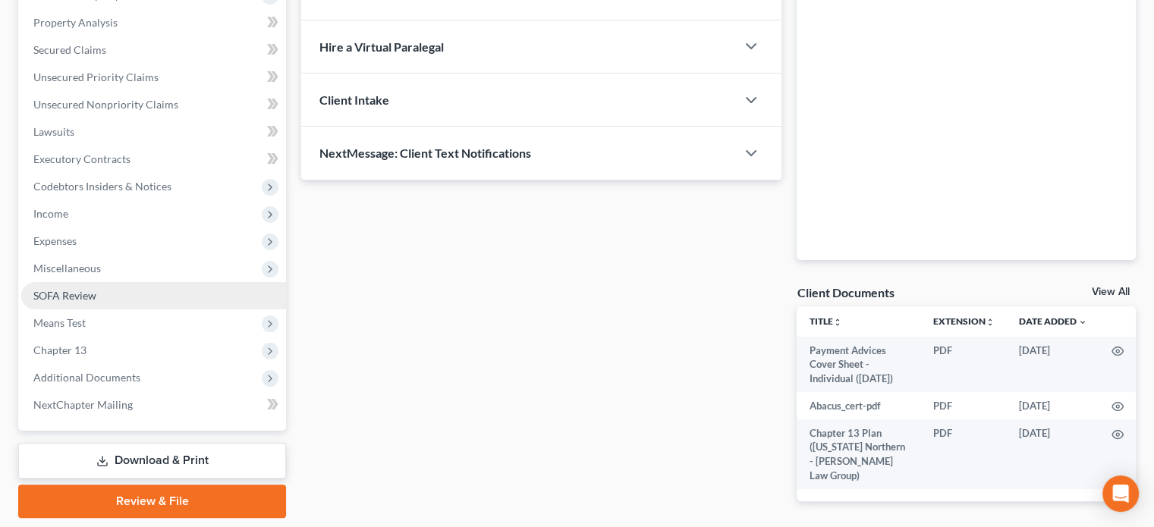
scroll to position [304, 0]
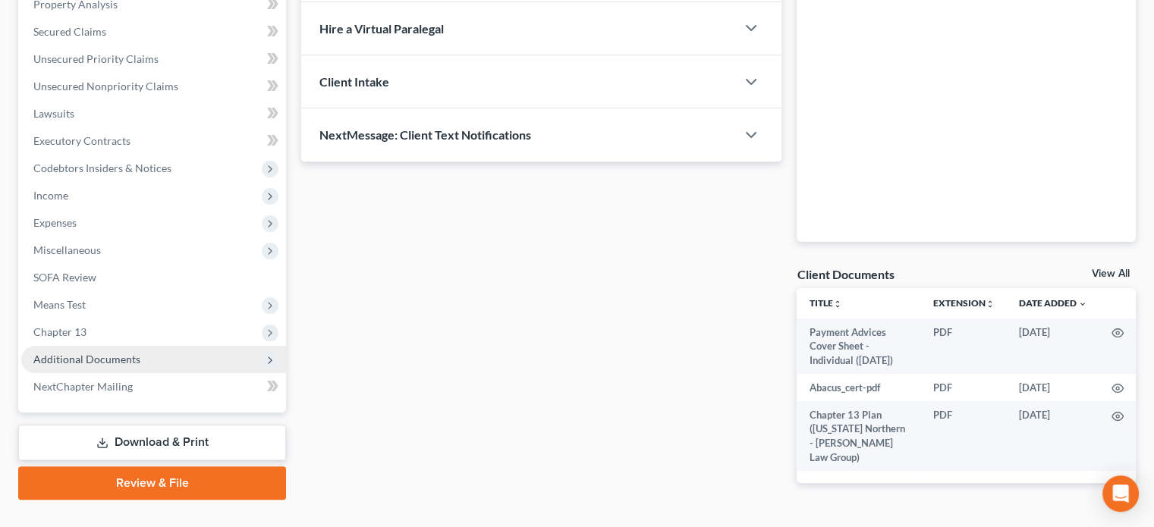
click at [94, 363] on span "Additional Documents" at bounding box center [86, 359] width 107 height 13
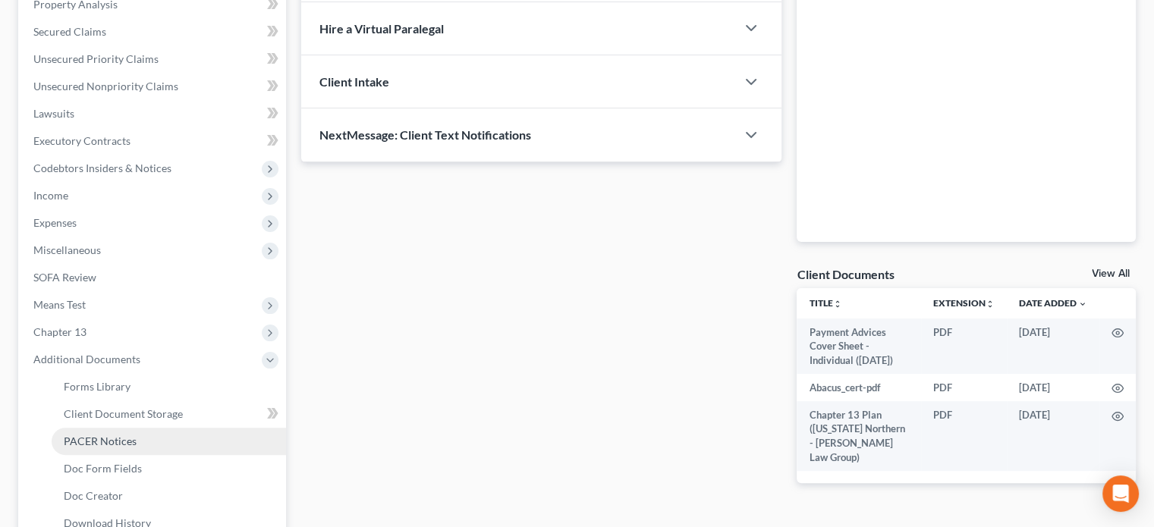
drag, startPoint x: 105, startPoint y: 436, endPoint x: 76, endPoint y: 449, distance: 32.0
click at [105, 438] on span "PACER Notices" at bounding box center [100, 441] width 73 height 13
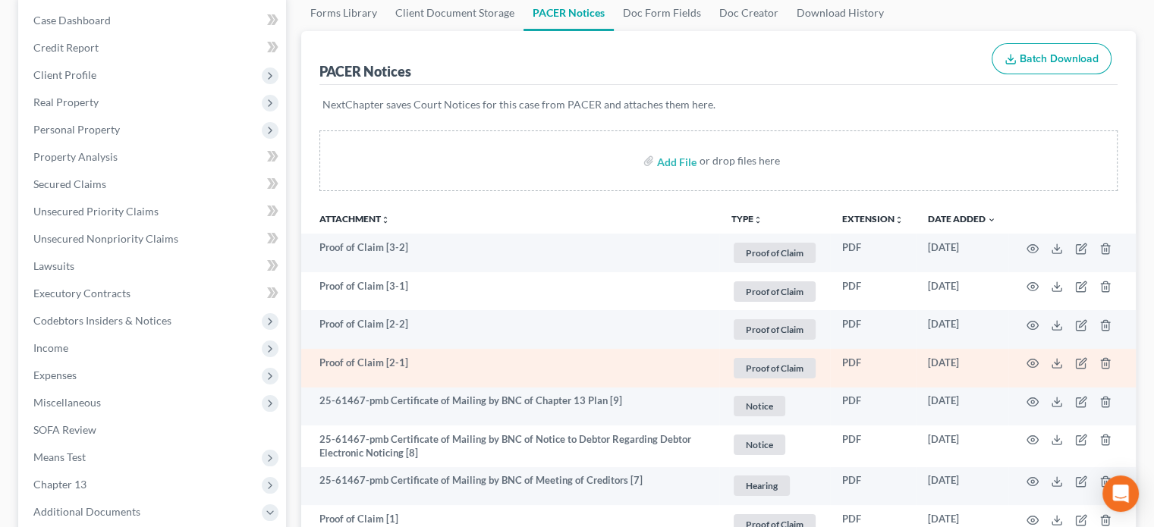
scroll to position [152, 0]
click at [1034, 363] on circle "button" at bounding box center [1032, 362] width 3 height 3
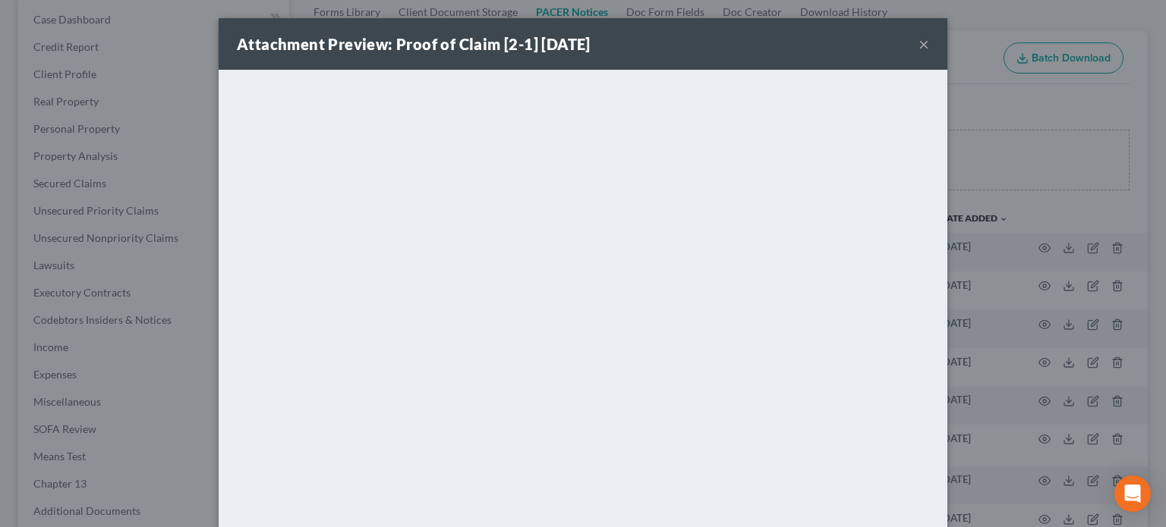
click at [919, 42] on button "×" at bounding box center [923, 44] width 11 height 18
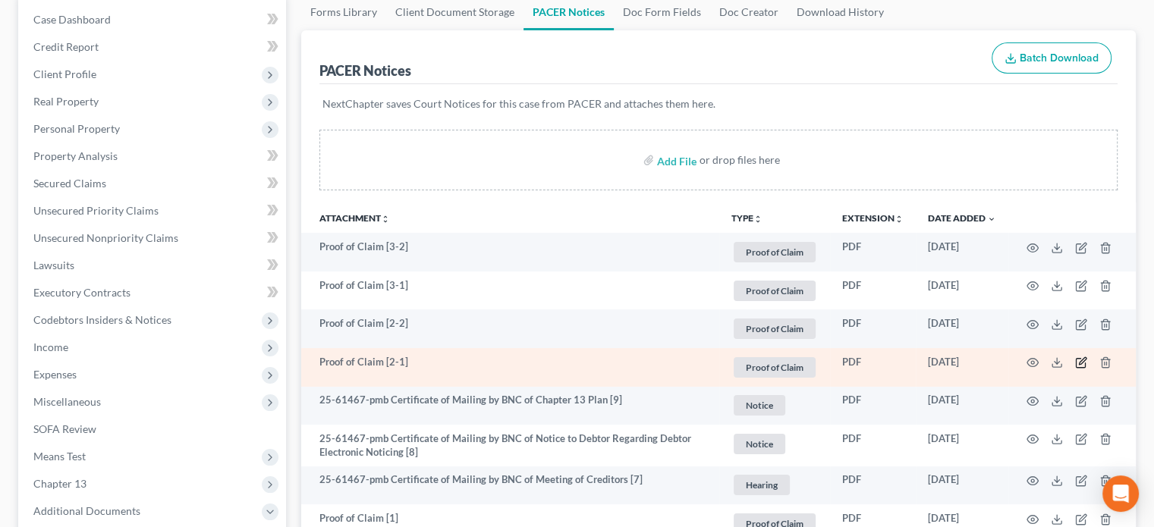
click at [1083, 360] on icon "button" at bounding box center [1081, 363] width 12 height 12
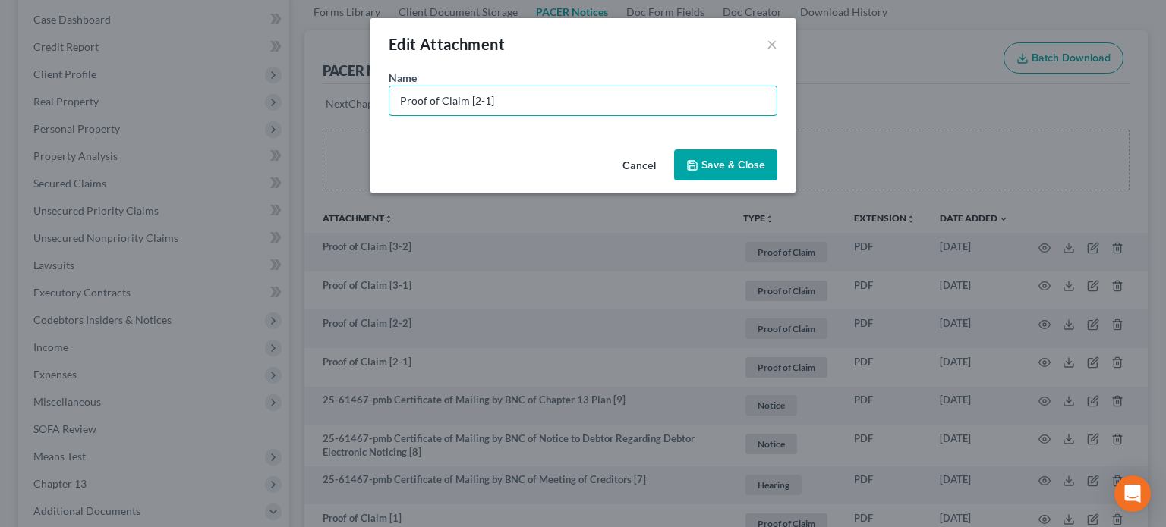
drag, startPoint x: 518, startPoint y: 102, endPoint x: 0, endPoint y: 23, distance: 524.4
click at [0, 24] on div "Edit Attachment × Name * Proof of Claim [2-1] Cancel Save & Close" at bounding box center [583, 263] width 1166 height 527
type input "POC 2-Synovus Bank (unsecured $393.48)"
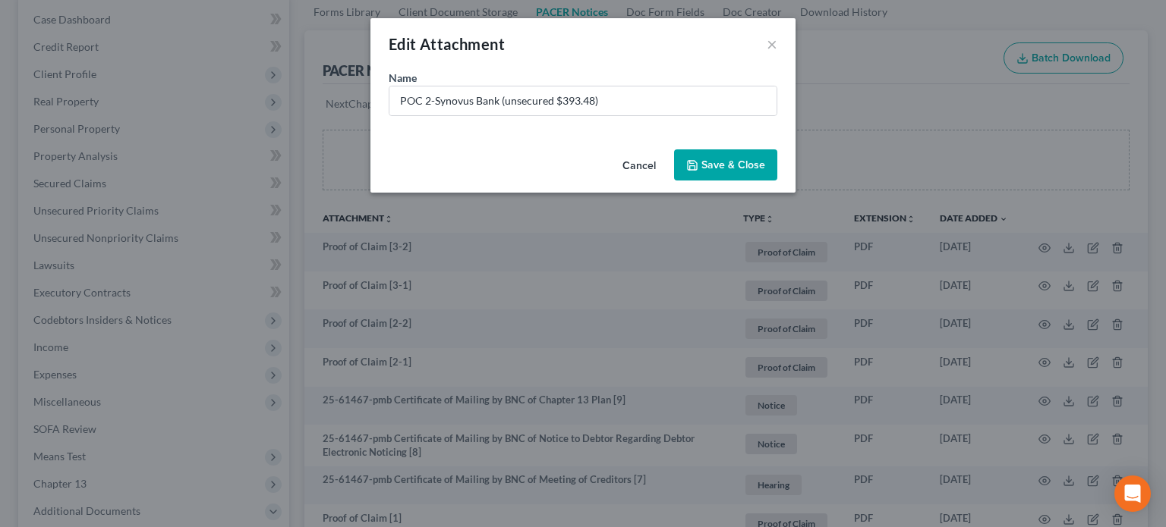
click at [743, 172] on button "Save & Close" at bounding box center [725, 166] width 103 height 32
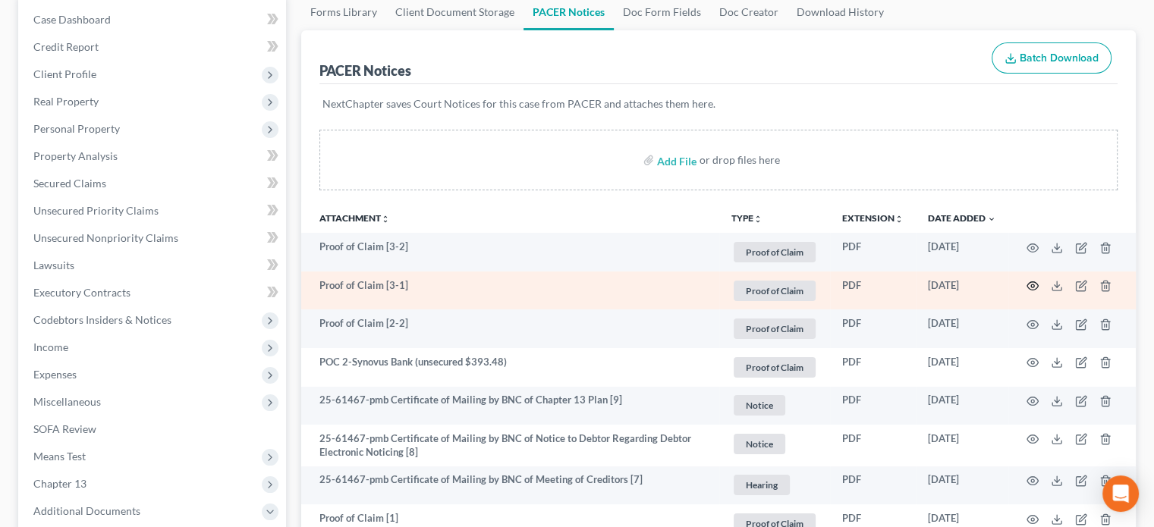
click at [1033, 283] on icon "button" at bounding box center [1033, 286] width 12 height 12
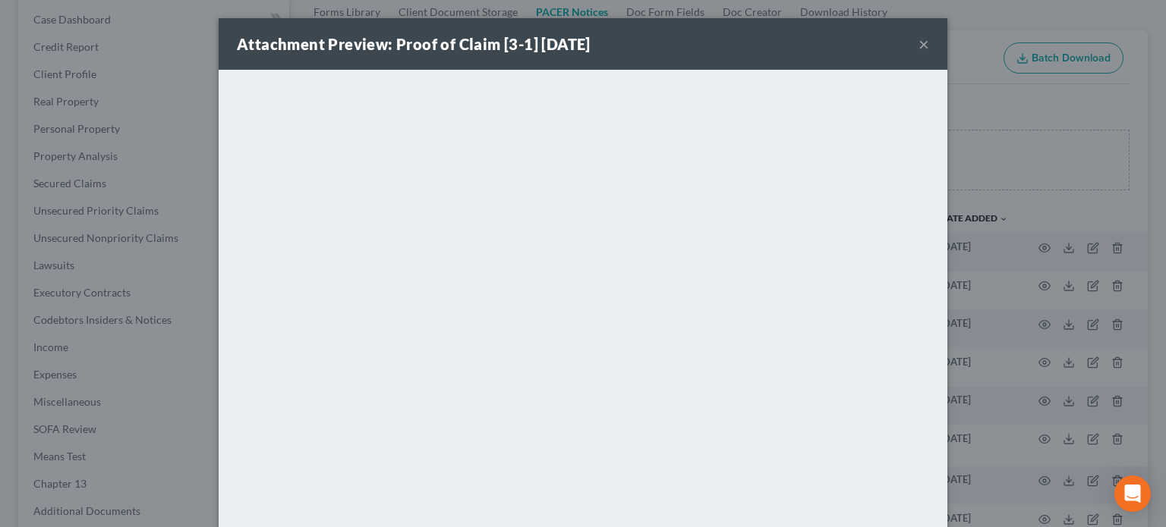
click at [922, 42] on button "×" at bounding box center [923, 44] width 11 height 18
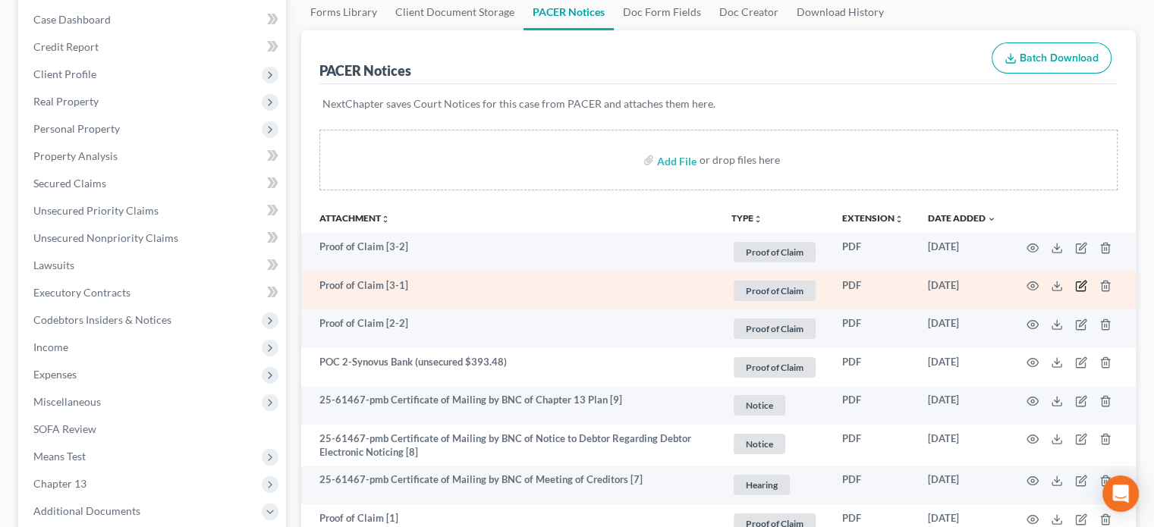
click at [1080, 285] on icon "button" at bounding box center [1082, 285] width 7 height 7
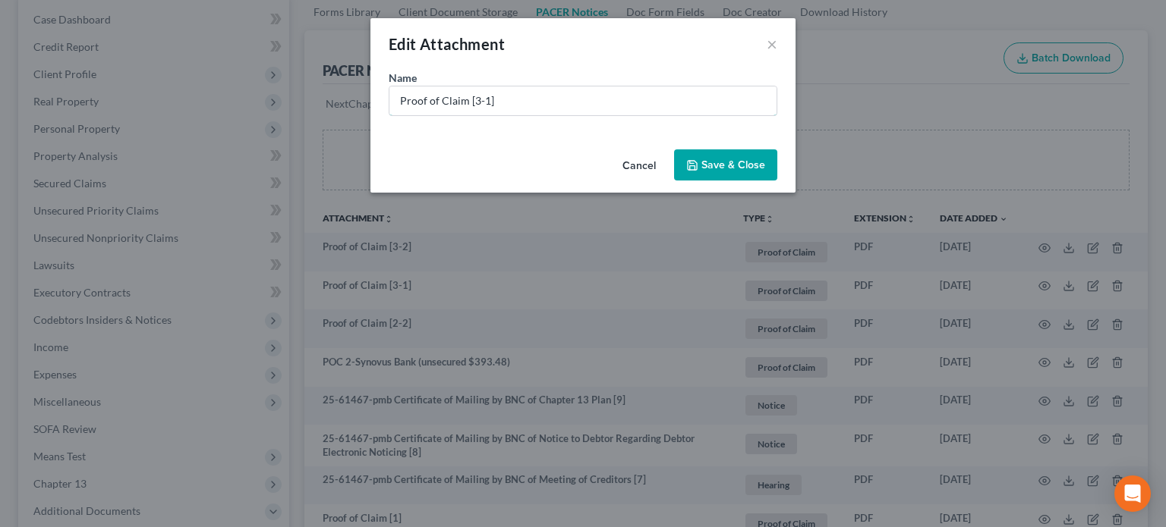
drag, startPoint x: 520, startPoint y: 95, endPoint x: 0, endPoint y: -13, distance: 530.9
click at [0, 0] on html "Home New Case Client Portal [PERSON_NAME] Law Group [EMAIL_ADDRESS][DOMAIN_NAME…" at bounding box center [583, 393] width 1166 height 1091
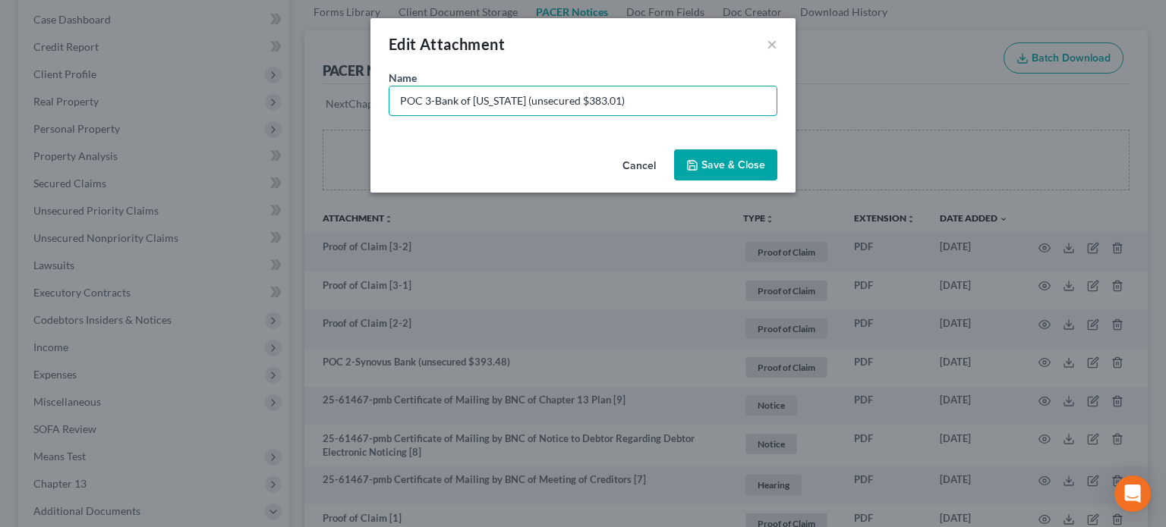
type input "POC 3-Bank of [US_STATE] (unsecured $383.01)"
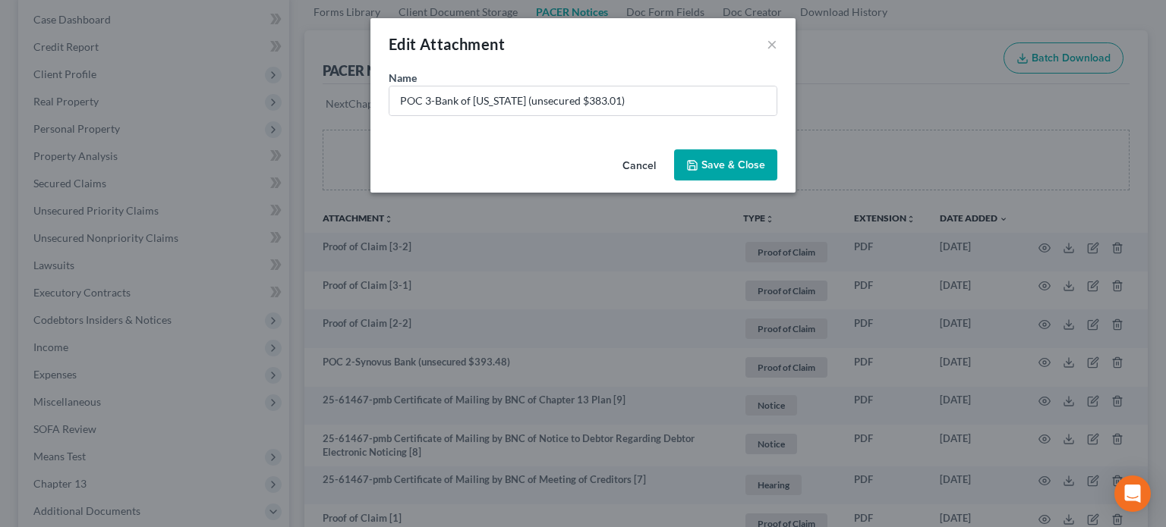
click at [731, 151] on button "Save & Close" at bounding box center [725, 166] width 103 height 32
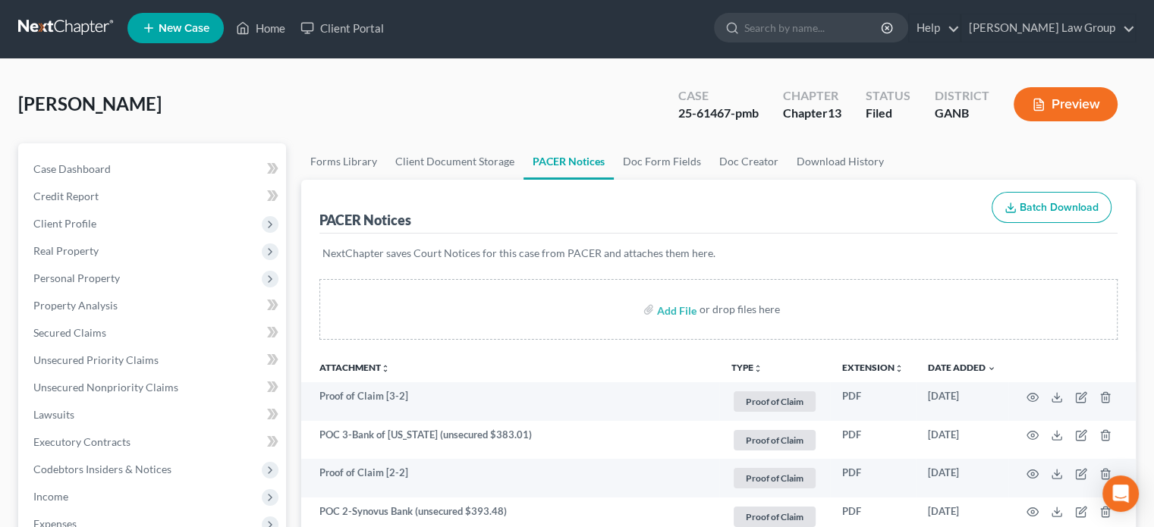
scroll to position [0, 0]
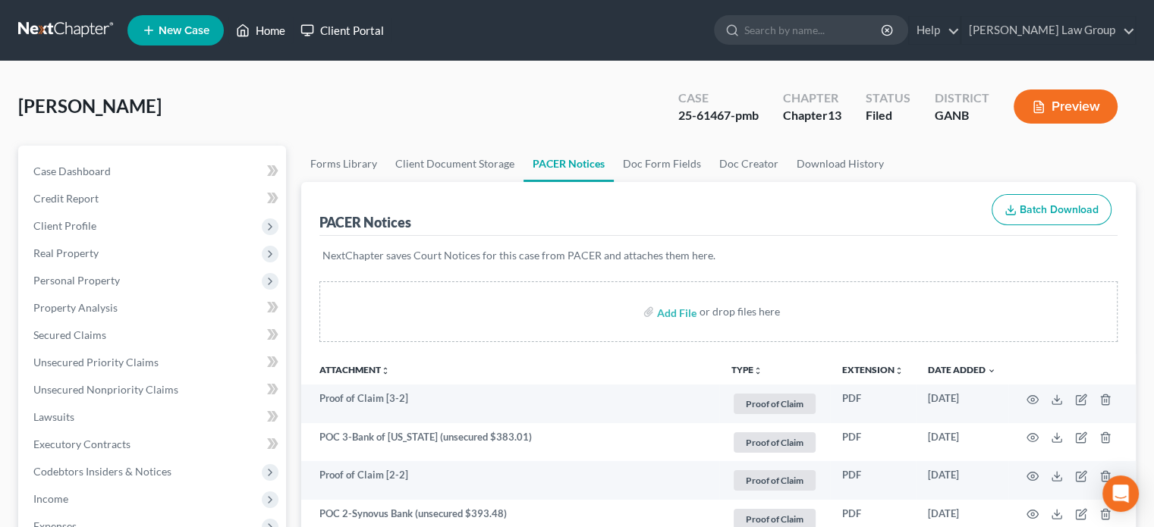
drag, startPoint x: 269, startPoint y: 27, endPoint x: 312, endPoint y: 35, distance: 43.3
click at [269, 27] on link "Home" at bounding box center [260, 30] width 65 height 27
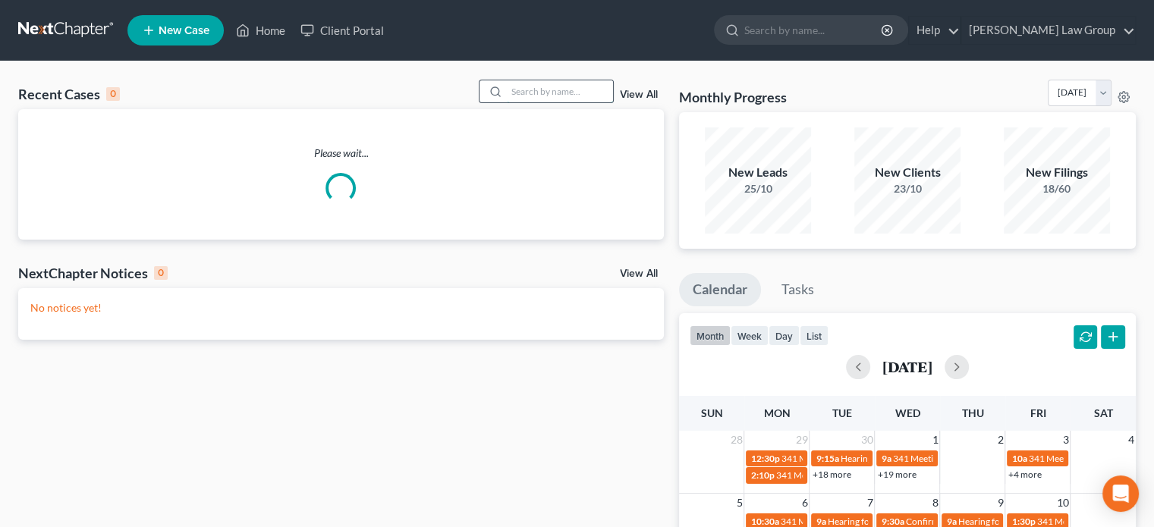
click at [525, 95] on input "search" at bounding box center [560, 91] width 106 height 22
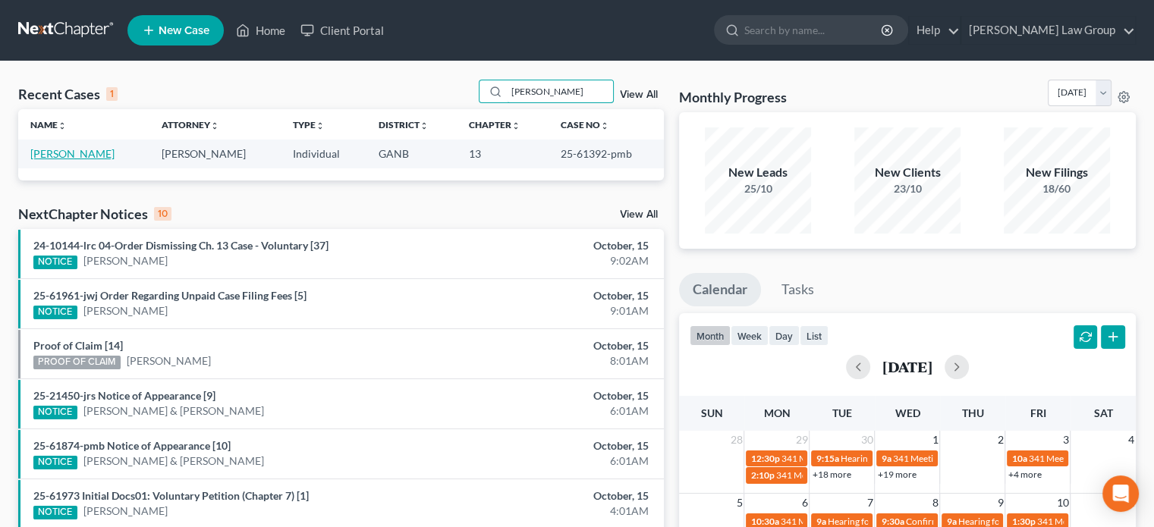
type input "[PERSON_NAME]"
click at [83, 156] on link "[PERSON_NAME]" at bounding box center [72, 153] width 84 height 13
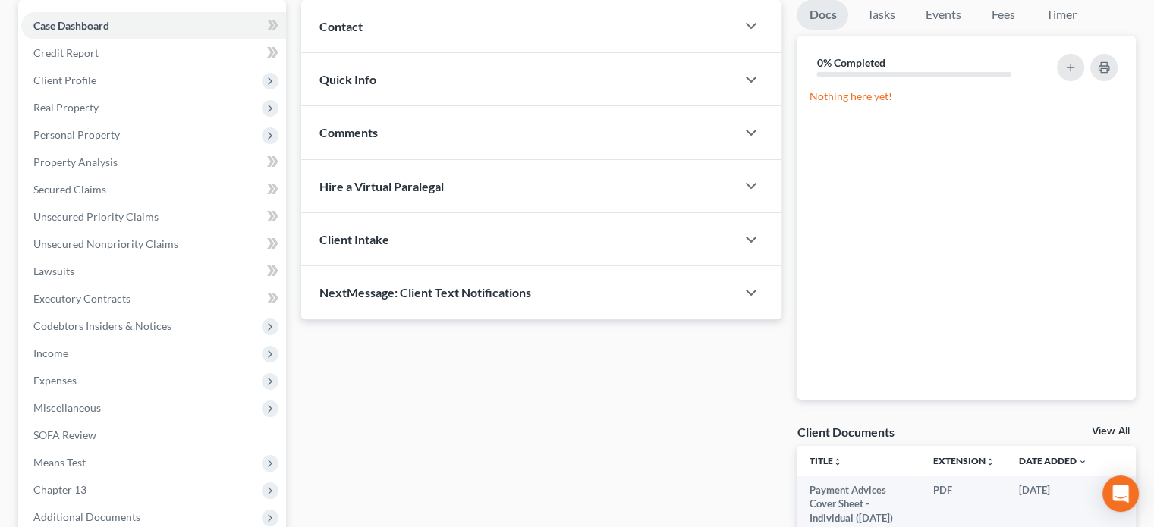
scroll to position [304, 0]
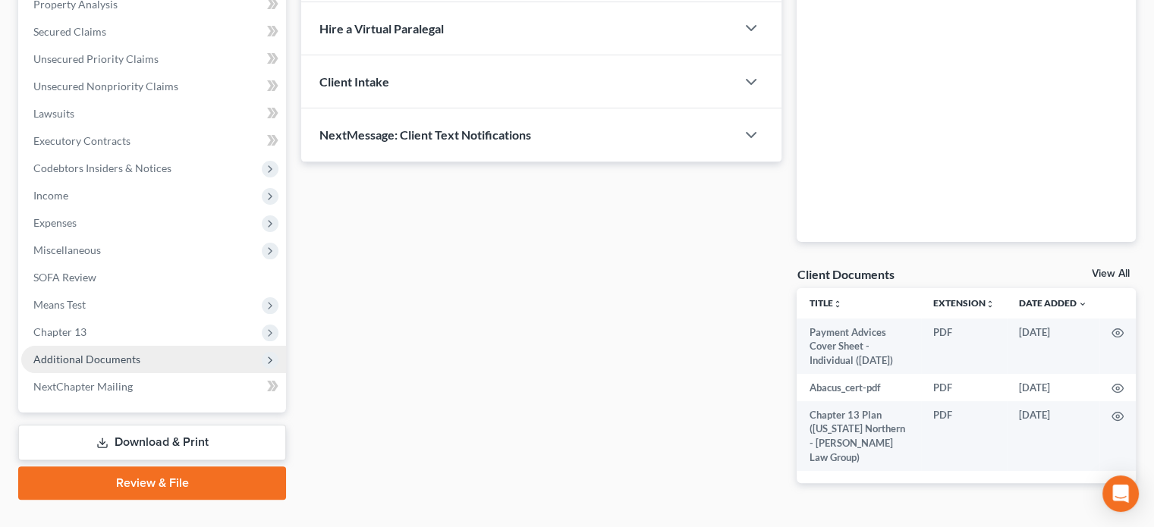
click at [137, 360] on span "Additional Documents" at bounding box center [86, 359] width 107 height 13
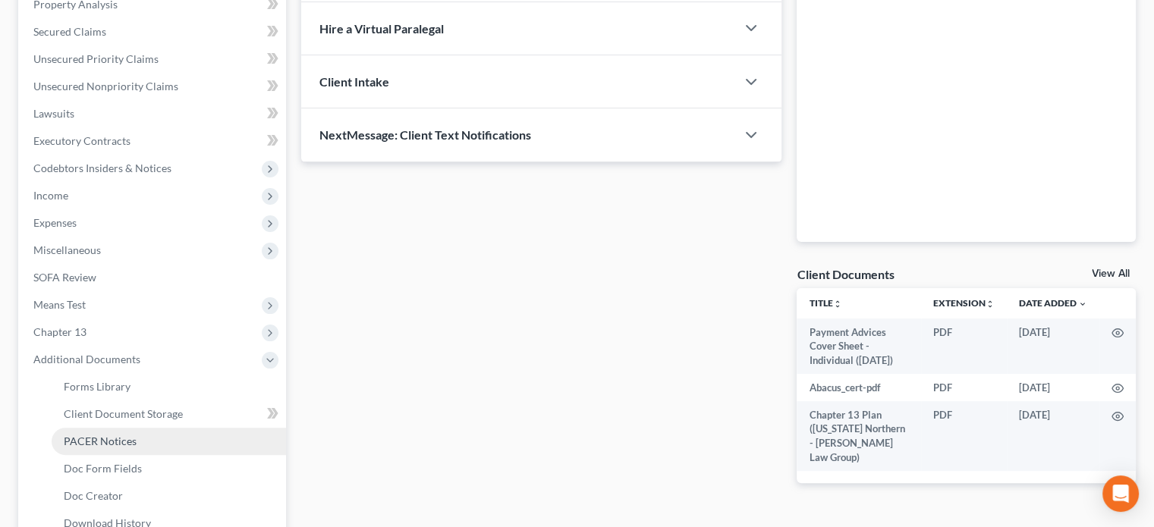
click at [106, 444] on span "PACER Notices" at bounding box center [100, 441] width 73 height 13
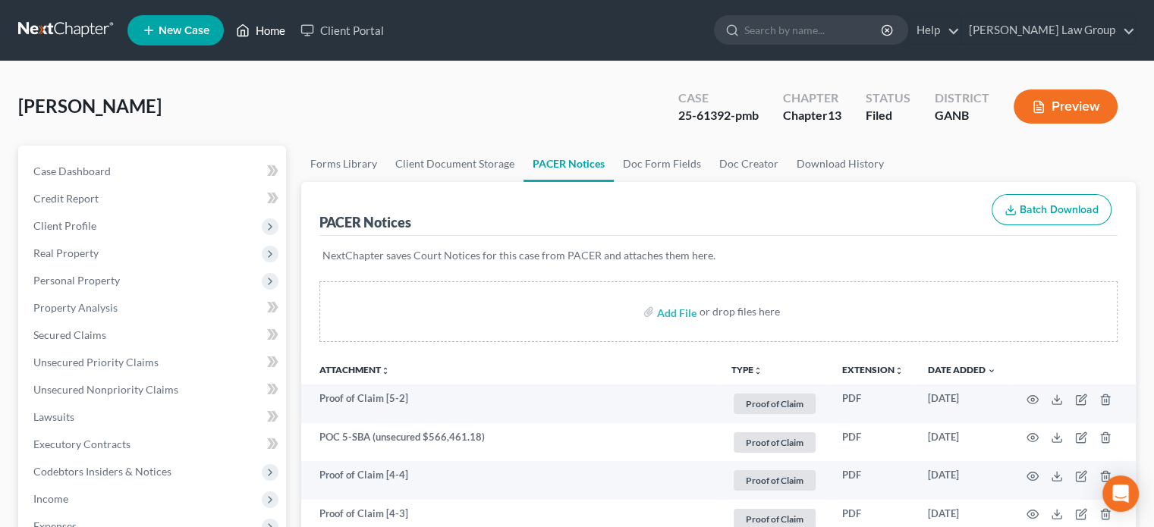
click at [275, 30] on link "Home" at bounding box center [260, 30] width 65 height 27
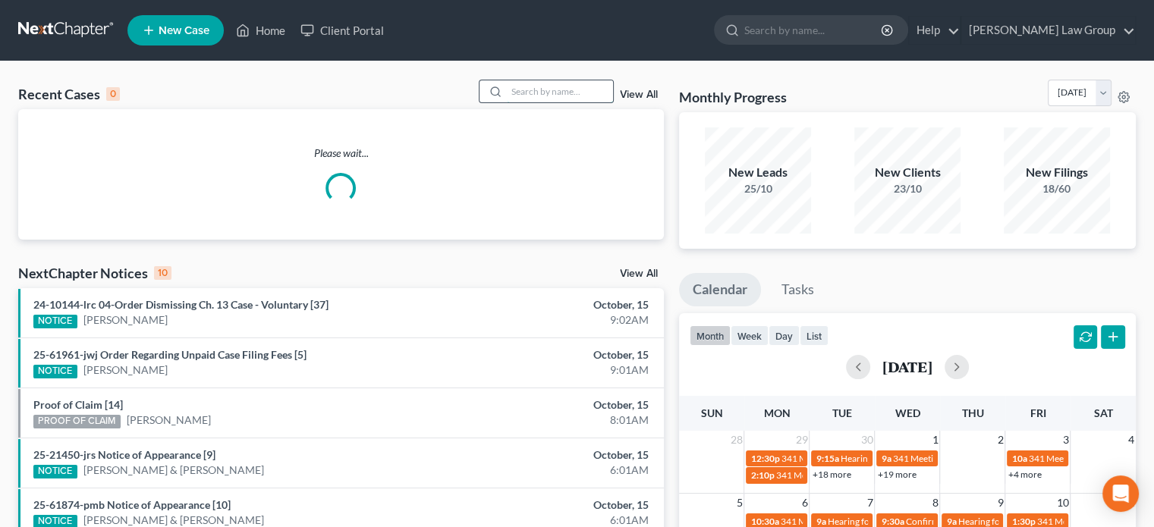
click at [530, 96] on input "search" at bounding box center [560, 91] width 106 height 22
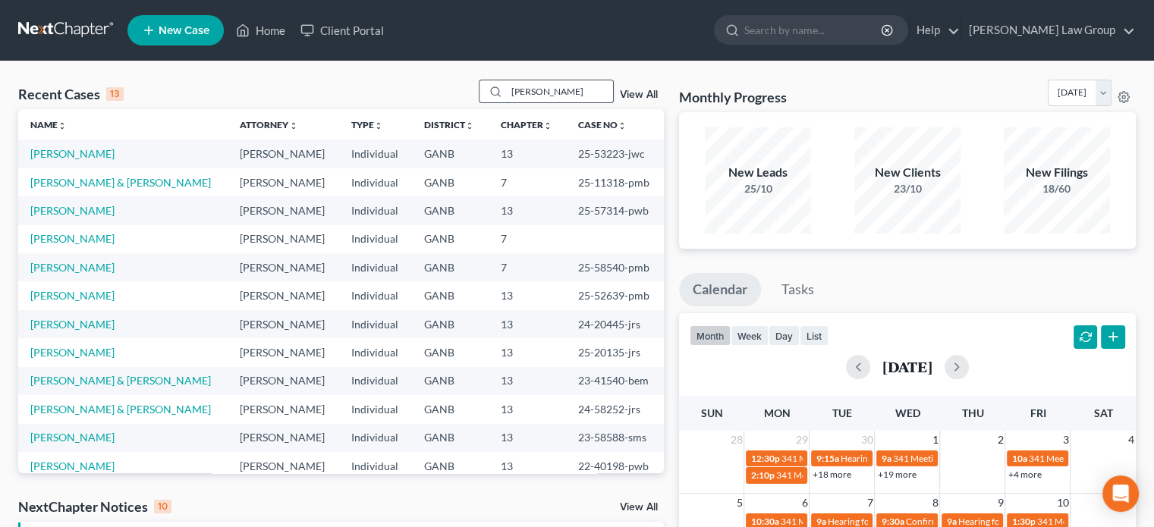
click at [584, 93] on input "[PERSON_NAME]" at bounding box center [560, 91] width 106 height 22
type input "j"
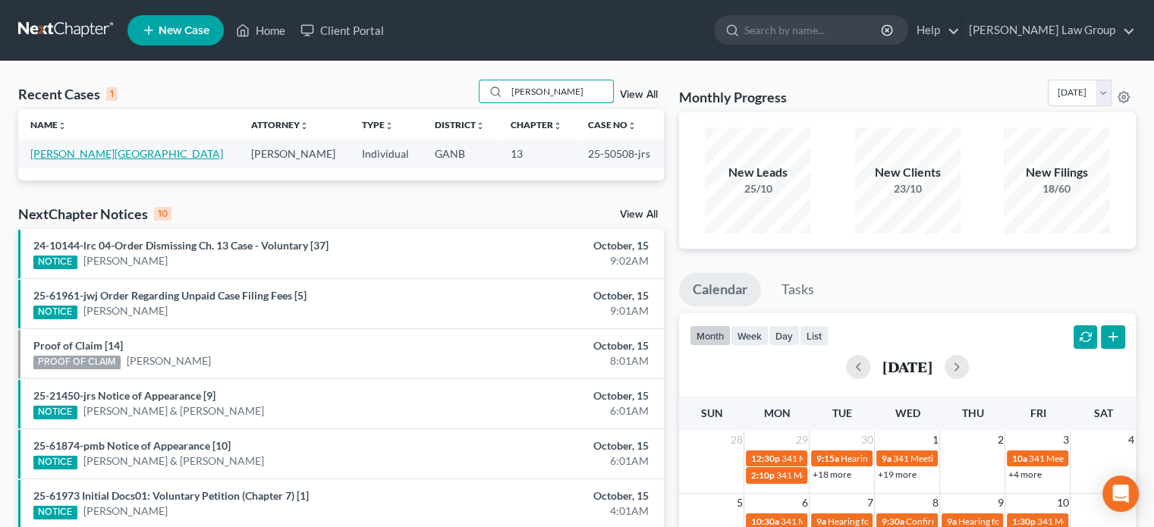
type input "[PERSON_NAME]"
click at [79, 153] on link "[PERSON_NAME][GEOGRAPHIC_DATA]" at bounding box center [126, 153] width 193 height 13
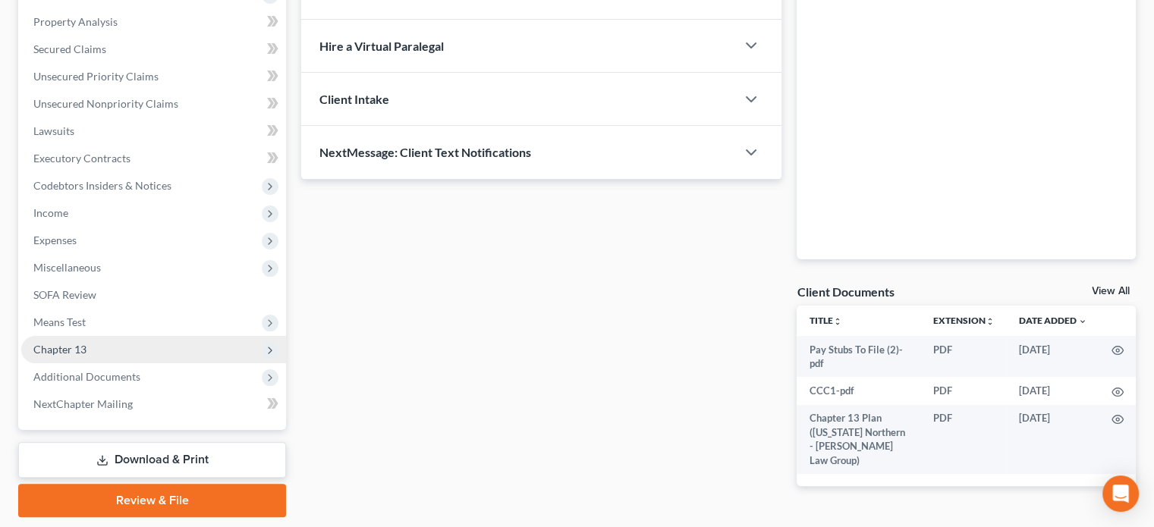
scroll to position [332, 0]
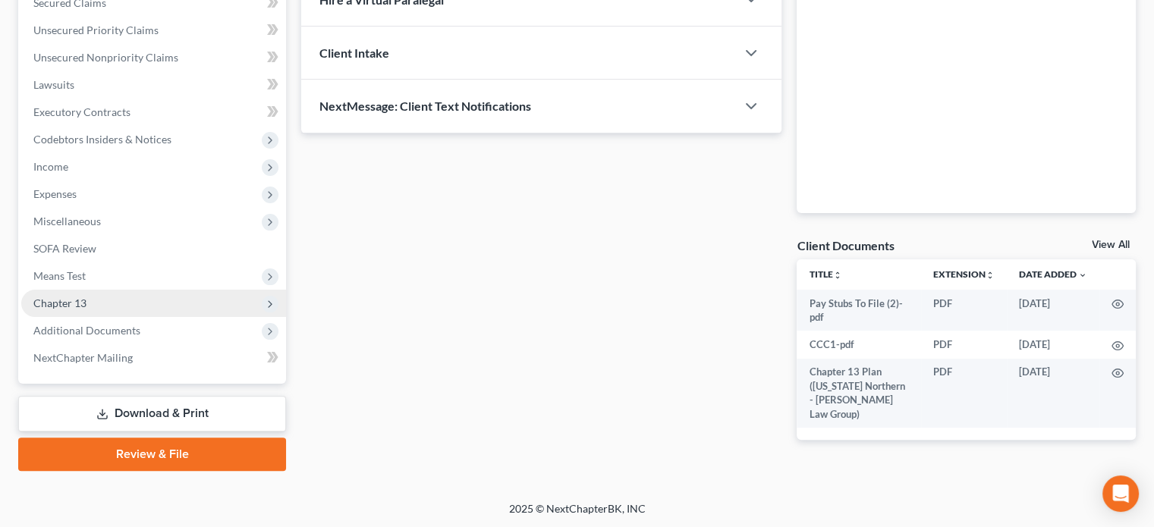
click at [57, 306] on span "Chapter 13" at bounding box center [59, 303] width 53 height 13
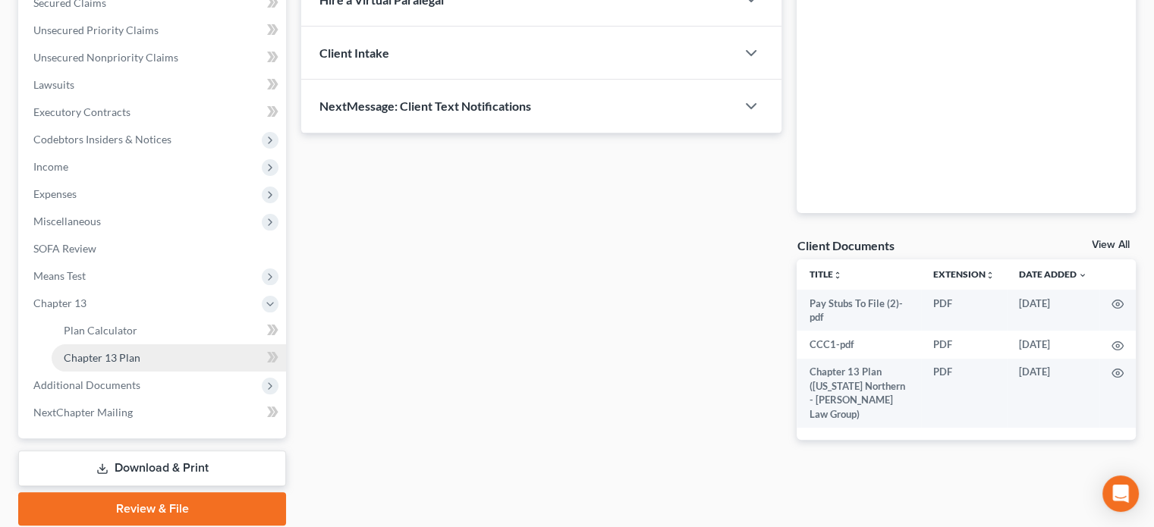
click at [74, 357] on span "Chapter 13 Plan" at bounding box center [102, 357] width 77 height 13
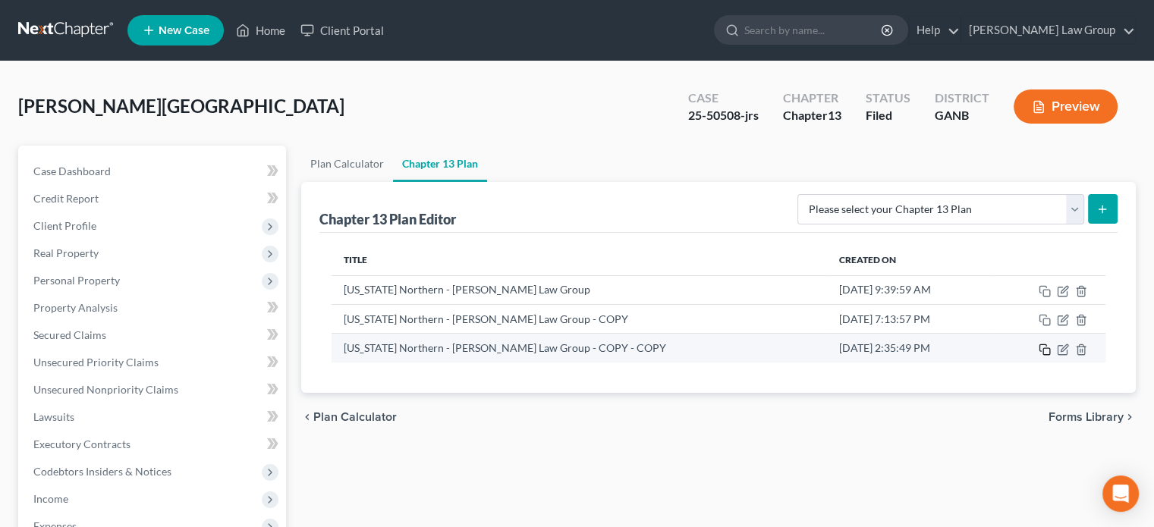
click at [1041, 349] on icon "button" at bounding box center [1043, 348] width 7 height 7
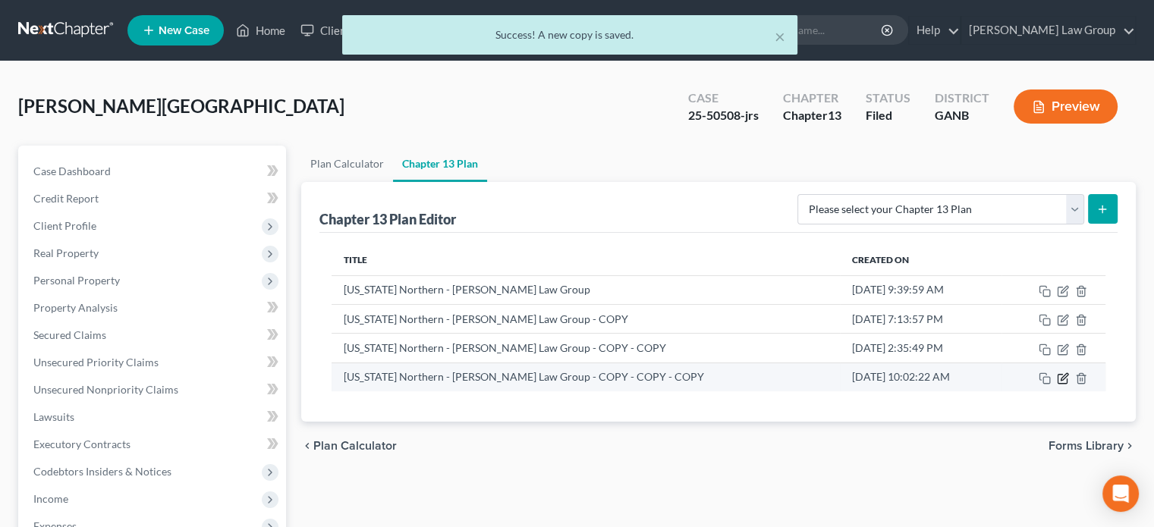
click at [1061, 379] on icon "button" at bounding box center [1064, 376] width 7 height 7
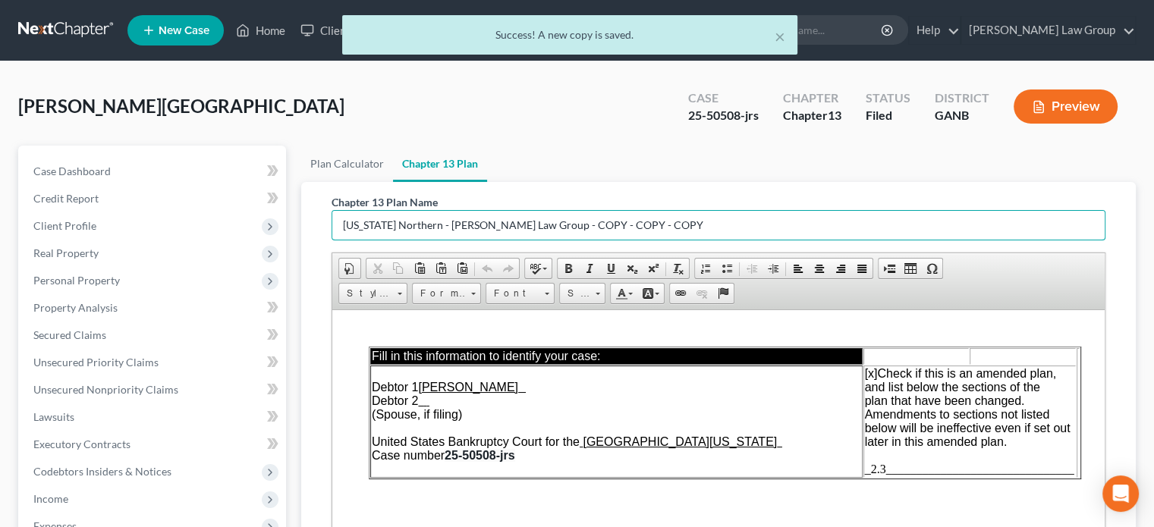
drag, startPoint x: 642, startPoint y: 229, endPoint x: 319, endPoint y: 232, distance: 323.3
click at [320, 232] on div "Chapter 13 Plan Name [US_STATE] Northern - [PERSON_NAME] Law Group - COPY - COP…" at bounding box center [719, 437] width 798 height 511
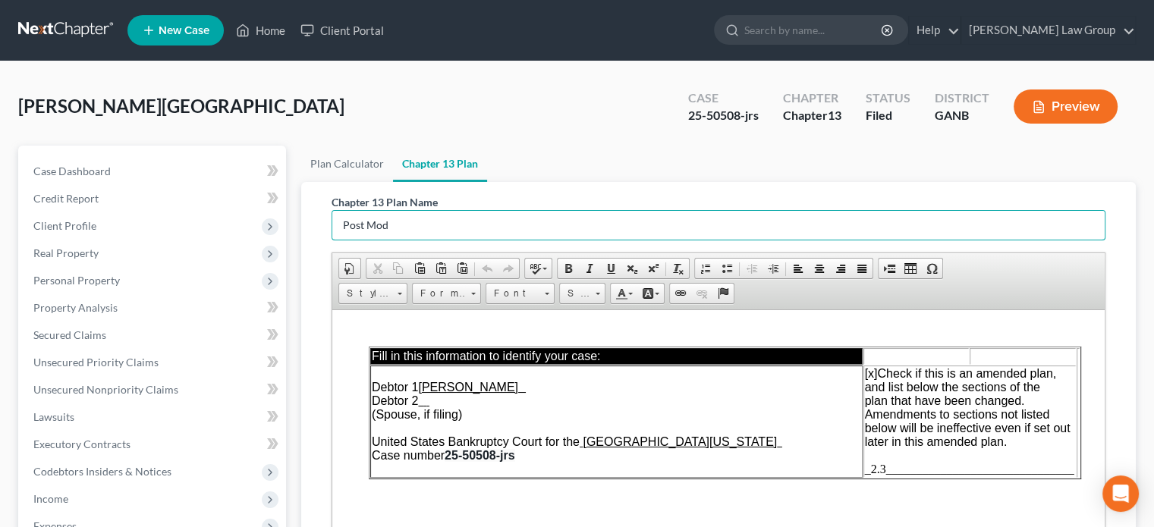
type input "Post Mod"
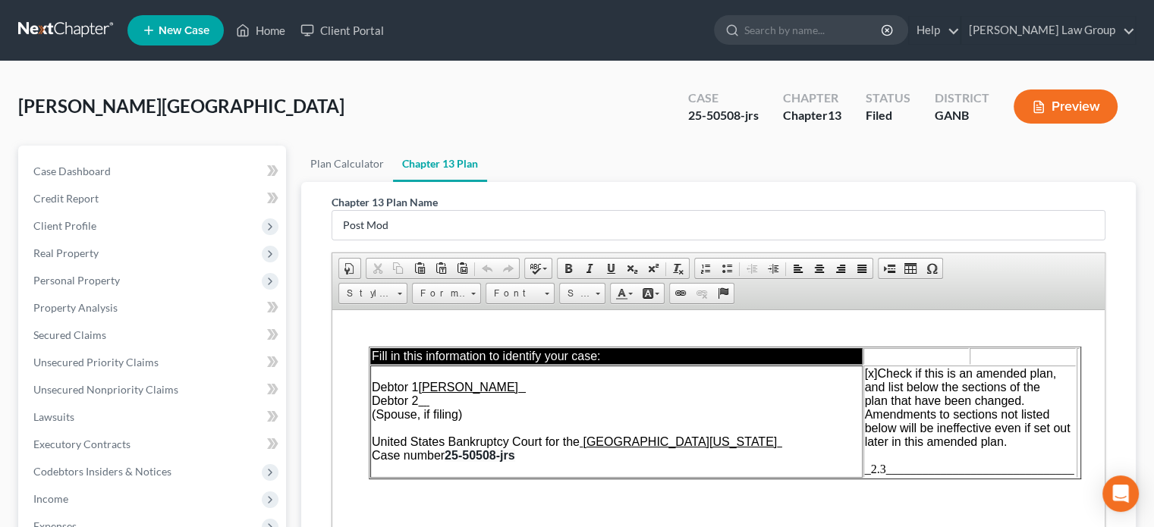
click at [594, 106] on div "[PERSON_NAME] Upgraded Case 25-50508-jrs Chapter Chapter 13 Status Filed Distri…" at bounding box center [577, 113] width 1118 height 66
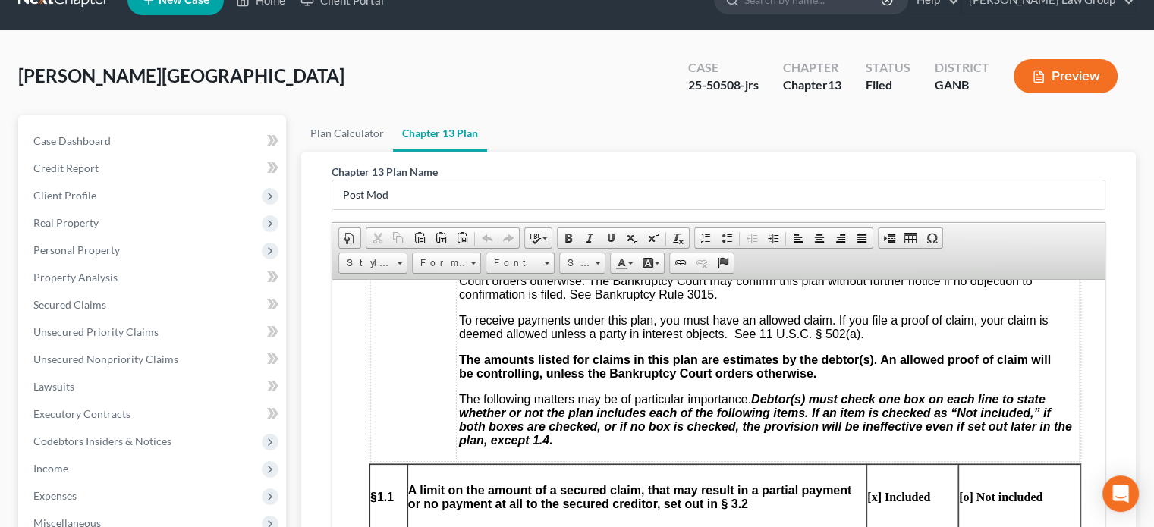
scroll to position [27, 0]
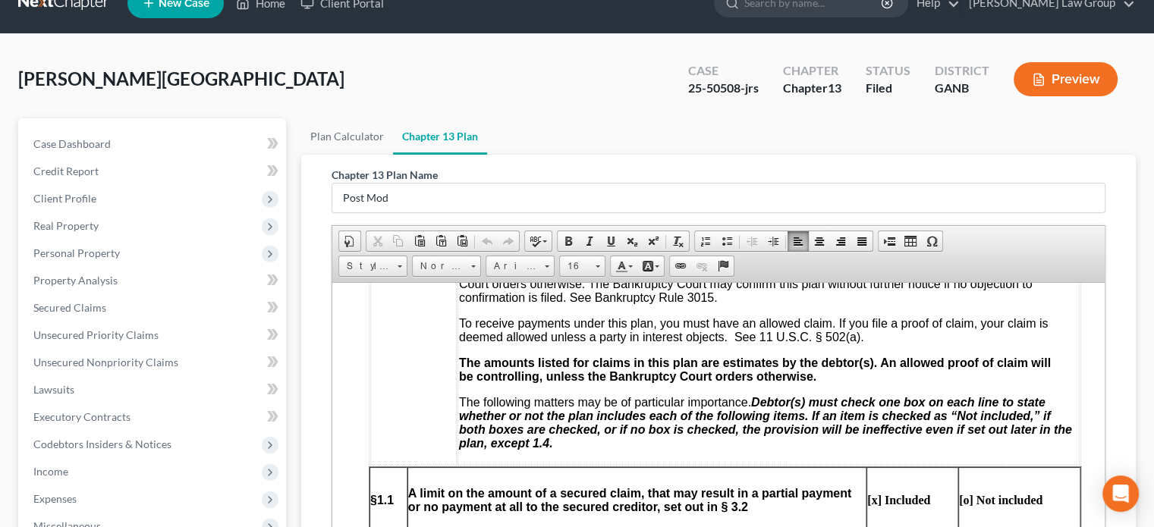
click at [936, 342] on td "Your rights may be affected by this plan. Your claim may be reduced, modified, …" at bounding box center [769, 317] width 622 height 294
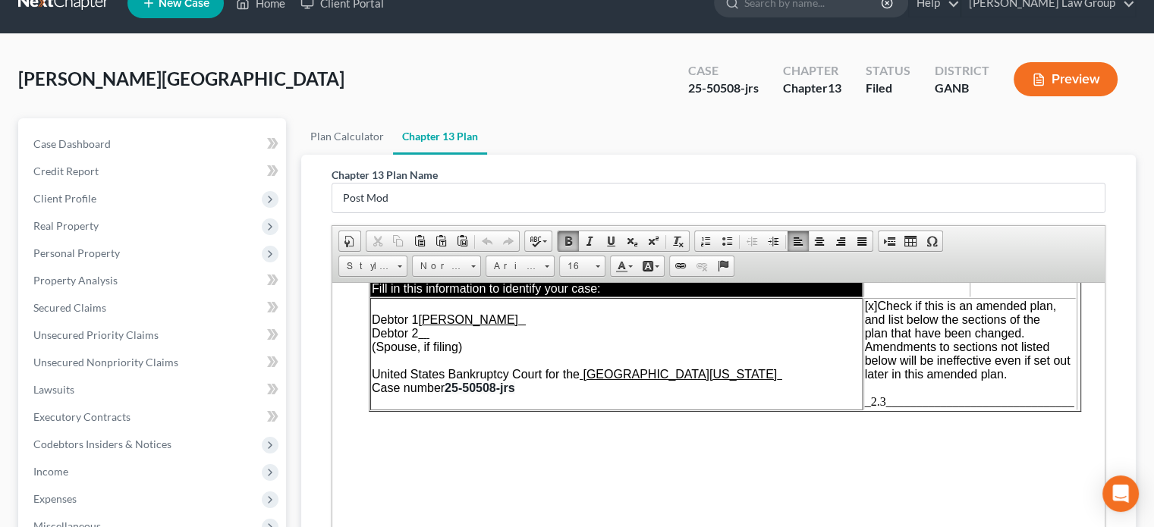
scroll to position [0, 0]
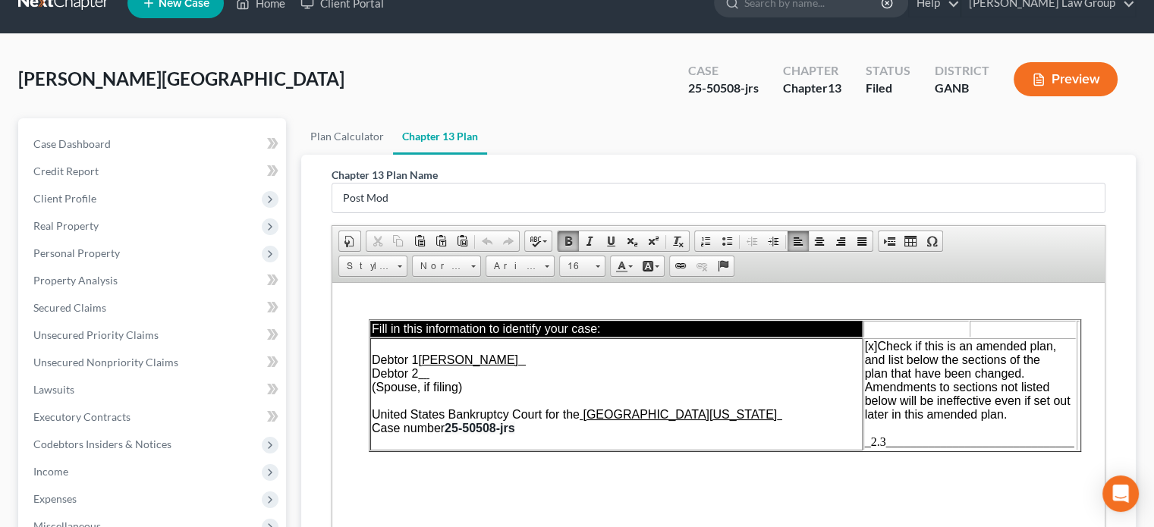
click at [890, 433] on td "[x] Check if this is an amended plan, and list below the sections of the plan t…" at bounding box center [970, 394] width 212 height 112
click at [889, 440] on span "_2.3_______________________________" at bounding box center [969, 441] width 209 height 13
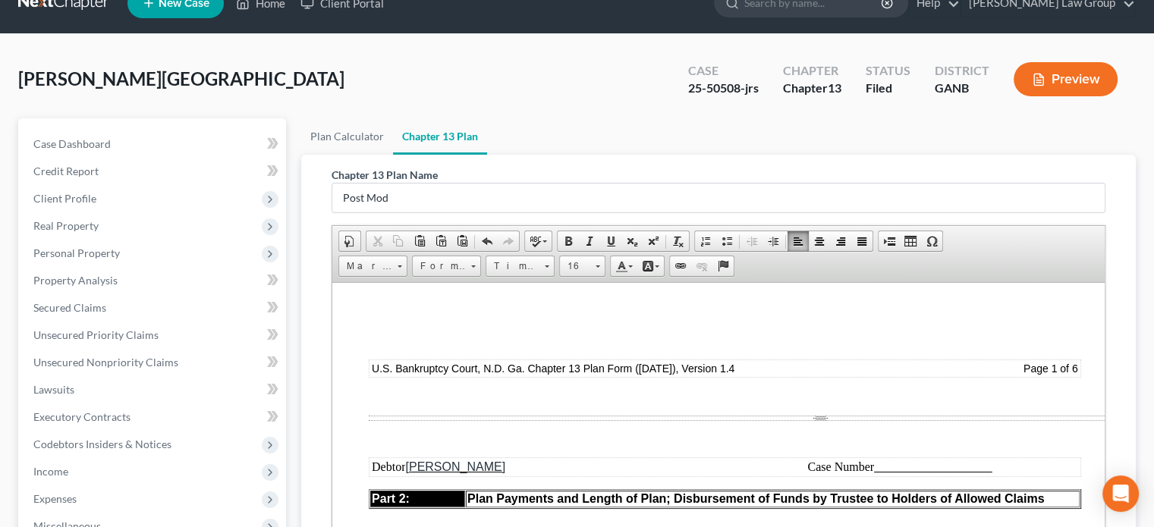
scroll to position [1138, 0]
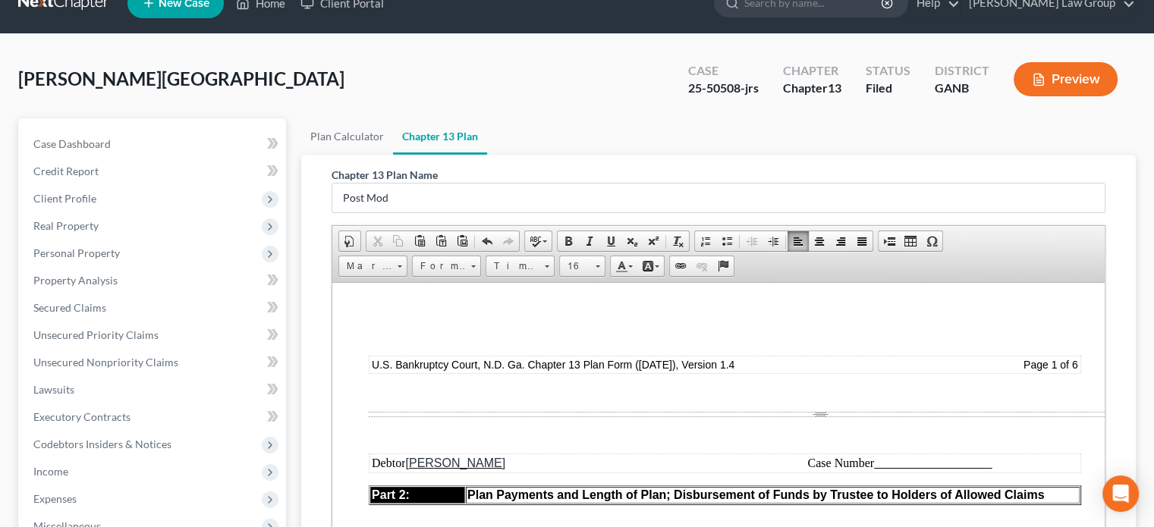
click at [1002, 462] on td "Case Number" at bounding box center [900, 463] width 359 height 17
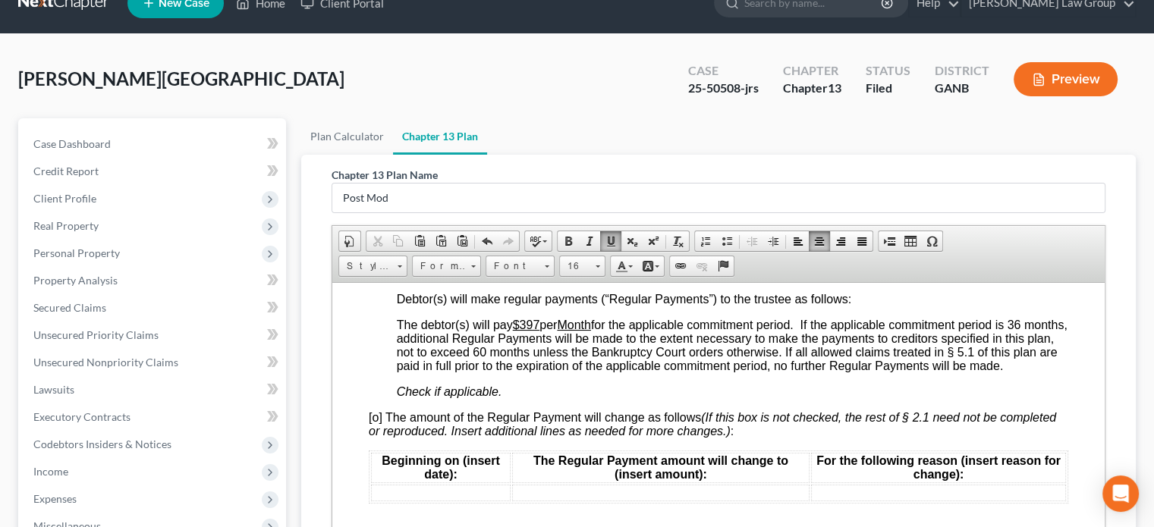
scroll to position [1518, 0]
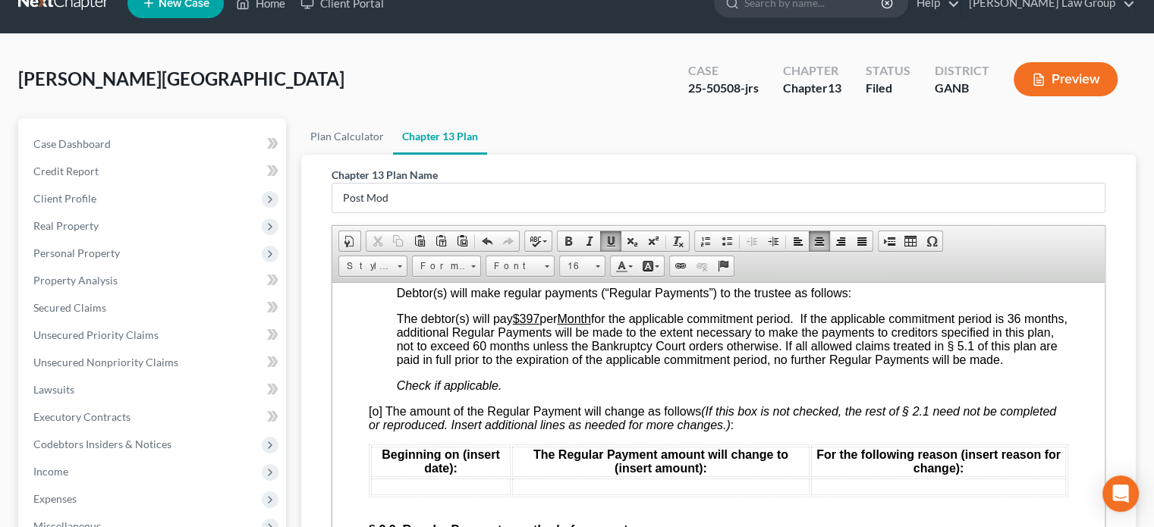
click at [376, 428] on span "[o] The amount of the Regular Payment will change as follows (If this box is no…" at bounding box center [713, 418] width 688 height 27
click at [379, 495] on td at bounding box center [441, 486] width 140 height 17
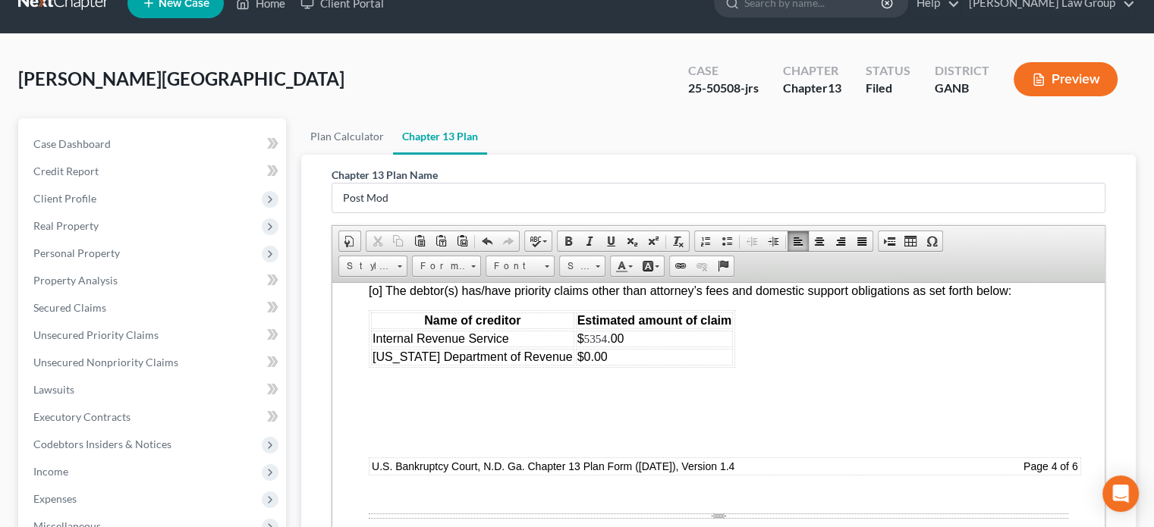
scroll to position [5312, 0]
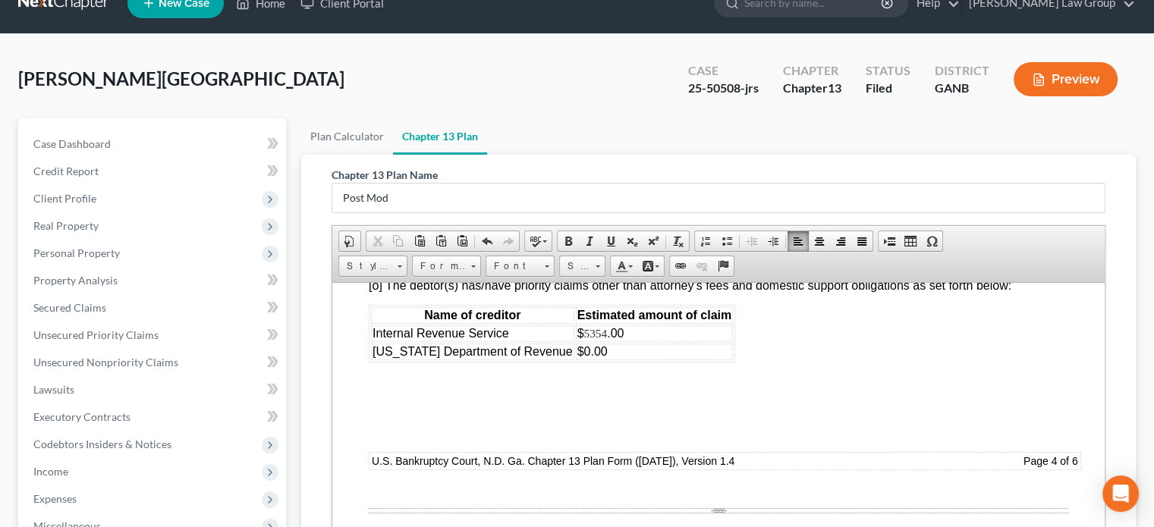
click at [619, 342] on td "$ 5354 .00" at bounding box center [655, 333] width 158 height 17
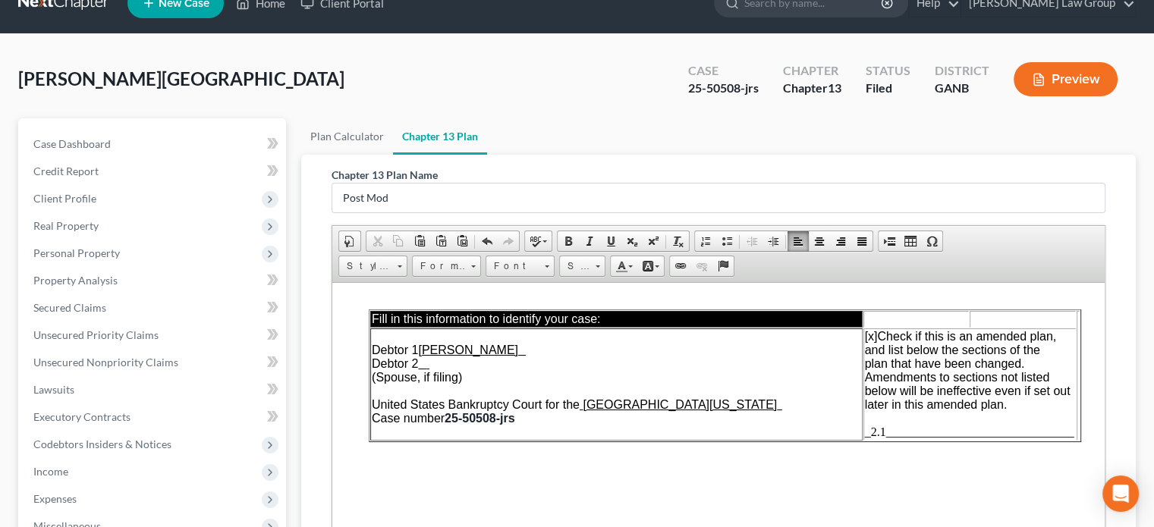
scroll to position [0, 0]
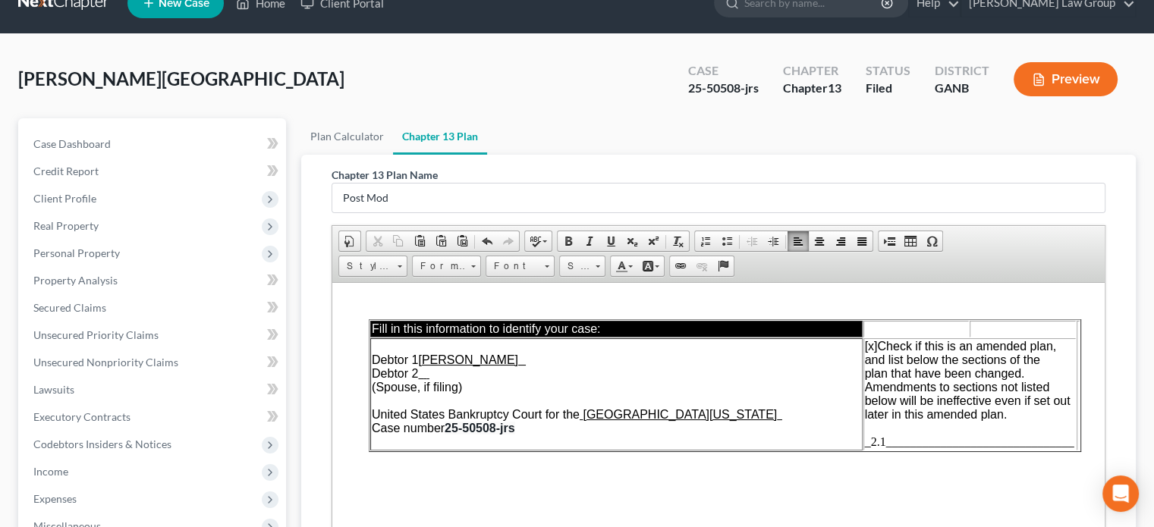
click at [892, 446] on span "_2.1_______________________________" at bounding box center [969, 441] width 209 height 13
click at [886, 445] on span "_2.1_______________________________" at bounding box center [969, 441] width 209 height 13
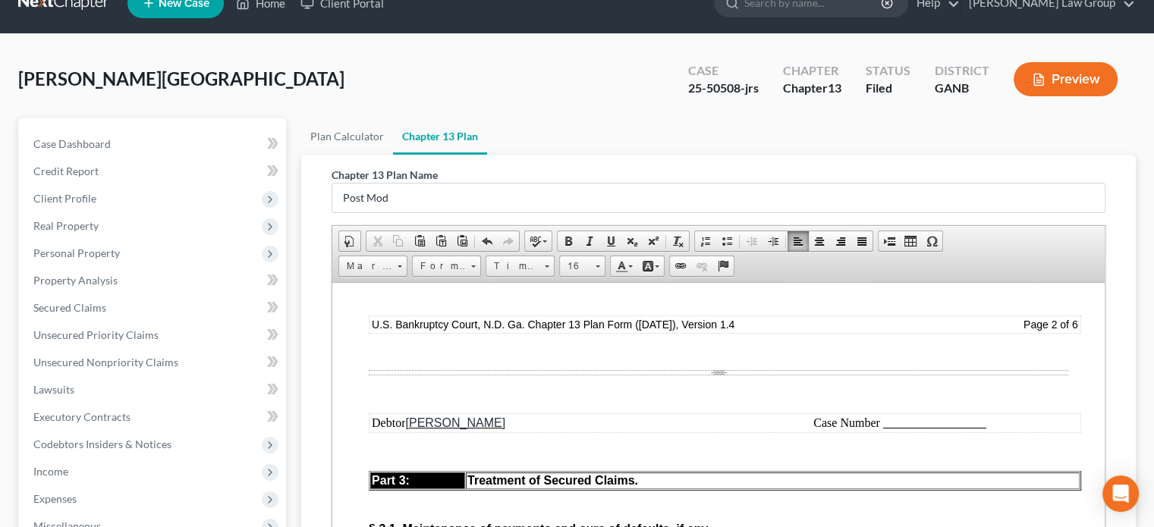
scroll to position [2580, 0]
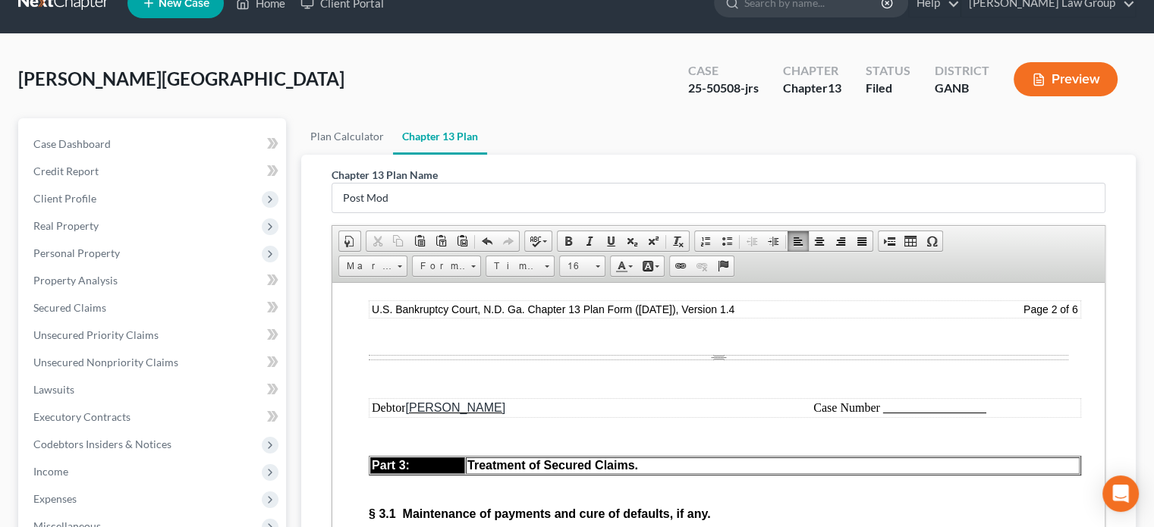
click at [989, 416] on td "Case Number" at bounding box center [900, 407] width 359 height 17
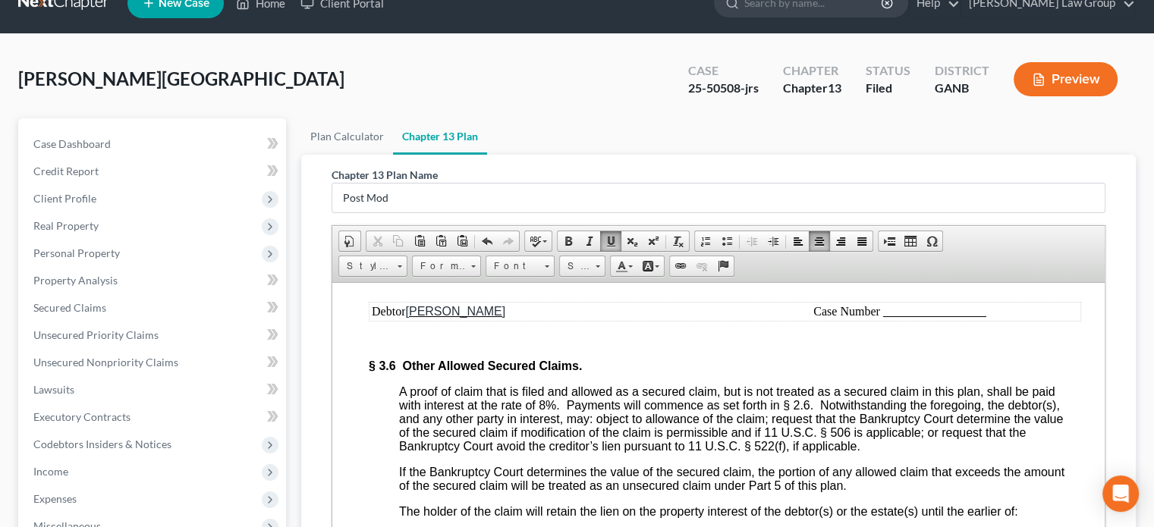
scroll to position [4250, 0]
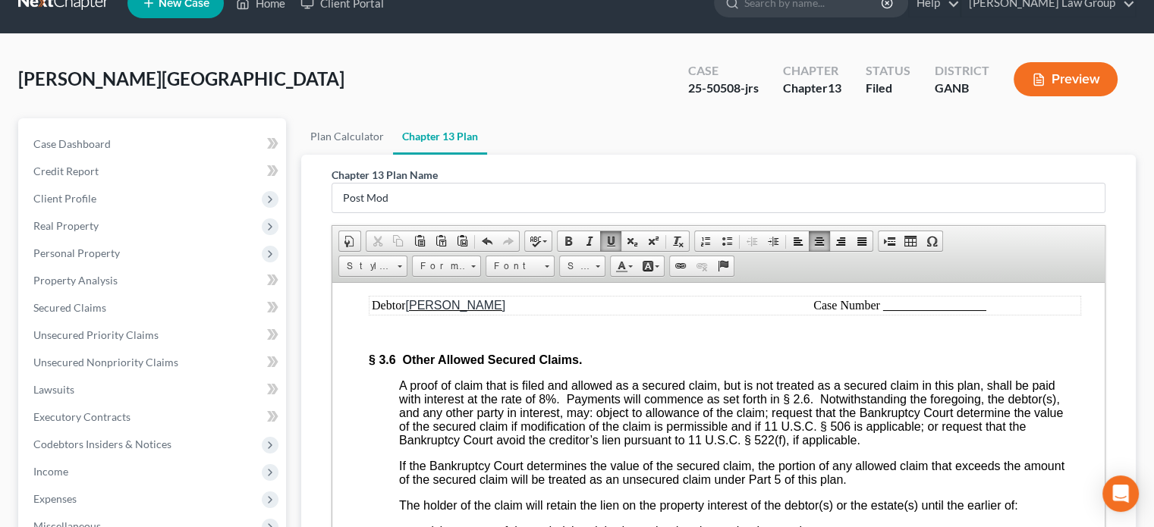
click at [990, 313] on td "Case Number" at bounding box center [900, 305] width 359 height 17
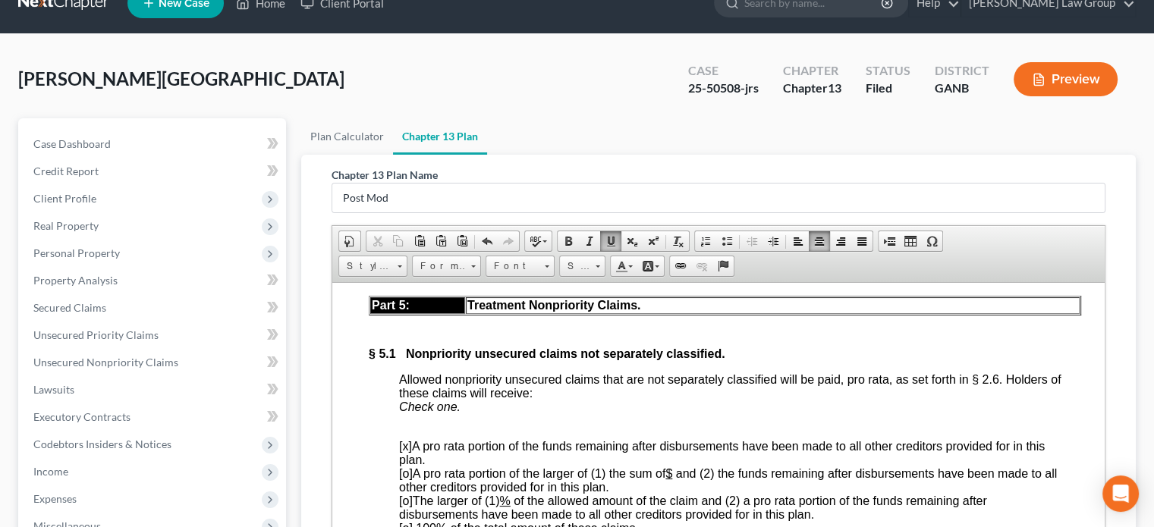
scroll to position [5616, 0]
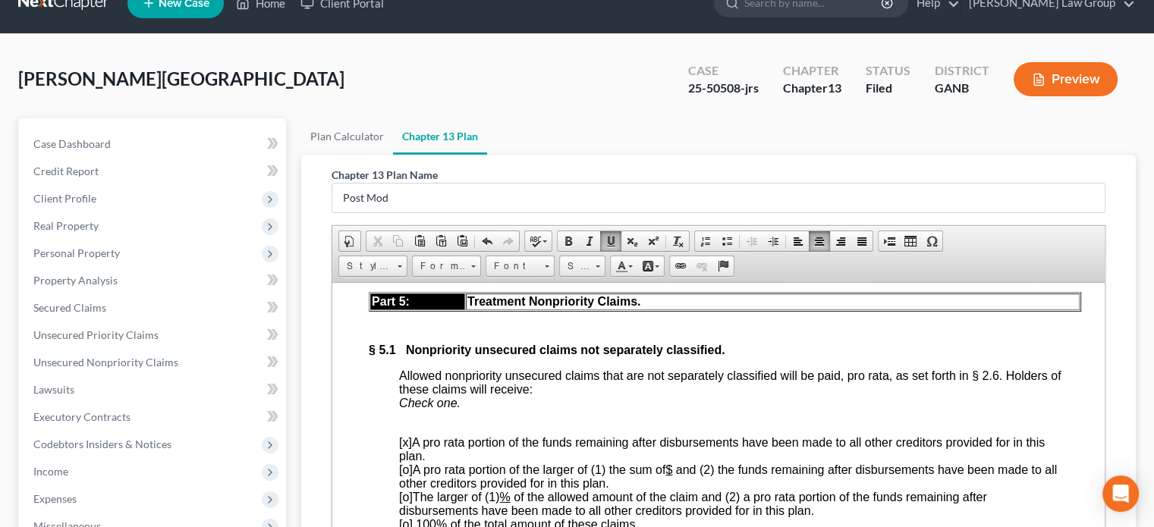
click at [995, 252] on td "Case Number" at bounding box center [900, 243] width 359 height 17
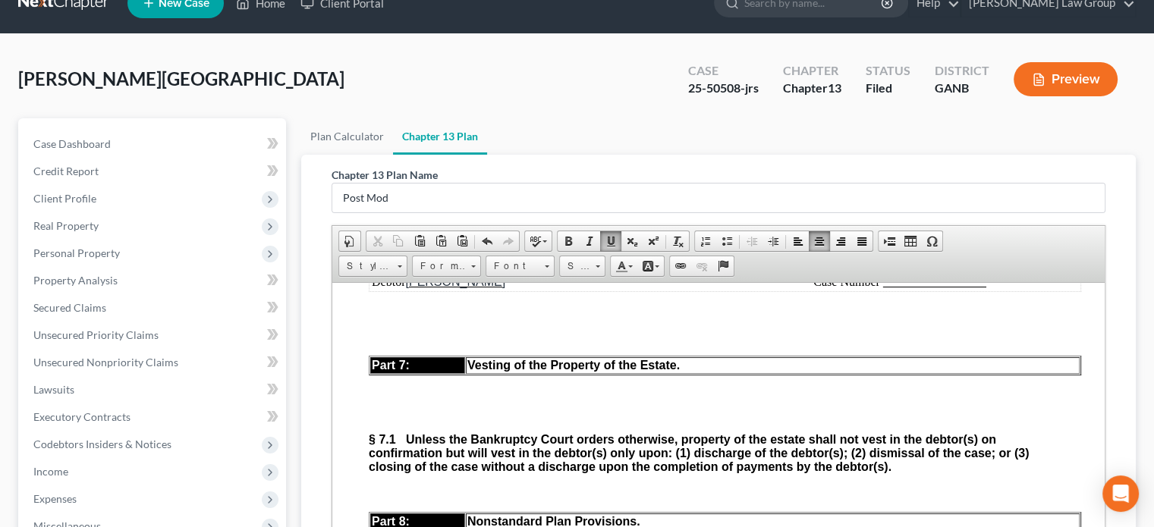
scroll to position [6830, 0]
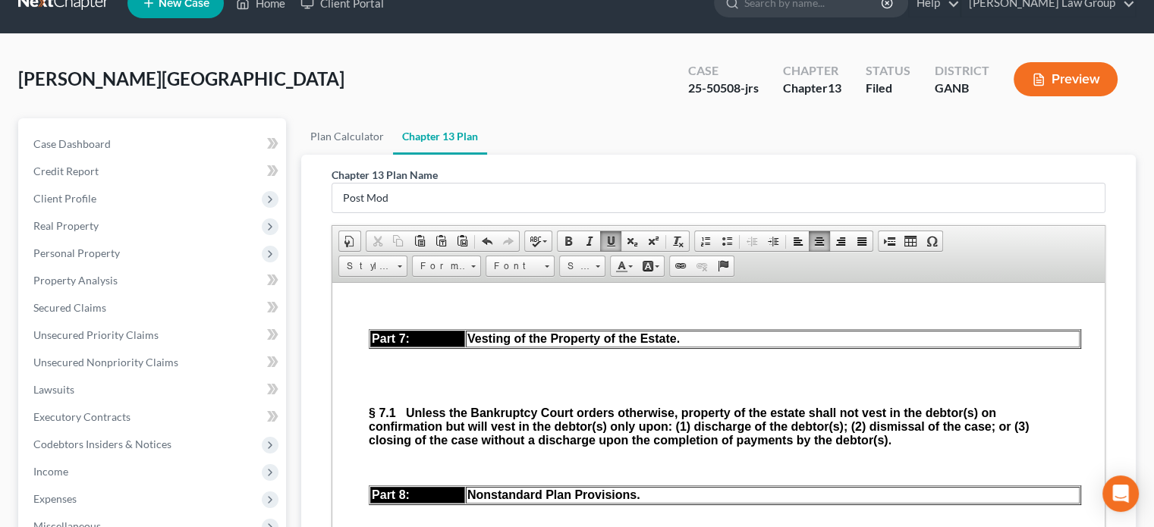
click at [990, 263] on td "Case Number" at bounding box center [900, 255] width 359 height 17
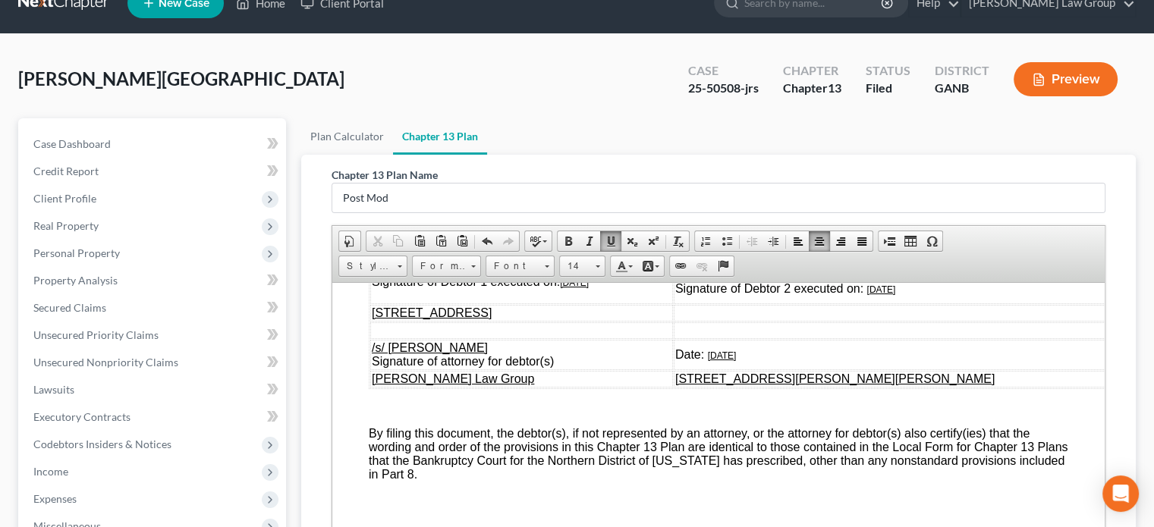
scroll to position [7513, 0]
click at [616, 304] on td "/s/ [PERSON_NAME] Signature of Debtor 1 executed on: [DATE]" at bounding box center [521, 282] width 303 height 44
click at [988, 304] on td "Signature of Debtor 2 executed on: [DATE]" at bounding box center [896, 282] width 444 height 44
click at [840, 370] on td "Date: [DATE]" at bounding box center [896, 354] width 444 height 30
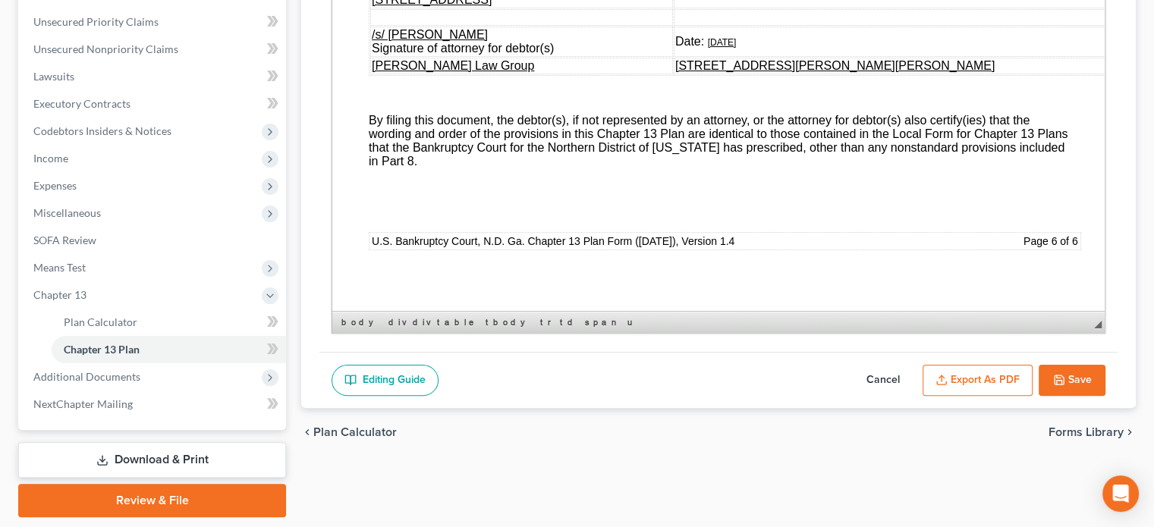
scroll to position [387, 0]
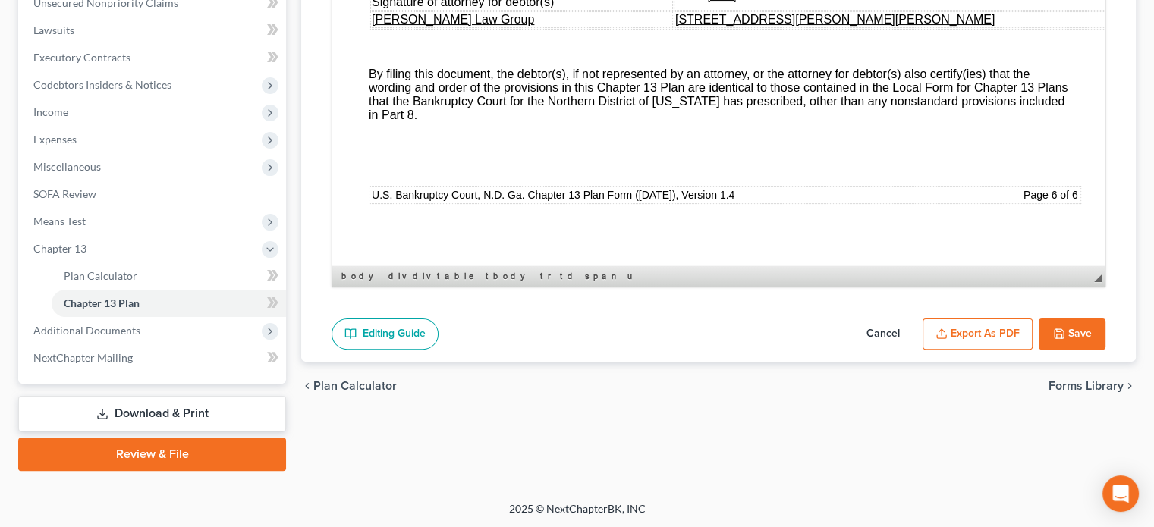
click at [1078, 333] on button "Save" at bounding box center [1072, 335] width 67 height 32
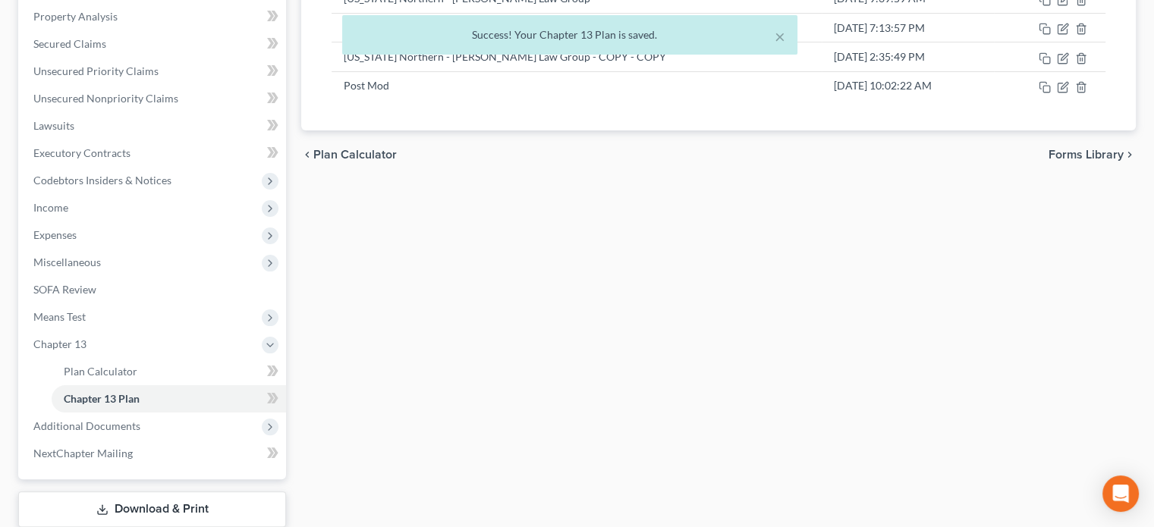
scroll to position [235, 0]
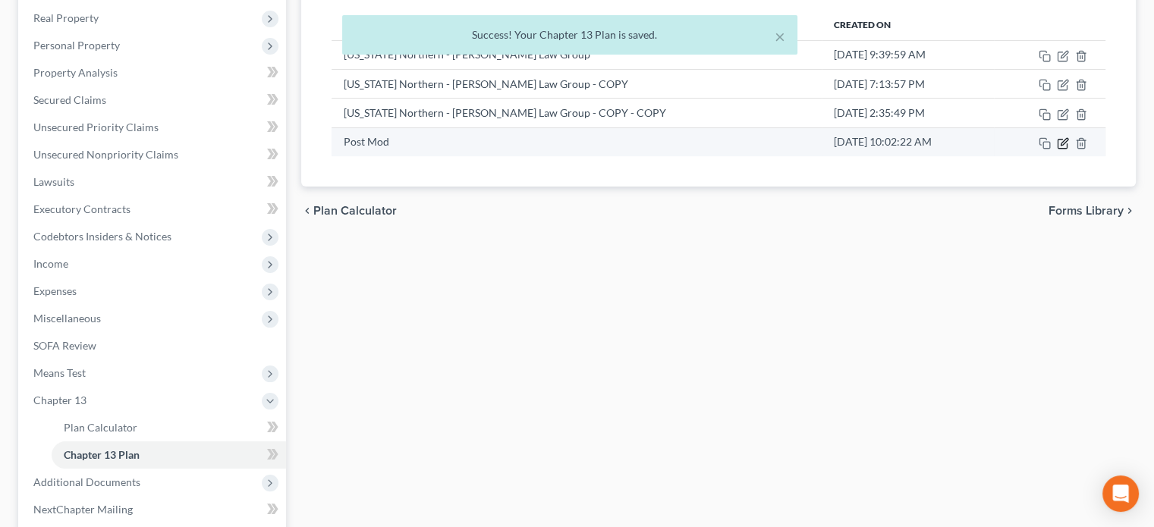
click at [1060, 142] on icon "button" at bounding box center [1063, 143] width 12 height 12
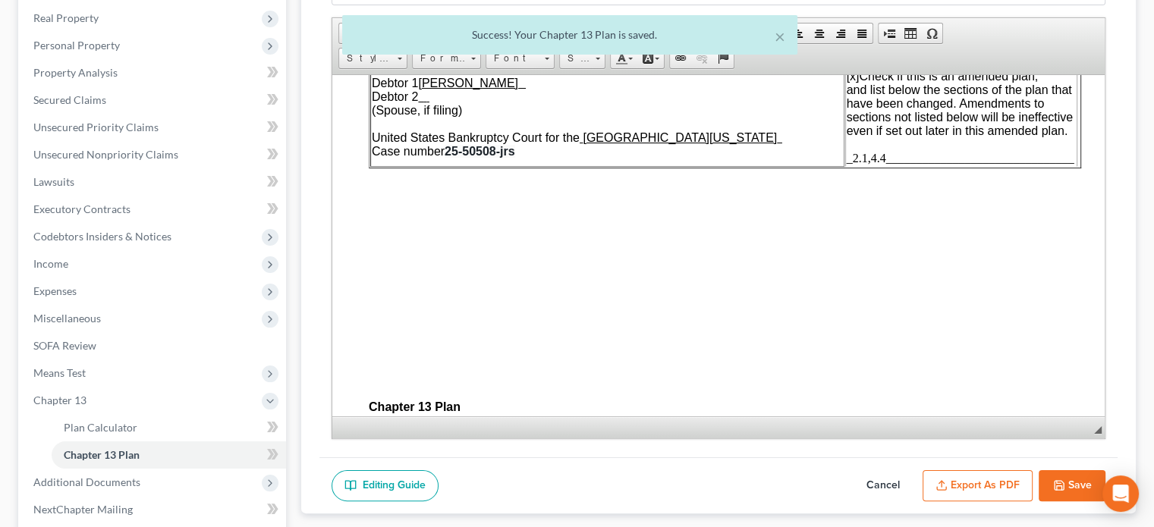
scroll to position [152, 0]
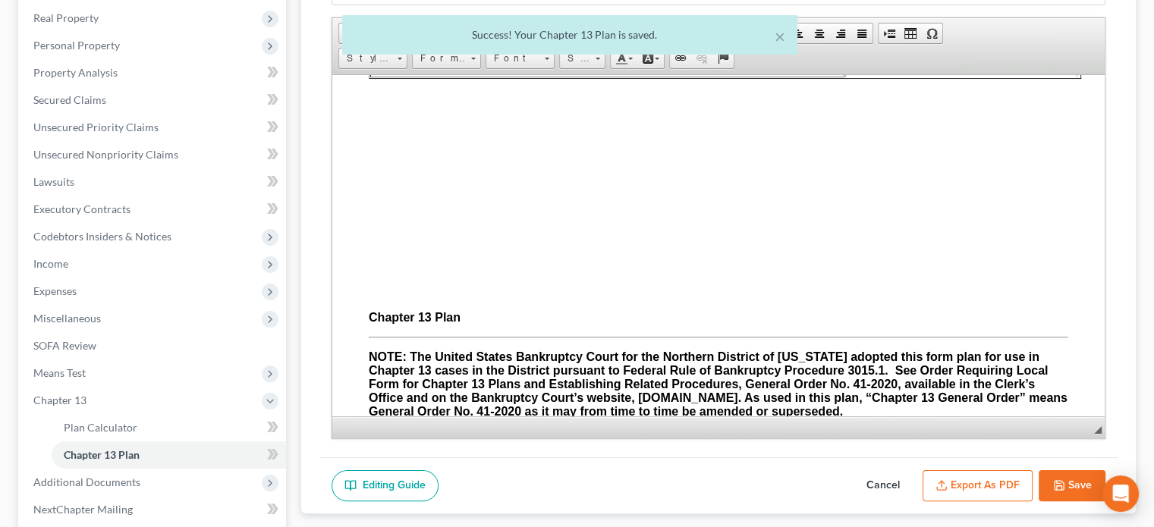
click at [971, 482] on button "Export as PDF" at bounding box center [978, 487] width 110 height 32
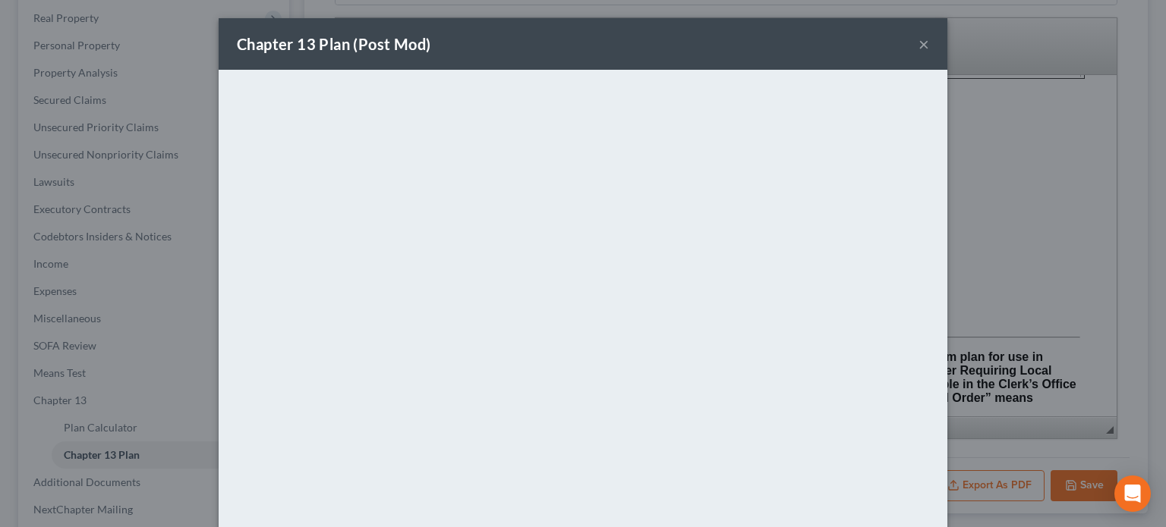
click at [918, 45] on button "×" at bounding box center [923, 44] width 11 height 18
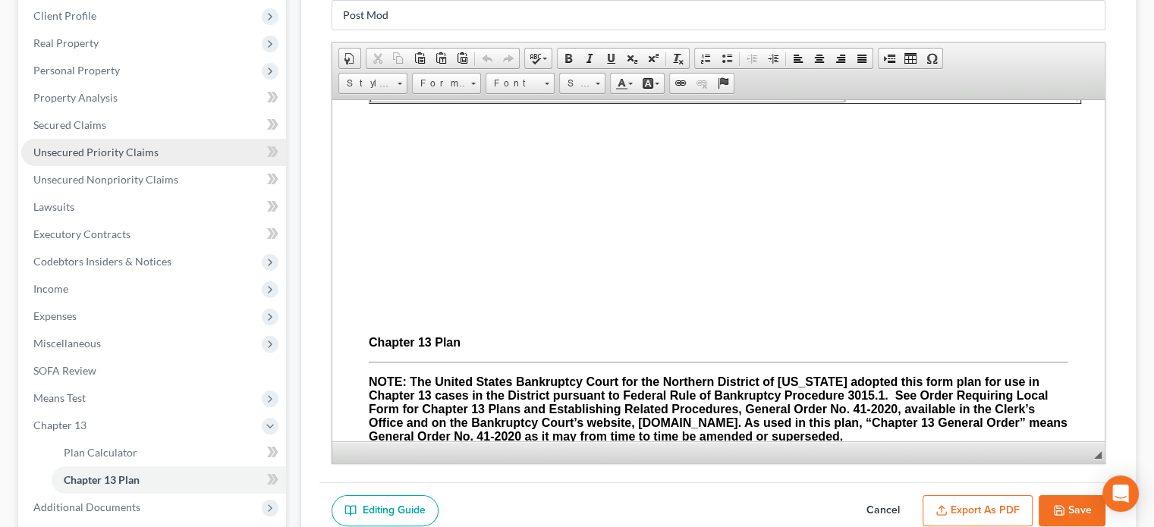
scroll to position [379, 0]
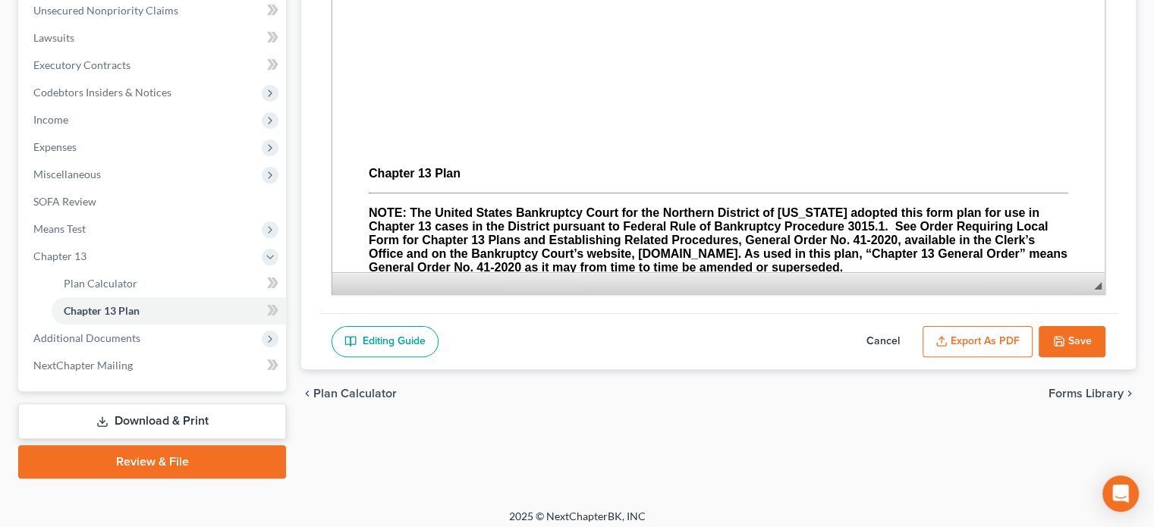
click at [146, 420] on link "Download & Print" at bounding box center [152, 422] width 268 height 36
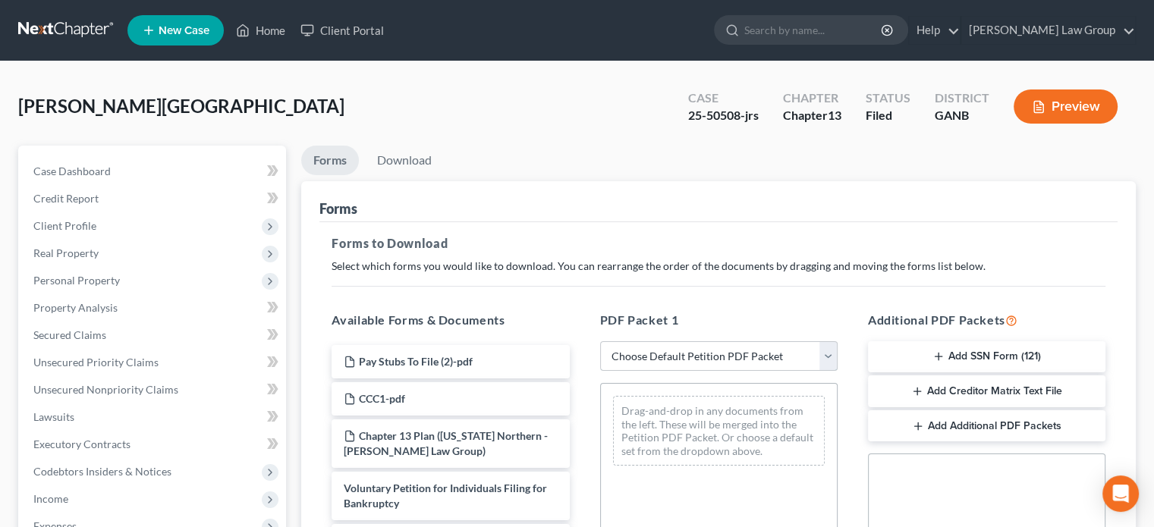
click at [825, 359] on select "Choose Default Petition PDF Packet Complete Bankruptcy Petition (all forms and …" at bounding box center [719, 357] width 238 height 30
select select "2"
click at [600, 342] on select "Choose Default Petition PDF Packet Complete Bankruptcy Petition (all forms and …" at bounding box center [719, 357] width 238 height 30
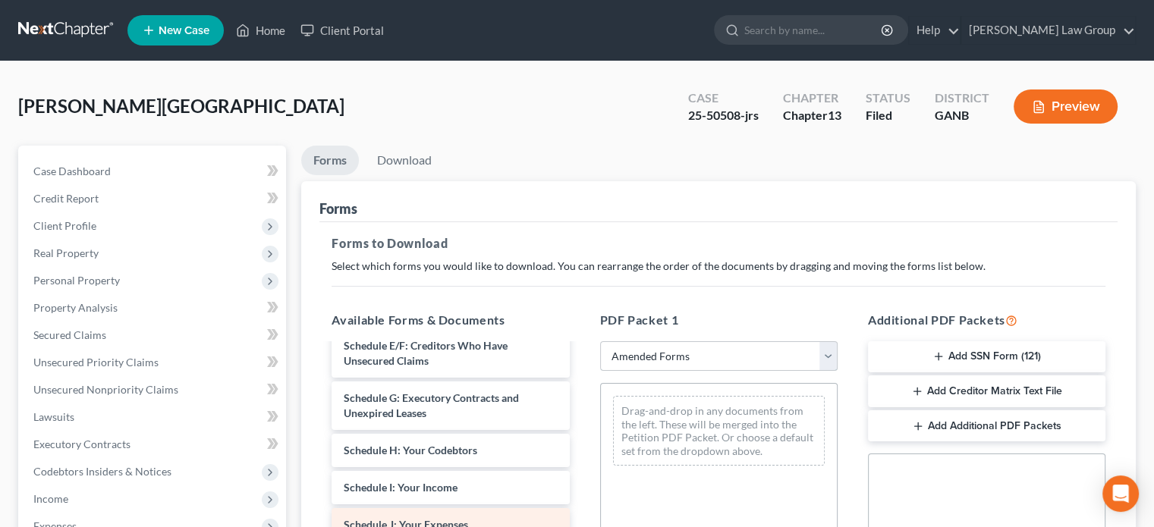
scroll to position [304, 0]
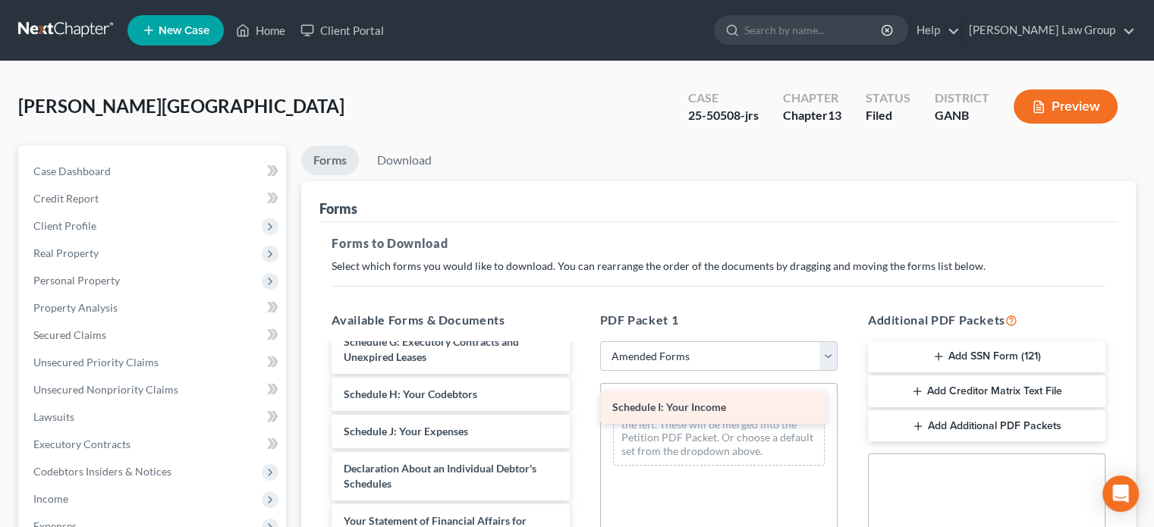
drag, startPoint x: 454, startPoint y: 432, endPoint x: 722, endPoint y: 409, distance: 269.6
click at [581, 409] on div "Schedule I: Your Income Voluntary Petition for Individuals Filing for Bankruptc…" at bounding box center [451, 406] width 262 height 728
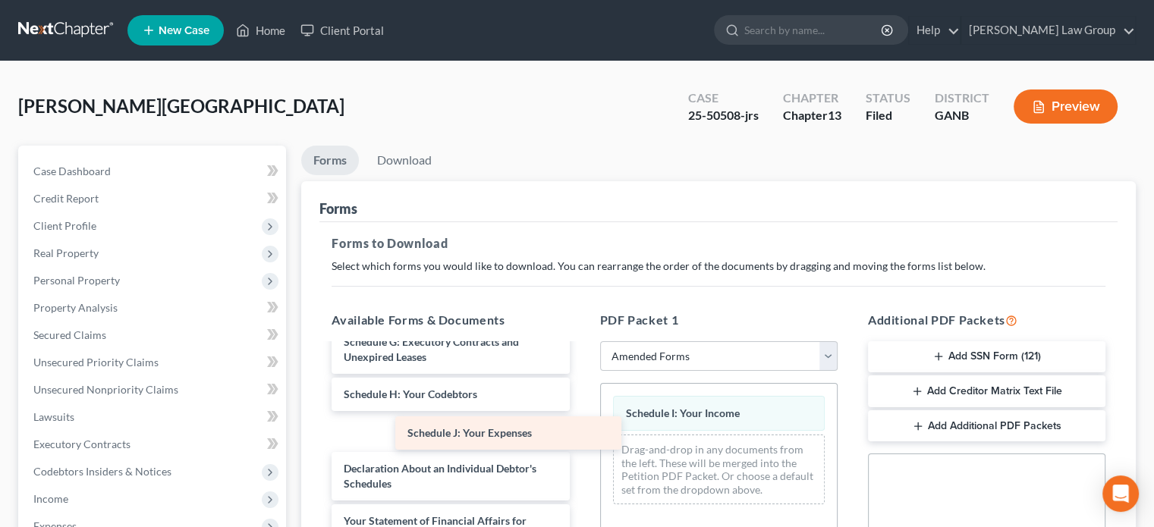
scroll to position [280, 0]
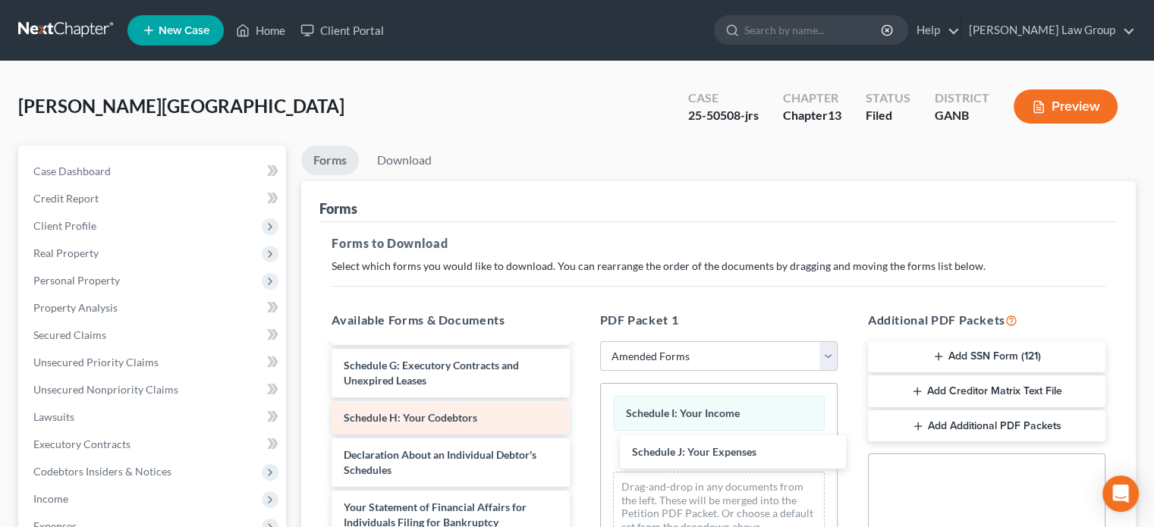
drag, startPoint x: 427, startPoint y: 429, endPoint x: 452, endPoint y: 424, distance: 25.5
click at [581, 452] on div "Schedule J: Your Expenses Voluntary Petition for Individuals Filing for Bankrup…" at bounding box center [451, 410] width 262 height 691
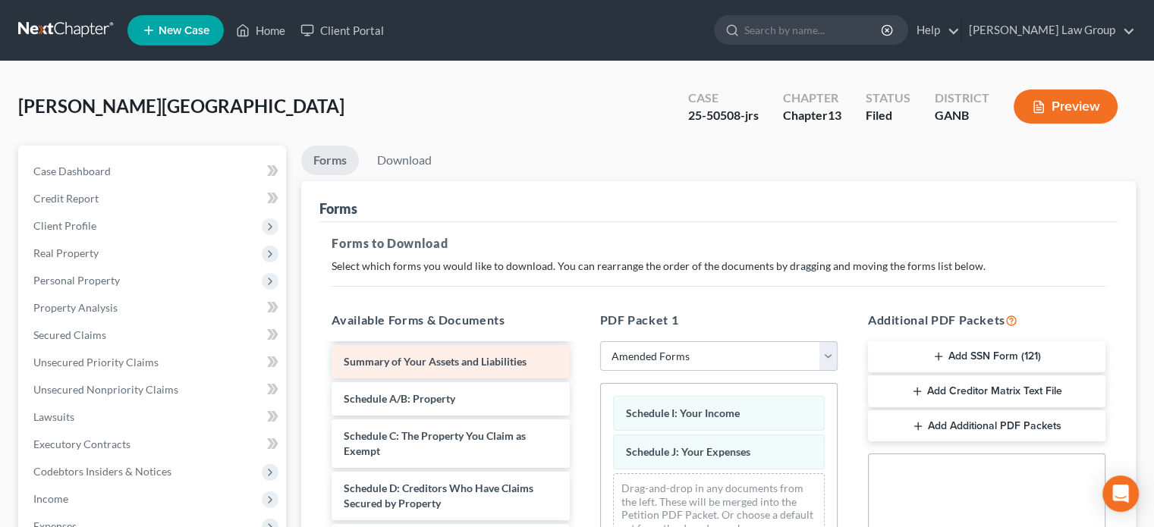
scroll to position [15, 0]
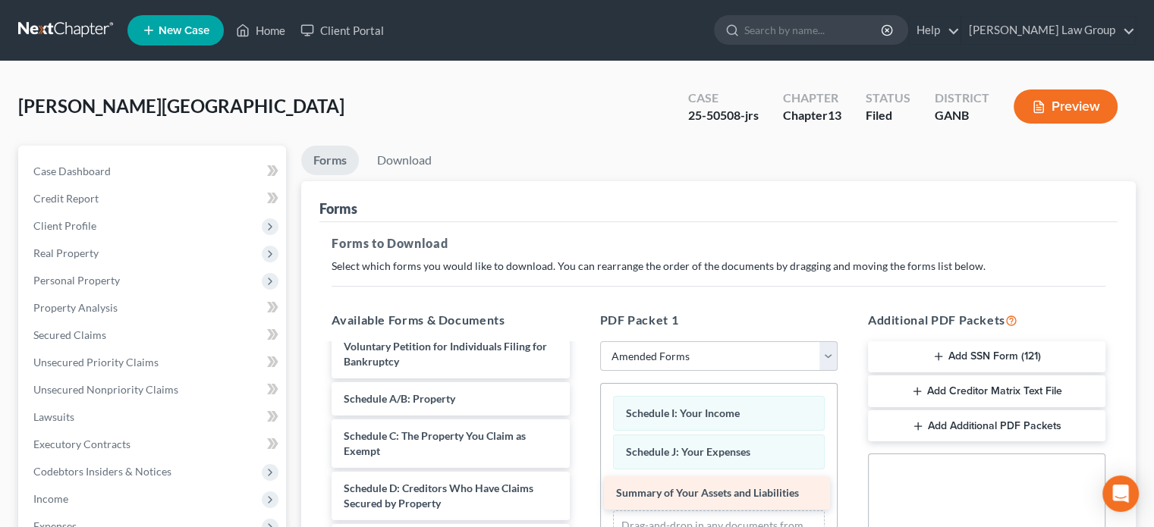
drag, startPoint x: 474, startPoint y: 357, endPoint x: 747, endPoint y: 488, distance: 302.8
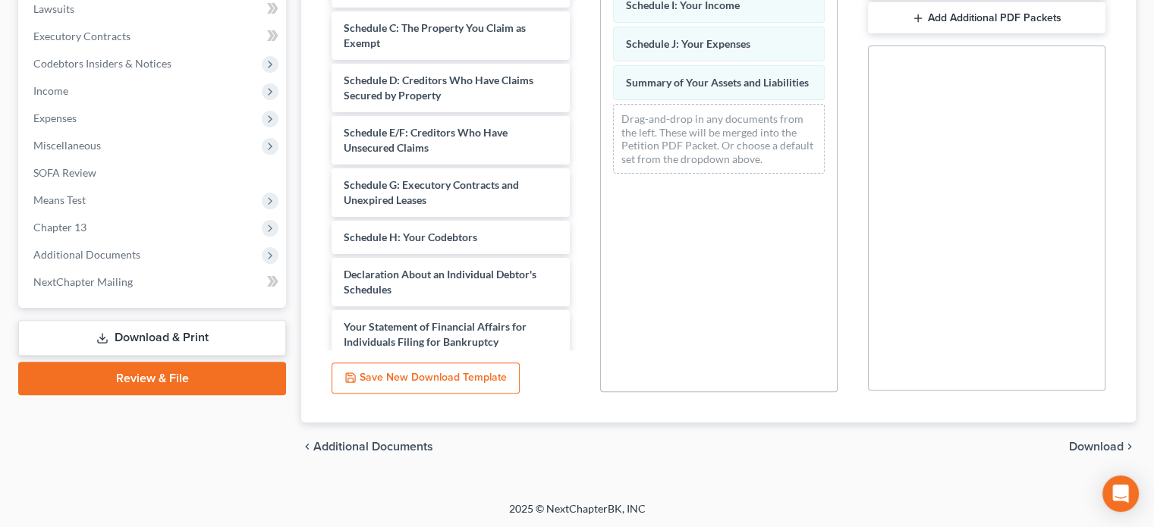
click at [1105, 441] on span "Download" at bounding box center [1096, 447] width 55 height 12
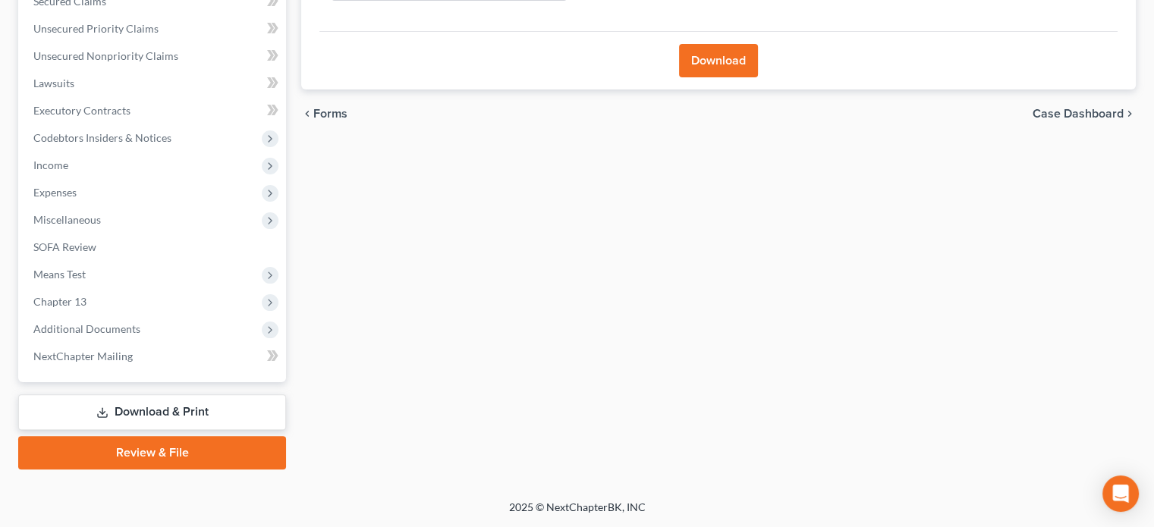
scroll to position [332, 0]
click at [709, 55] on button "Download" at bounding box center [718, 62] width 79 height 33
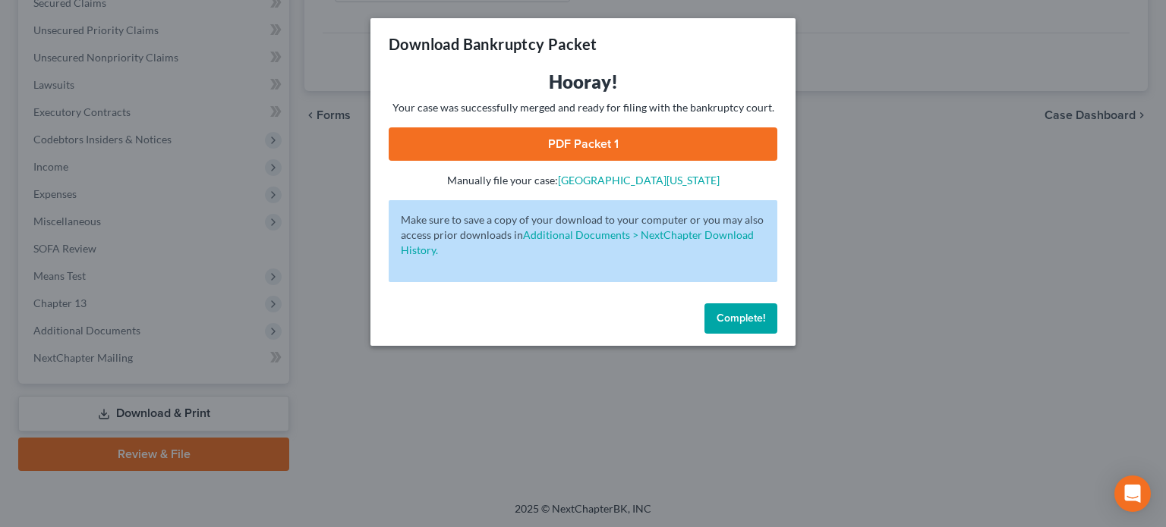
click at [617, 143] on link "PDF Packet 1" at bounding box center [583, 143] width 389 height 33
drag, startPoint x: 738, startPoint y: 313, endPoint x: 940, endPoint y: 118, distance: 280.2
click at [741, 312] on span "Complete!" at bounding box center [740, 318] width 49 height 13
